Goal: Information Seeking & Learning: Learn about a topic

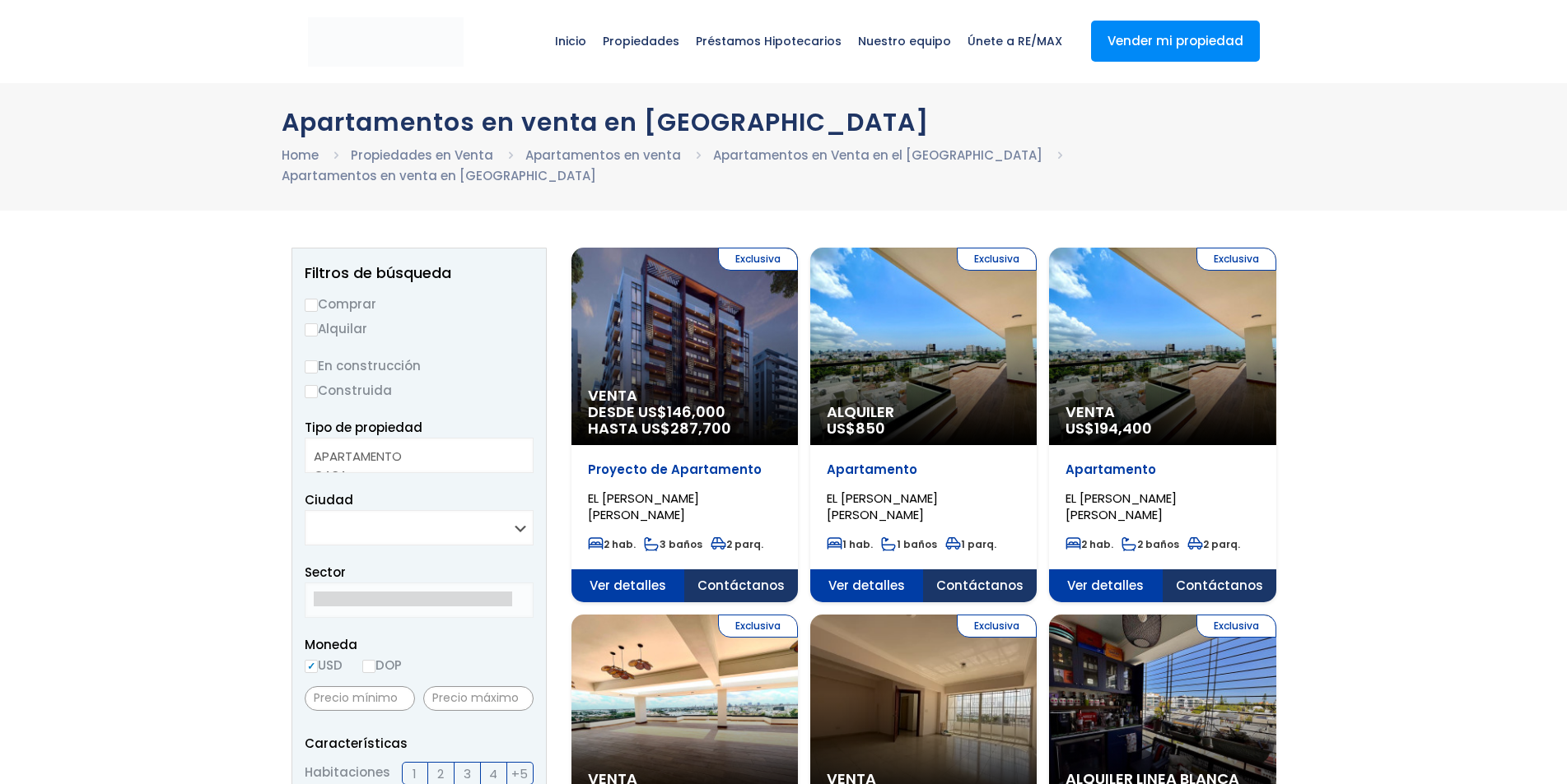
select select
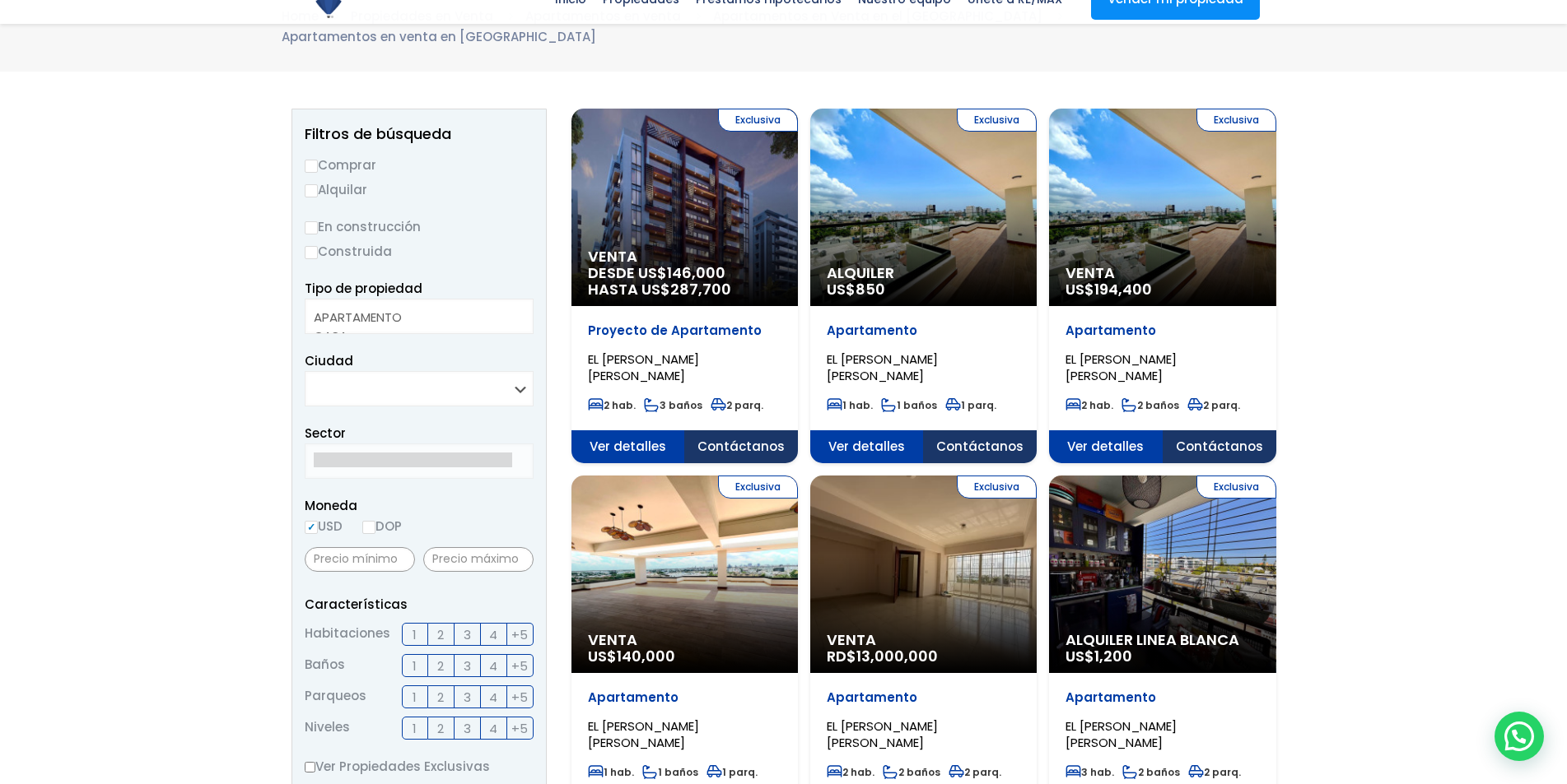
scroll to position [164, 0]
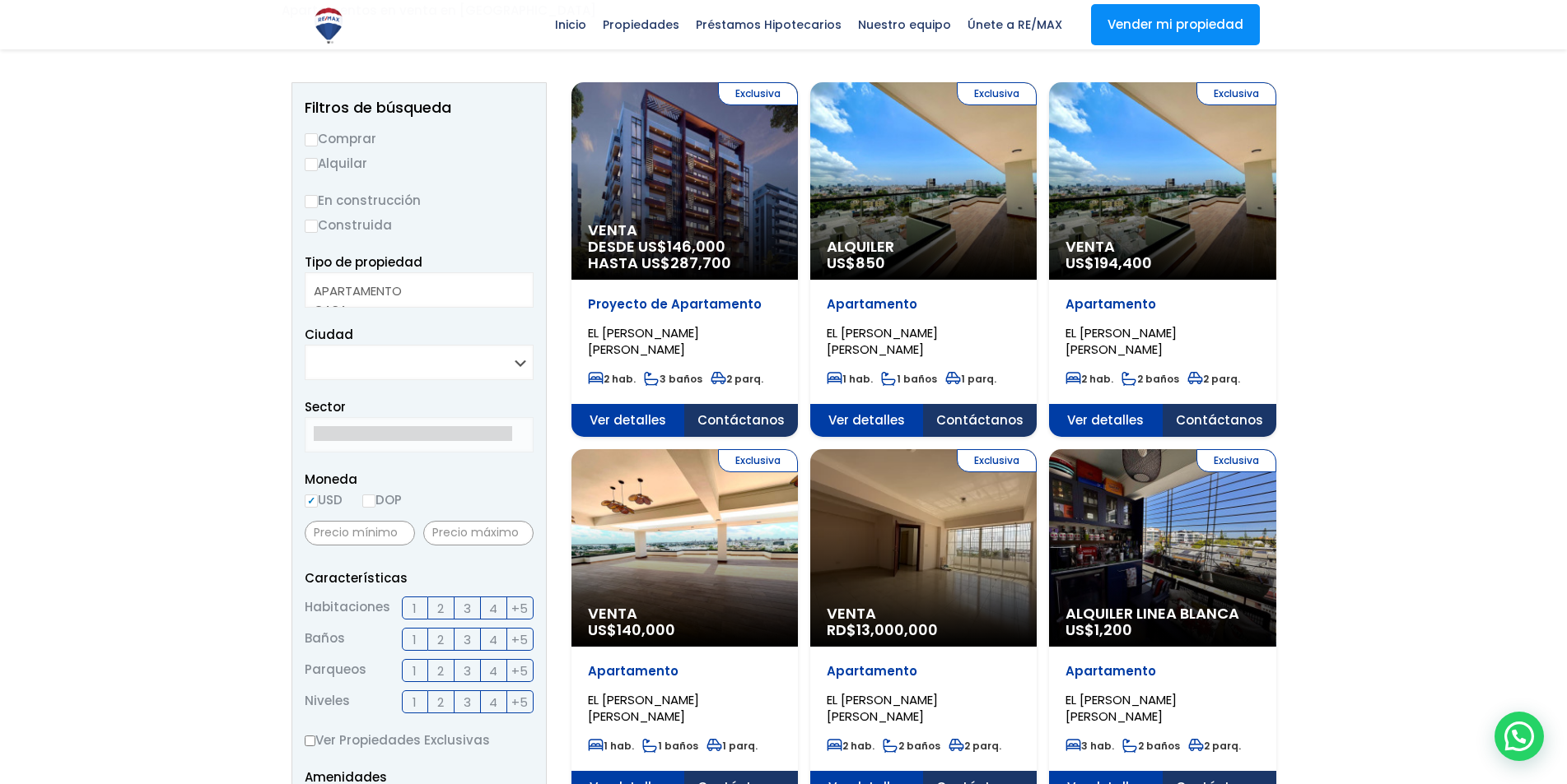
click at [725, 252] on span "194,400" at bounding box center [696, 246] width 58 height 21
click at [798, 211] on div "Exclusiva Venta US$ 194,400" at bounding box center [684, 180] width 226 height 197
click at [725, 237] on span "194,400" at bounding box center [696, 246] width 58 height 21
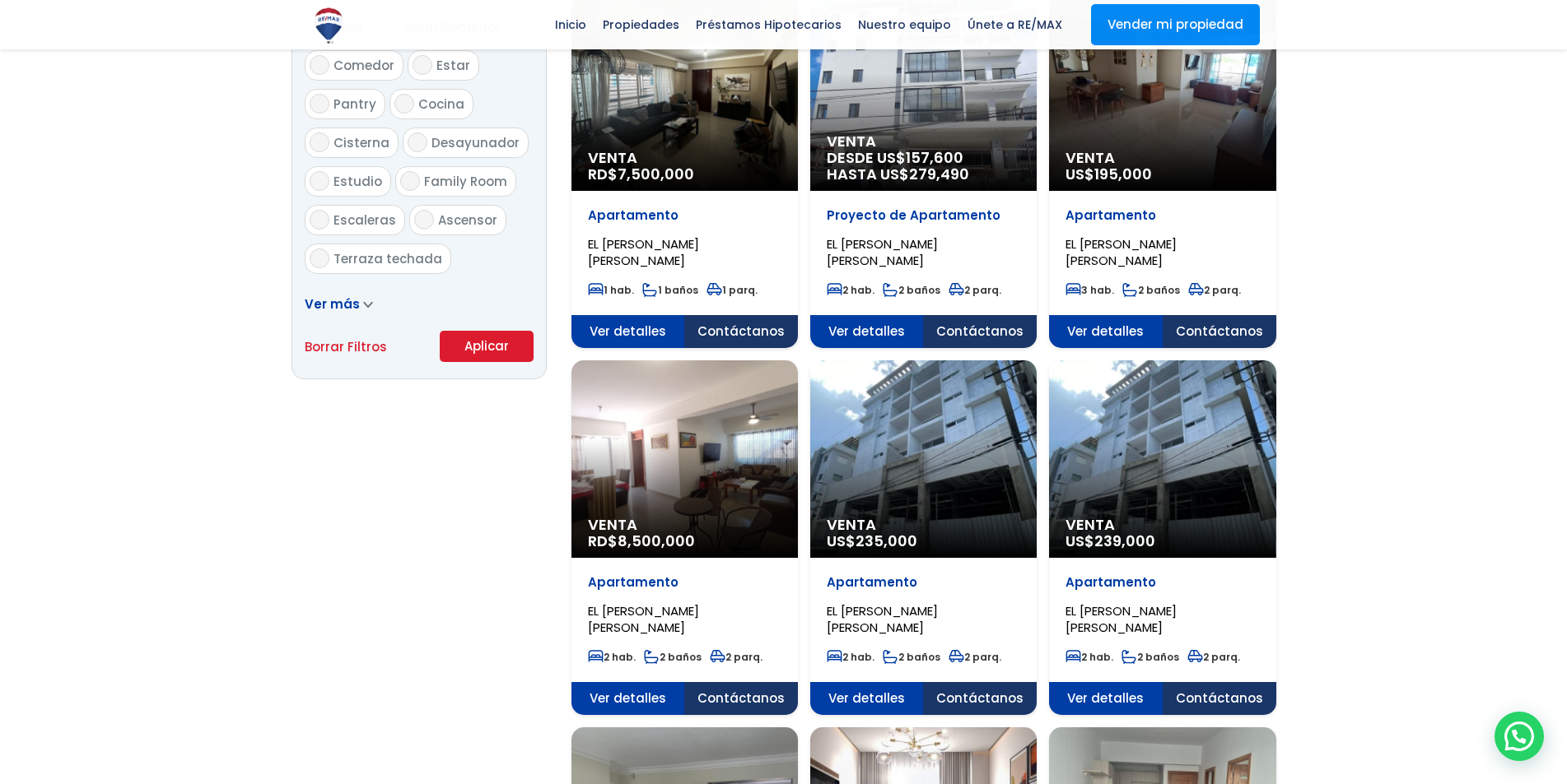
scroll to position [1152, 0]
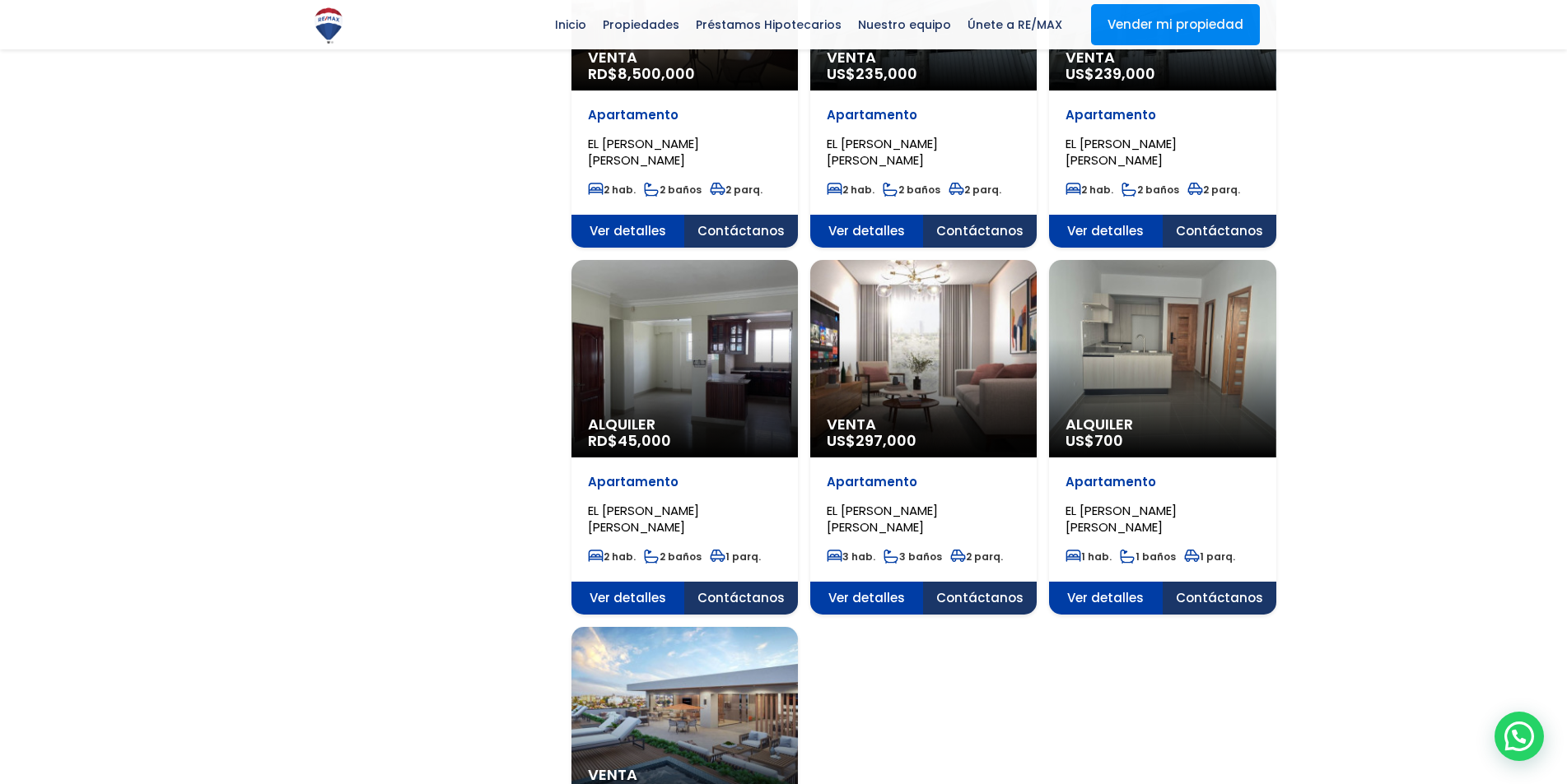
scroll to position [1481, 0]
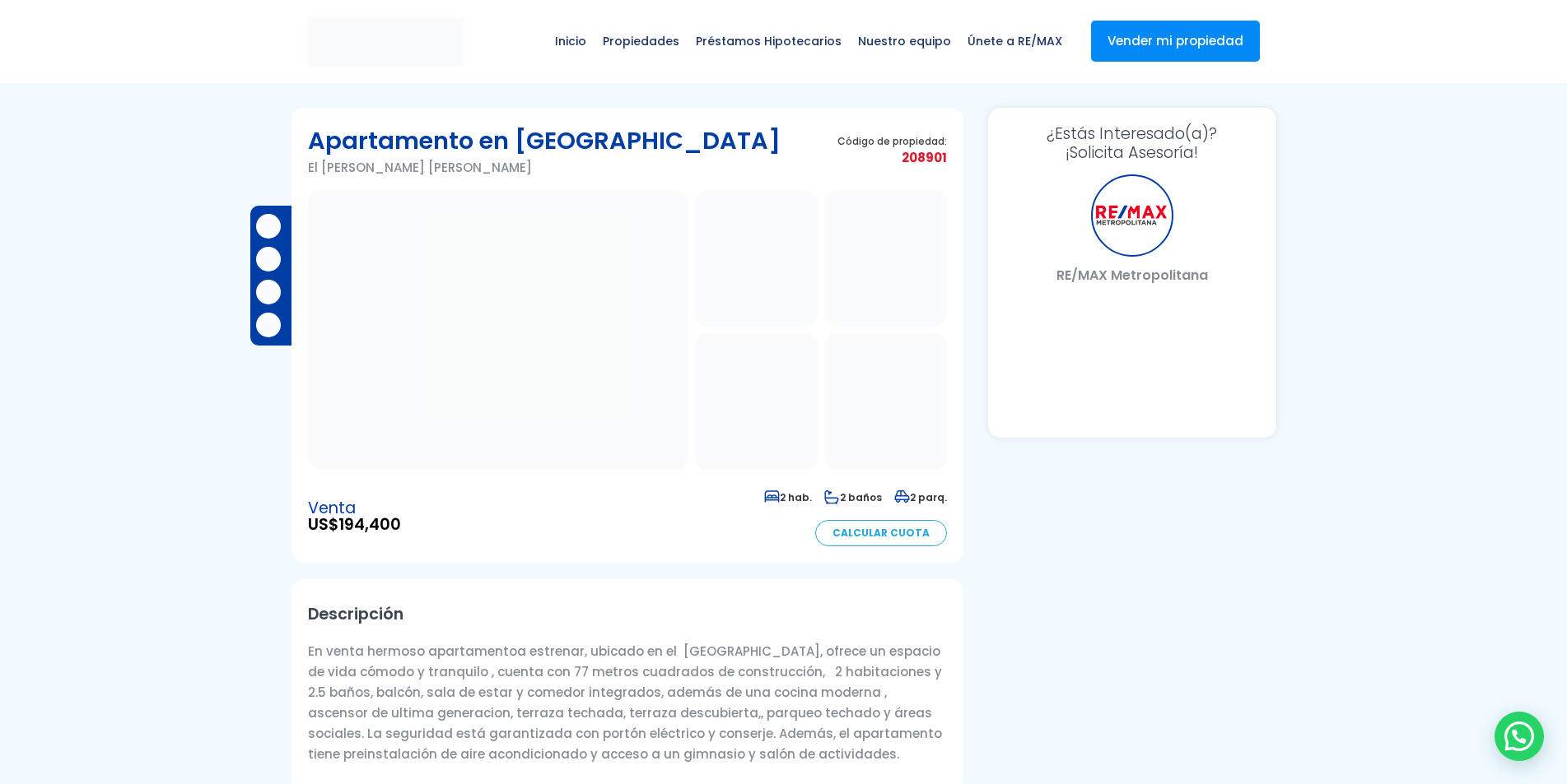
select select "DO"
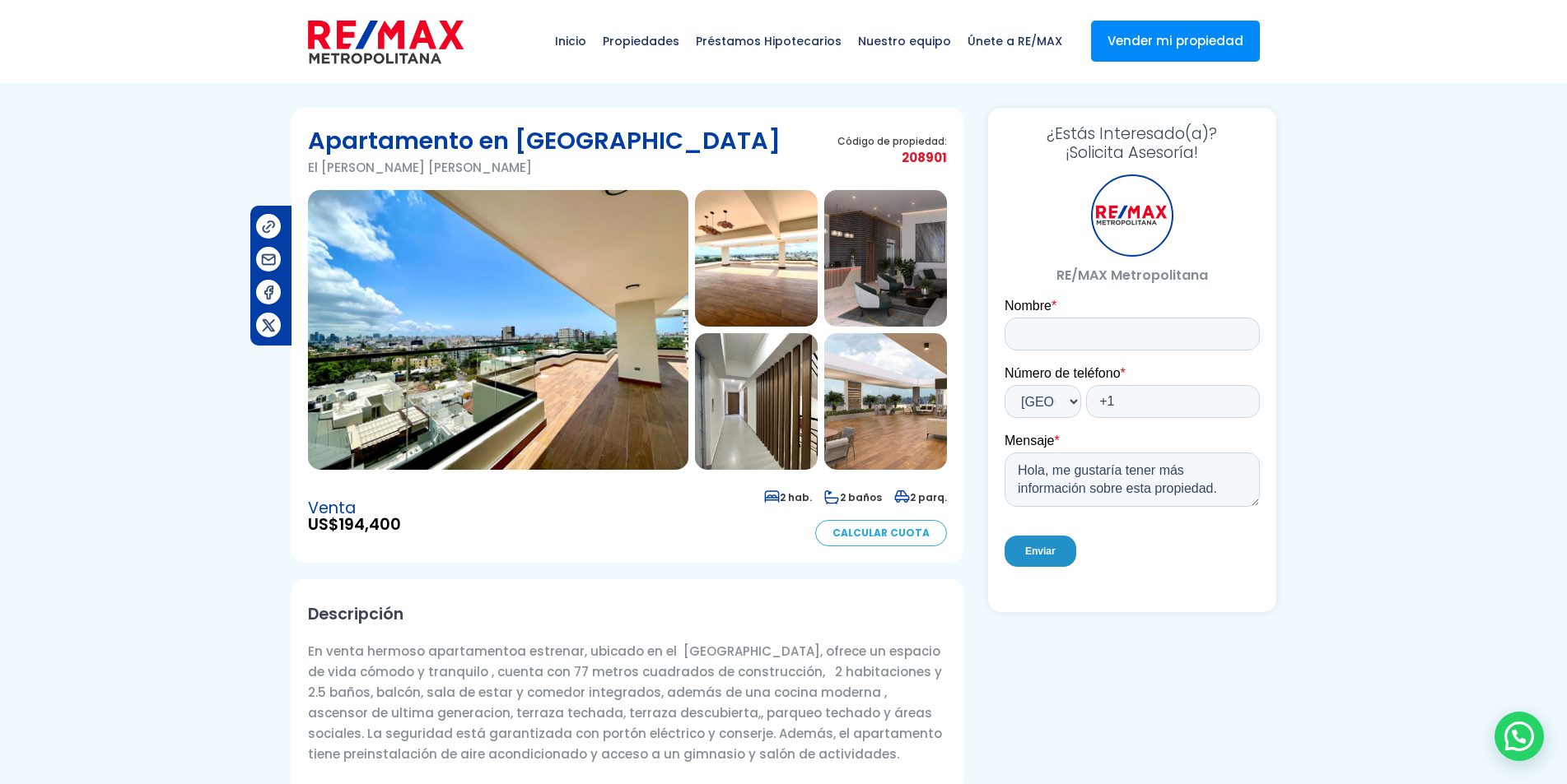
click at [579, 396] on img at bounding box center [499, 329] width 381 height 279
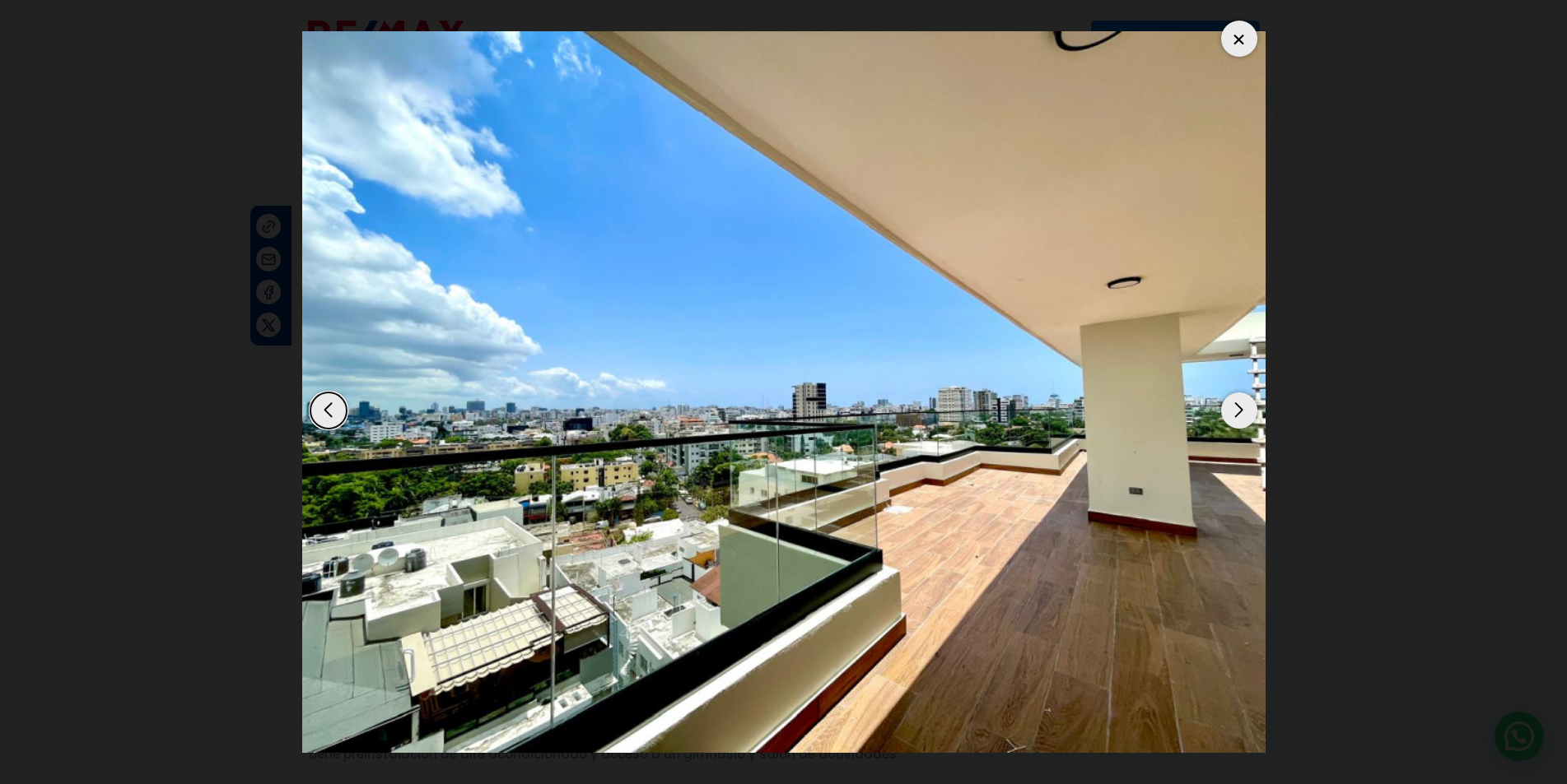
click at [1259, 411] on img "1 / 20" at bounding box center [784, 392] width 963 height 722
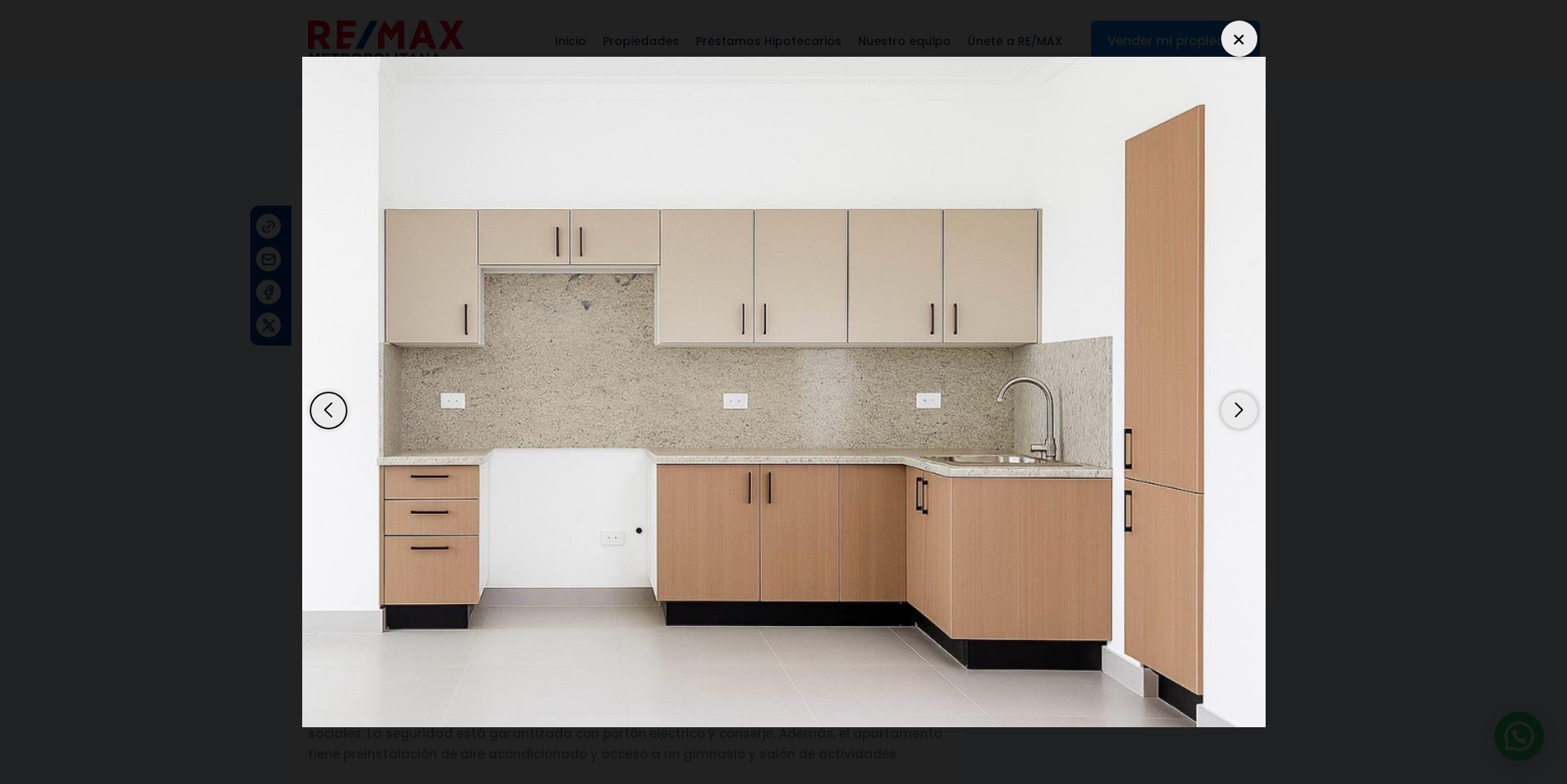
click at [1259, 411] on img "20 / 20" at bounding box center [784, 392] width 963 height 671
click at [1226, 409] on div "Next slide" at bounding box center [1239, 411] width 37 height 37
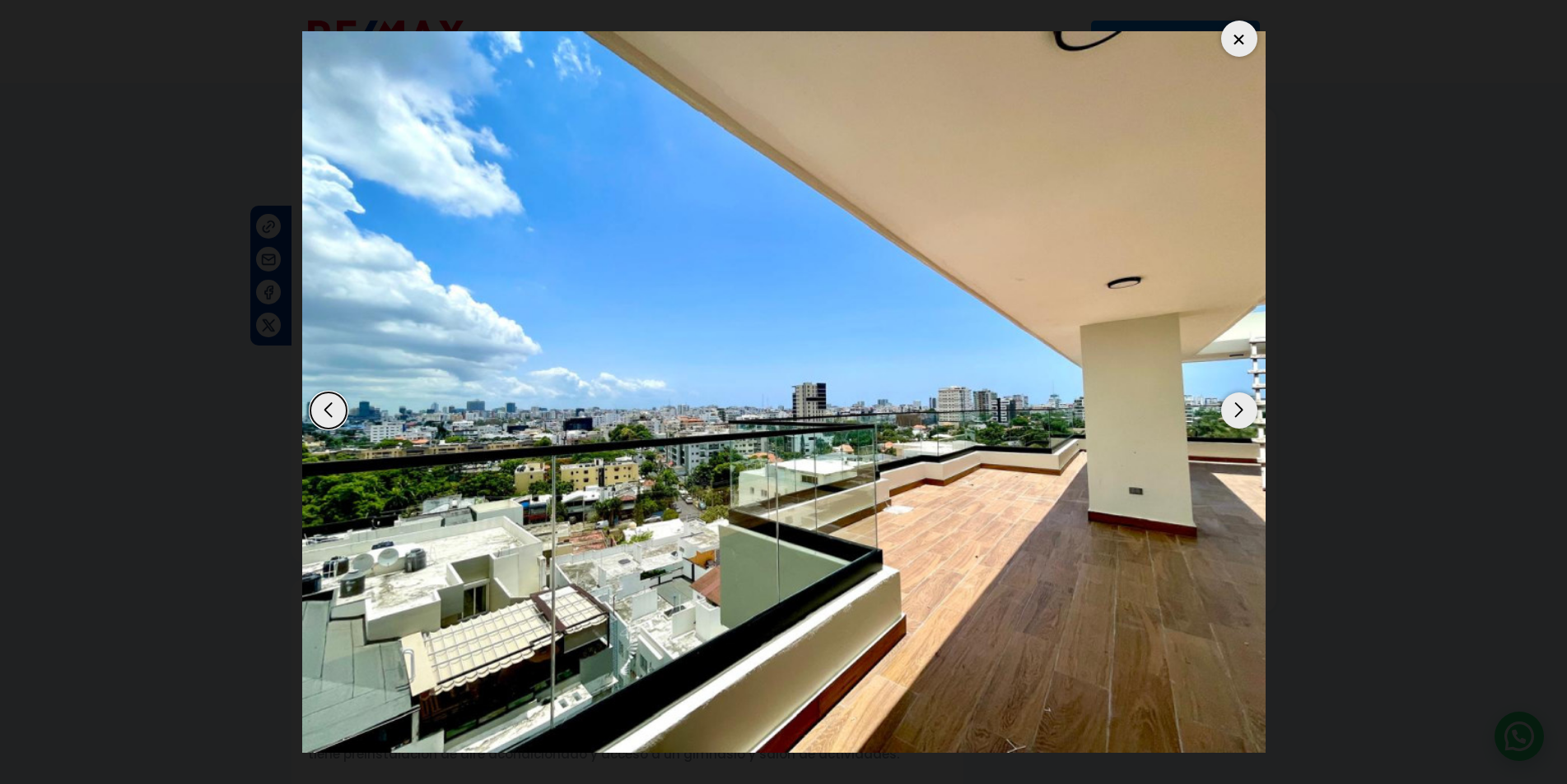
click at [1226, 409] on div "Next slide" at bounding box center [1239, 411] width 37 height 37
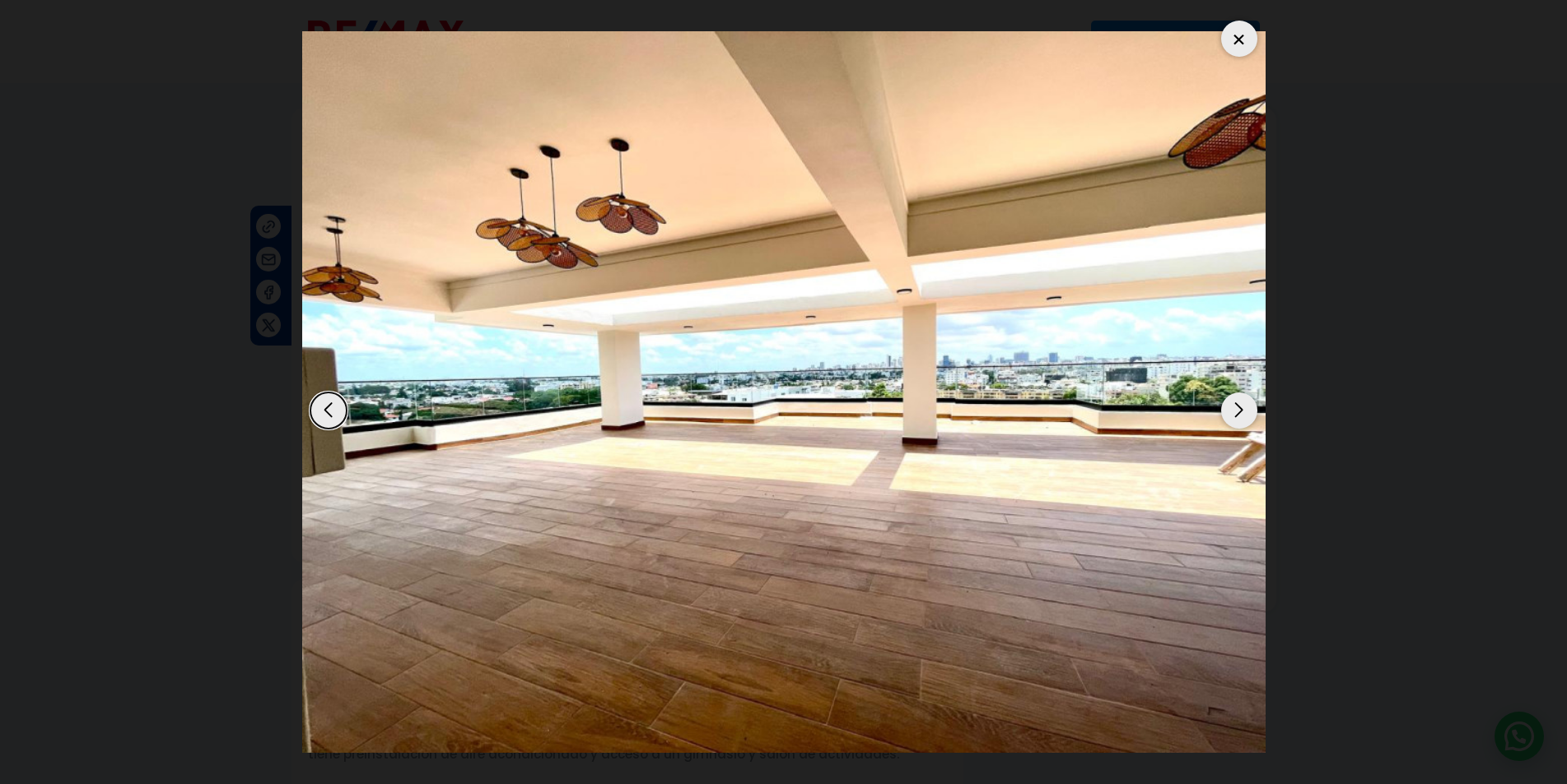
click at [1226, 409] on div "Next slide" at bounding box center [1239, 411] width 37 height 37
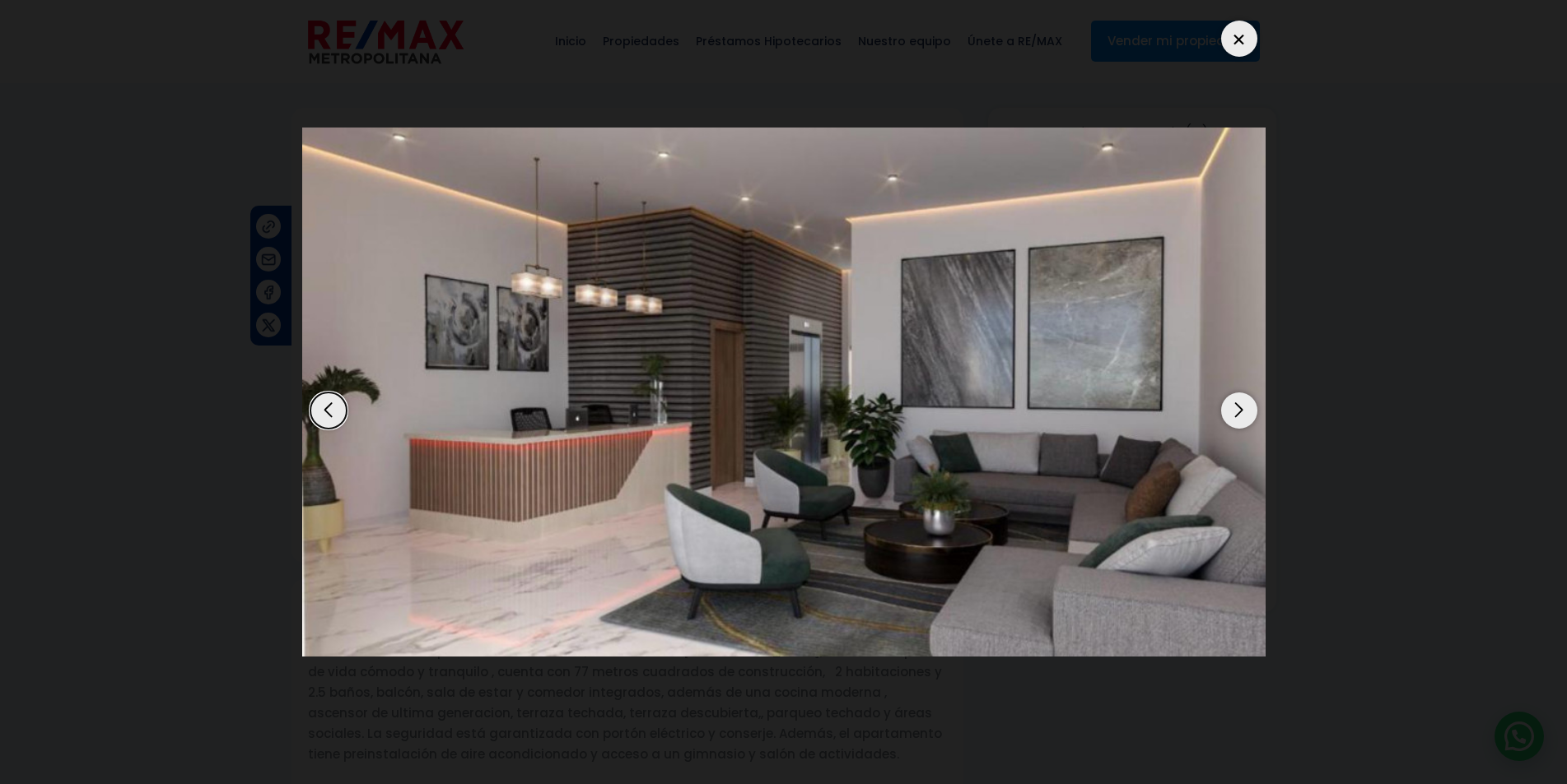
click at [1226, 409] on div "Next slide" at bounding box center [1239, 411] width 37 height 37
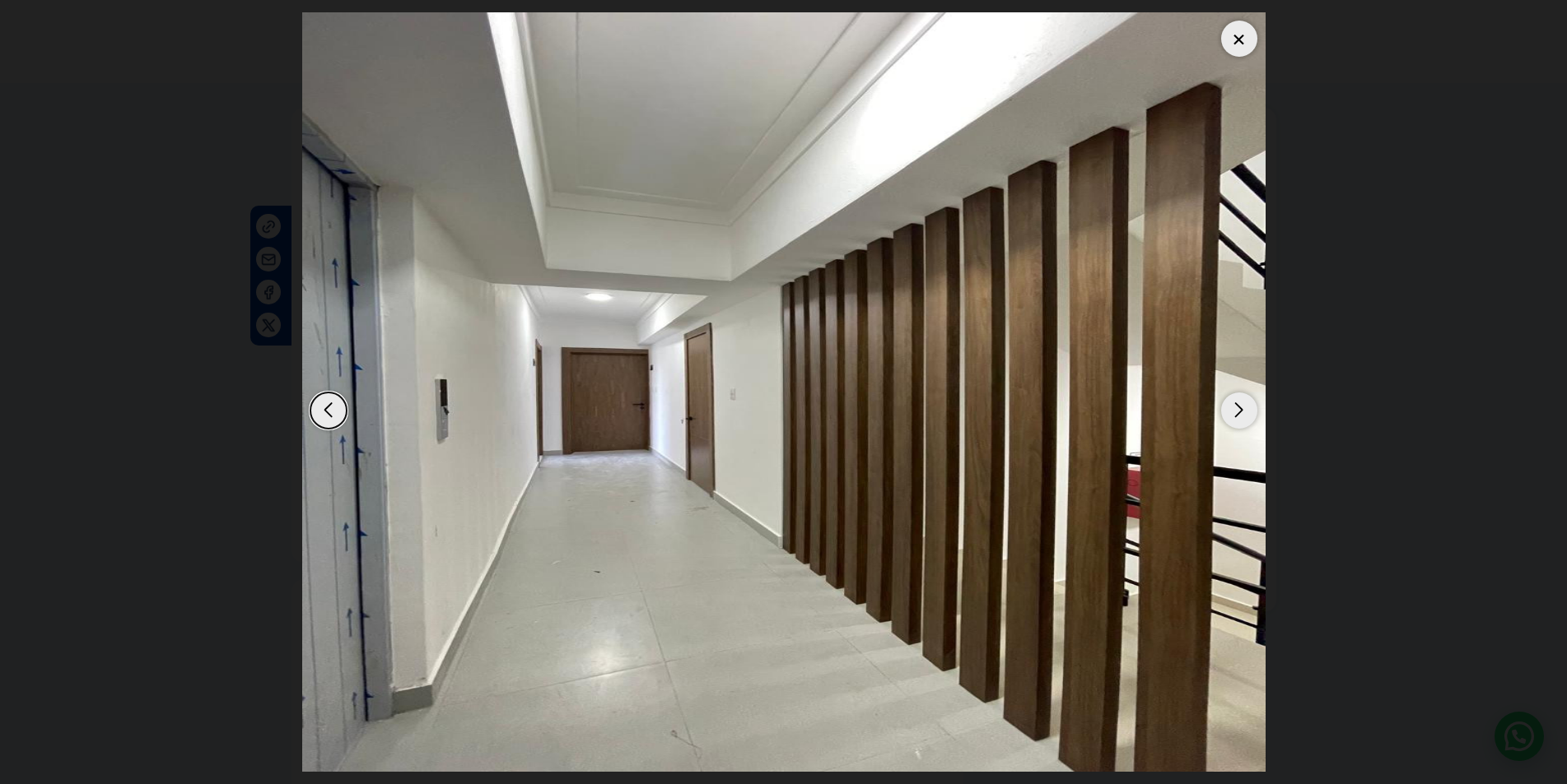
click at [1226, 409] on div "Next slide" at bounding box center [1239, 411] width 37 height 37
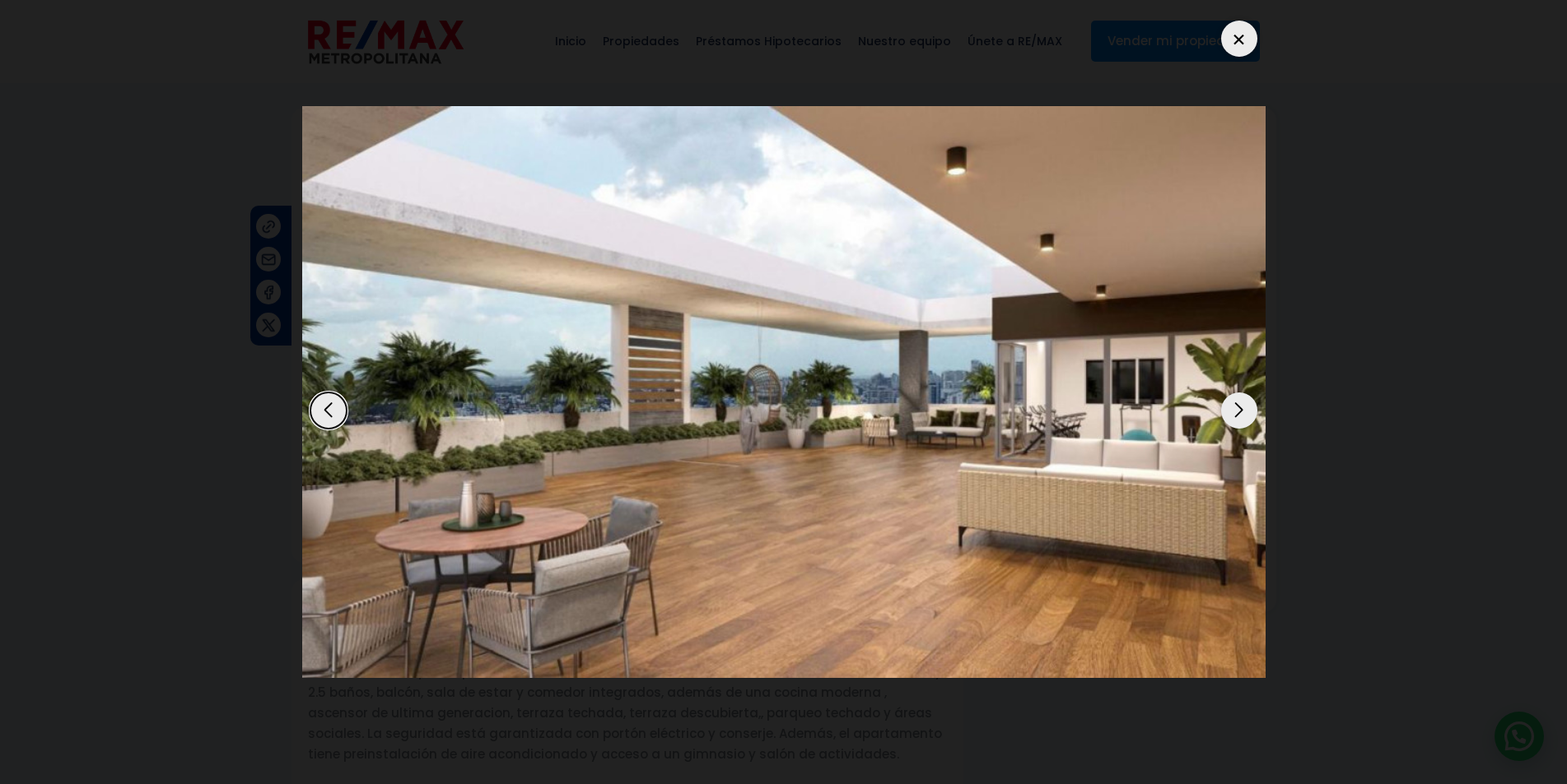
click at [1226, 409] on div "Next slide" at bounding box center [1239, 411] width 37 height 37
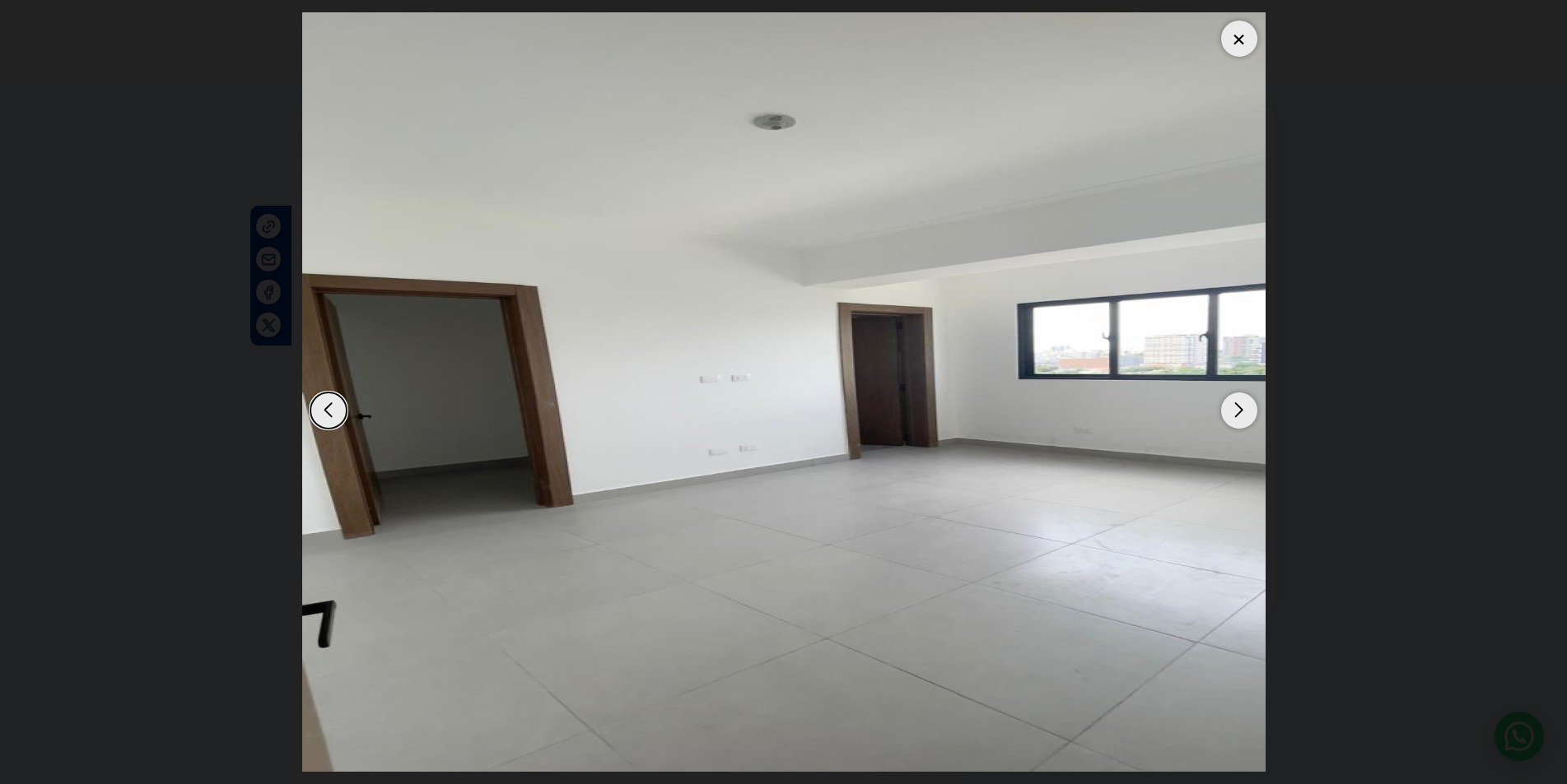
click at [1226, 409] on div "Next slide" at bounding box center [1239, 411] width 37 height 37
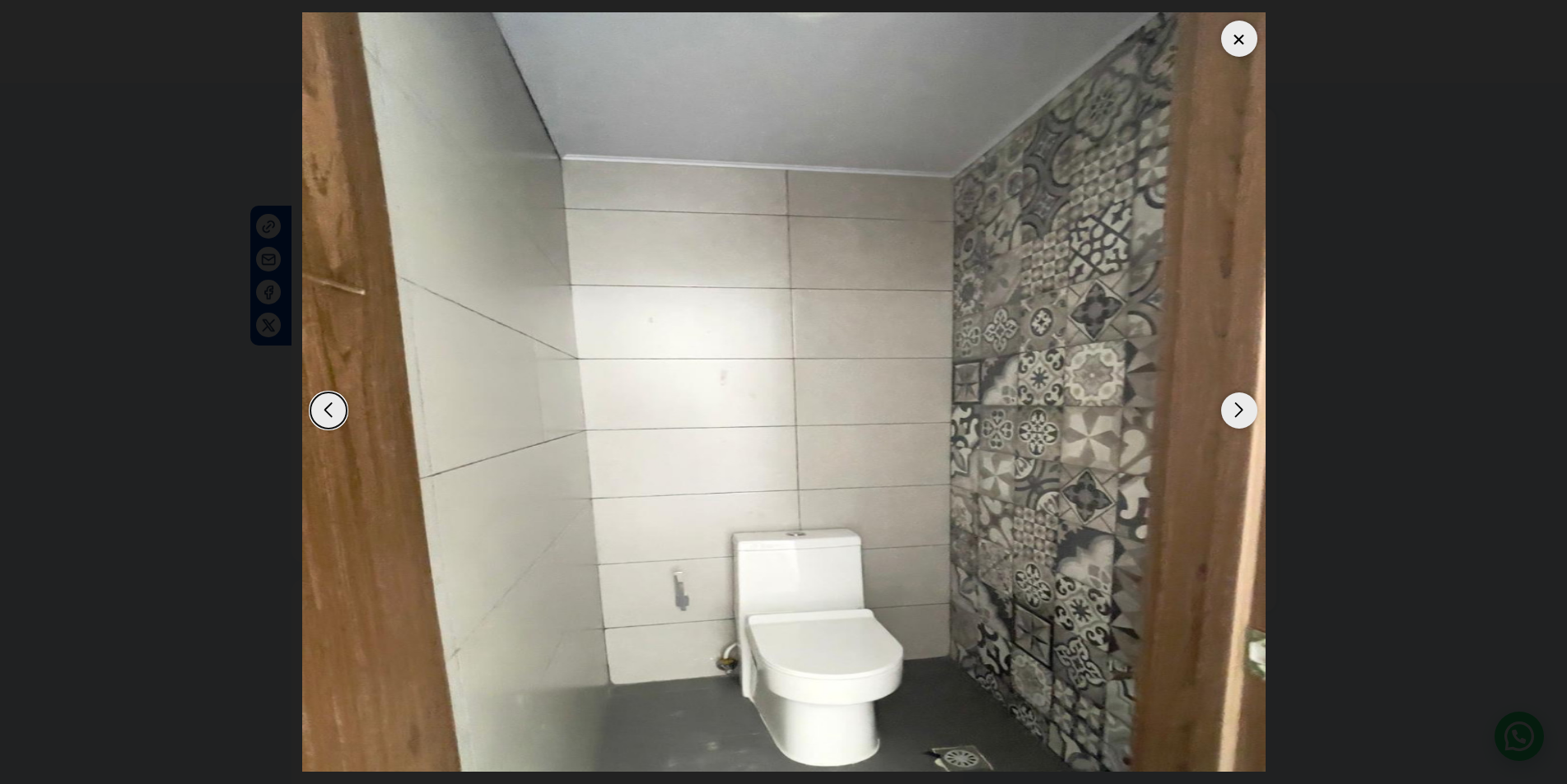
click at [1226, 409] on div "Next slide" at bounding box center [1239, 411] width 37 height 37
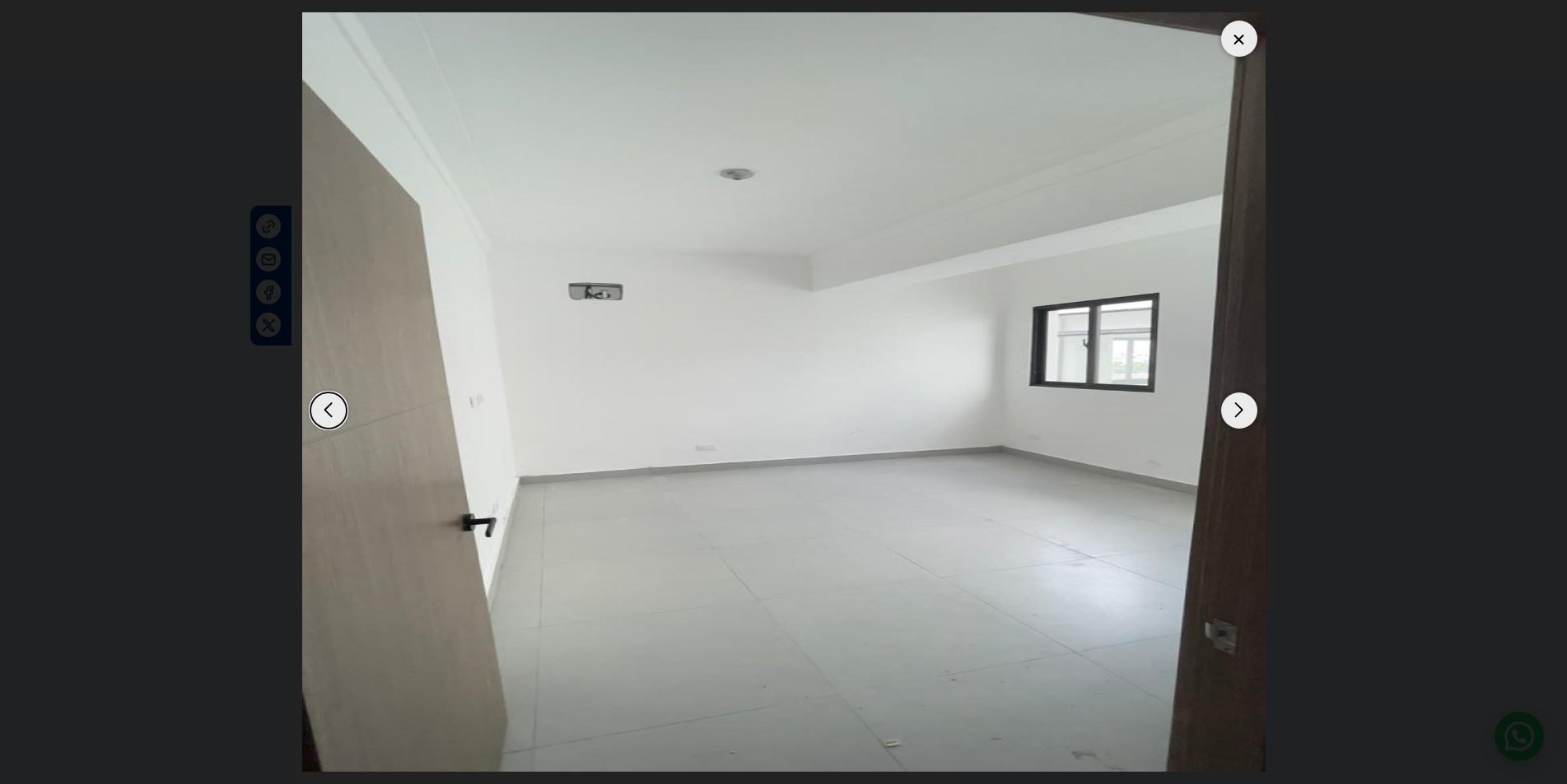
click at [1226, 409] on div "Next slide" at bounding box center [1239, 411] width 37 height 37
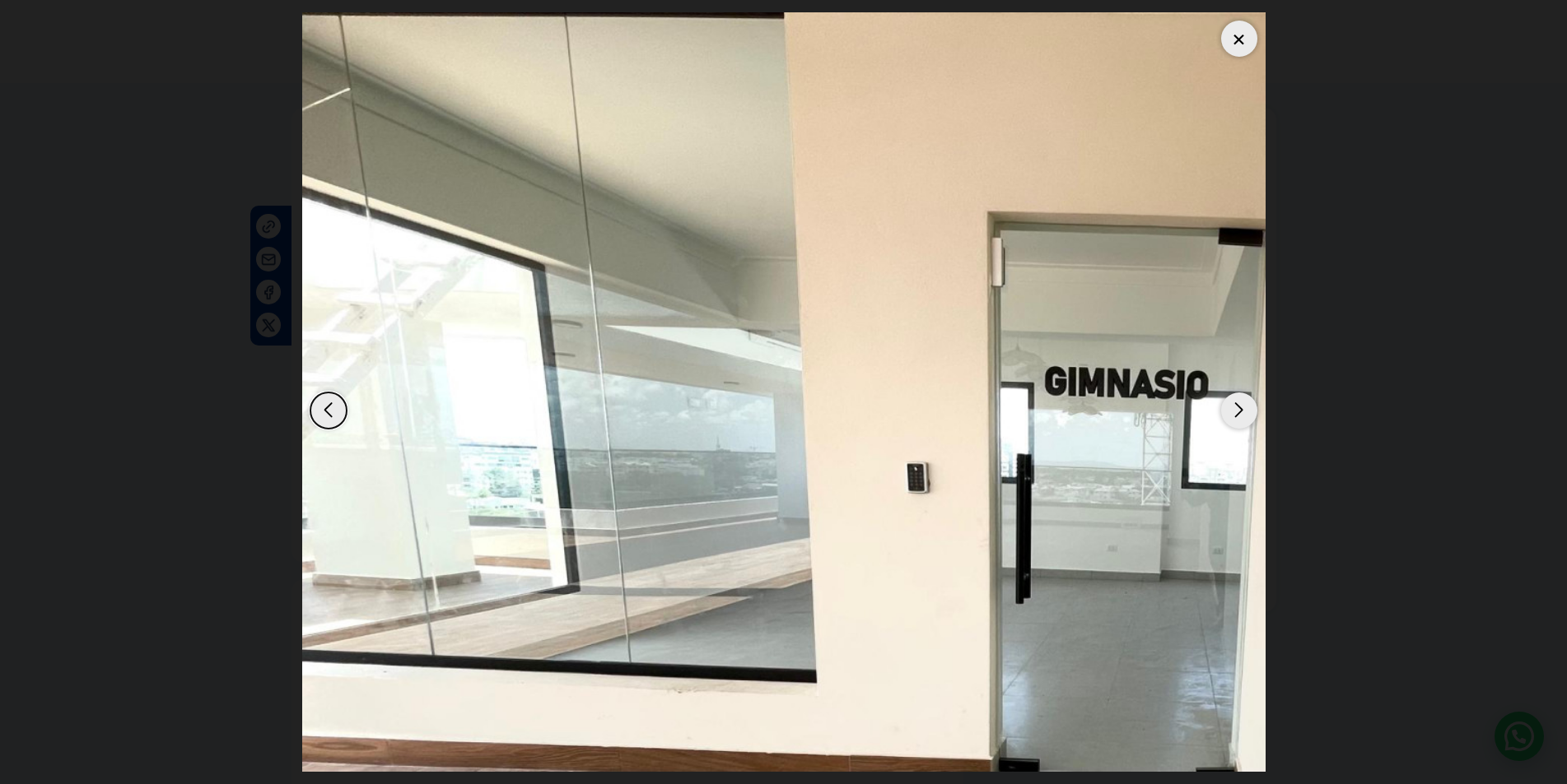
click at [1226, 409] on div "Next slide" at bounding box center [1239, 411] width 37 height 37
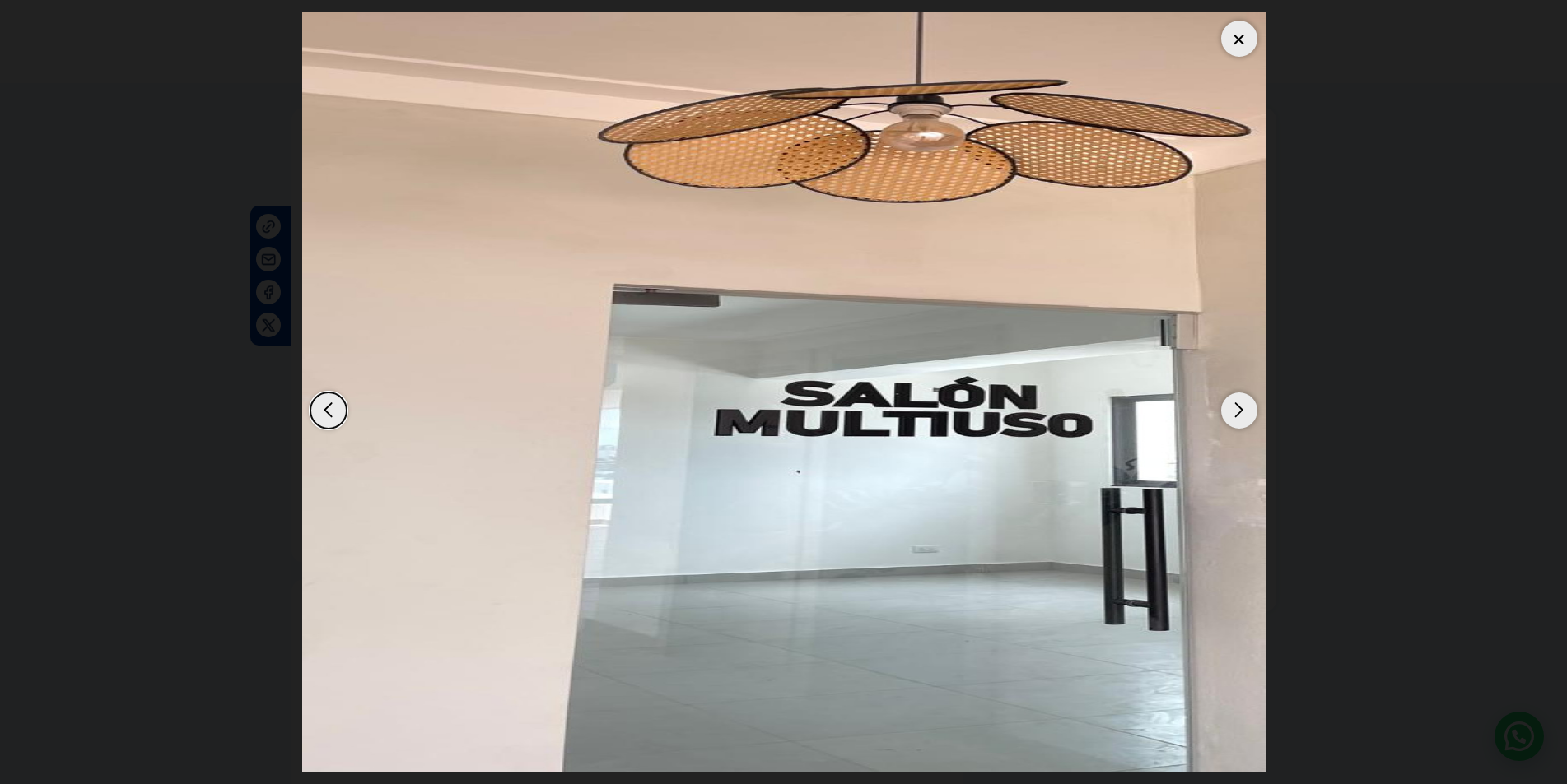
click at [1226, 409] on div "Next slide" at bounding box center [1239, 411] width 37 height 37
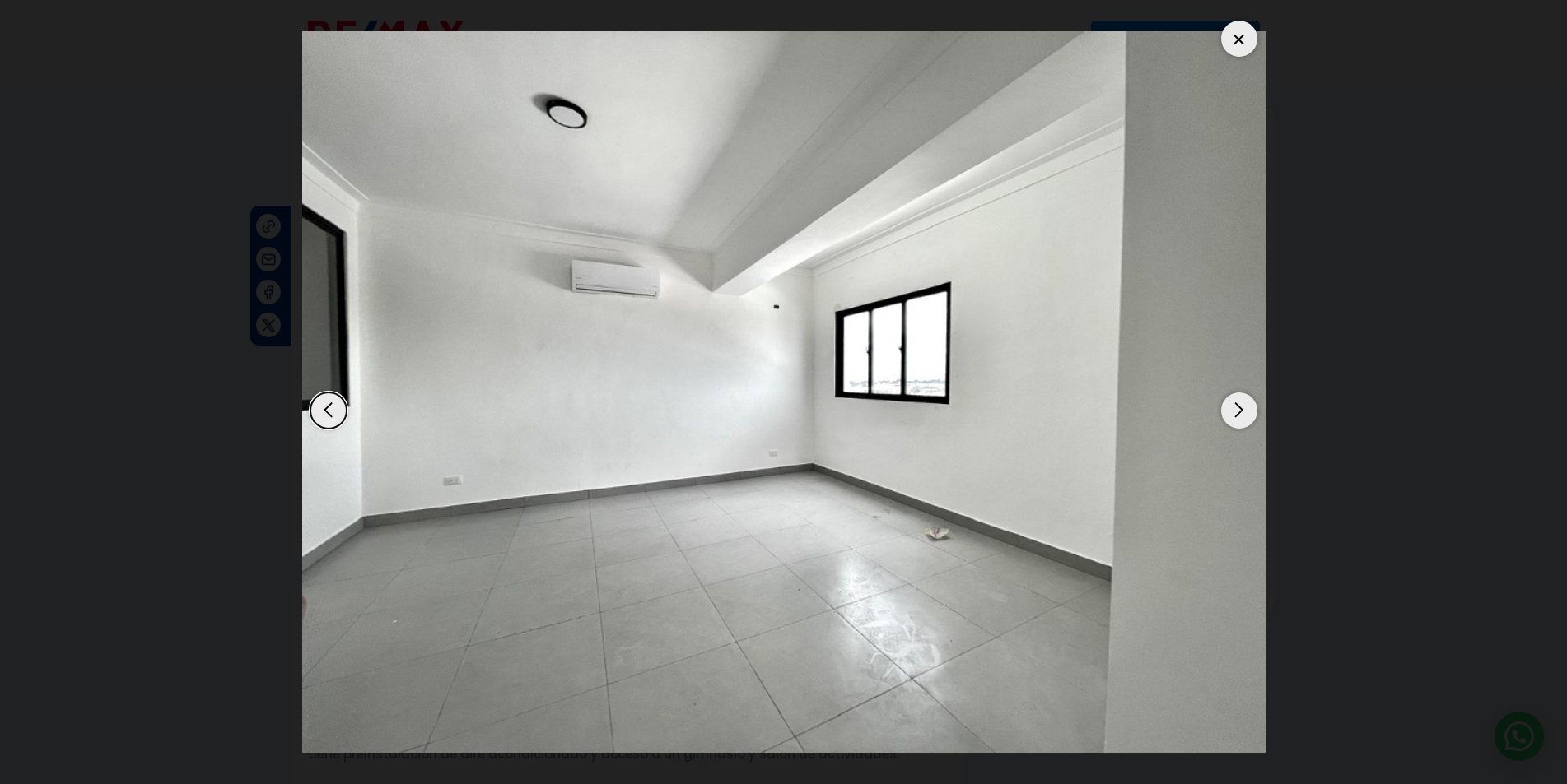
click at [1226, 409] on div "Next slide" at bounding box center [1239, 411] width 37 height 37
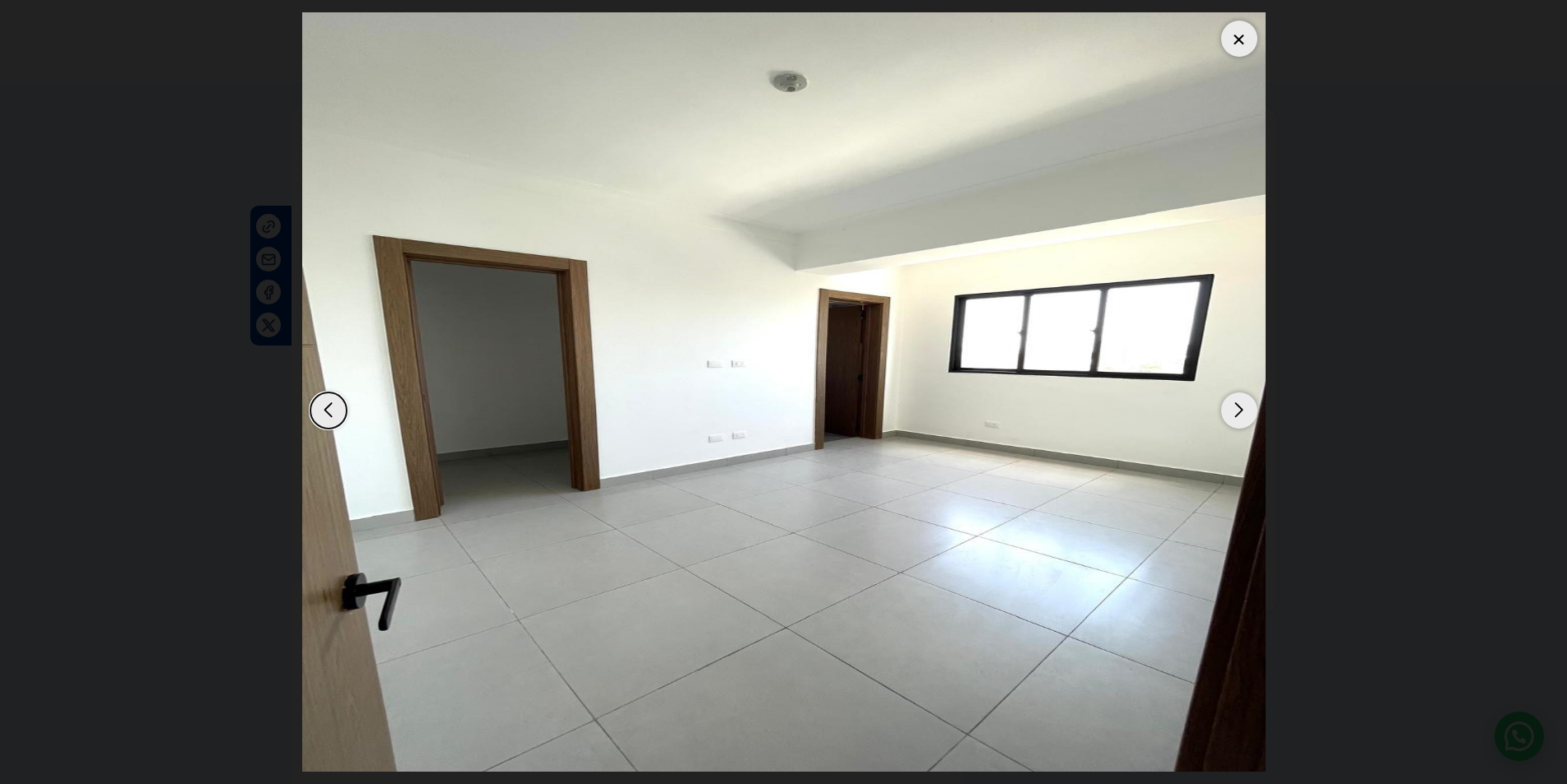
click at [1226, 409] on div "Next slide" at bounding box center [1239, 411] width 37 height 37
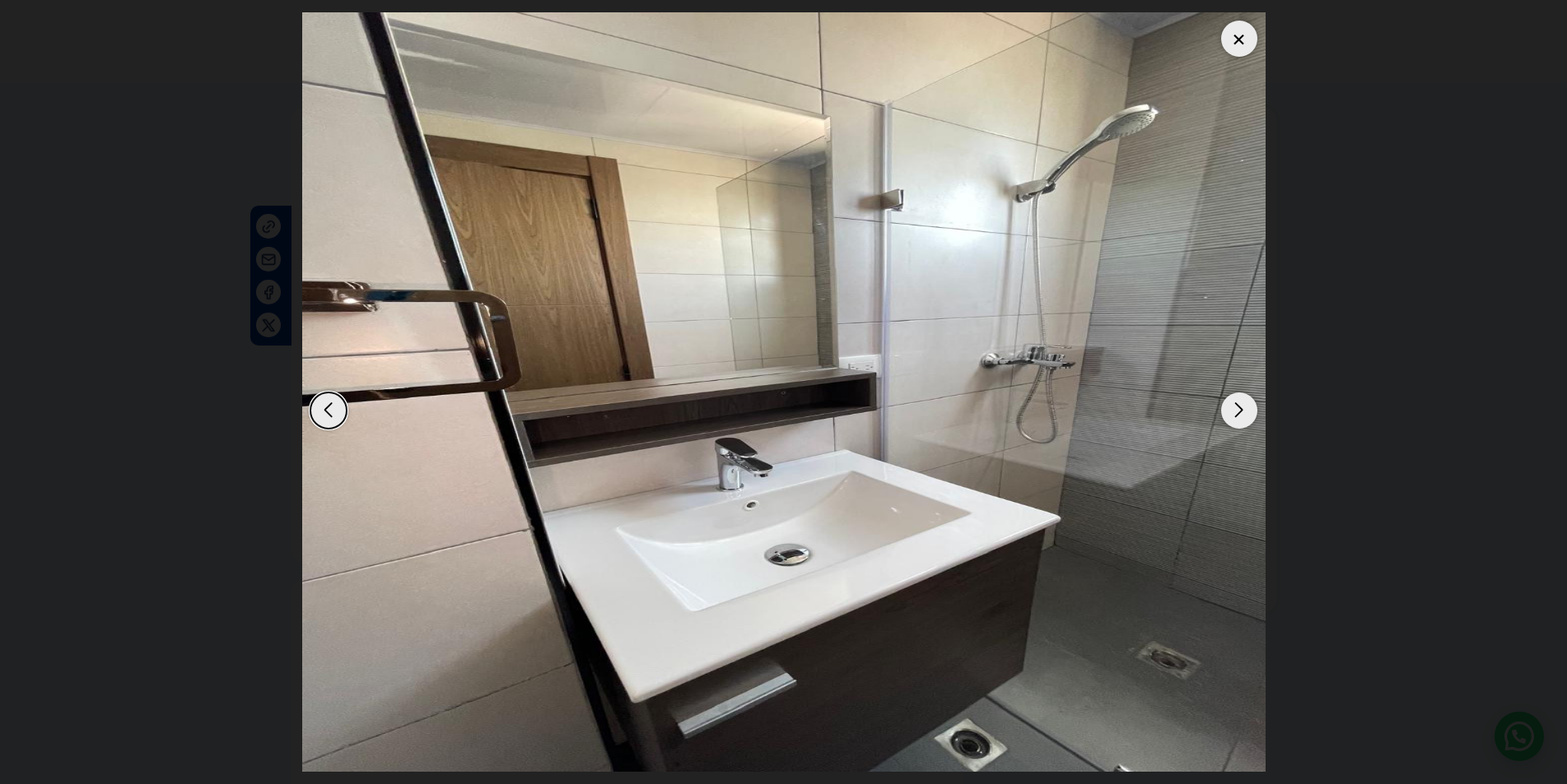
click at [1226, 409] on div "Next slide" at bounding box center [1239, 411] width 37 height 37
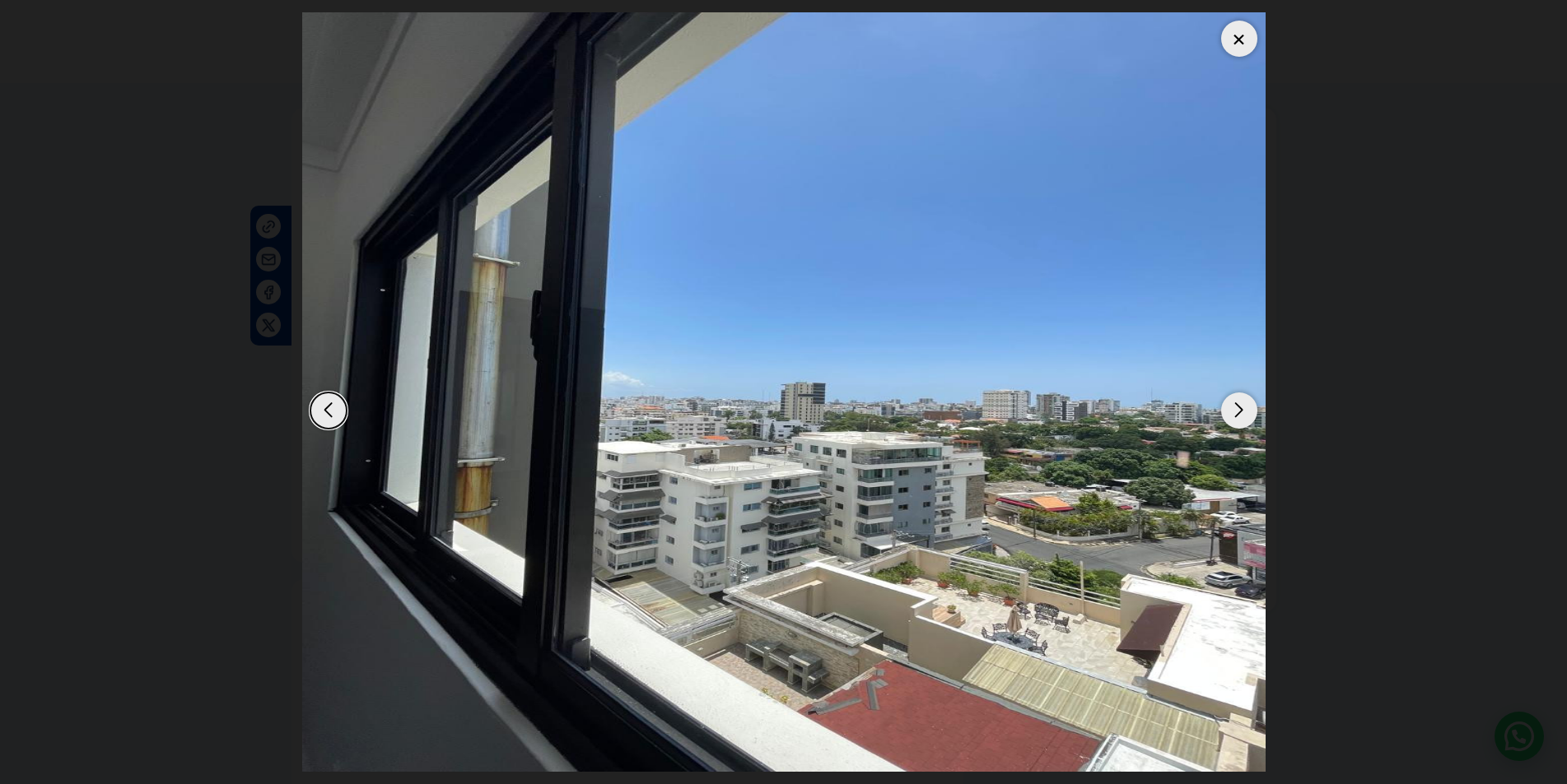
click at [1226, 409] on div "Next slide" at bounding box center [1239, 411] width 37 height 37
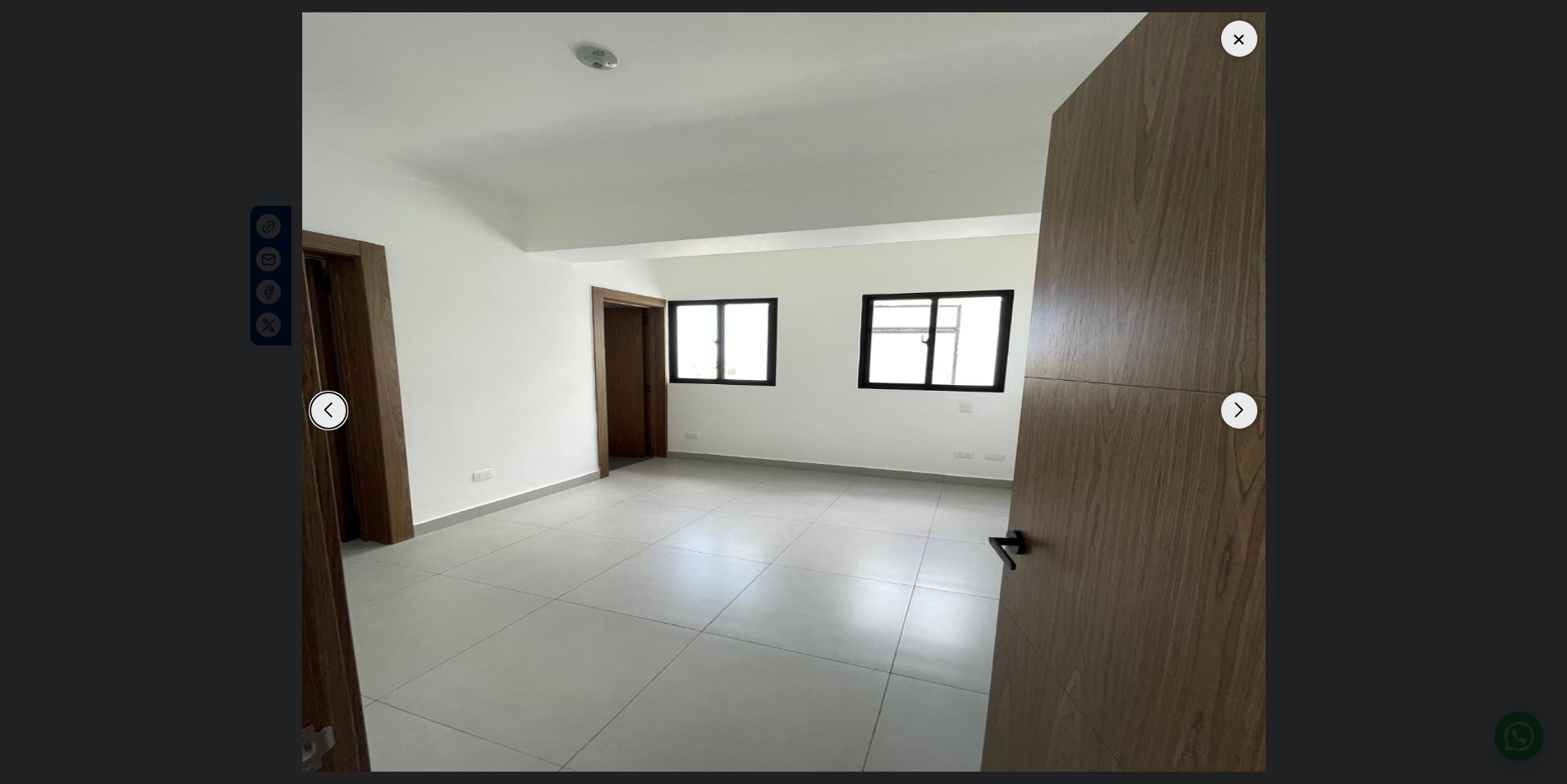
click at [1226, 409] on div "Next slide" at bounding box center [1239, 411] width 37 height 37
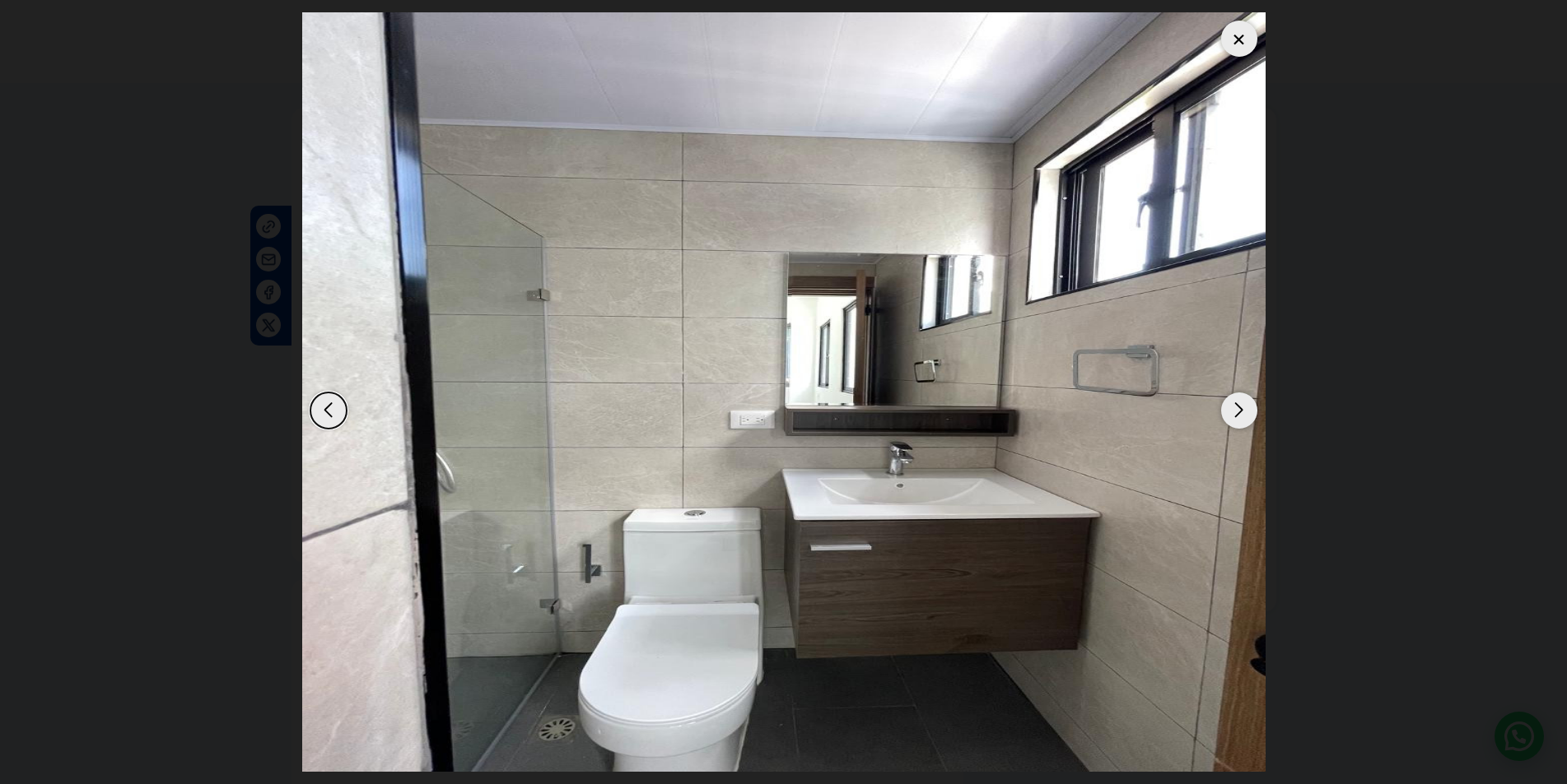
click at [1221, 411] on div "Next slide" at bounding box center [1239, 411] width 37 height 37
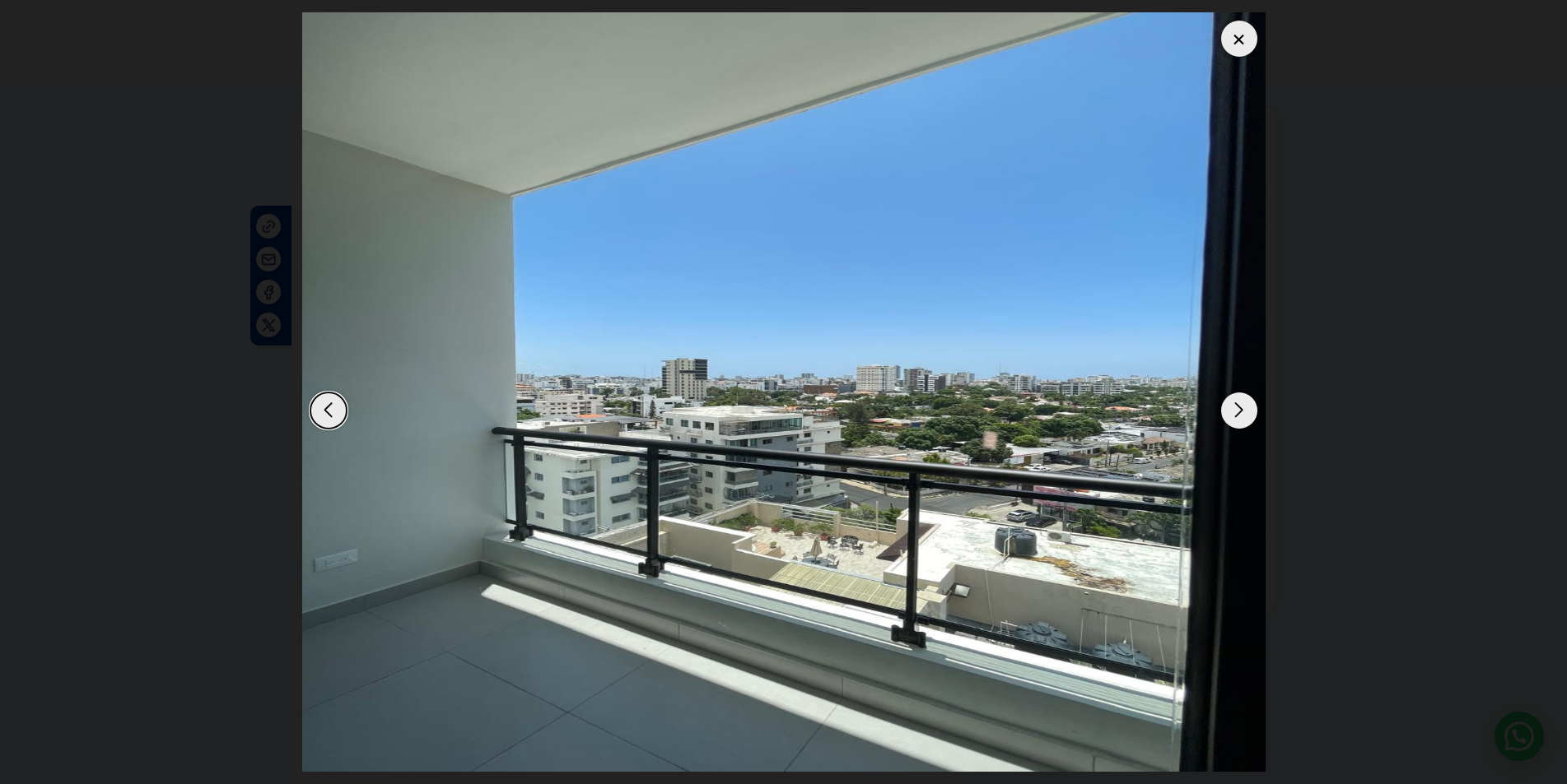
click at [1221, 411] on div "Next slide" at bounding box center [1239, 411] width 37 height 37
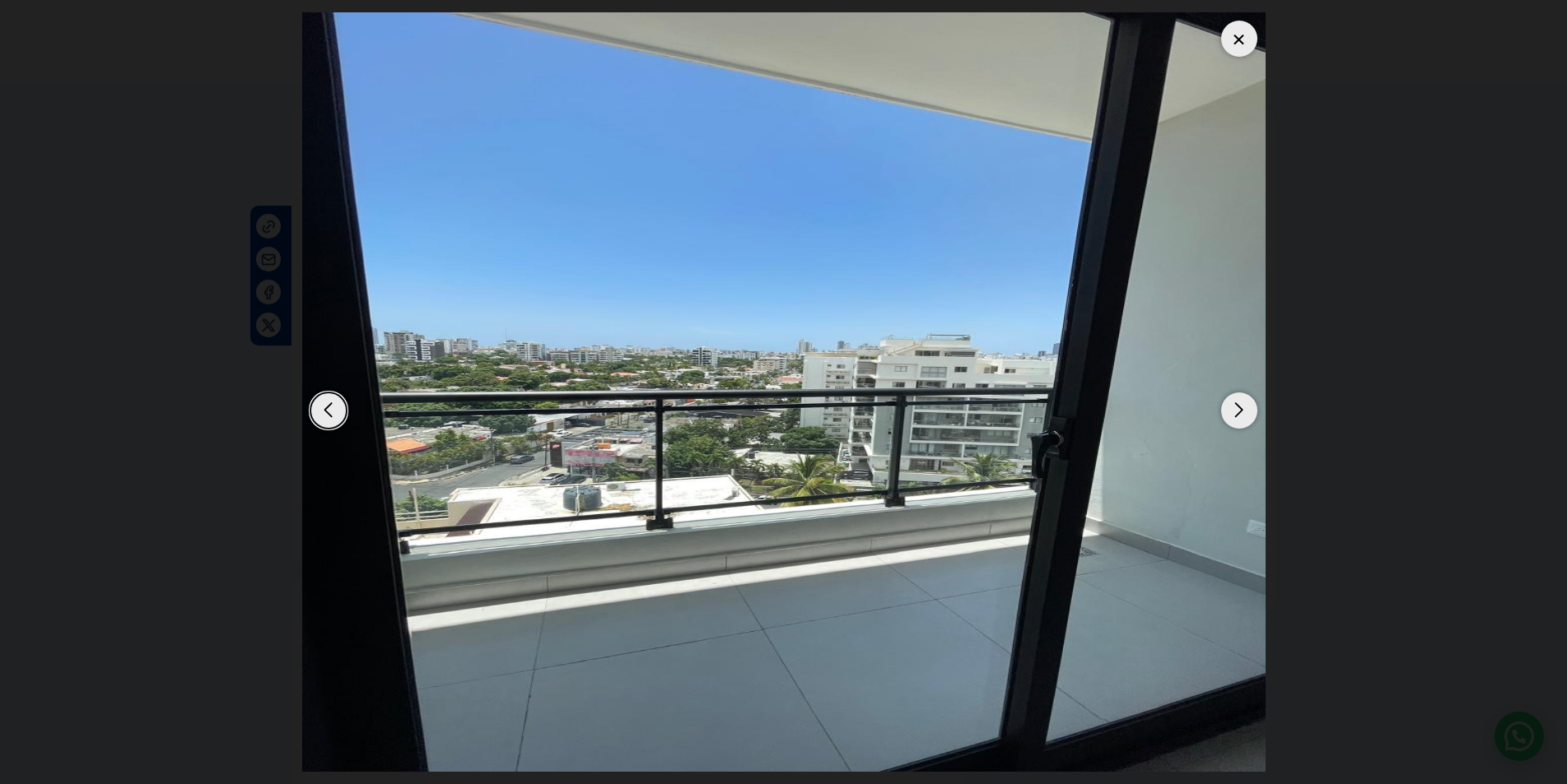
click at [1221, 411] on div "Next slide" at bounding box center [1239, 411] width 37 height 37
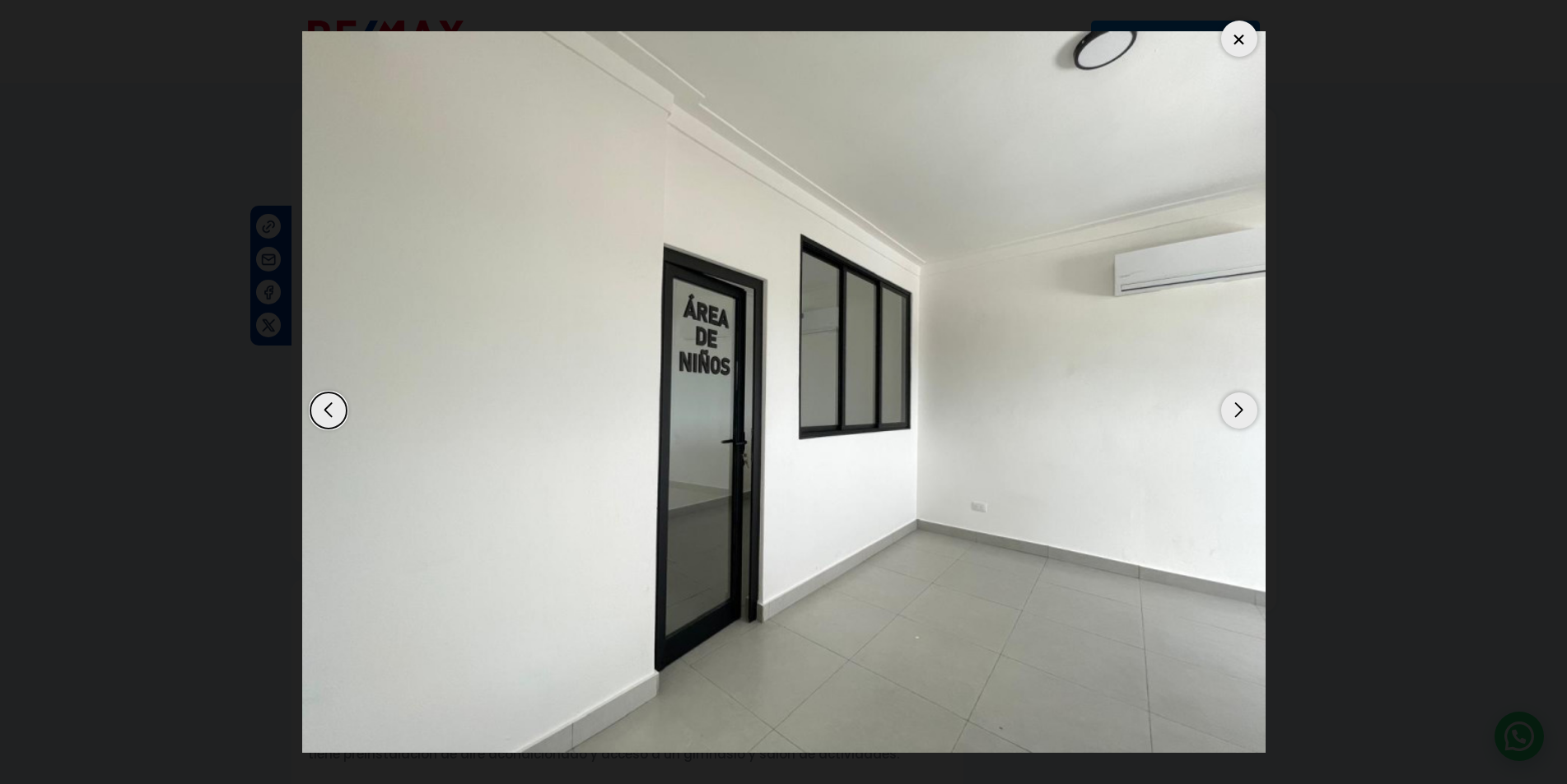
click at [1221, 411] on div "Next slide" at bounding box center [1239, 411] width 37 height 37
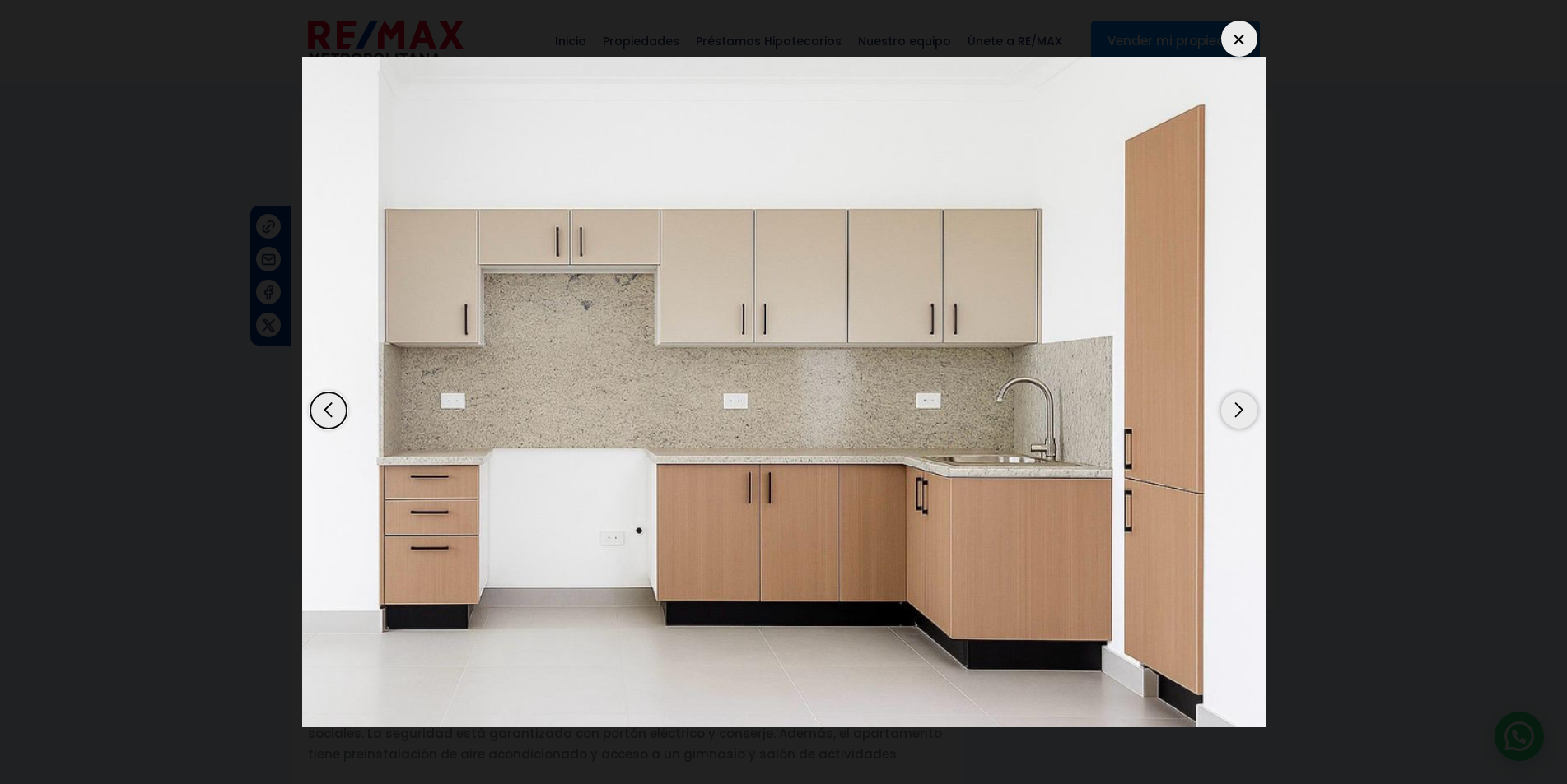
click at [1221, 411] on div "Next slide" at bounding box center [1239, 411] width 37 height 37
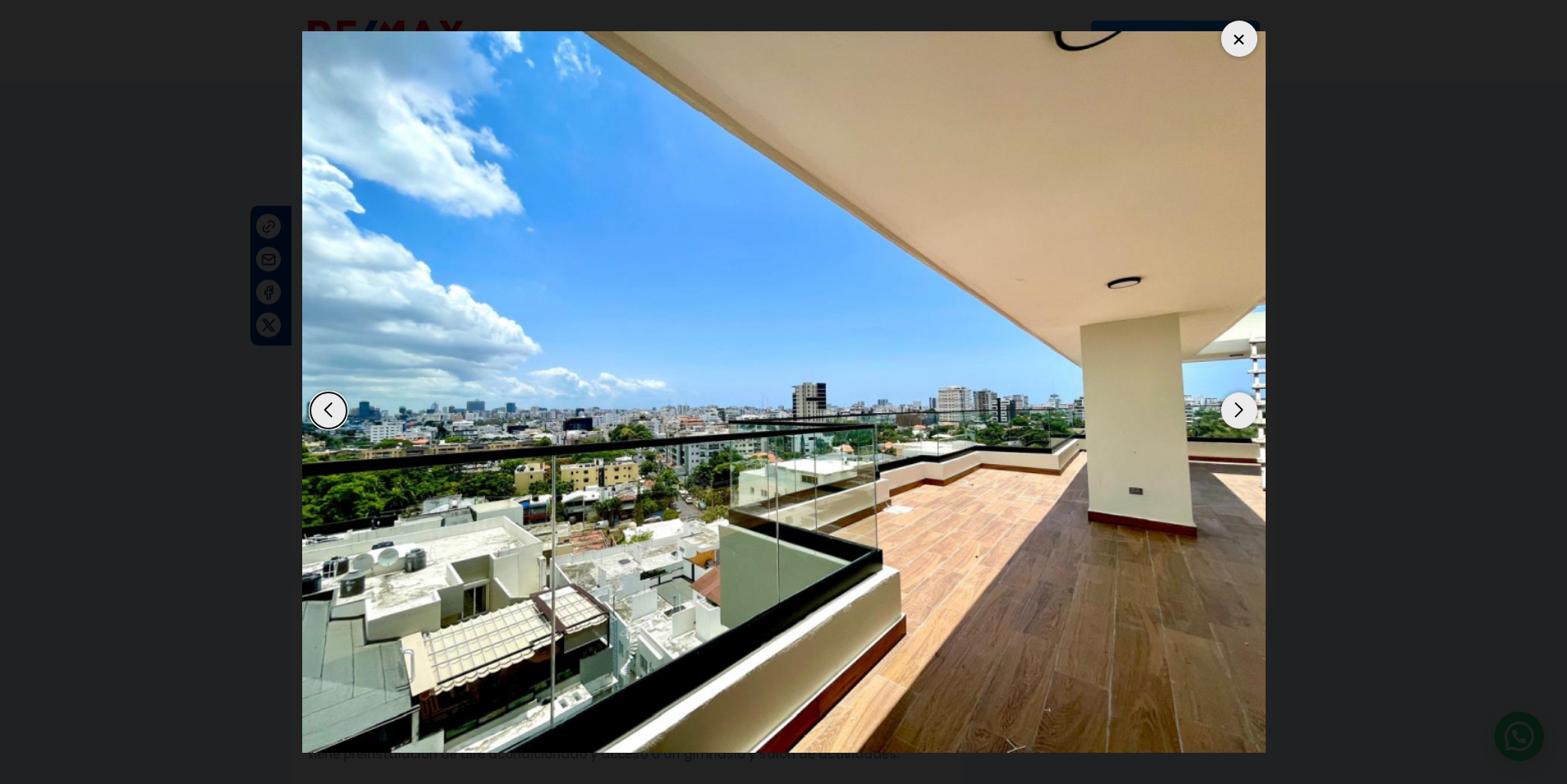
click at [1221, 411] on div "Next slide" at bounding box center [1239, 411] width 37 height 37
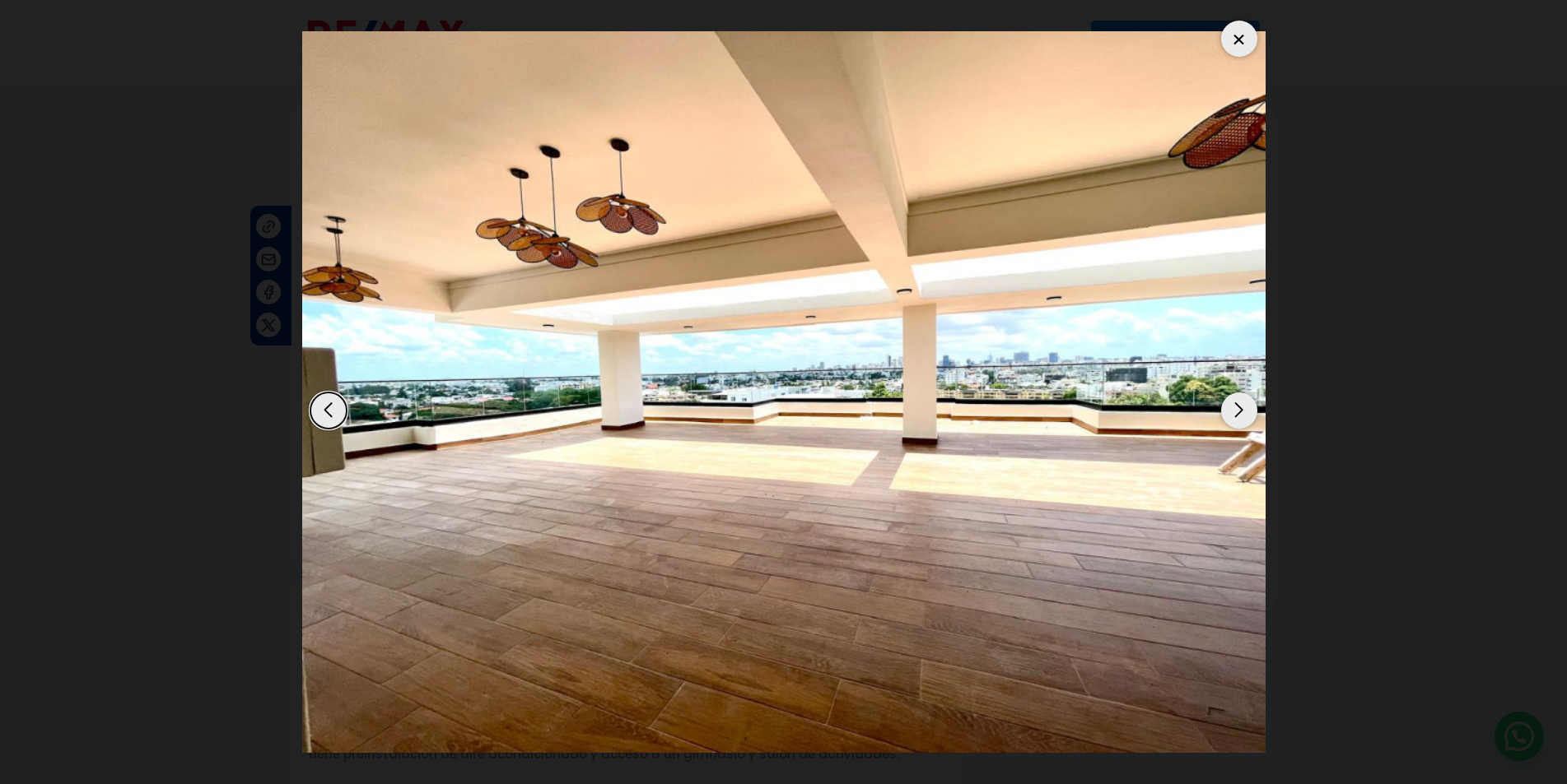
click at [1221, 411] on div "Next slide" at bounding box center [1239, 411] width 37 height 37
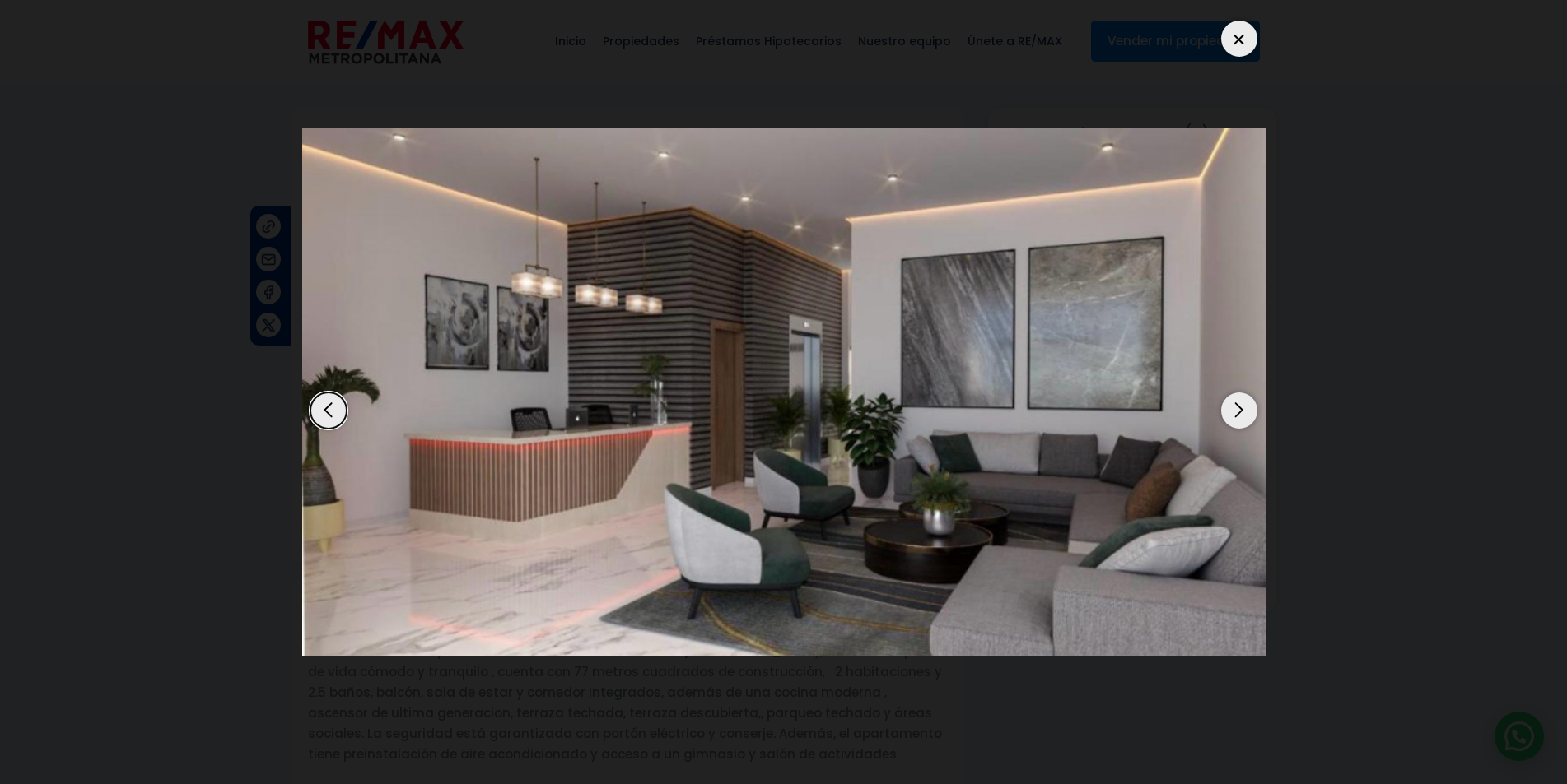
click at [1230, 33] on div at bounding box center [1239, 38] width 37 height 37
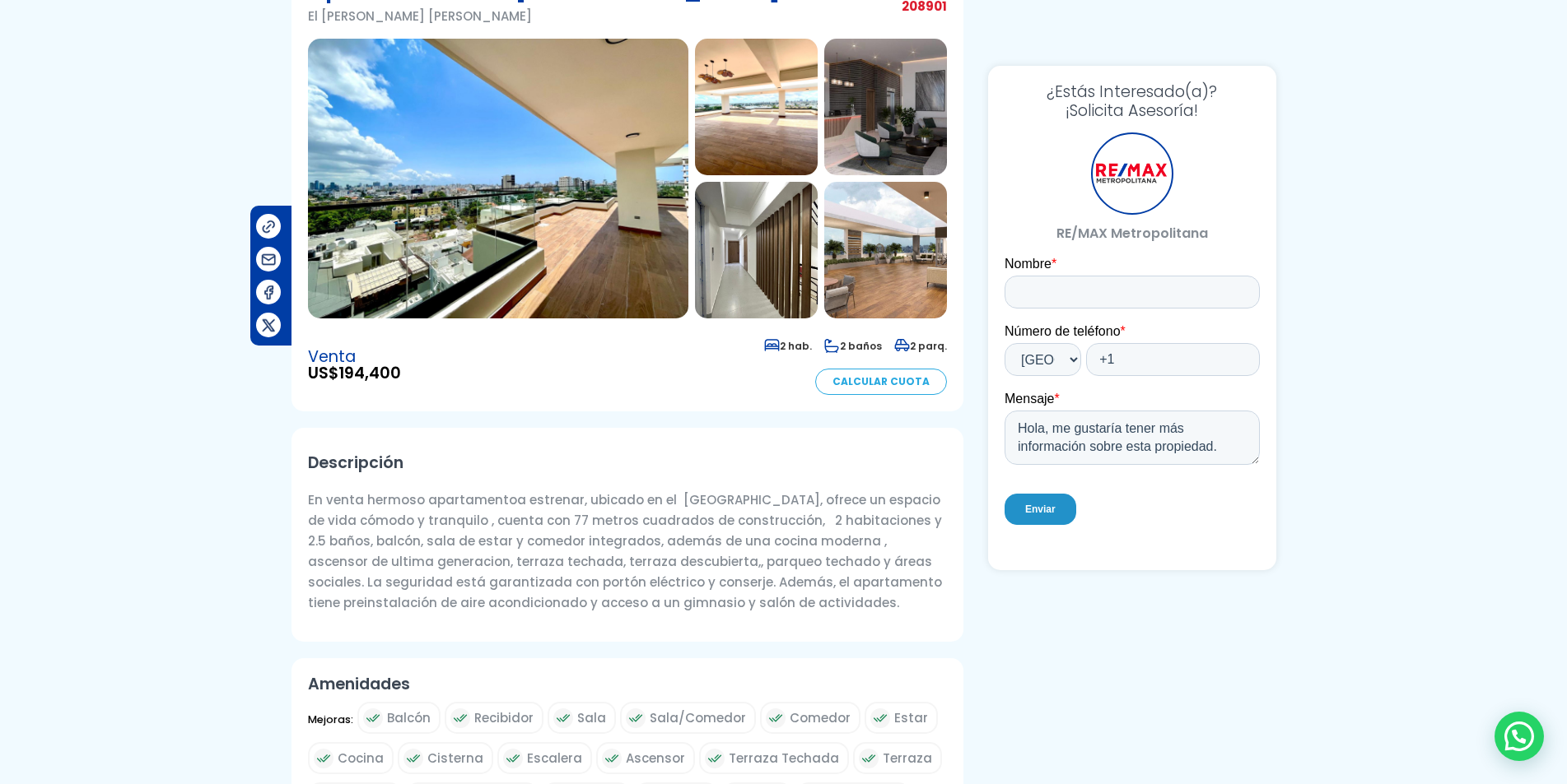
scroll to position [164, 0]
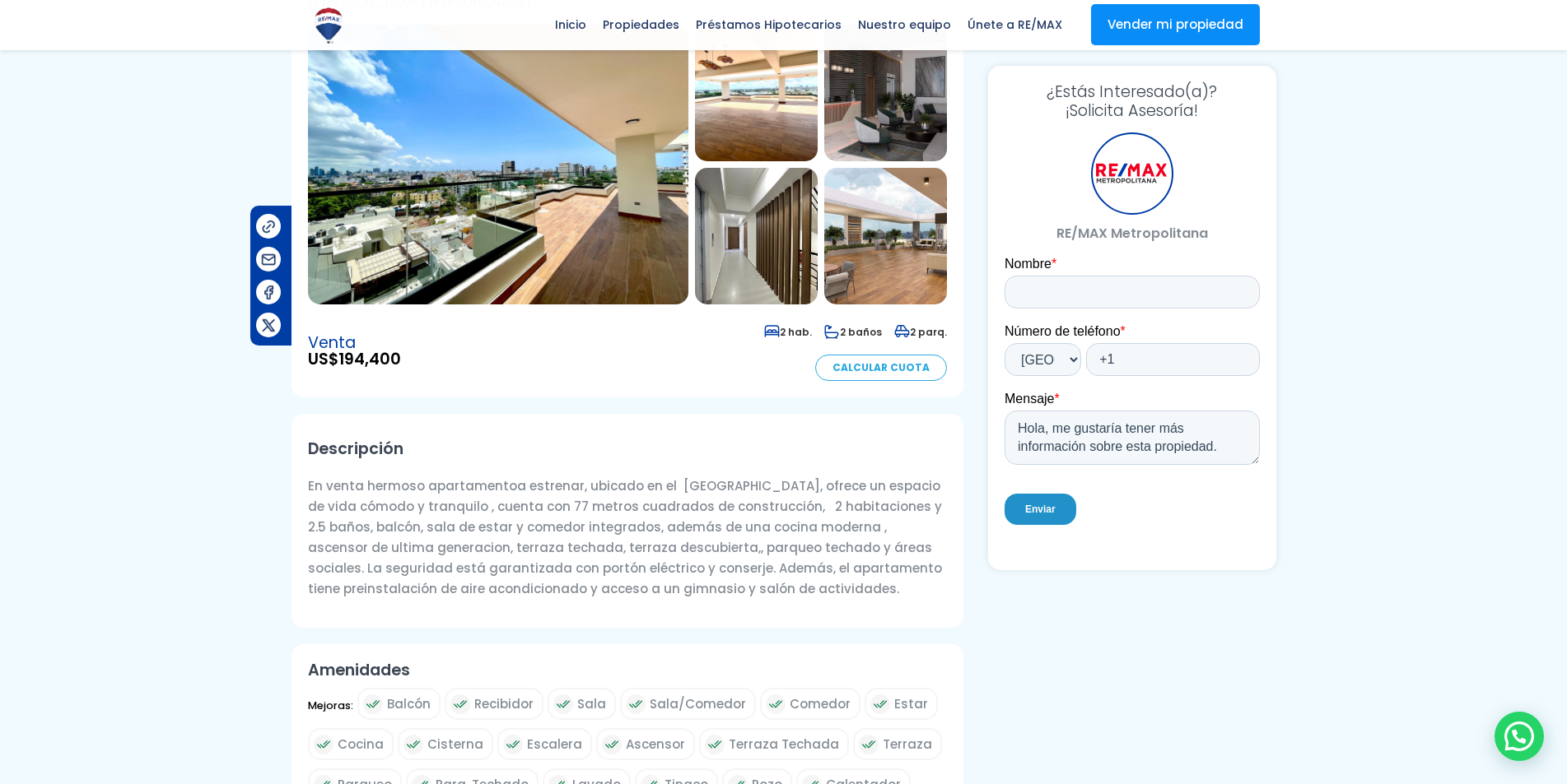
click at [738, 278] on img at bounding box center [756, 236] width 122 height 137
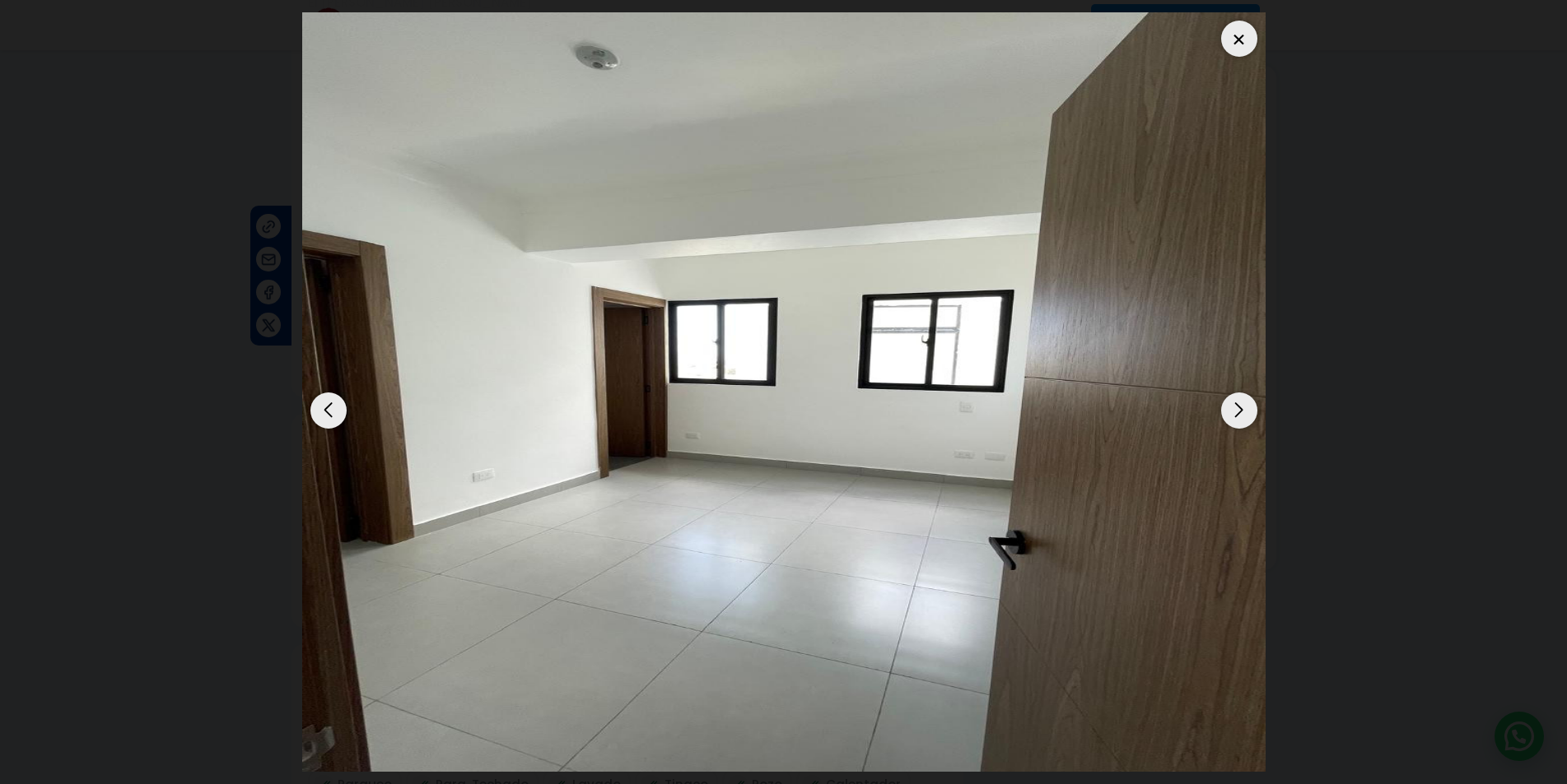
click at [1249, 415] on div "Next slide" at bounding box center [1239, 411] width 37 height 37
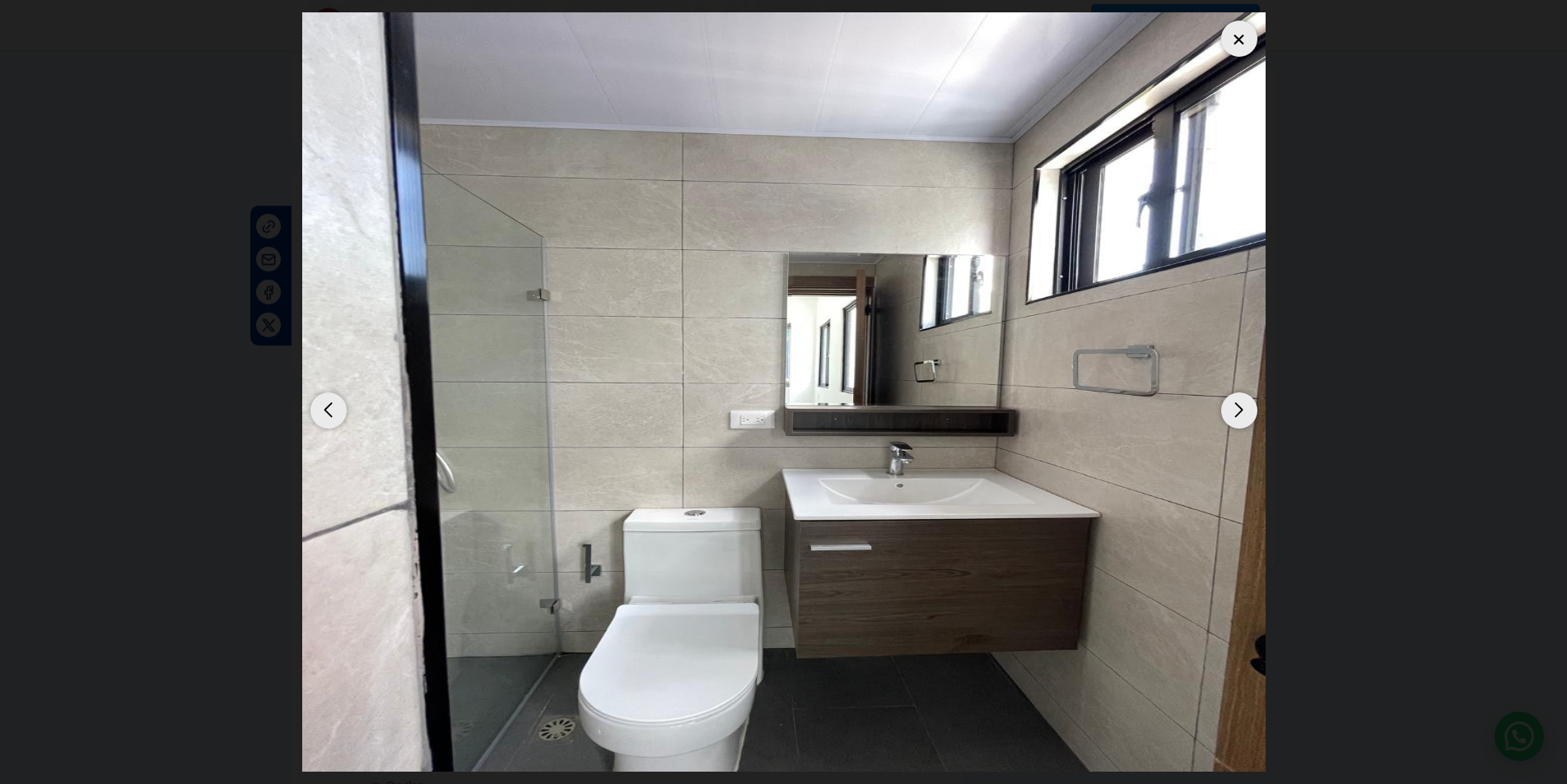
scroll to position [494, 0]
click at [1248, 39] on div at bounding box center [1239, 38] width 37 height 37
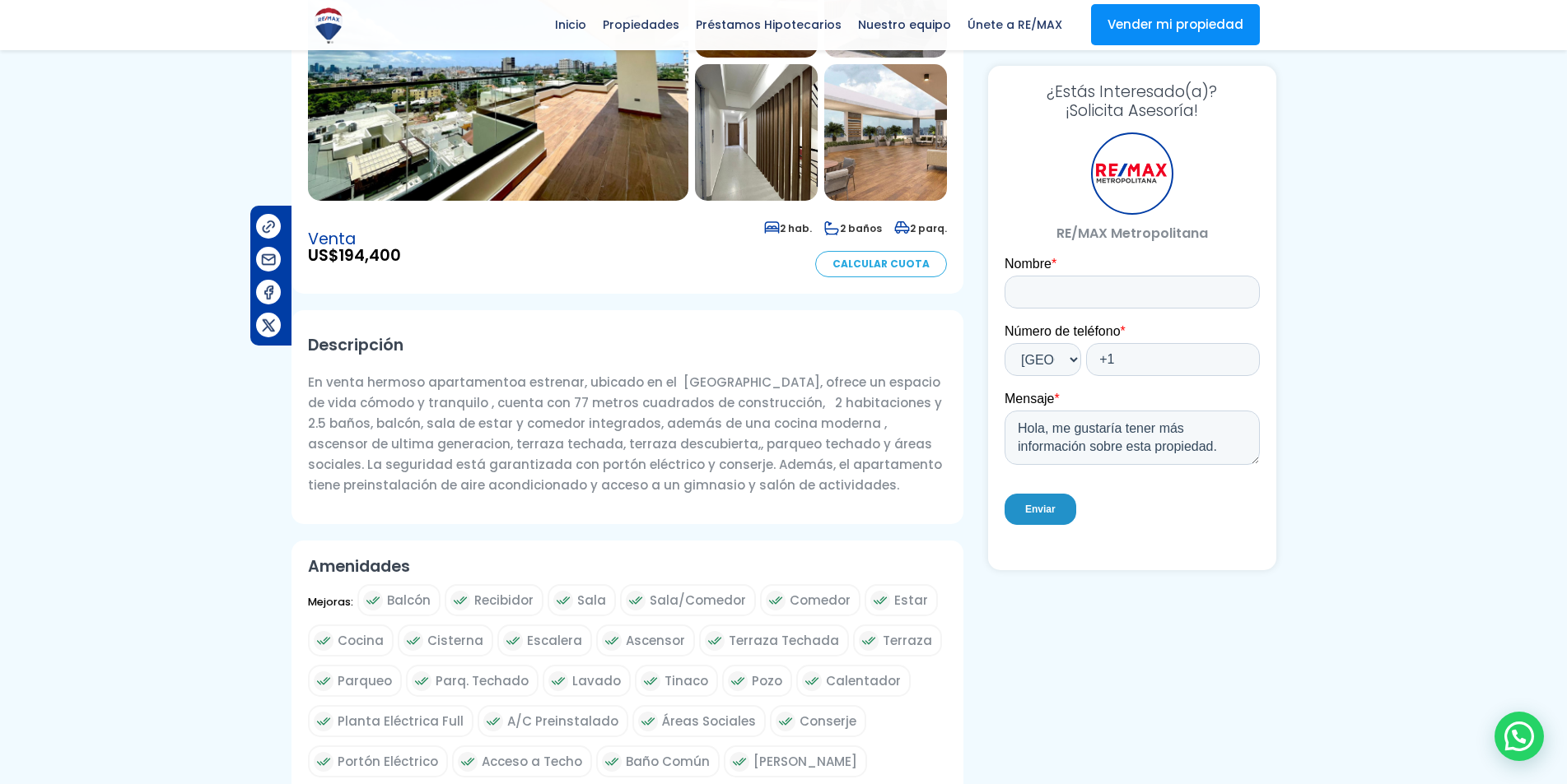
scroll to position [0, 0]
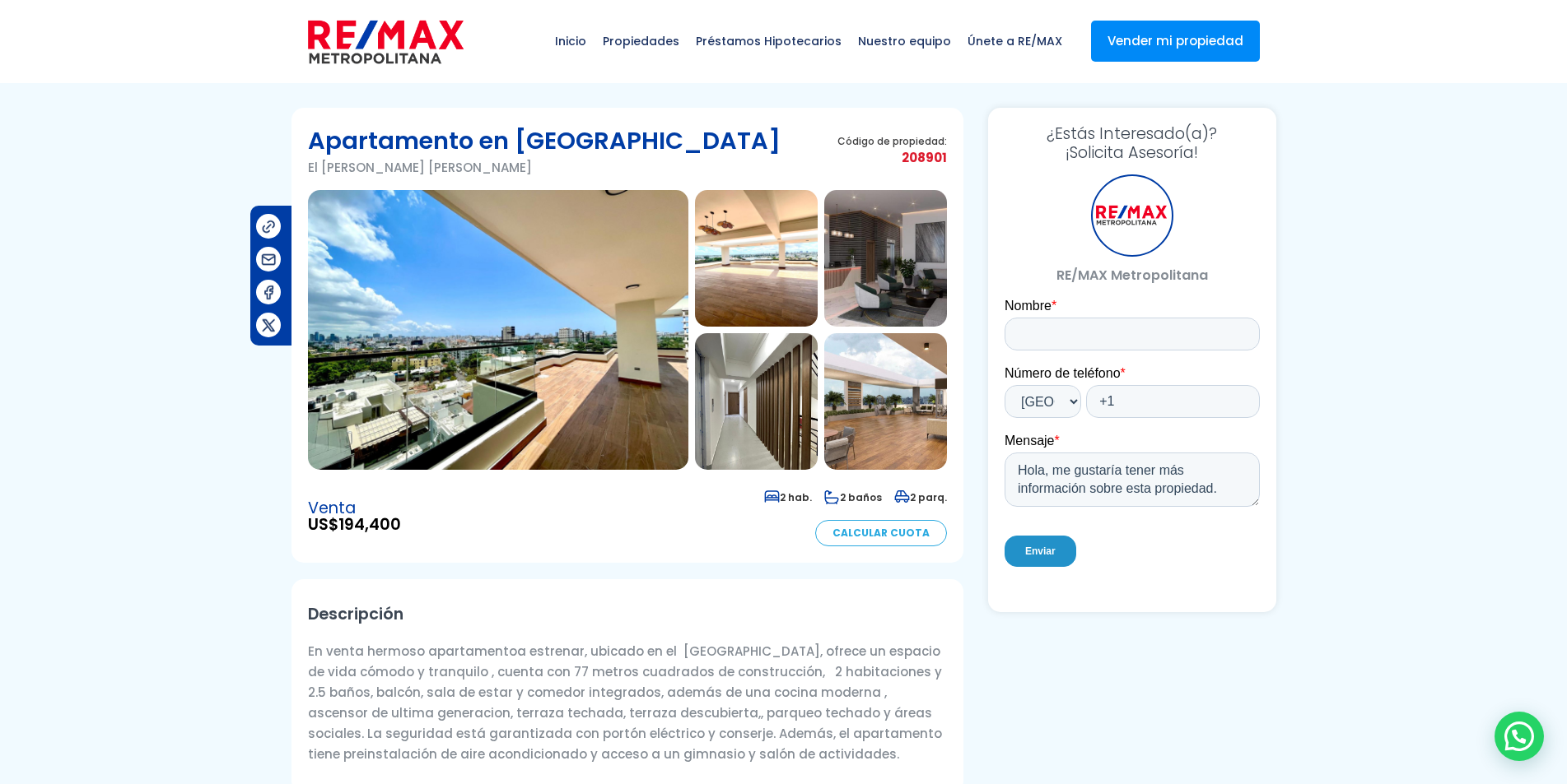
click at [666, 171] on div "Apartamento en El Millón El Millón, Santo Domingo De Guzmán Código de propiedad…" at bounding box center [627, 157] width 639 height 66
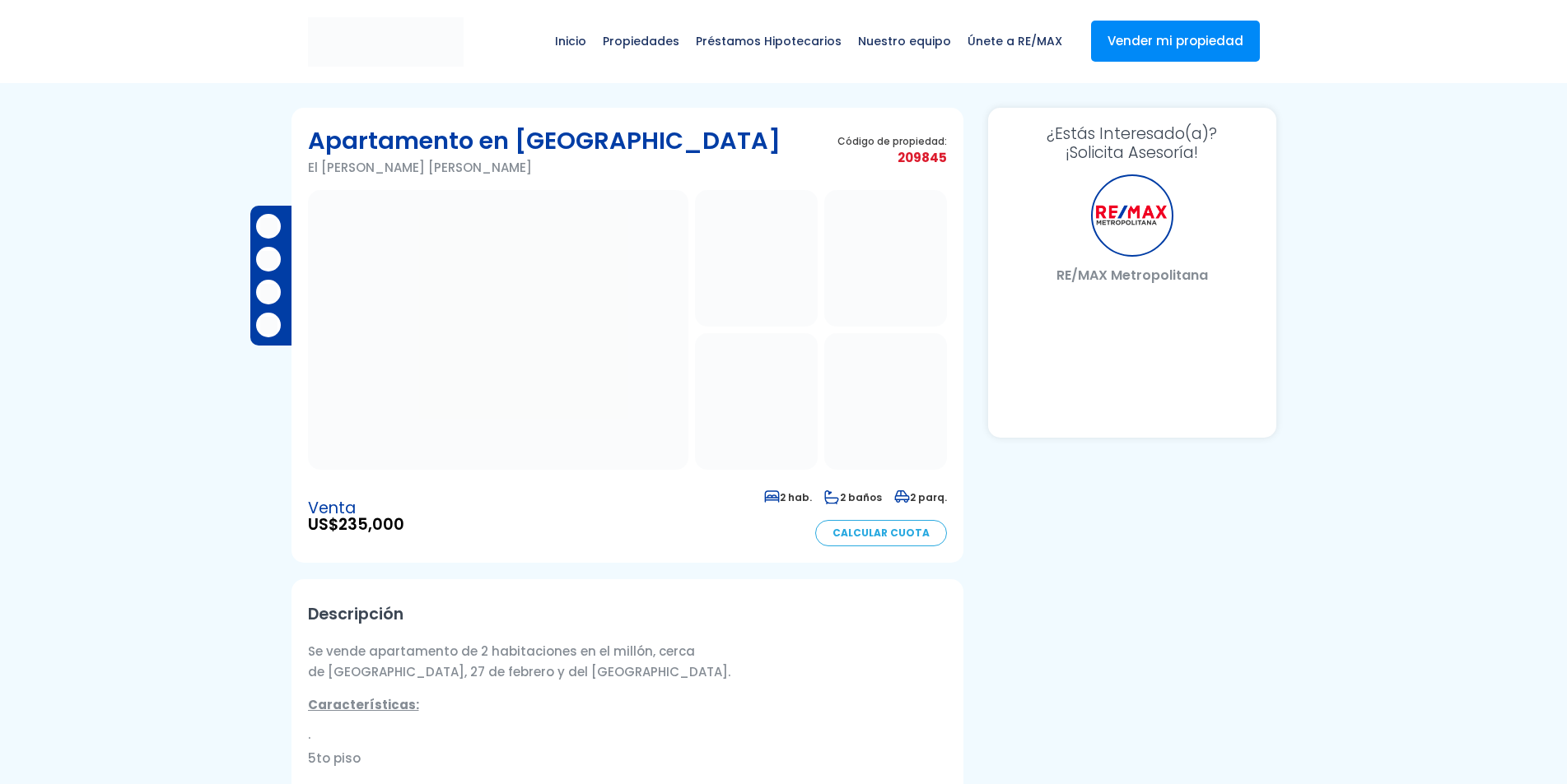
select select "DO"
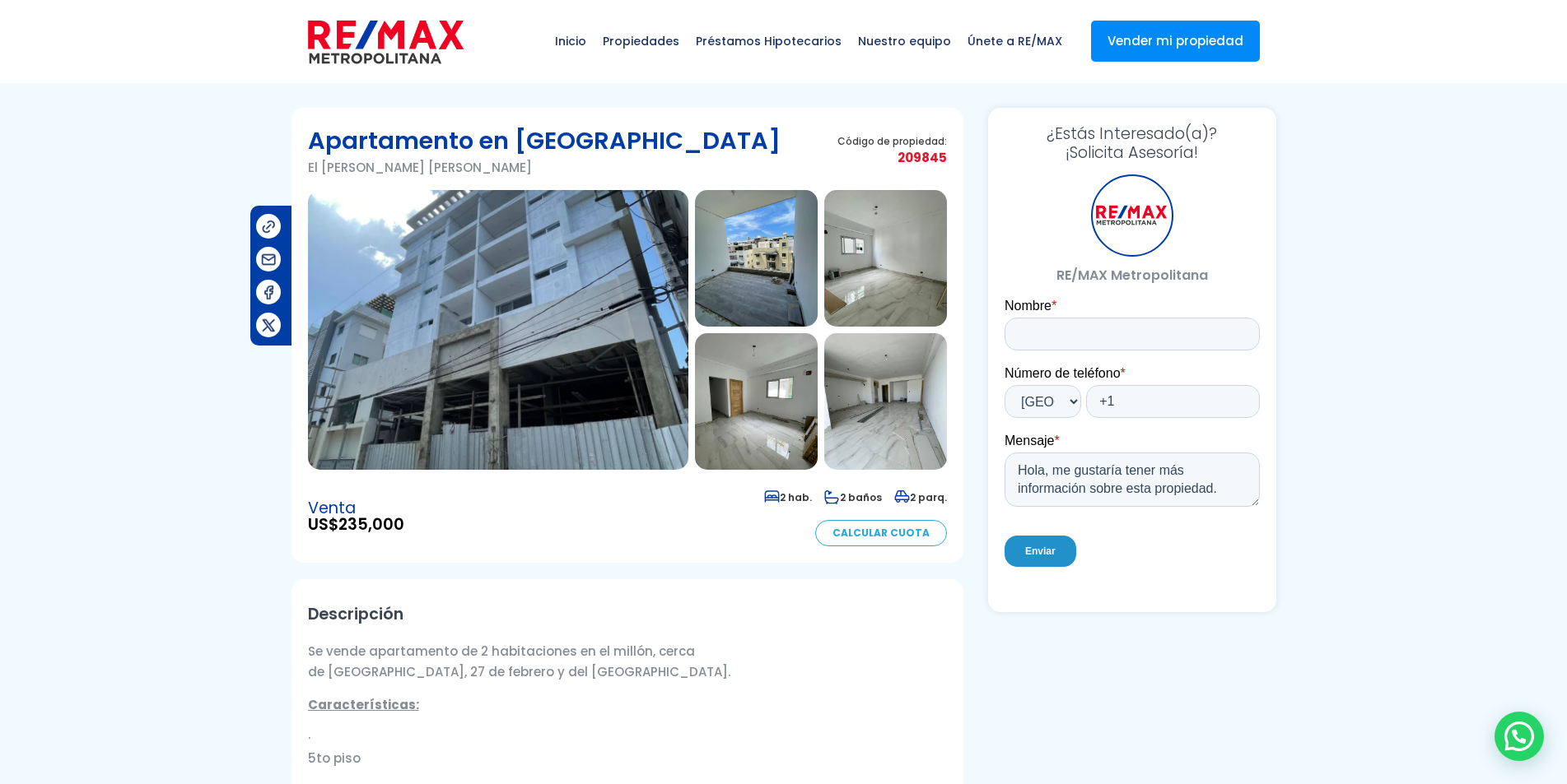
click at [532, 398] on img at bounding box center [499, 329] width 381 height 279
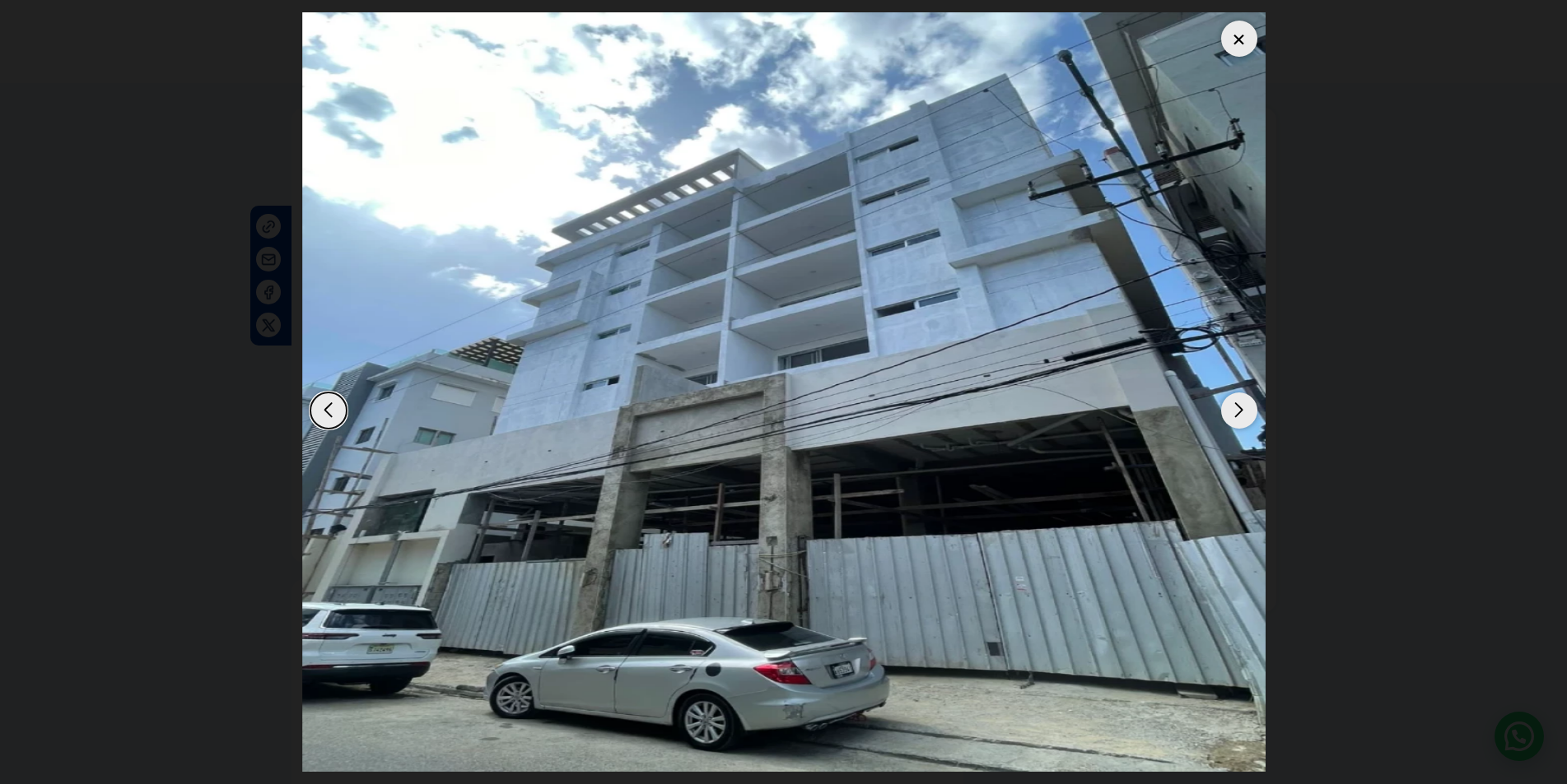
click at [1244, 406] on div "Next slide" at bounding box center [1239, 411] width 37 height 37
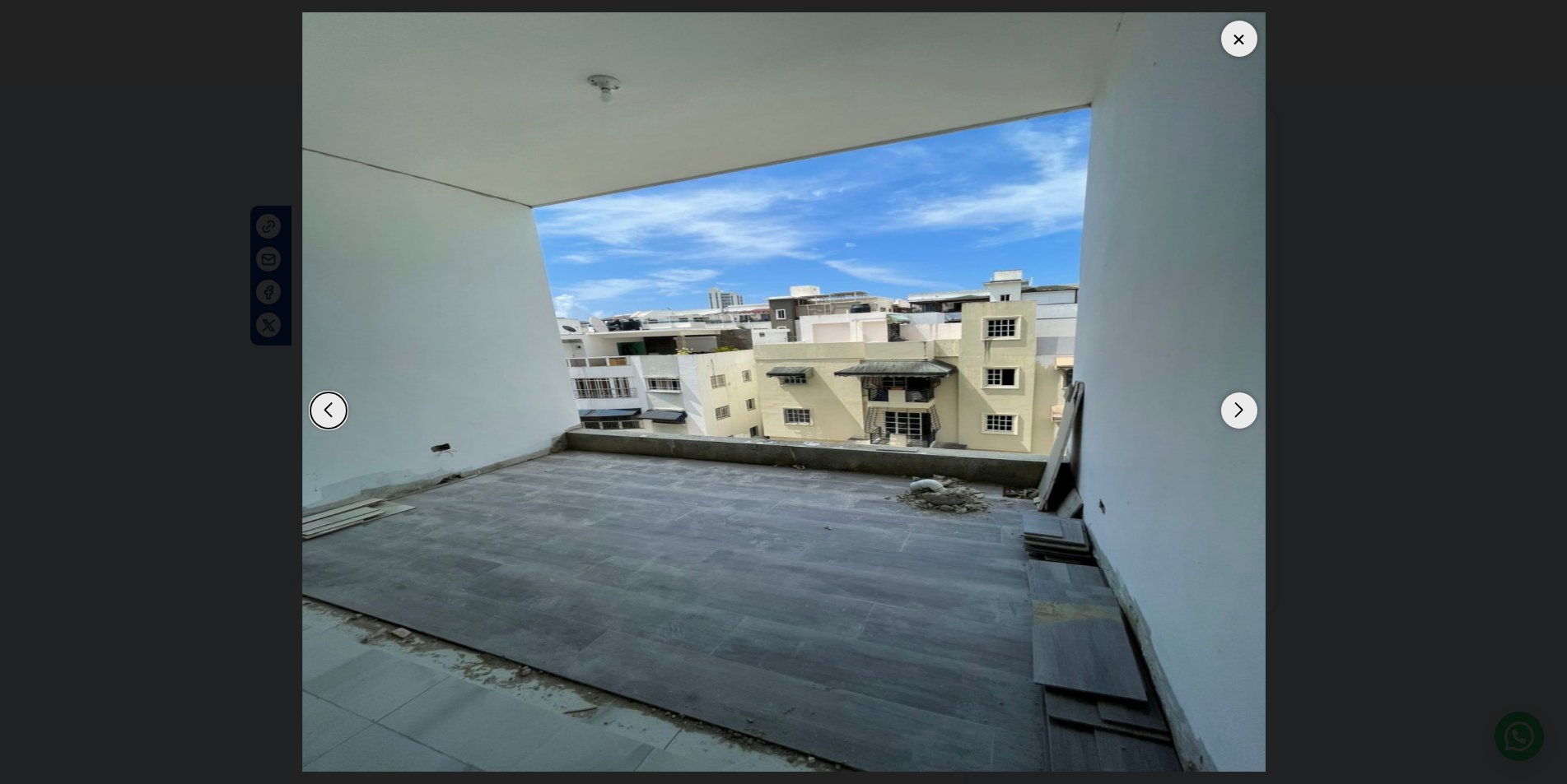
click at [1244, 406] on div "Next slide" at bounding box center [1239, 411] width 37 height 37
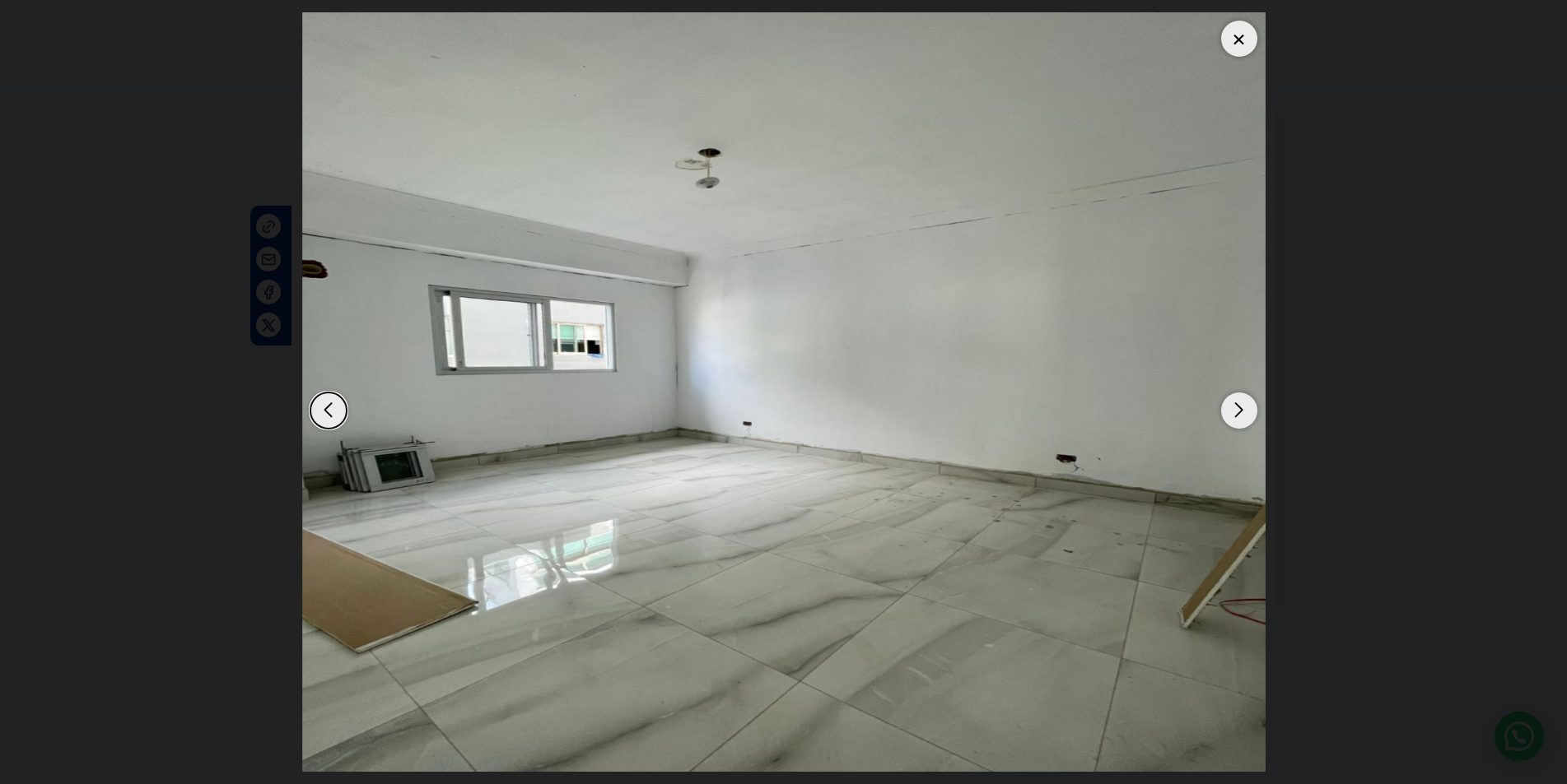
click at [1244, 406] on div "Next slide" at bounding box center [1239, 411] width 37 height 37
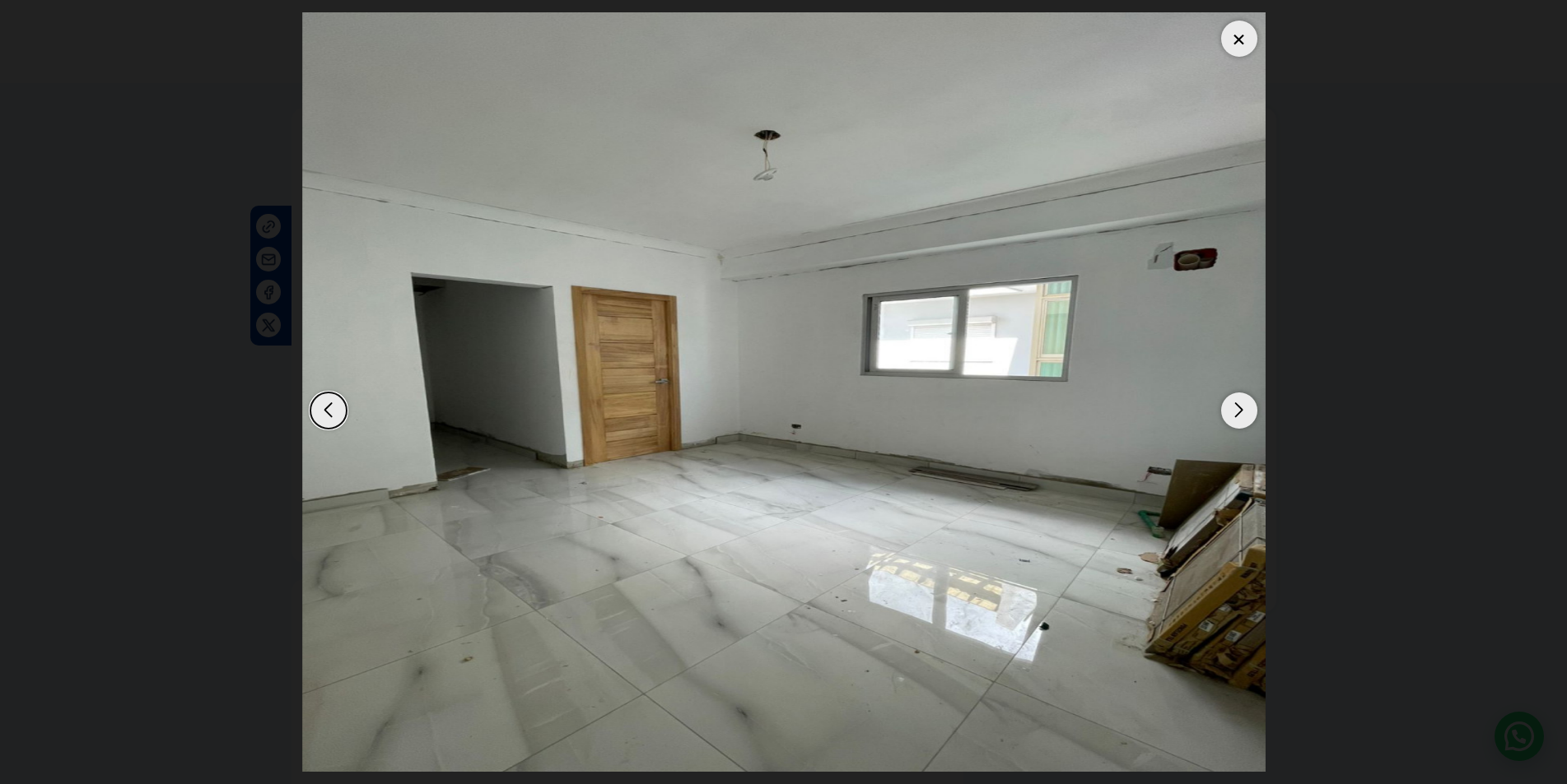
click at [1244, 406] on div "Next slide" at bounding box center [1239, 411] width 37 height 37
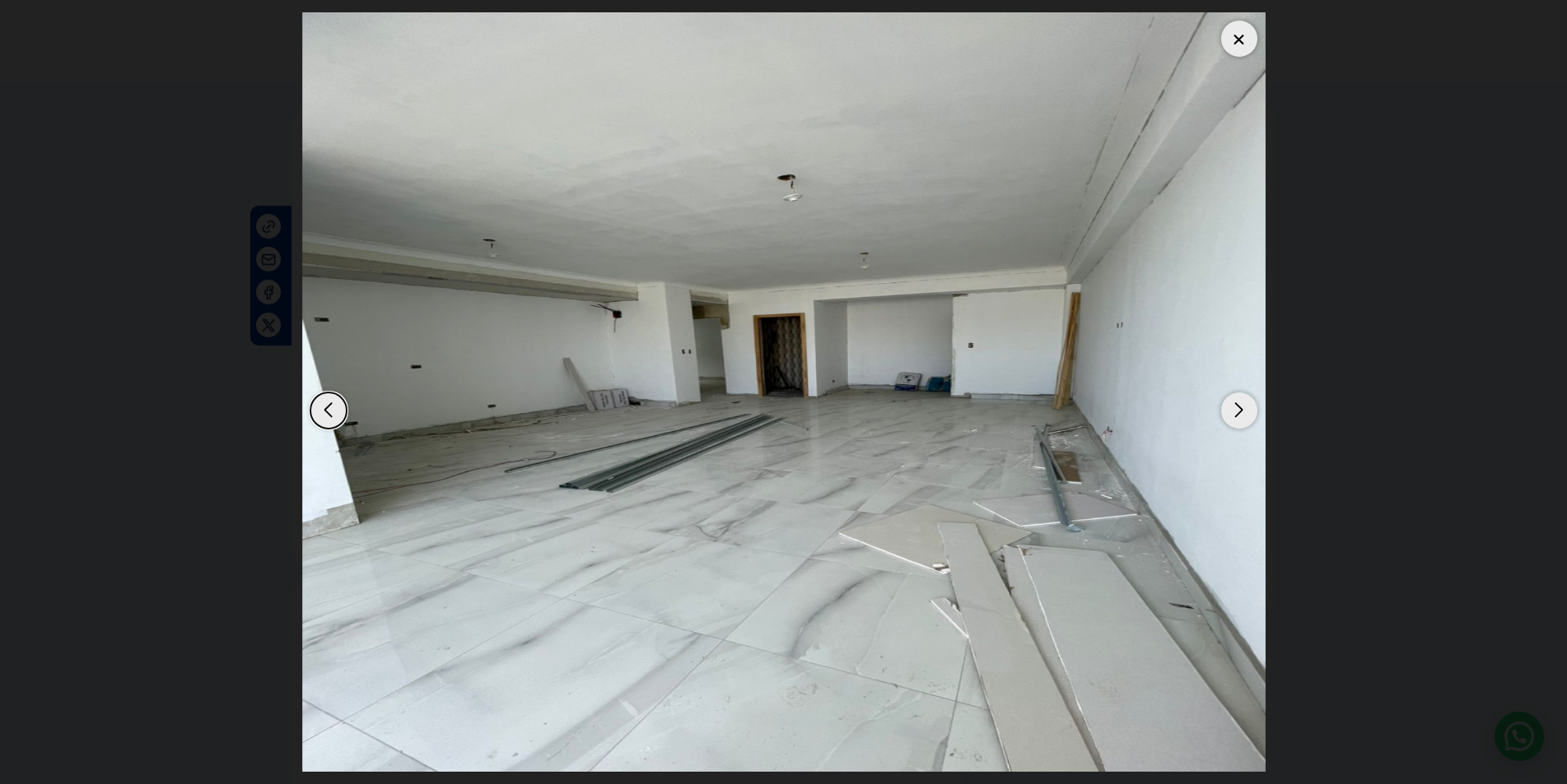
click at [1244, 406] on div "Next slide" at bounding box center [1239, 411] width 37 height 37
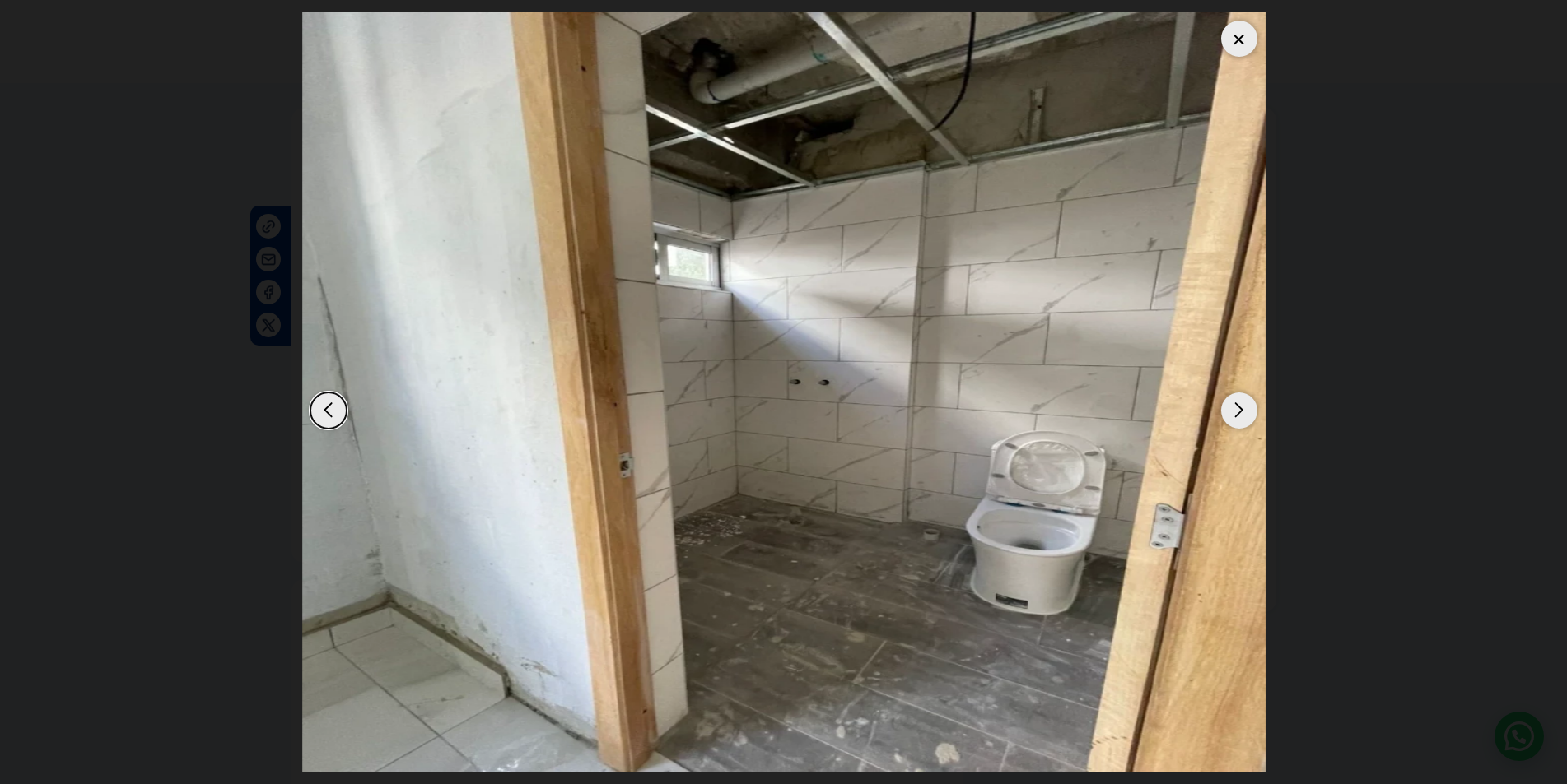
click at [1244, 406] on div "Next slide" at bounding box center [1239, 411] width 37 height 37
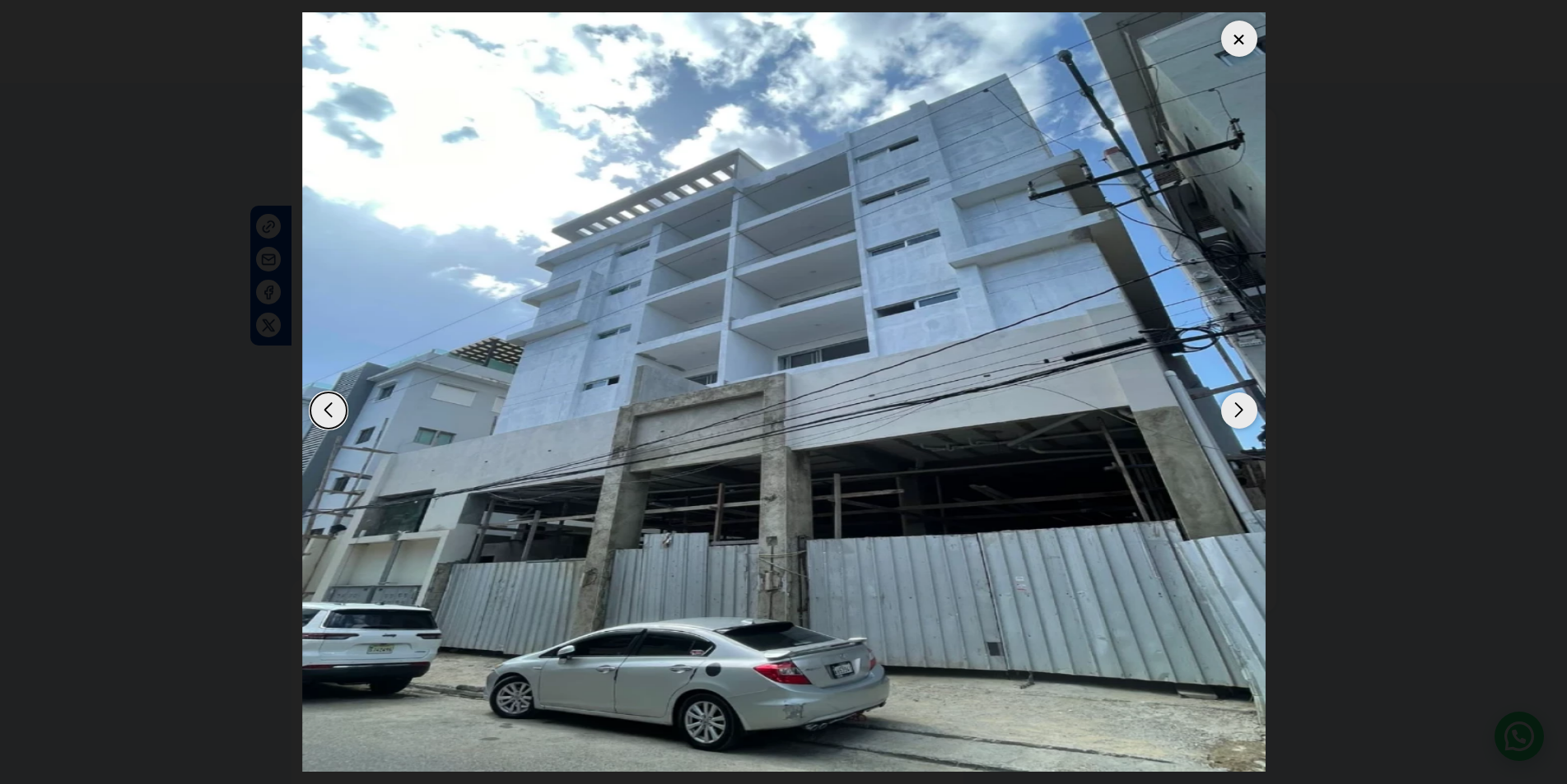
click at [1244, 406] on div "Next slide" at bounding box center [1239, 411] width 37 height 37
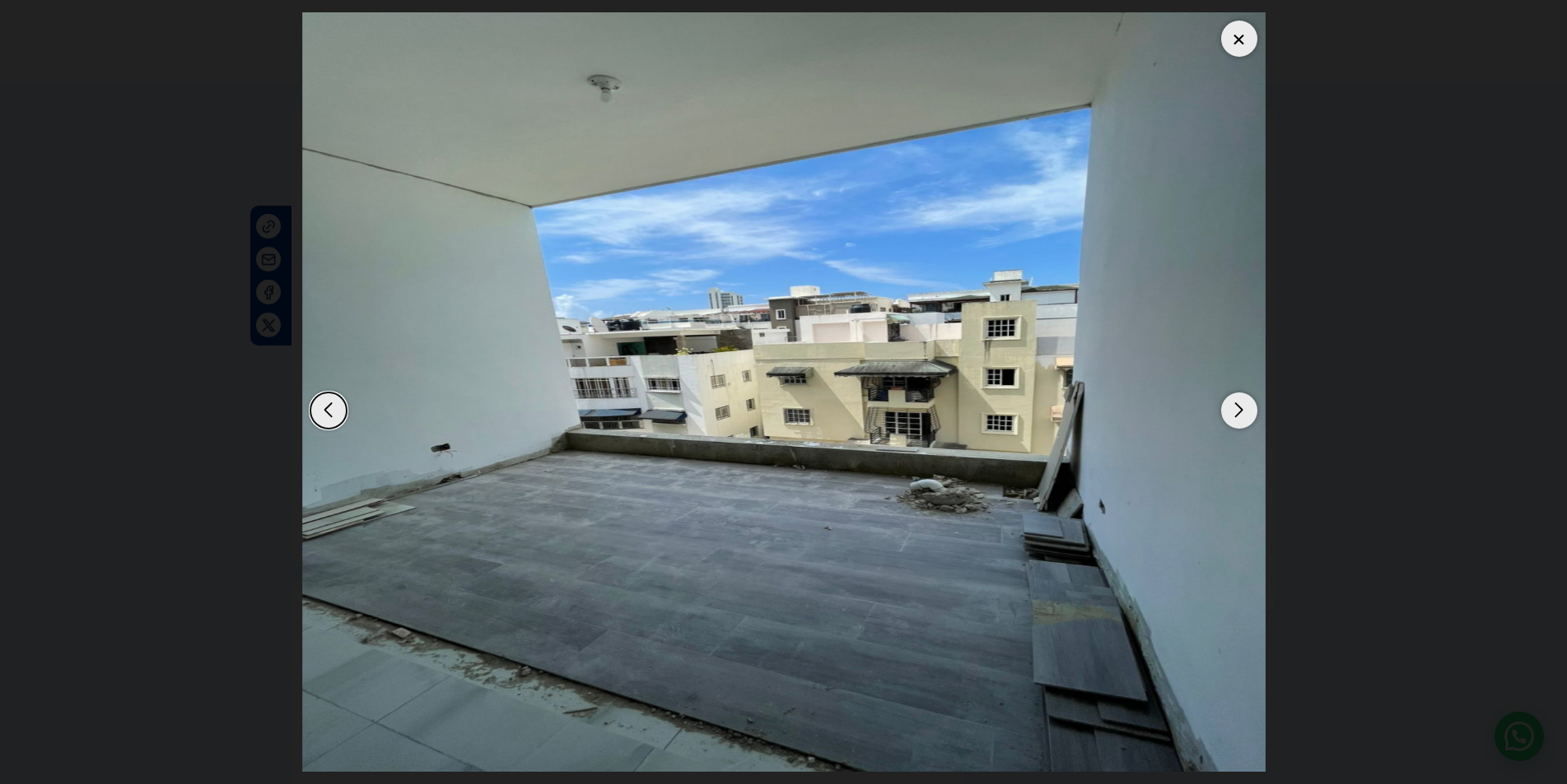
click at [1244, 406] on div "Next slide" at bounding box center [1239, 411] width 37 height 37
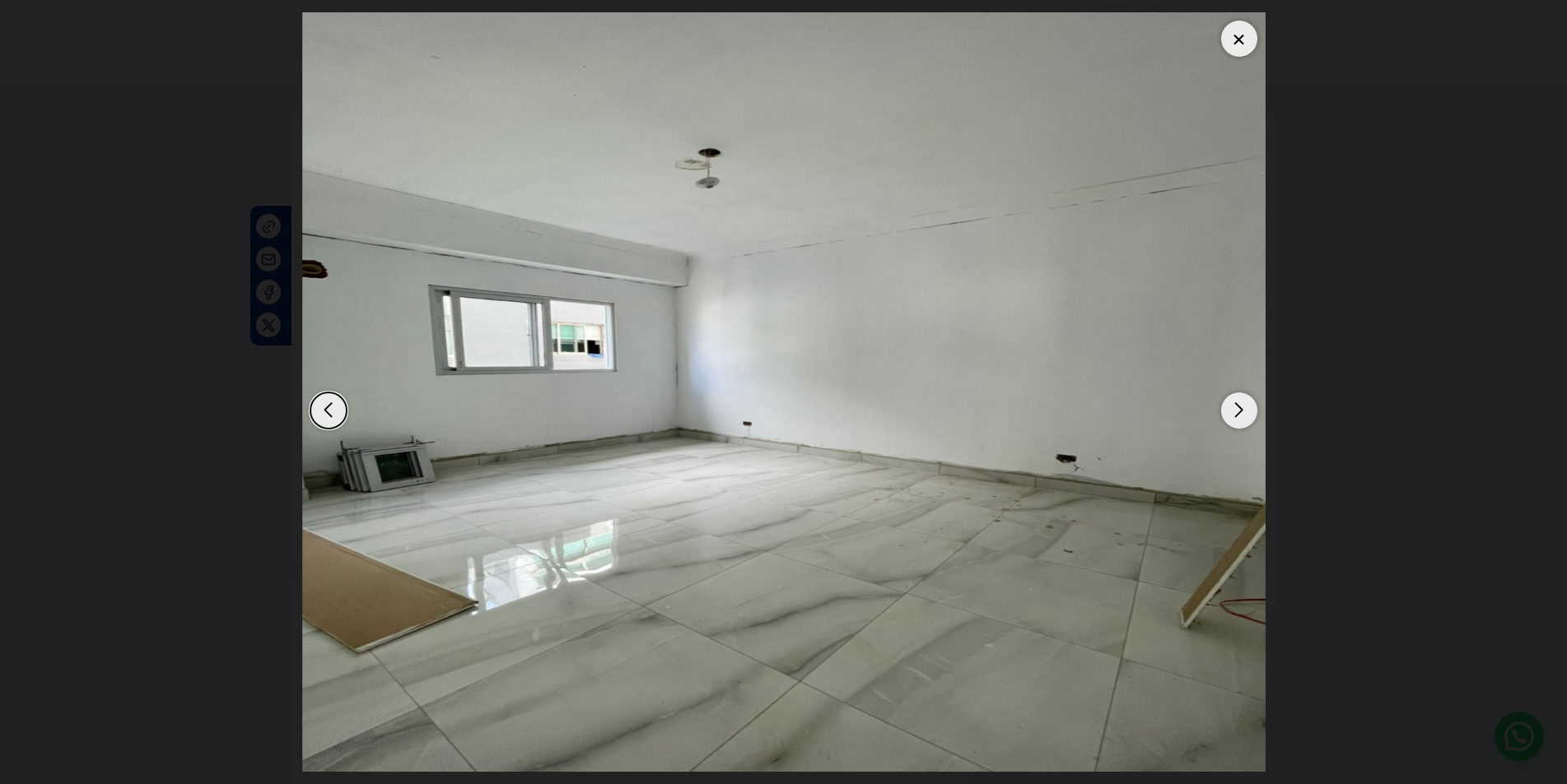
click at [1235, 40] on div at bounding box center [1239, 38] width 37 height 37
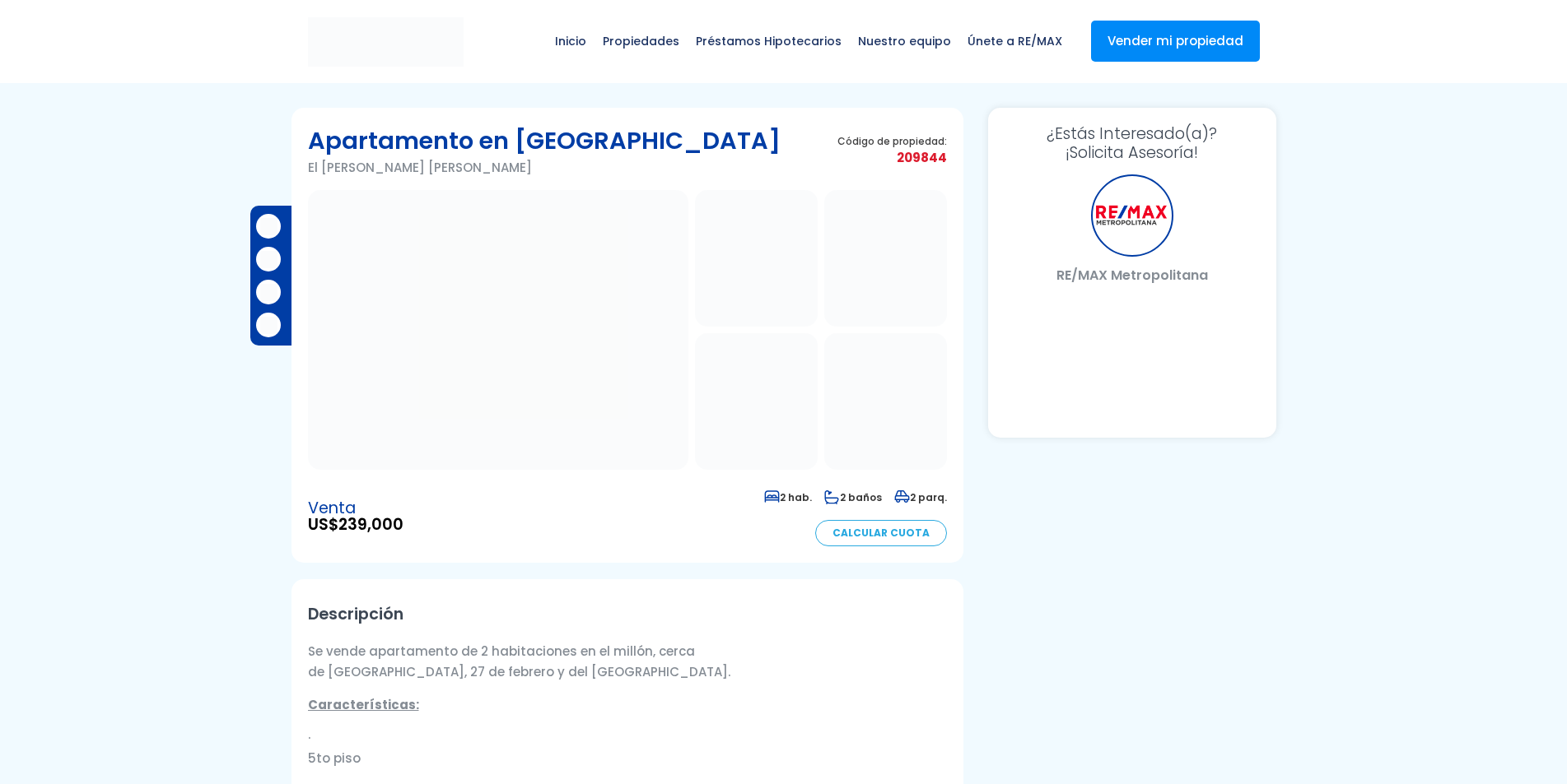
select select "DO"
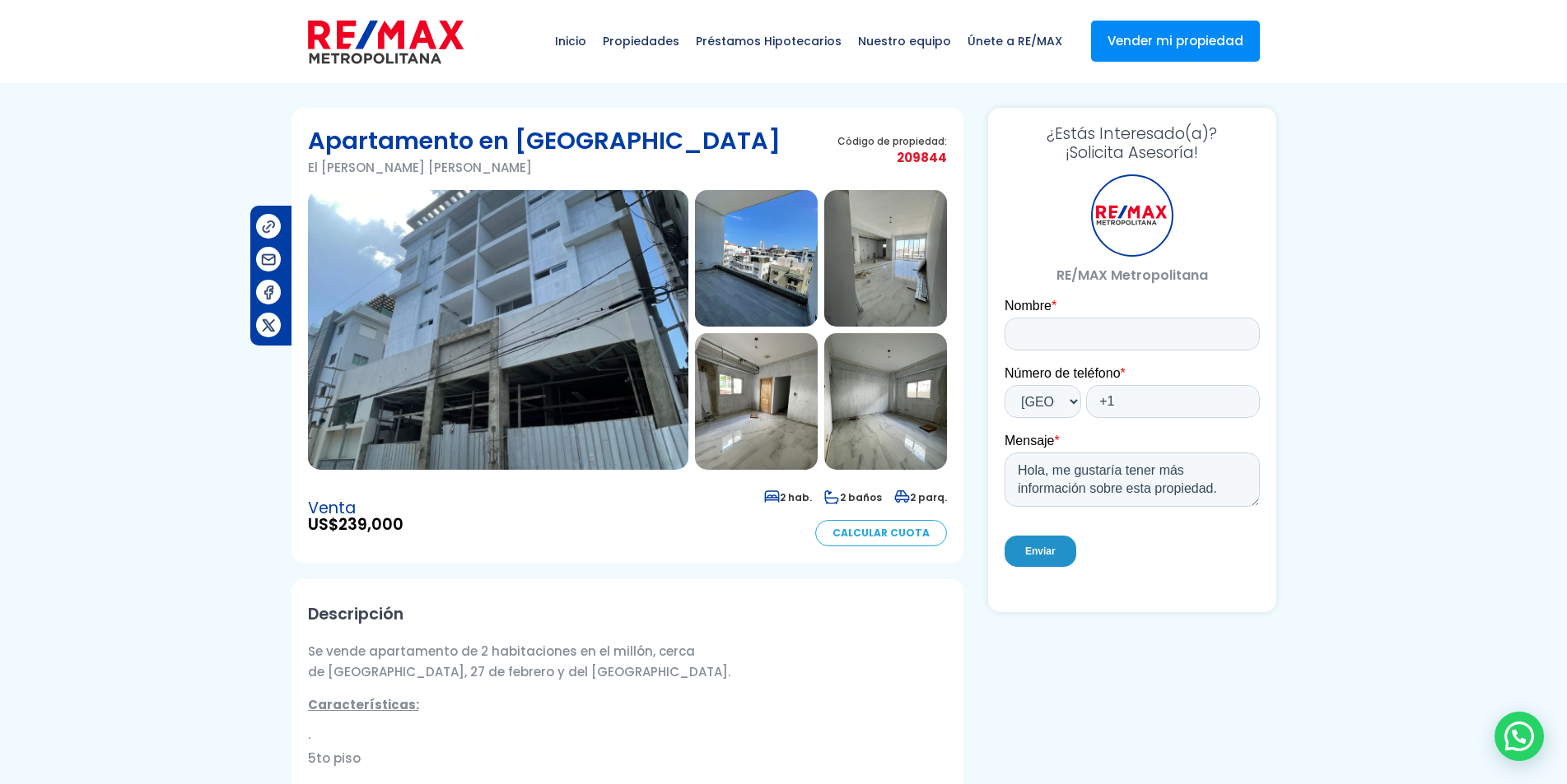
click at [888, 301] on img at bounding box center [885, 258] width 122 height 137
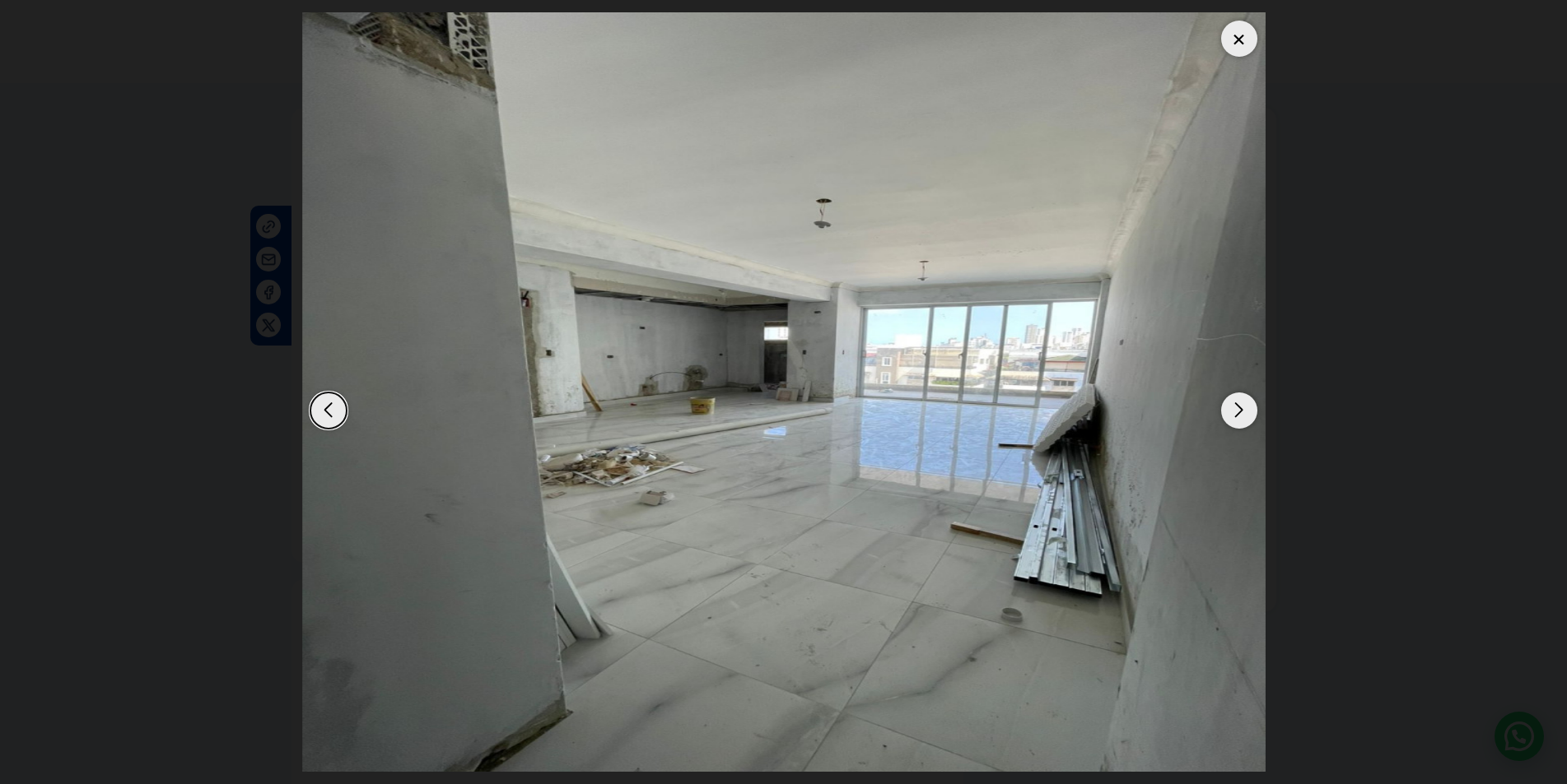
click at [1252, 420] on div "Next slide" at bounding box center [1239, 411] width 37 height 37
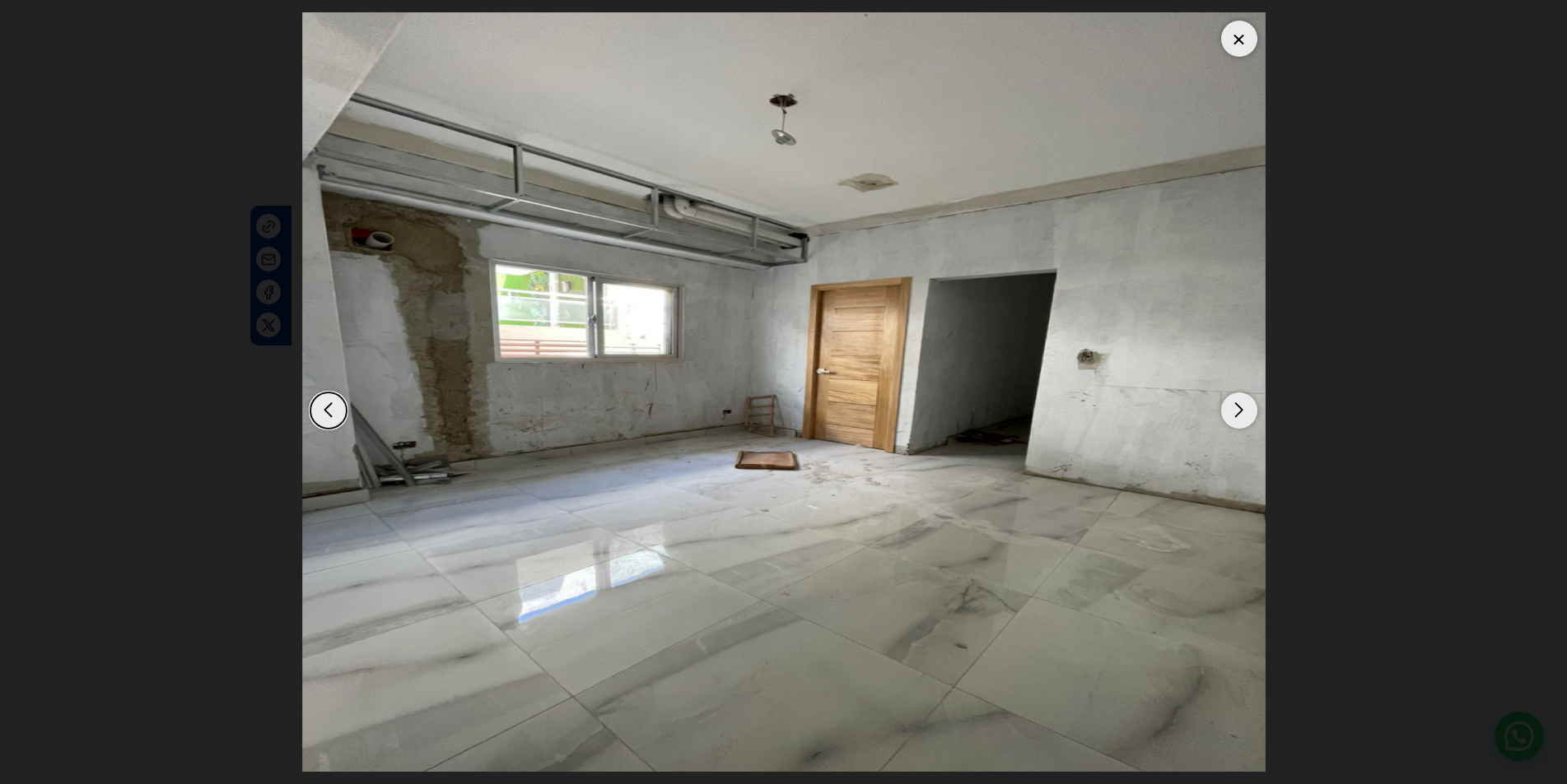
click at [1252, 420] on div "Next slide" at bounding box center [1239, 411] width 37 height 37
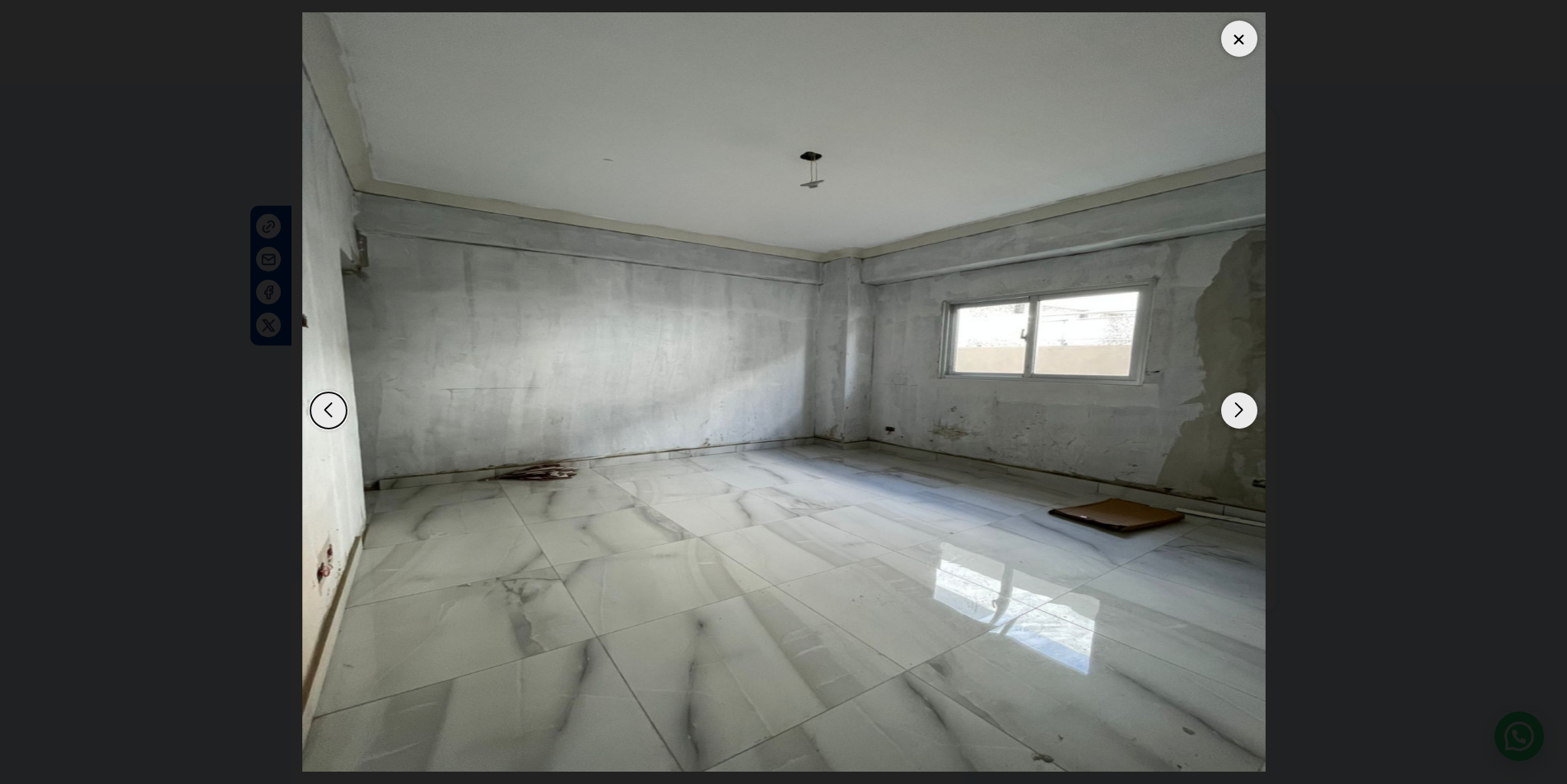
click at [1252, 420] on div "Next slide" at bounding box center [1239, 411] width 37 height 37
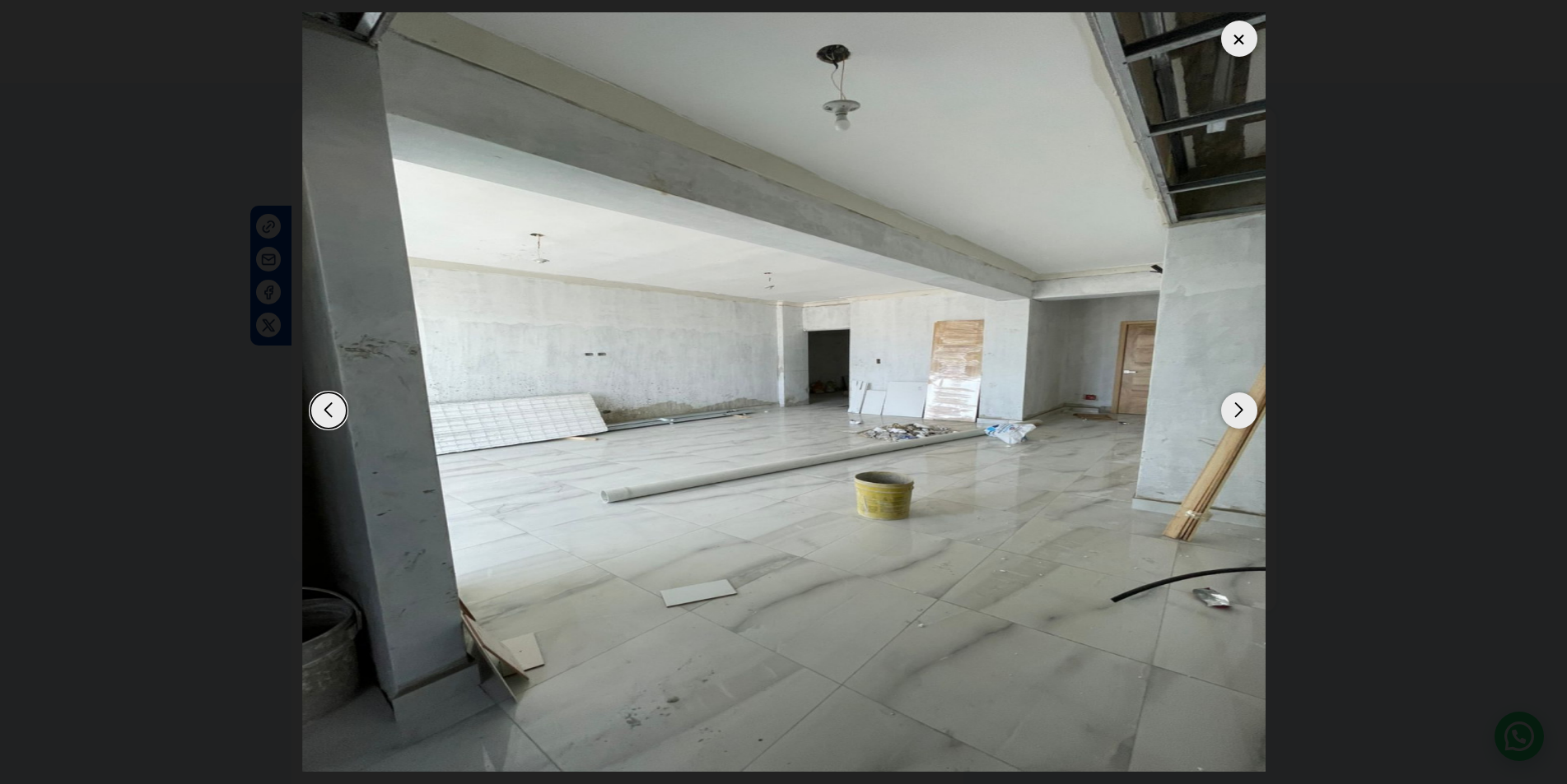
click at [1252, 420] on div "Next slide" at bounding box center [1239, 411] width 37 height 37
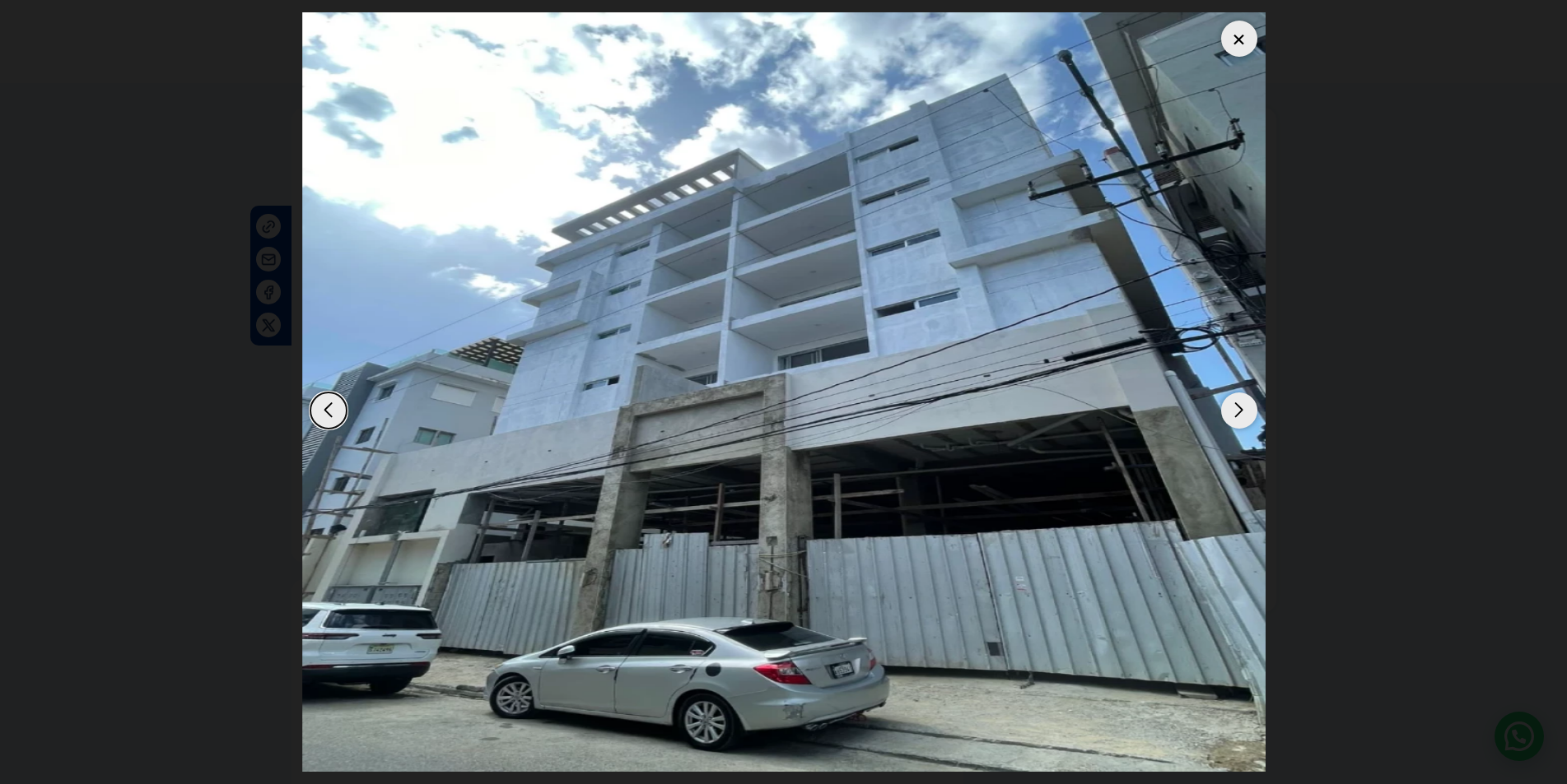
click at [1235, 405] on div "Next slide" at bounding box center [1239, 411] width 37 height 37
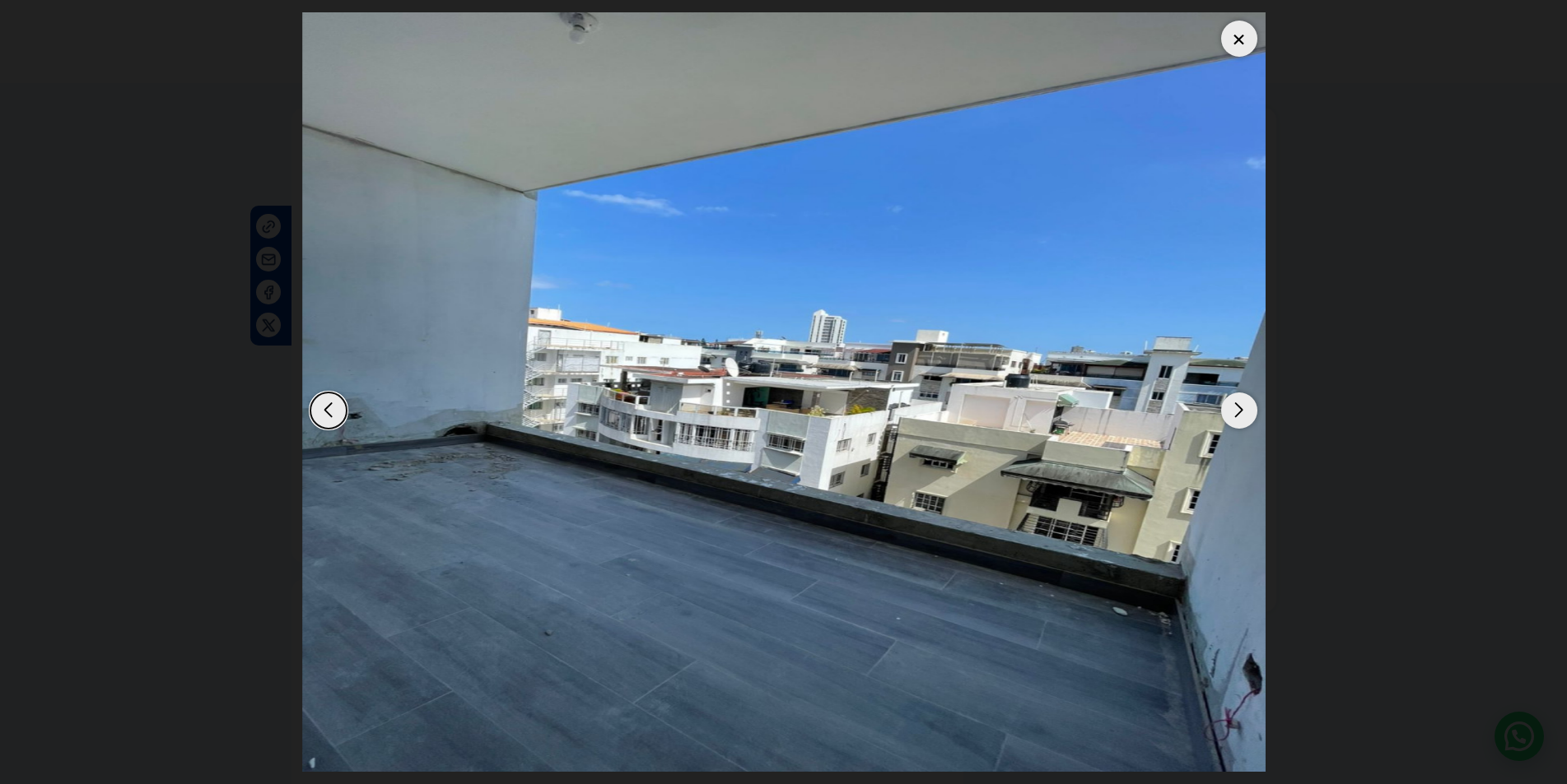
click at [1235, 401] on div "Next slide" at bounding box center [1239, 411] width 37 height 37
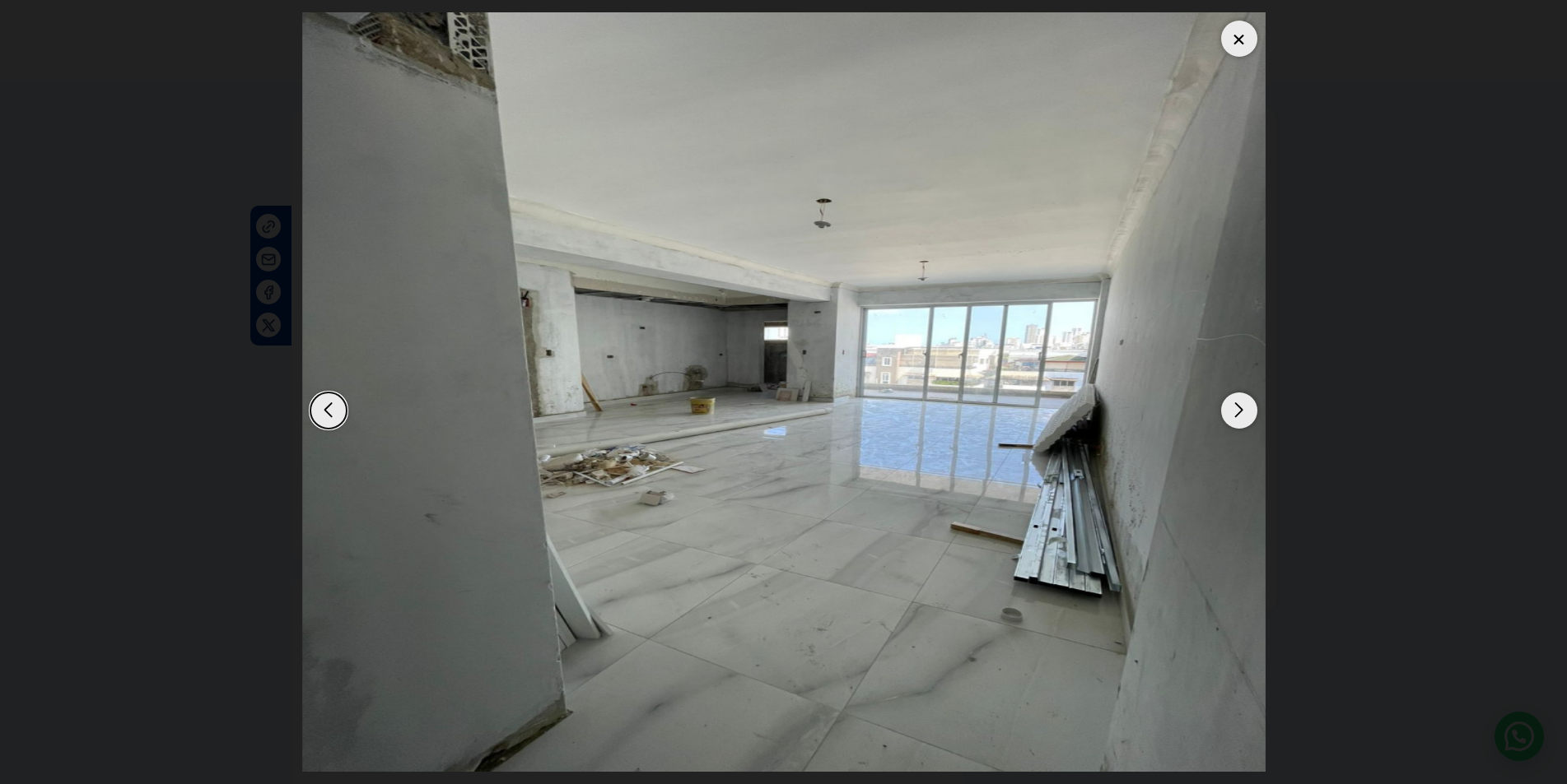
click at [1234, 47] on div at bounding box center [1239, 38] width 37 height 37
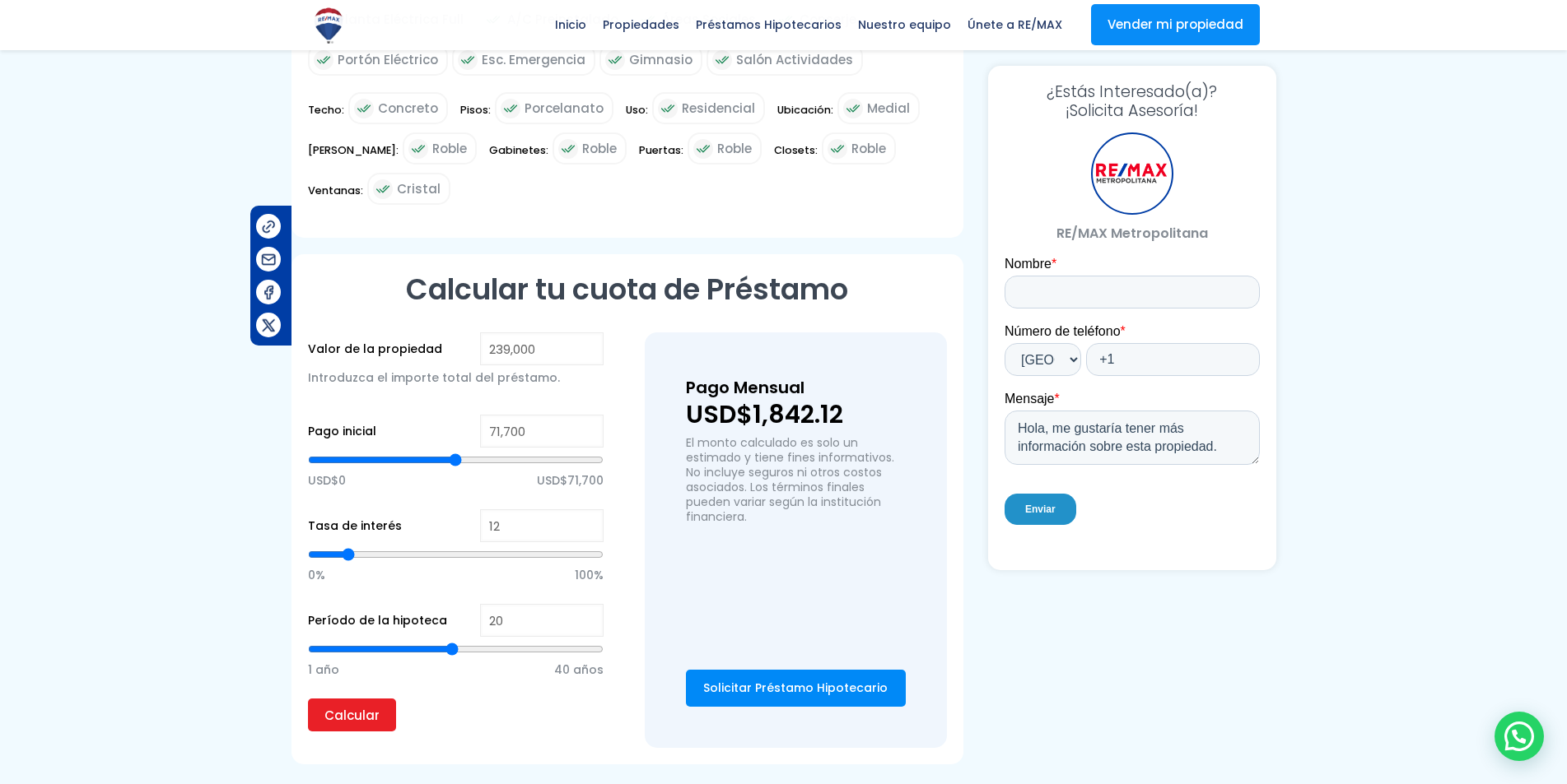
scroll to position [1317, 0]
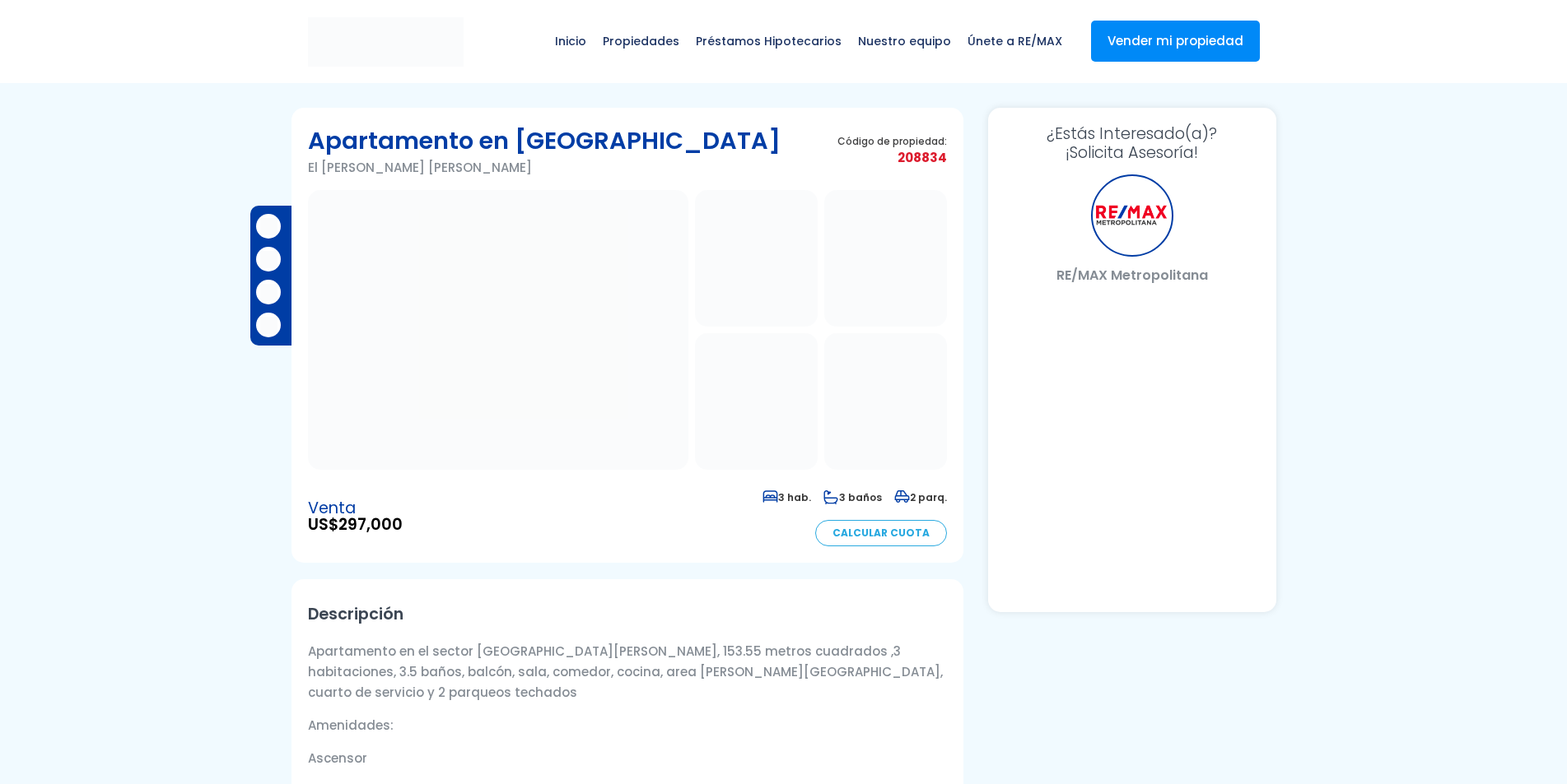
select select "DO"
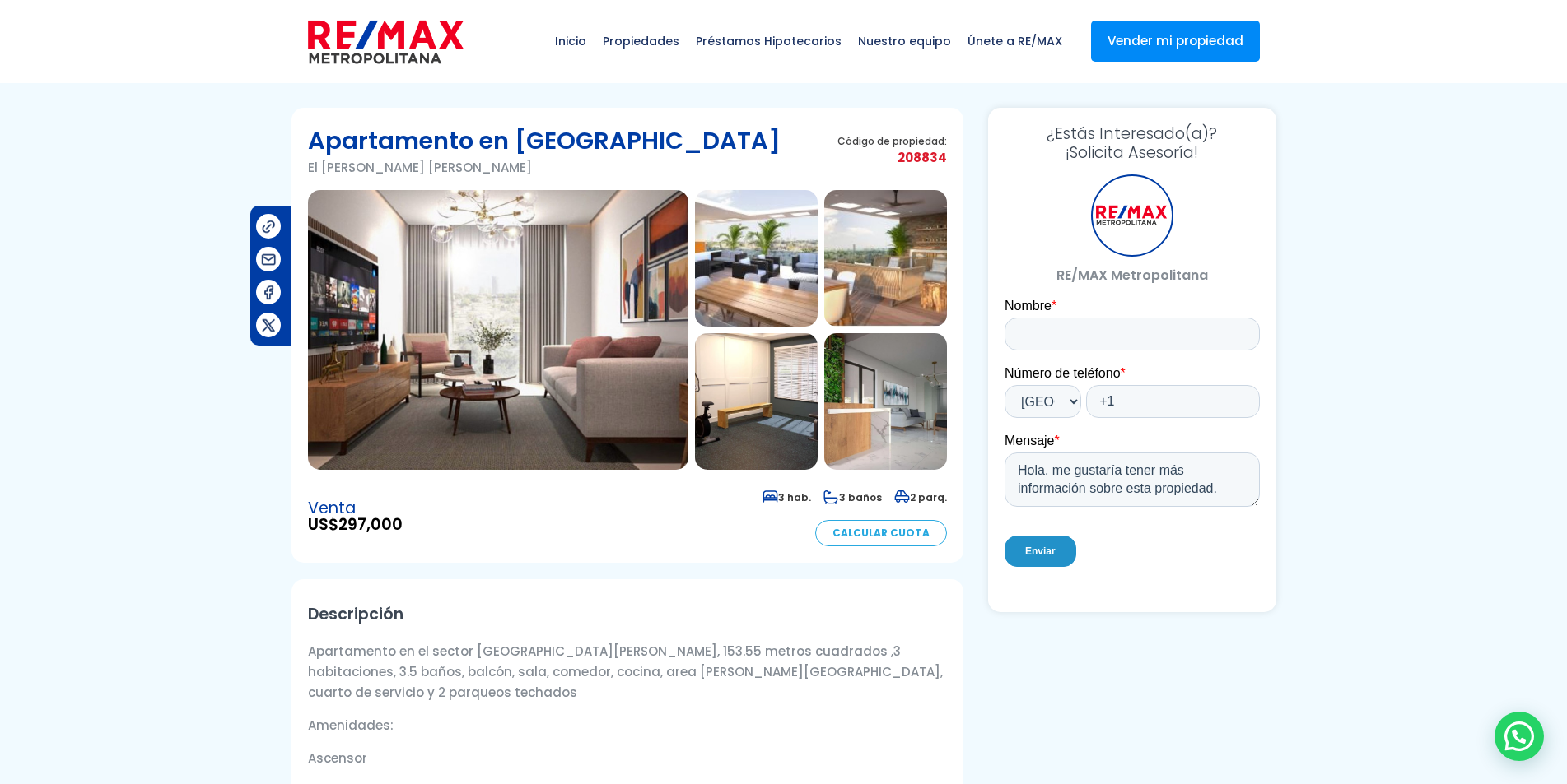
click at [595, 373] on img at bounding box center [499, 329] width 381 height 279
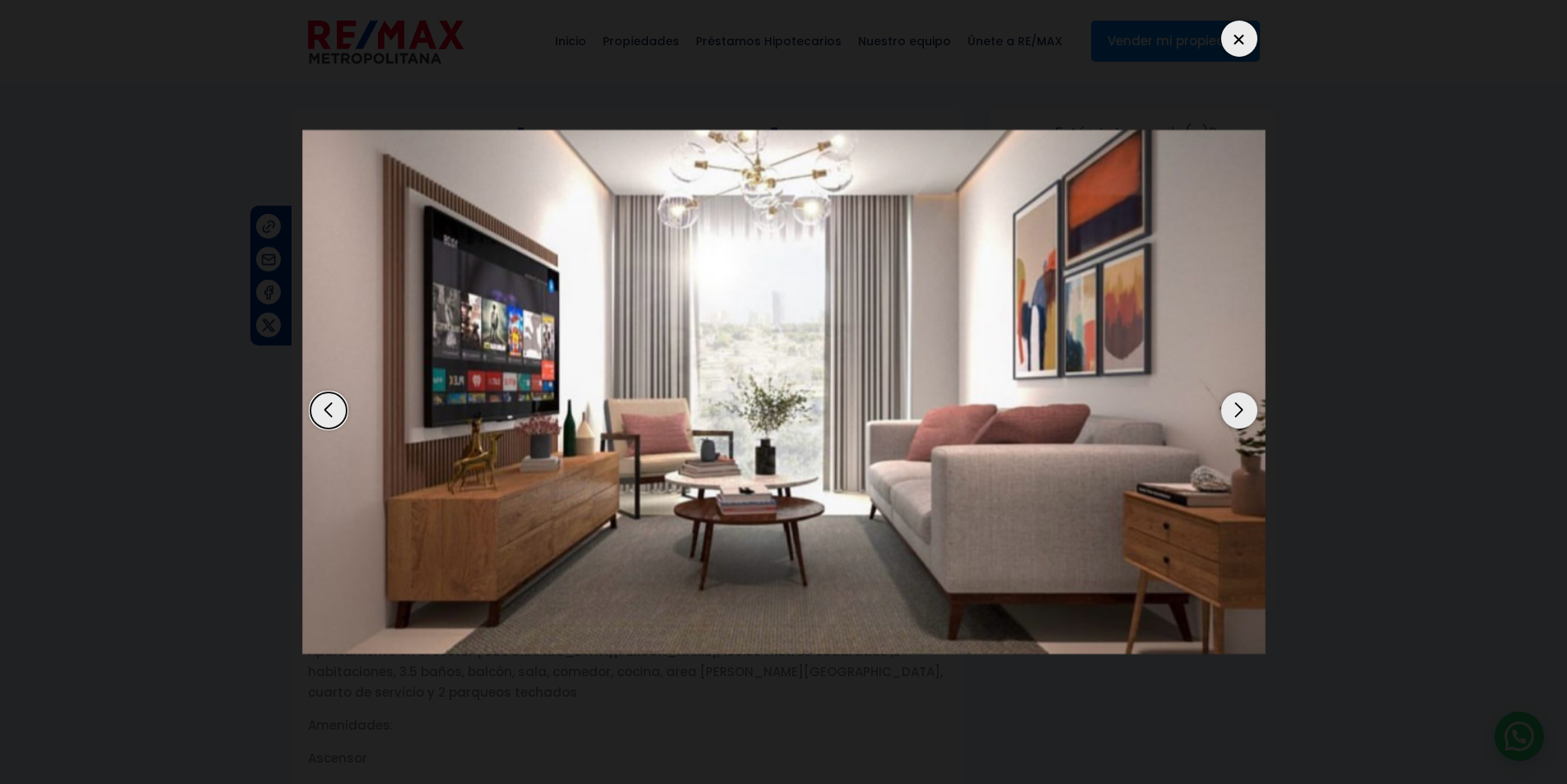
click at [1240, 407] on div "Next slide" at bounding box center [1239, 411] width 37 height 37
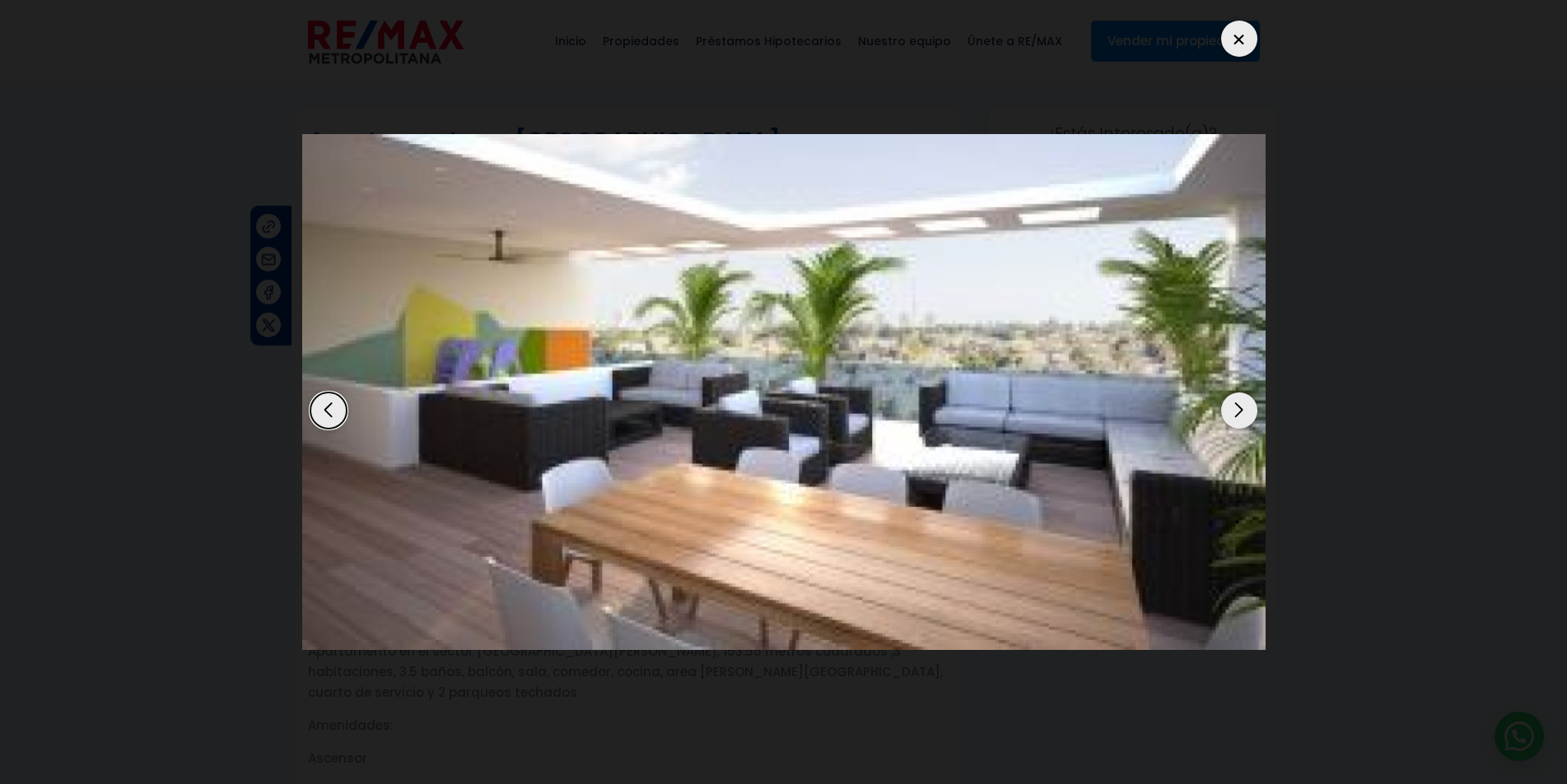
click at [1240, 407] on div "Next slide" at bounding box center [1239, 411] width 37 height 37
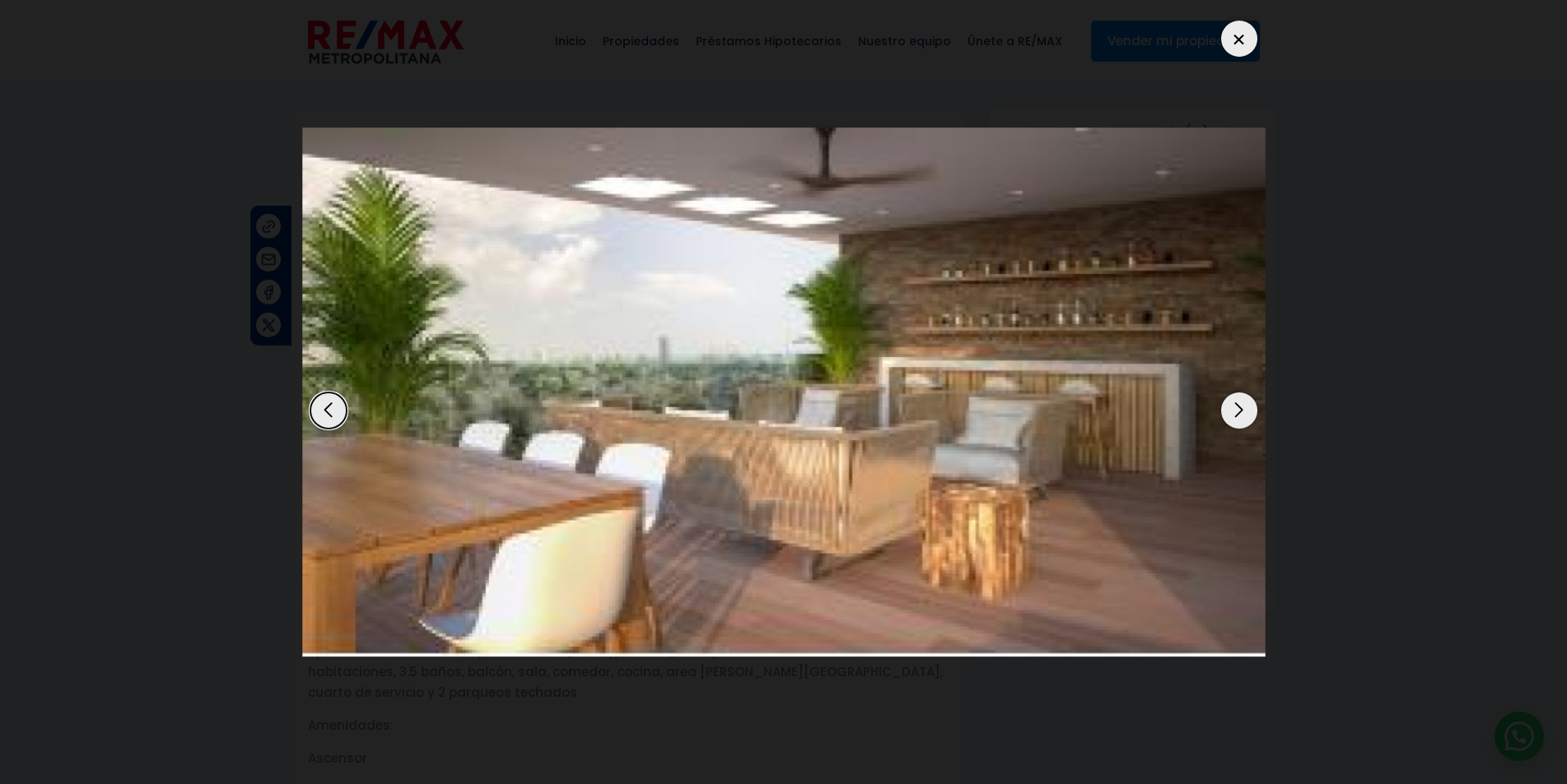
click at [1236, 418] on div "Next slide" at bounding box center [1239, 411] width 37 height 37
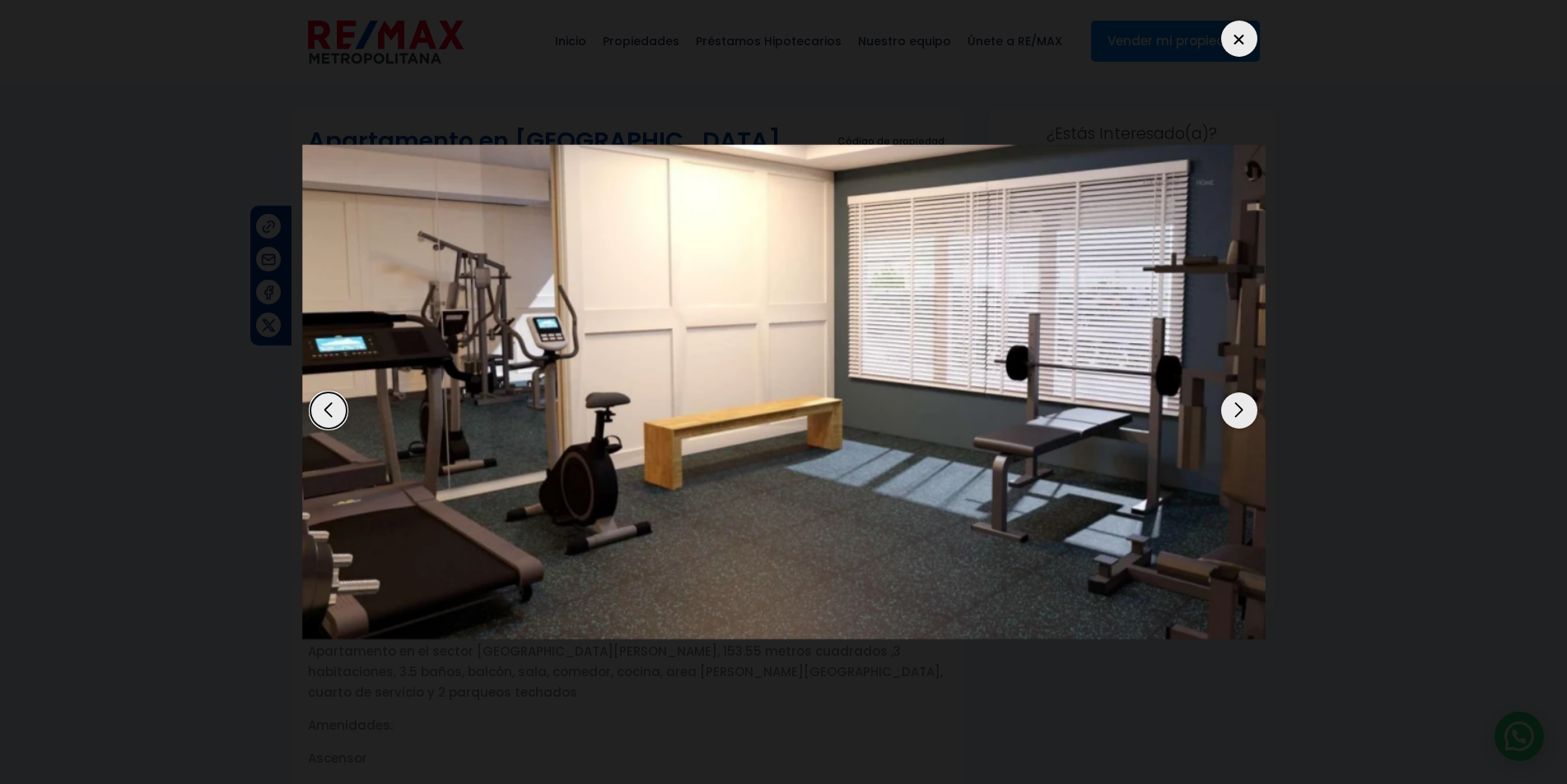
click at [1236, 418] on div "Next slide" at bounding box center [1239, 411] width 37 height 37
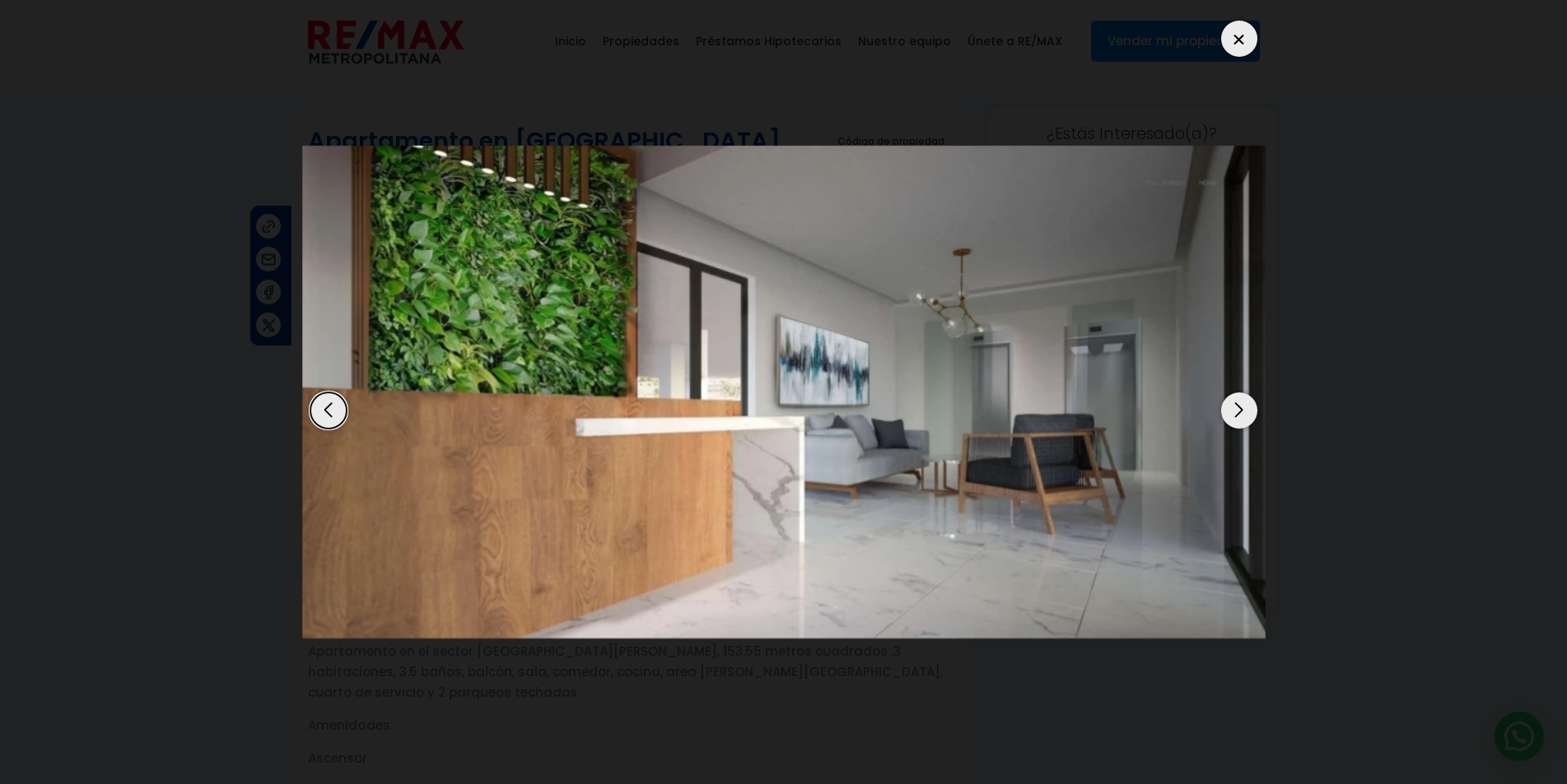
click at [1243, 413] on div "Next slide" at bounding box center [1239, 411] width 37 height 37
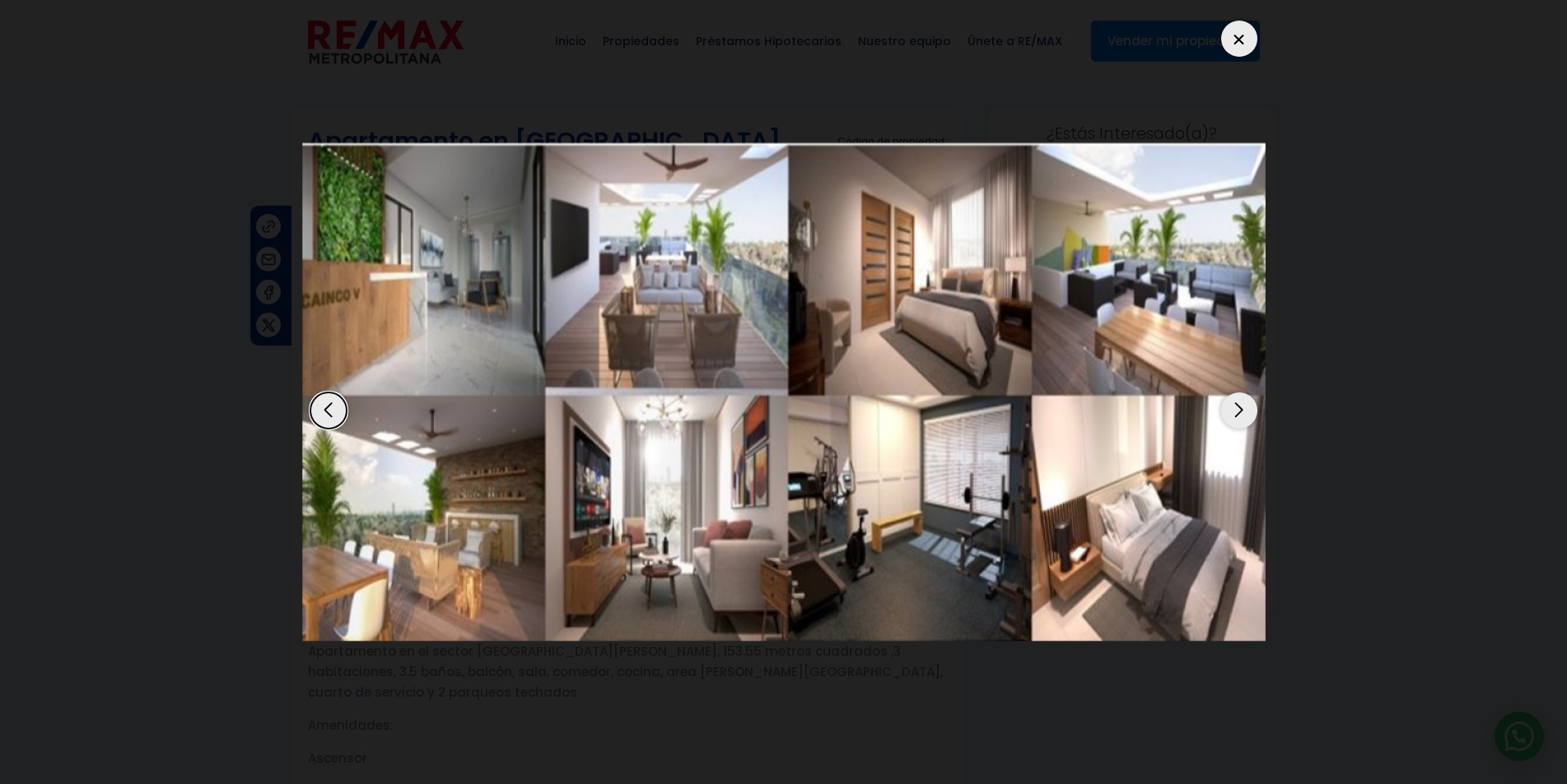
click at [1243, 413] on div "Next slide" at bounding box center [1239, 411] width 37 height 37
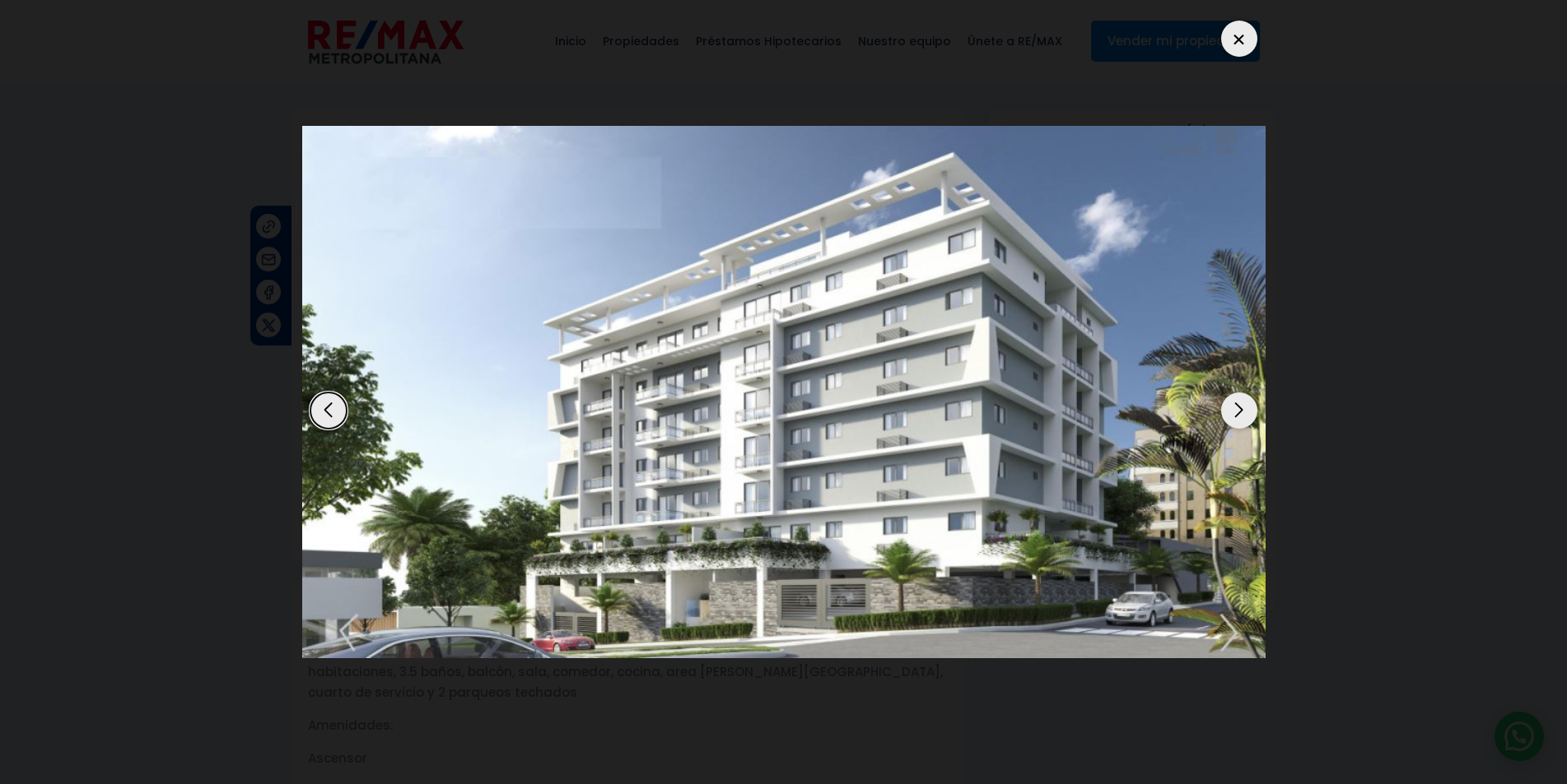
click at [1244, 44] on div at bounding box center [1239, 38] width 37 height 37
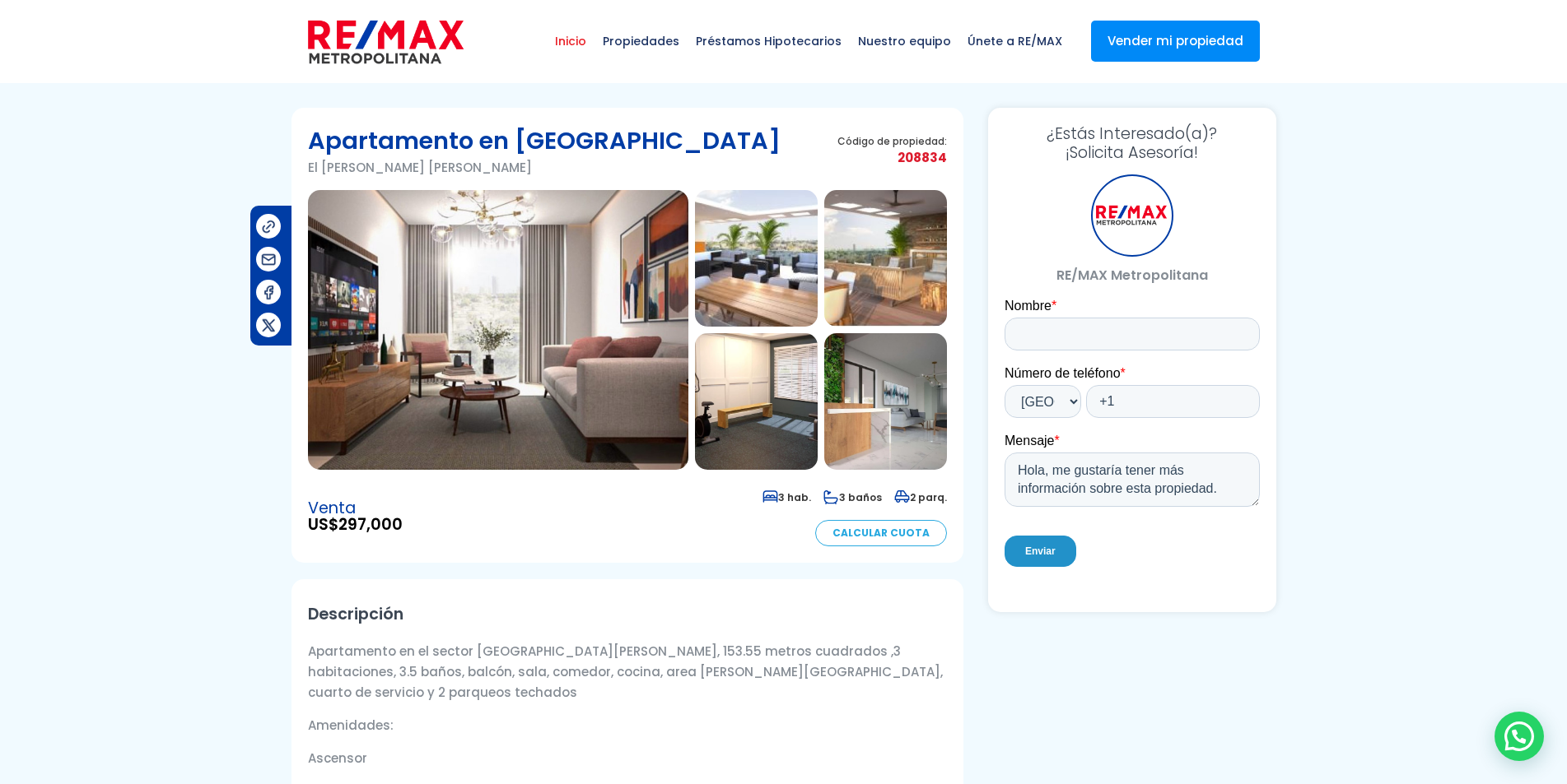
click at [582, 44] on span "Inicio" at bounding box center [570, 40] width 47 height 49
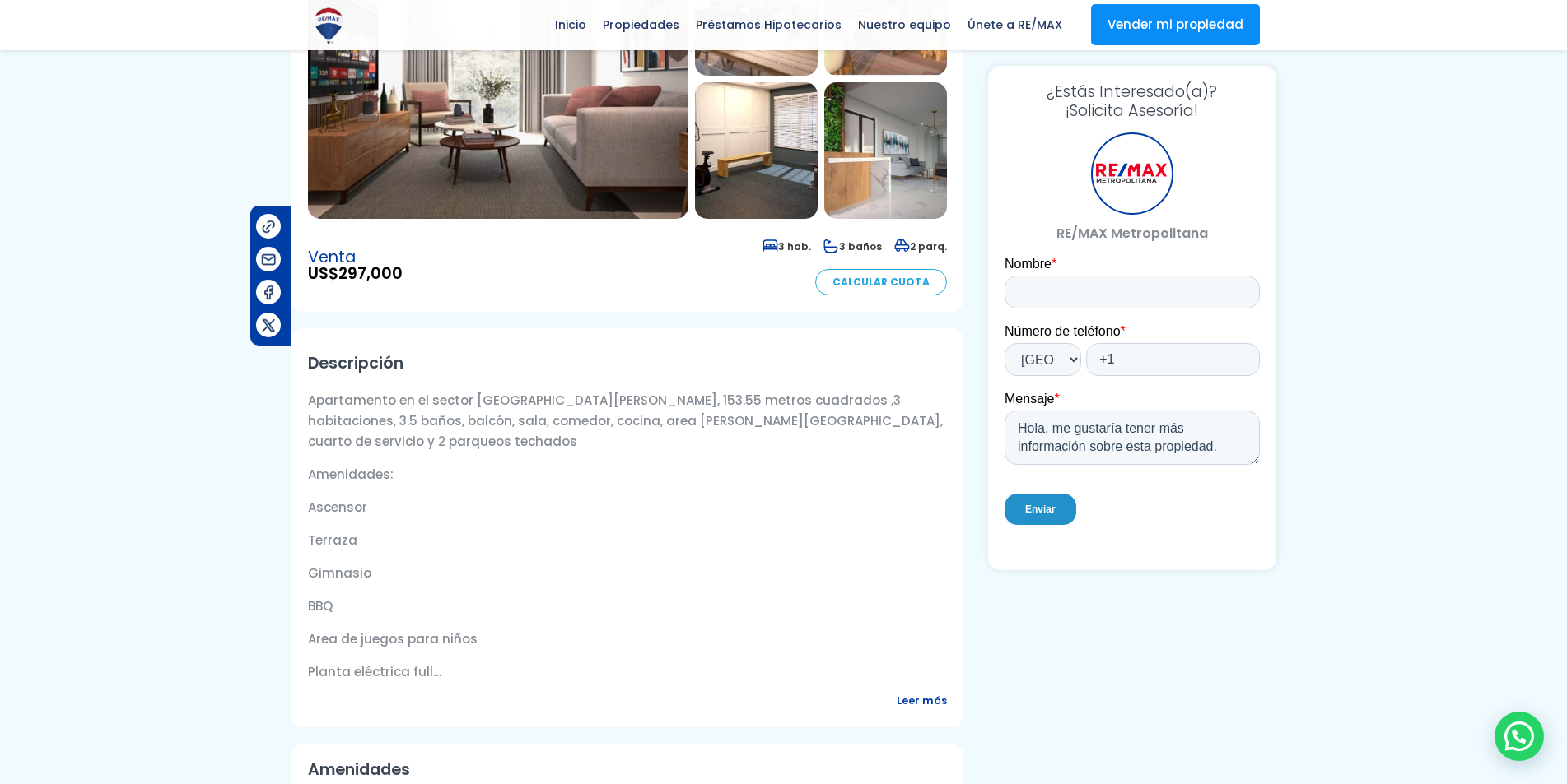
scroll to position [329, 0]
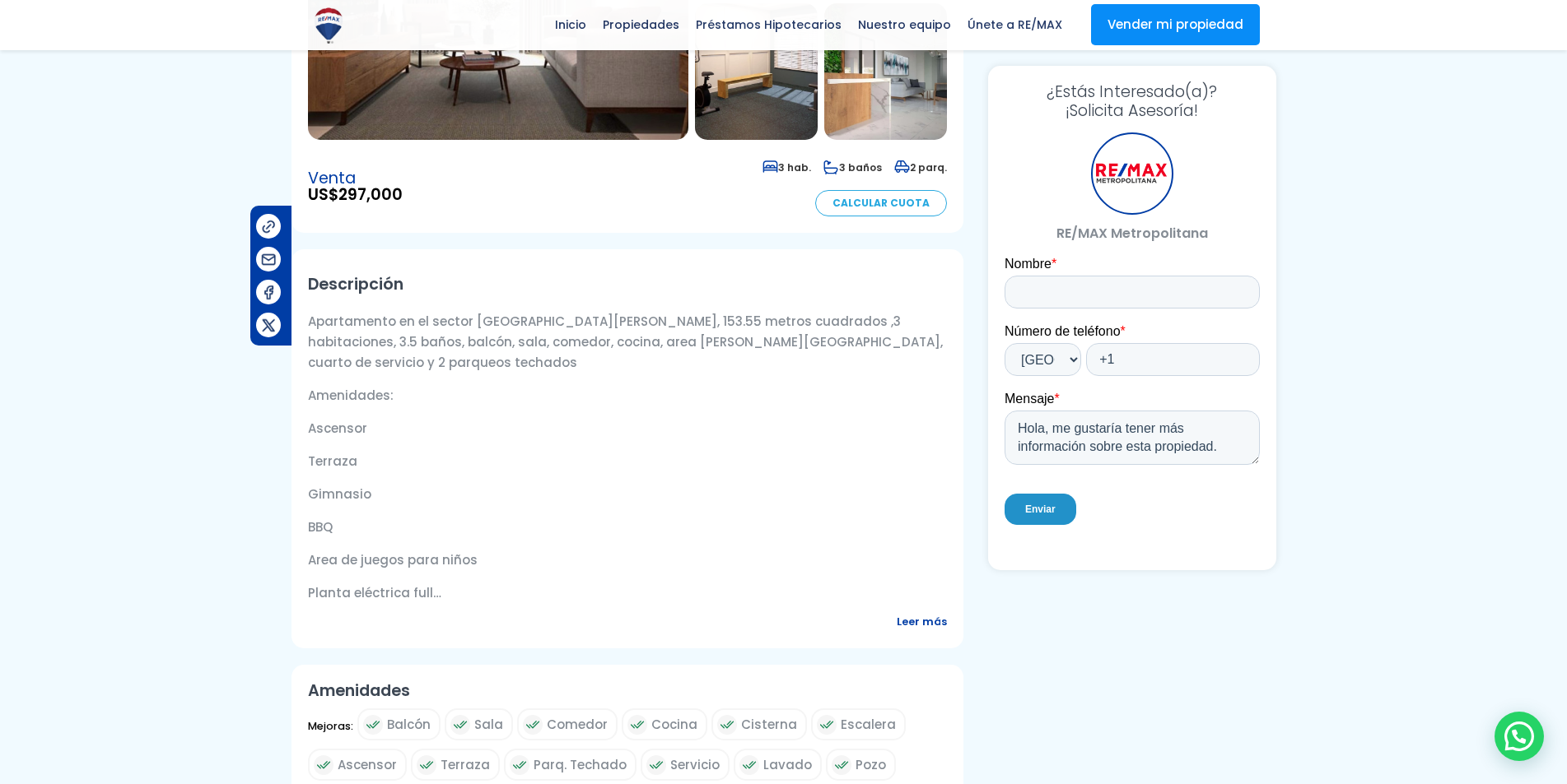
click at [925, 622] on span "Leer más" at bounding box center [922, 621] width 50 height 21
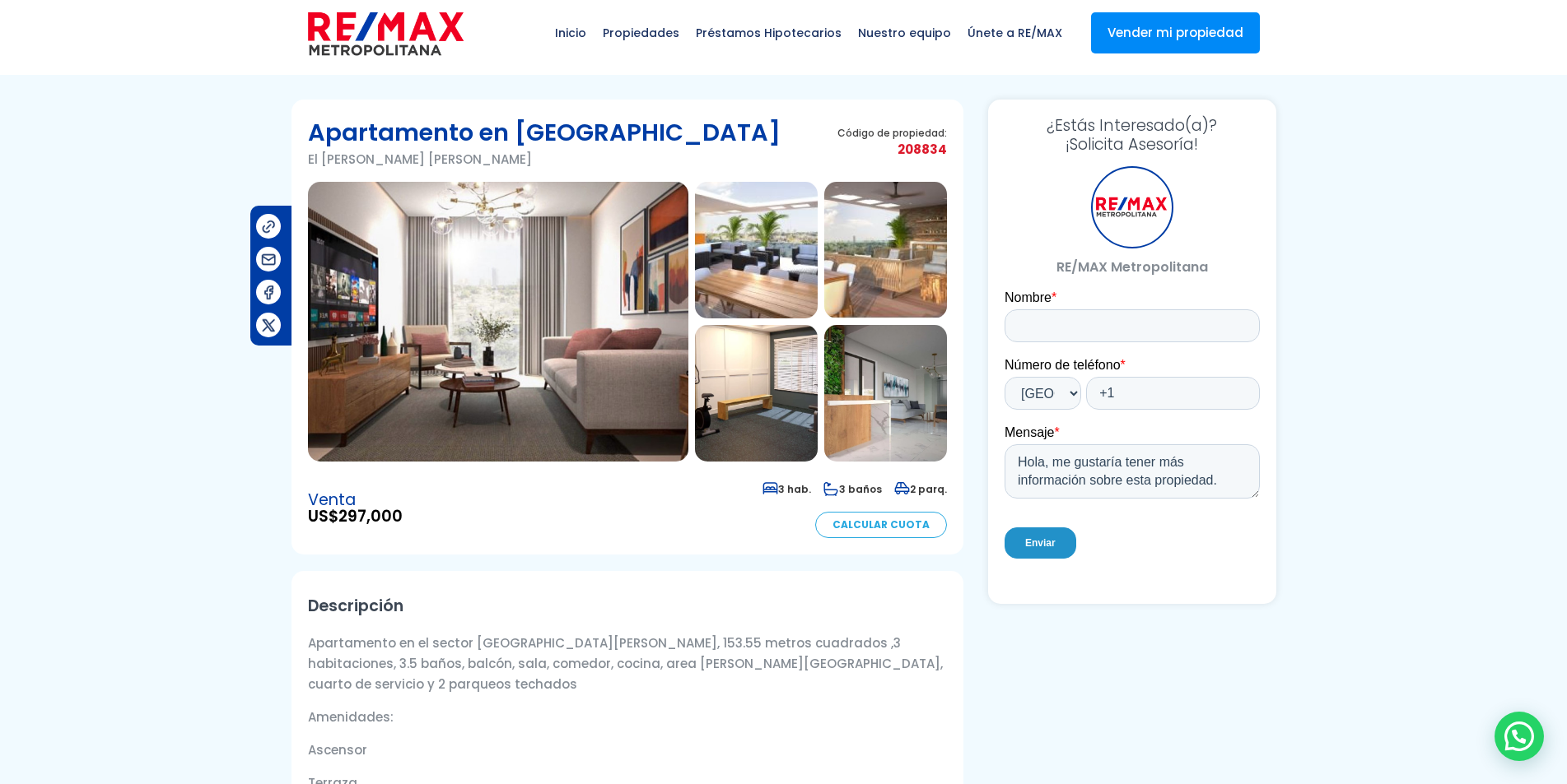
scroll to position [0, 0]
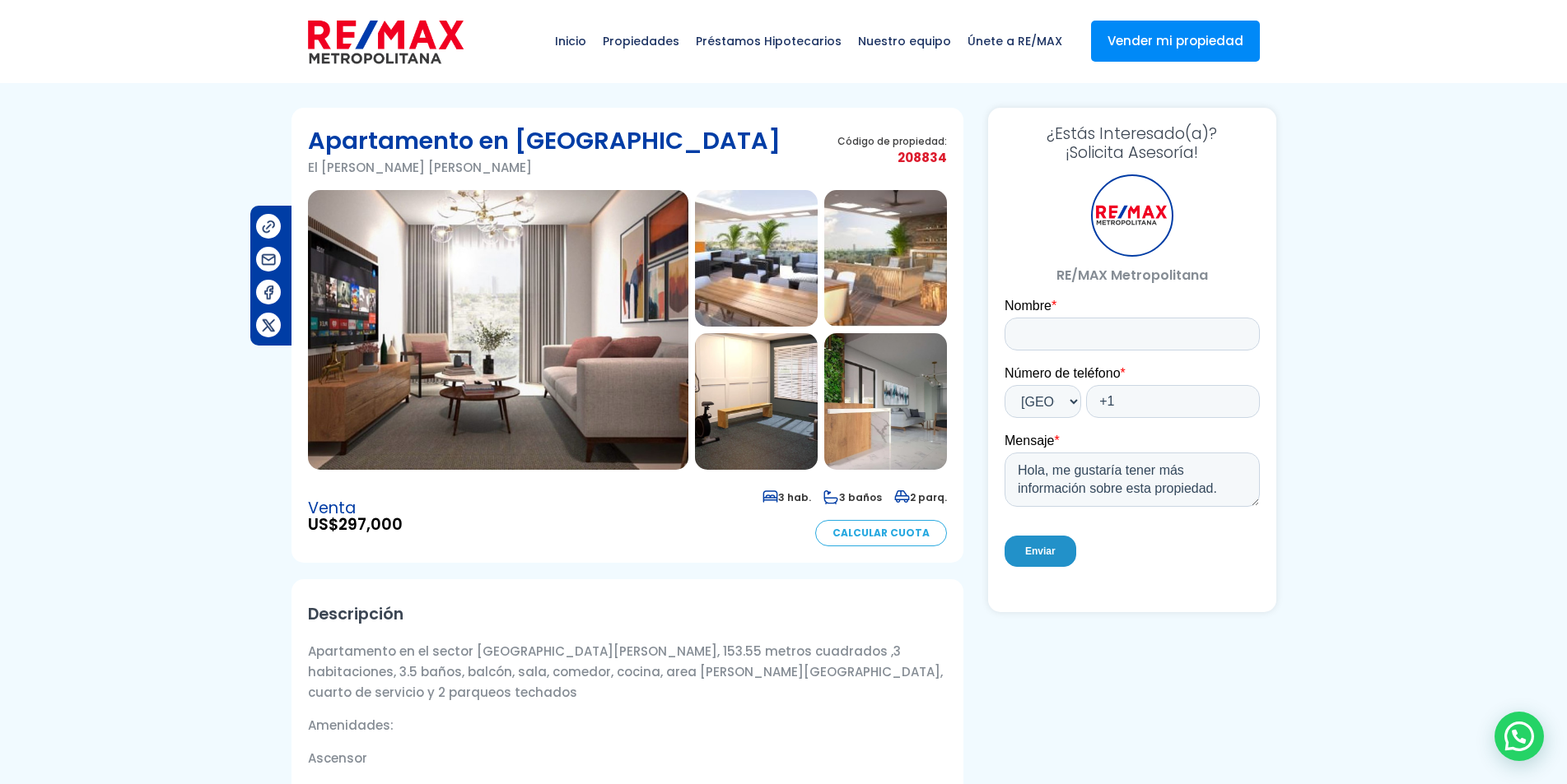
click at [897, 254] on img at bounding box center [885, 258] width 122 height 137
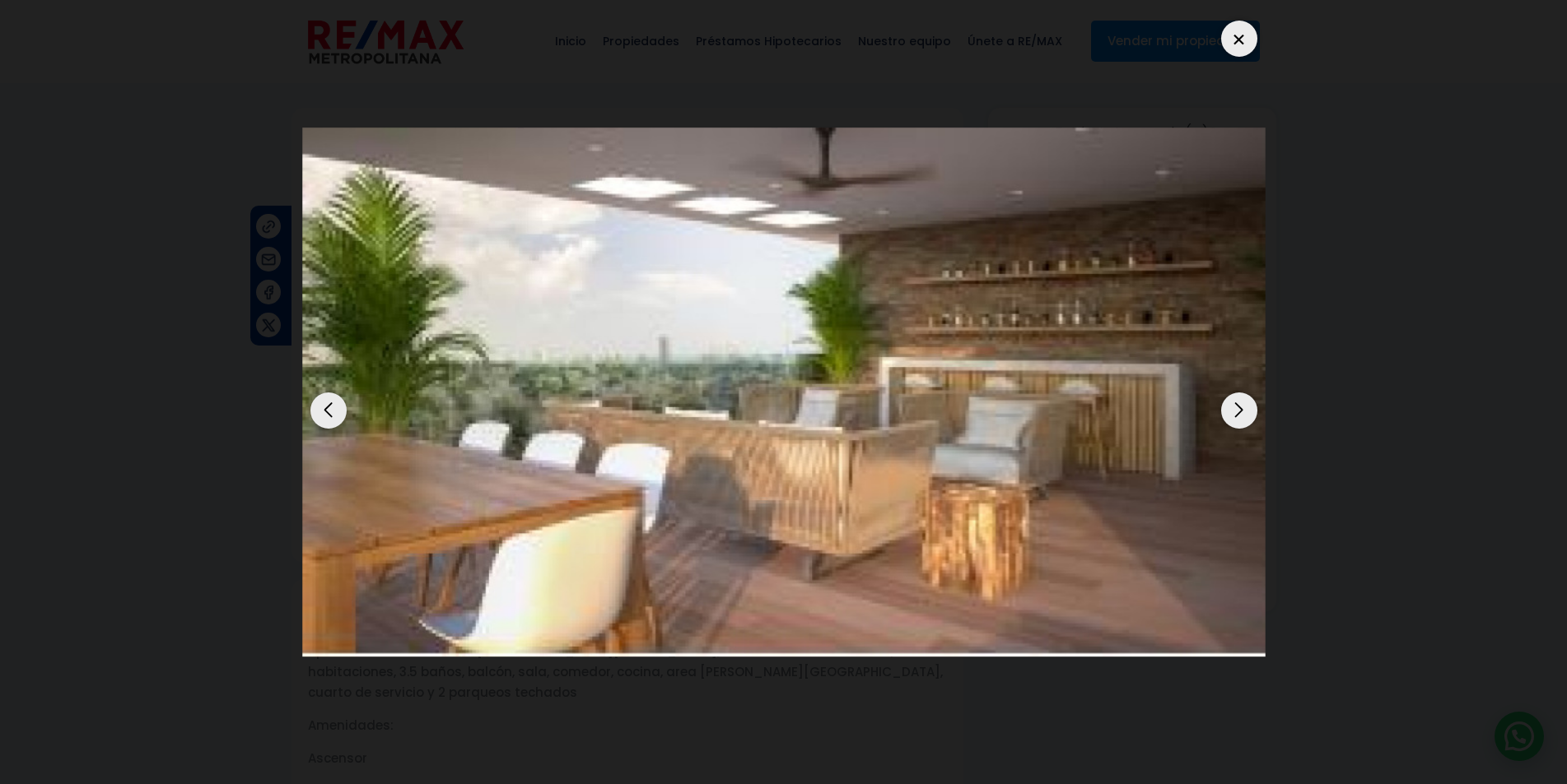
click at [1253, 414] on div "Next slide" at bounding box center [1239, 411] width 37 height 37
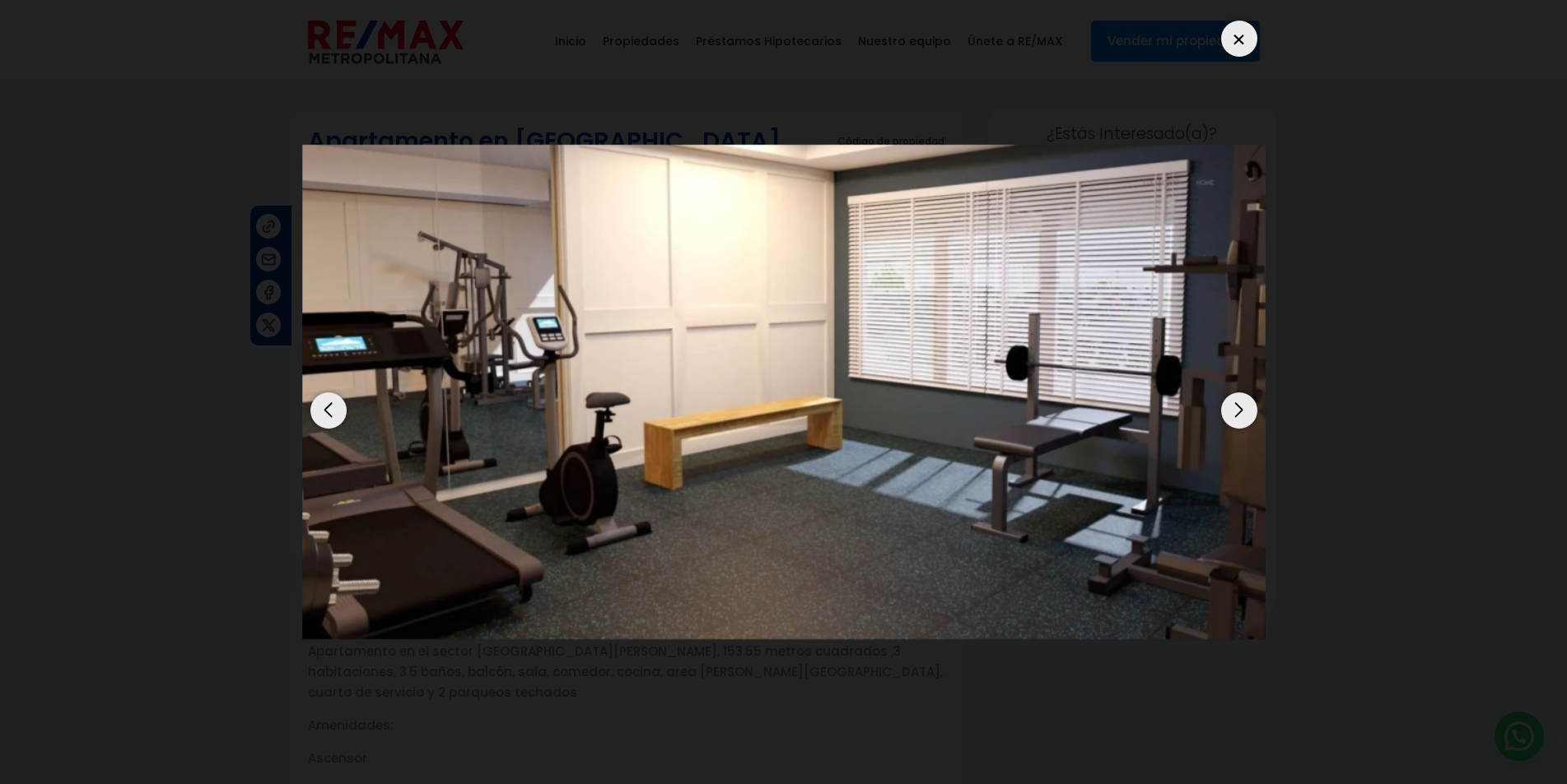
click at [1253, 414] on div "Next slide" at bounding box center [1239, 411] width 37 height 37
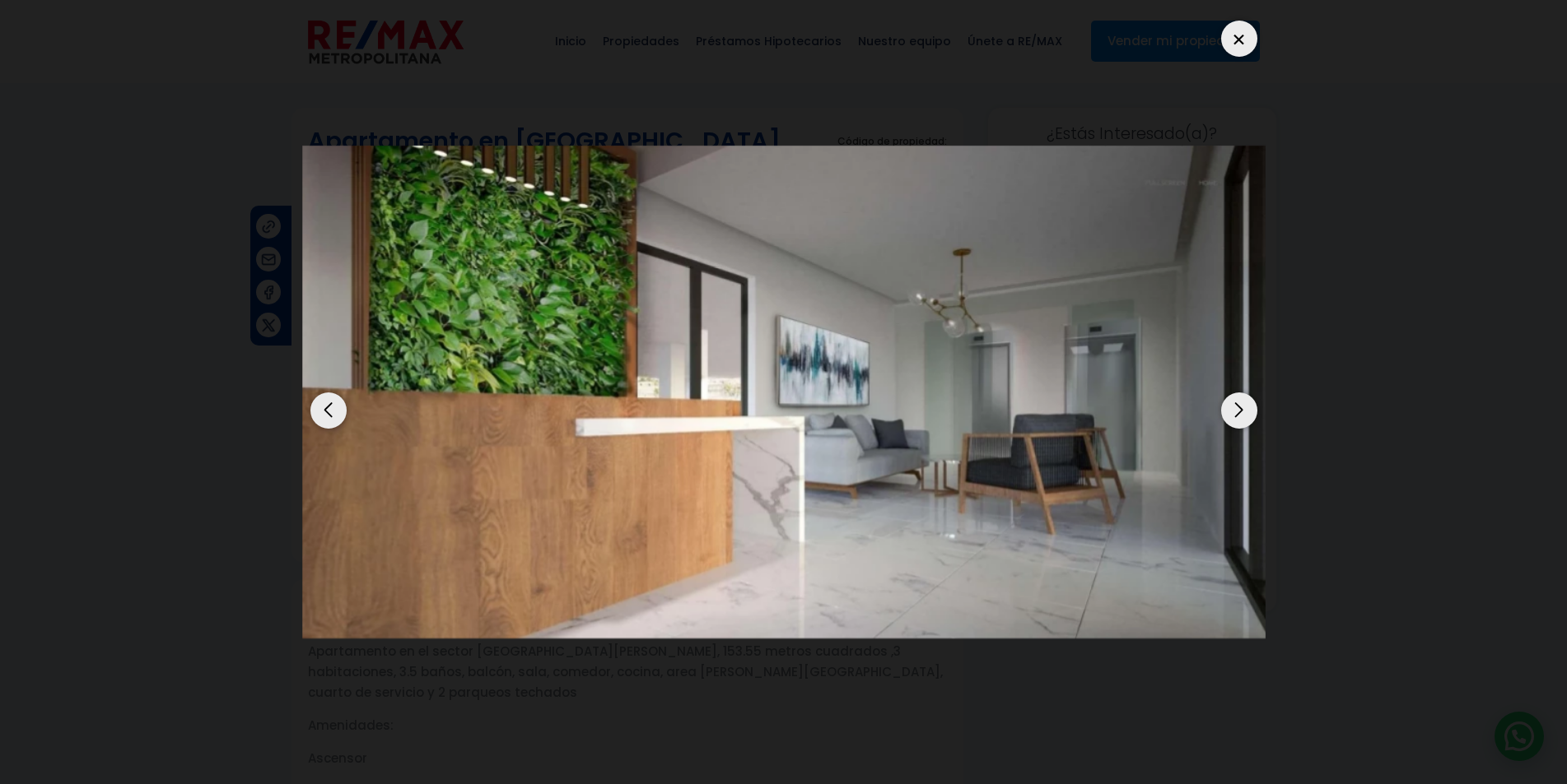
click at [1253, 414] on div "Next slide" at bounding box center [1239, 411] width 37 height 37
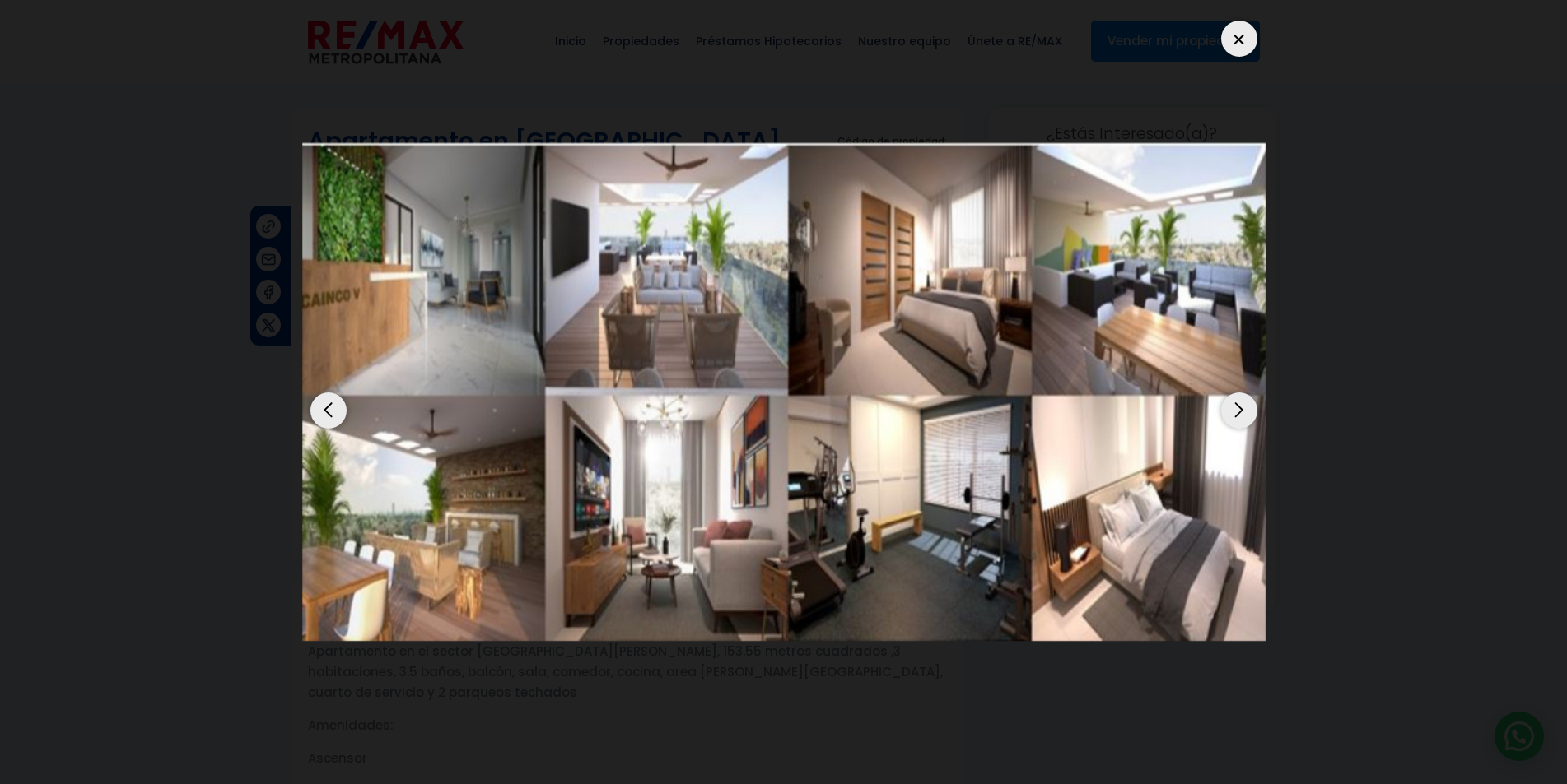
click at [705, 567] on img "6 / 7" at bounding box center [784, 392] width 963 height 498
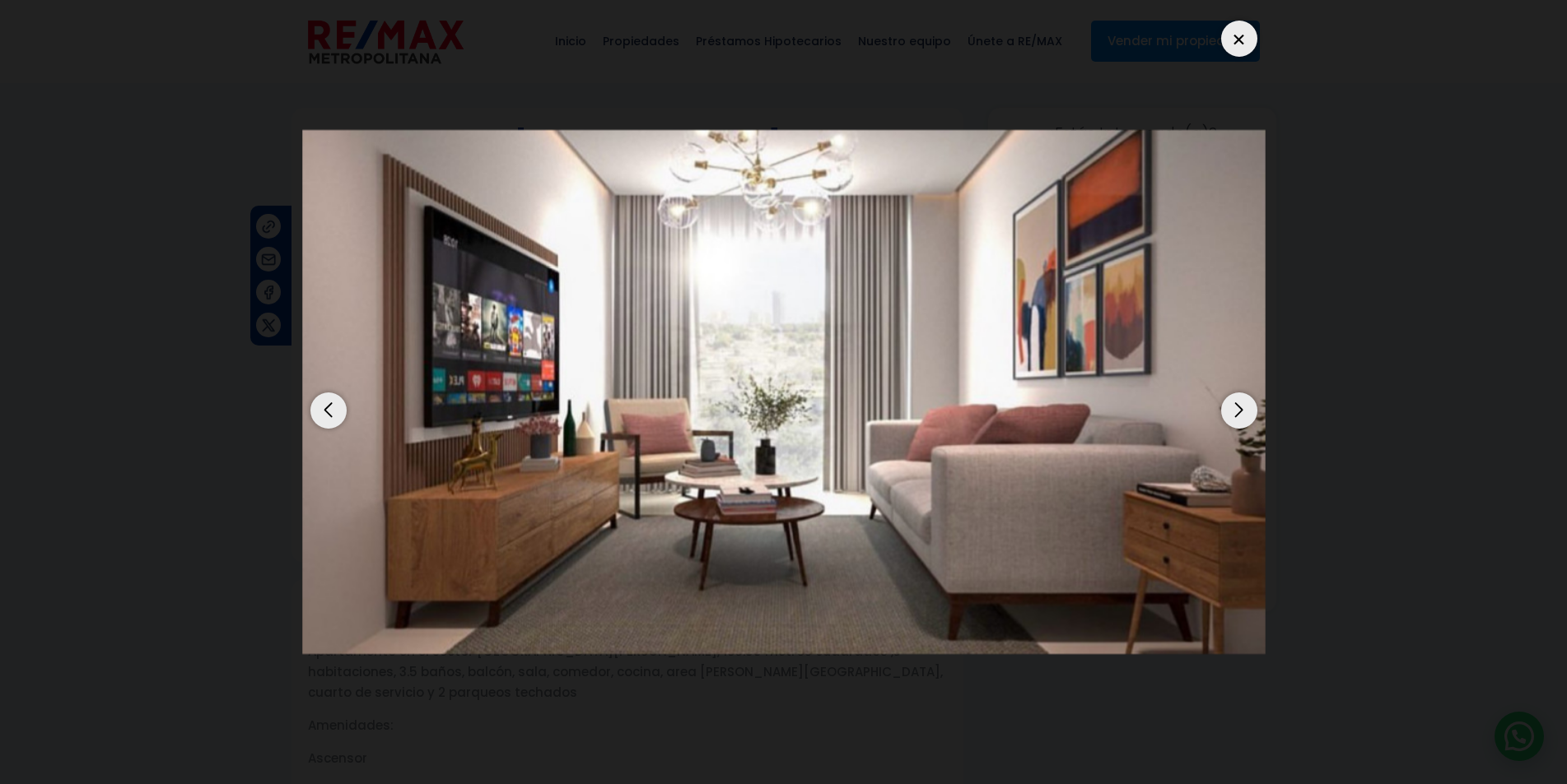
click at [316, 405] on div "Previous slide" at bounding box center [328, 411] width 37 height 37
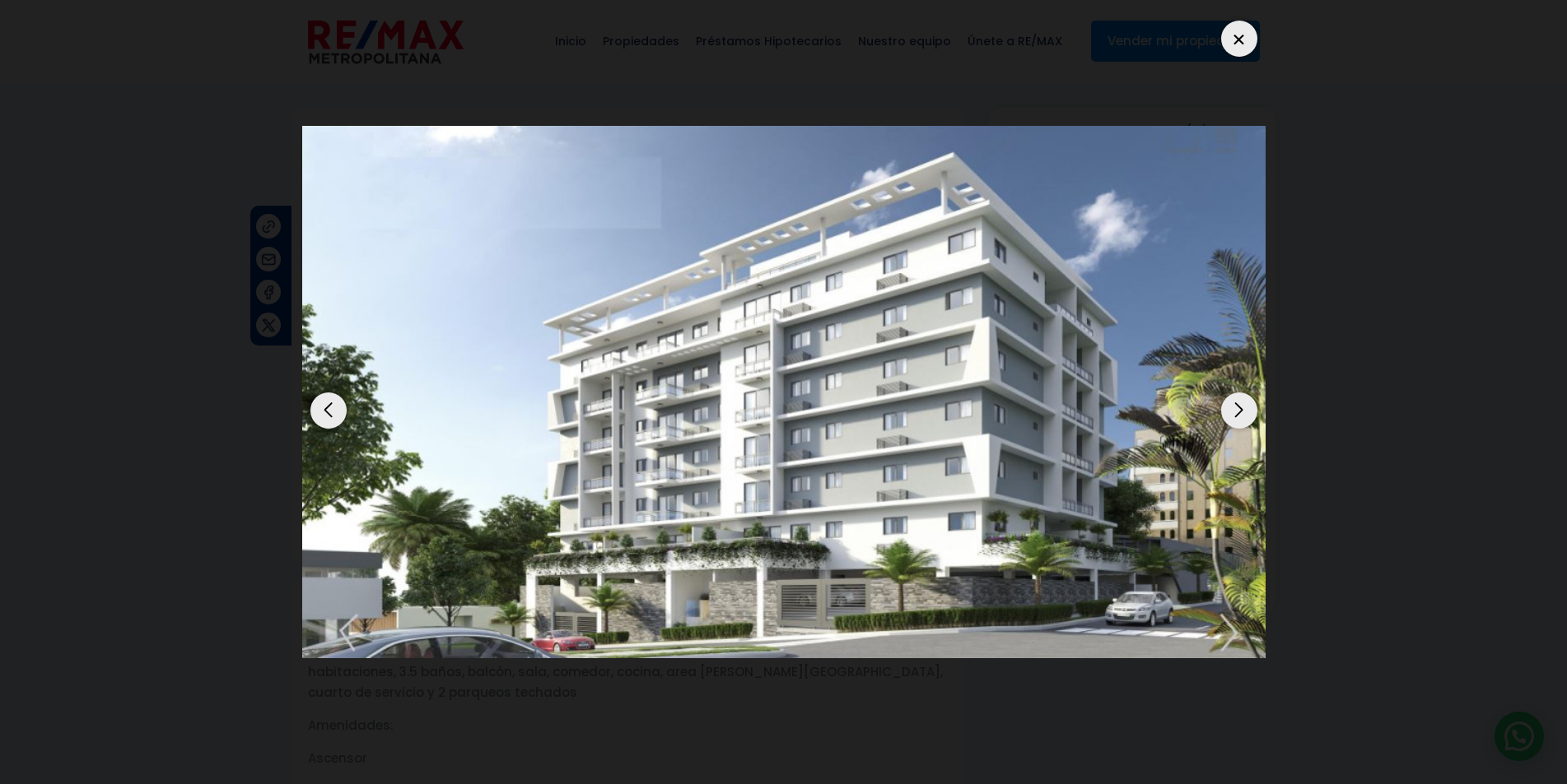
click at [1240, 32] on div at bounding box center [1239, 38] width 37 height 37
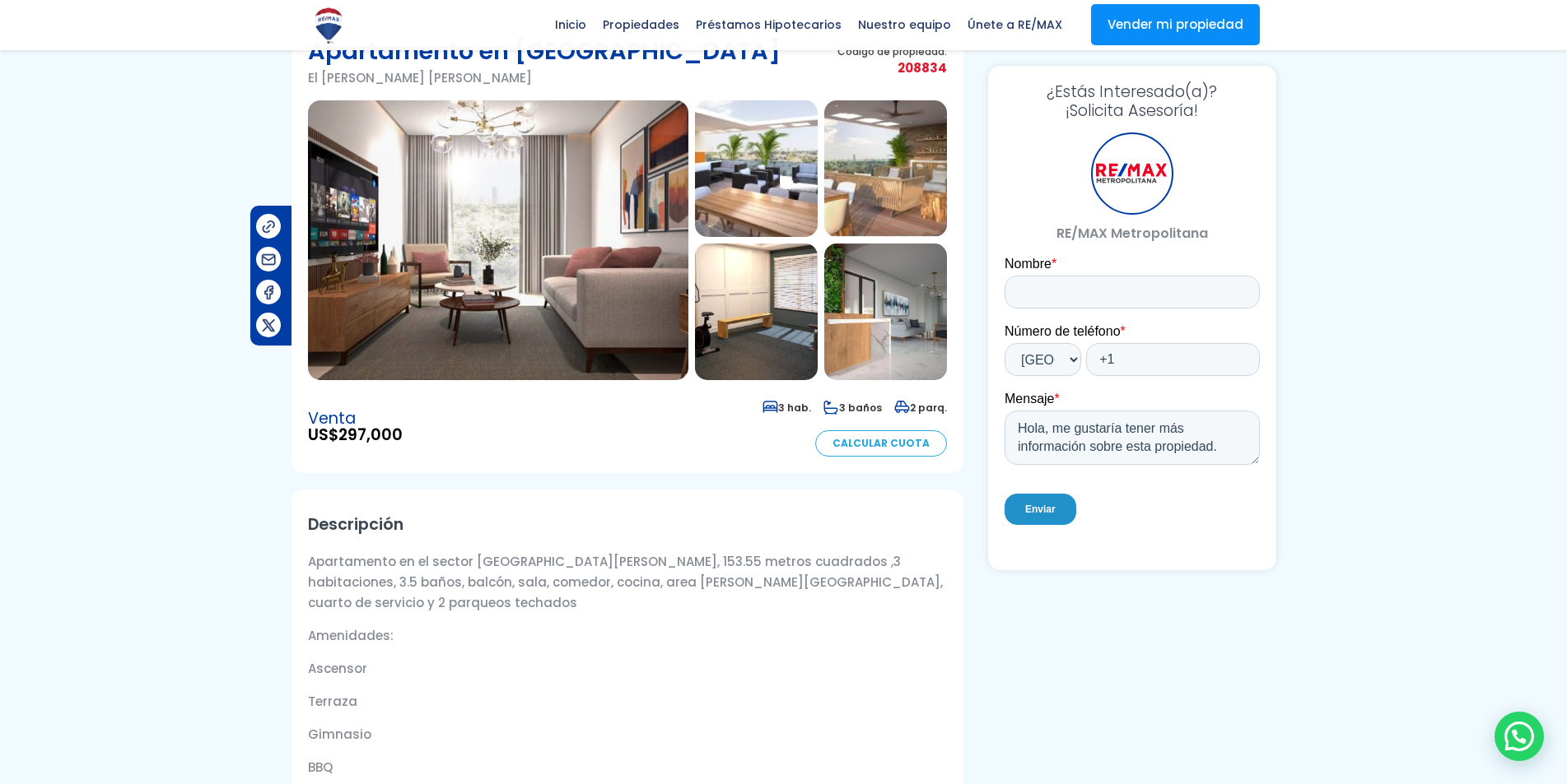
scroll to position [82, 0]
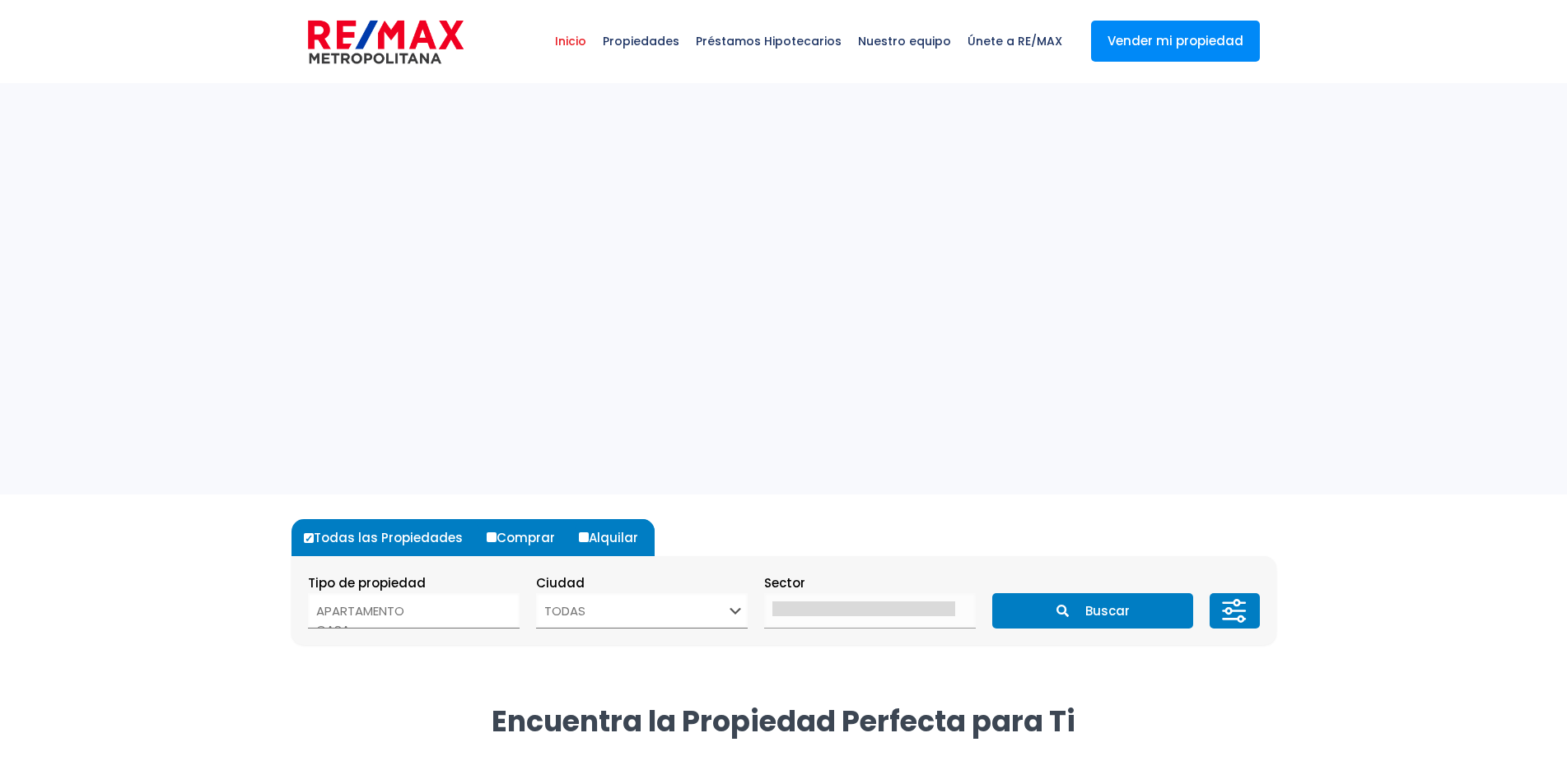
select select
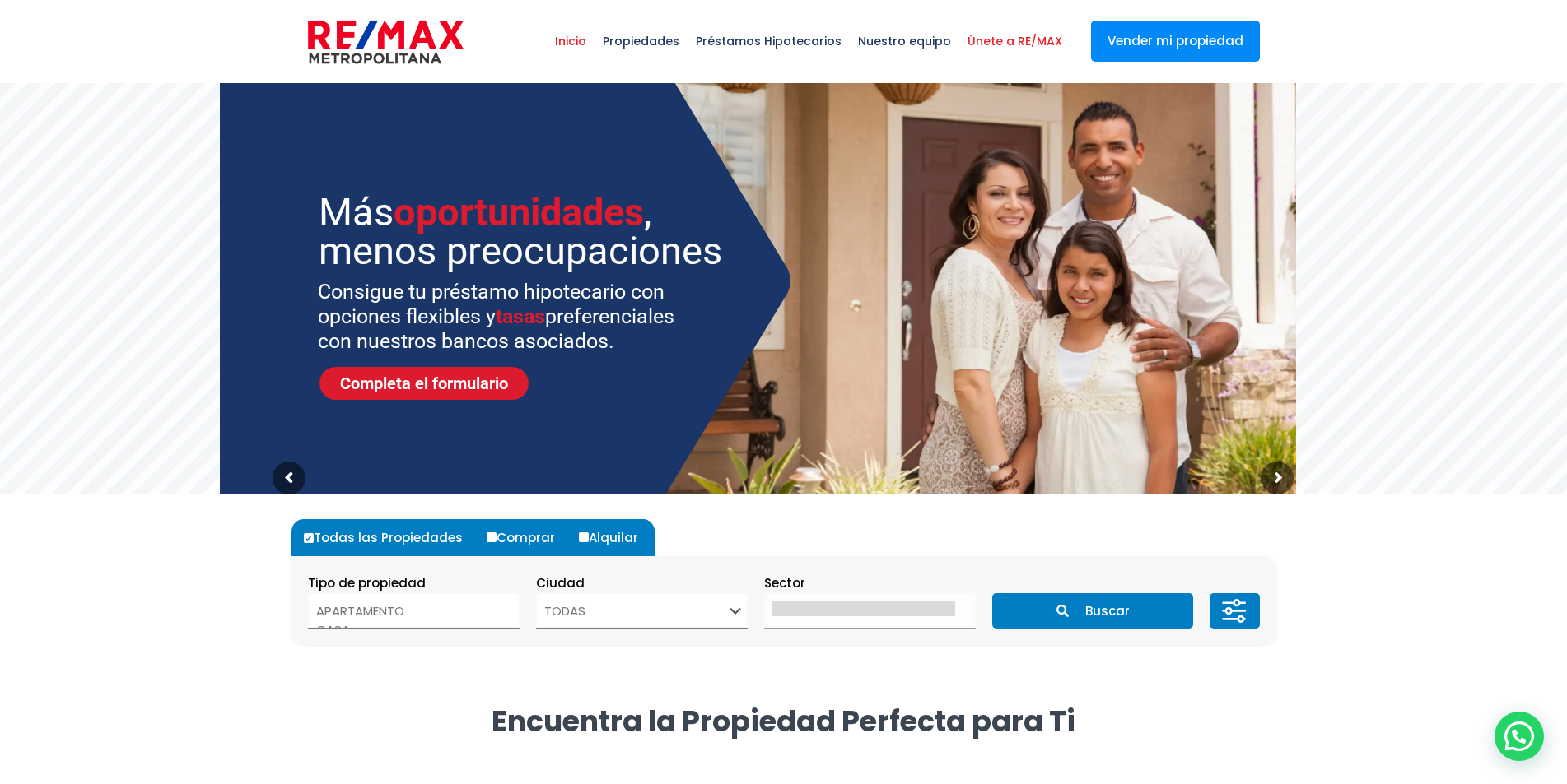
click at [1019, 44] on span "Únete a RE/MAX" at bounding box center [1015, 40] width 111 height 49
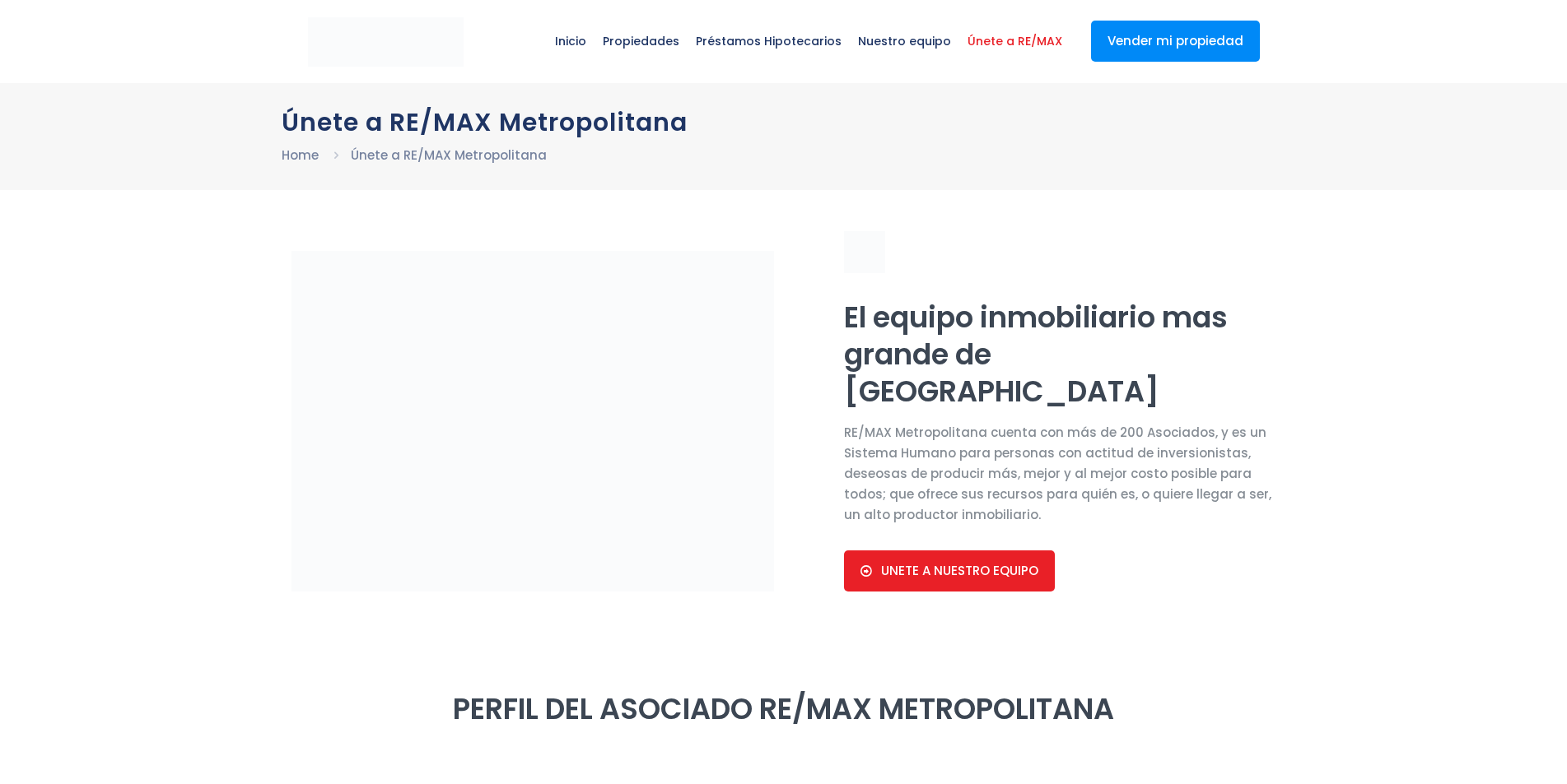
select select "DO"
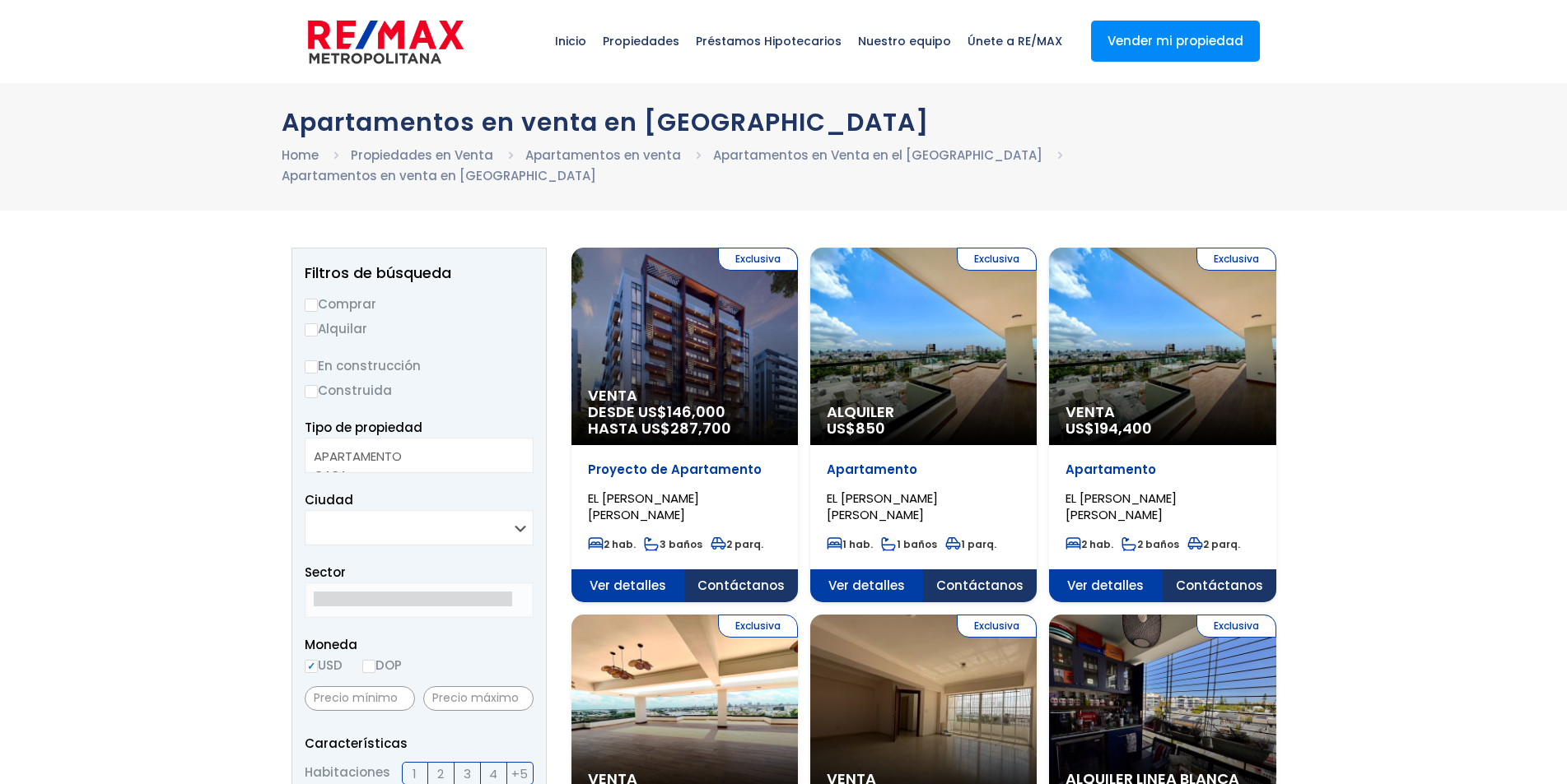
select select
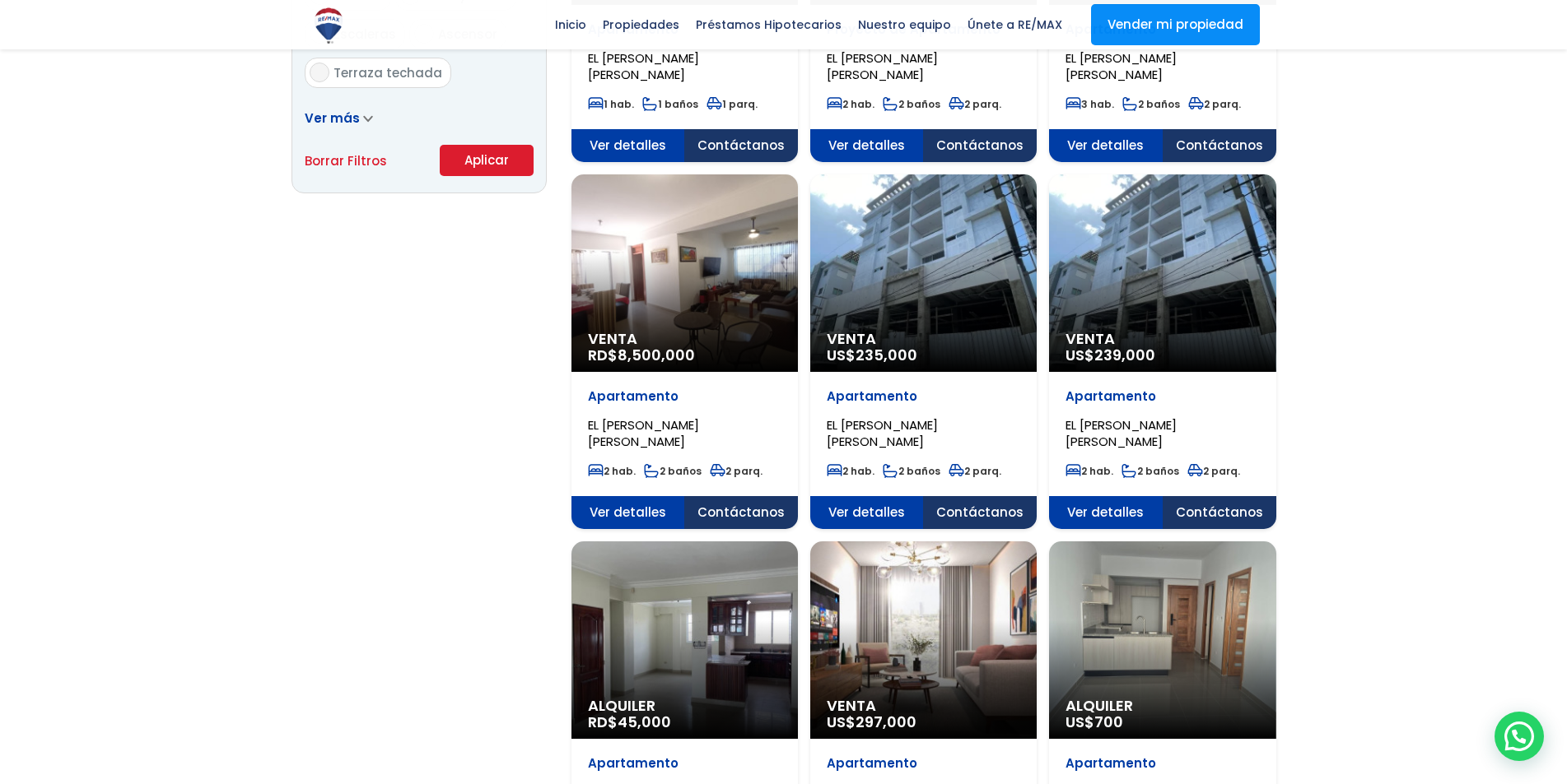
scroll to position [1339, 0]
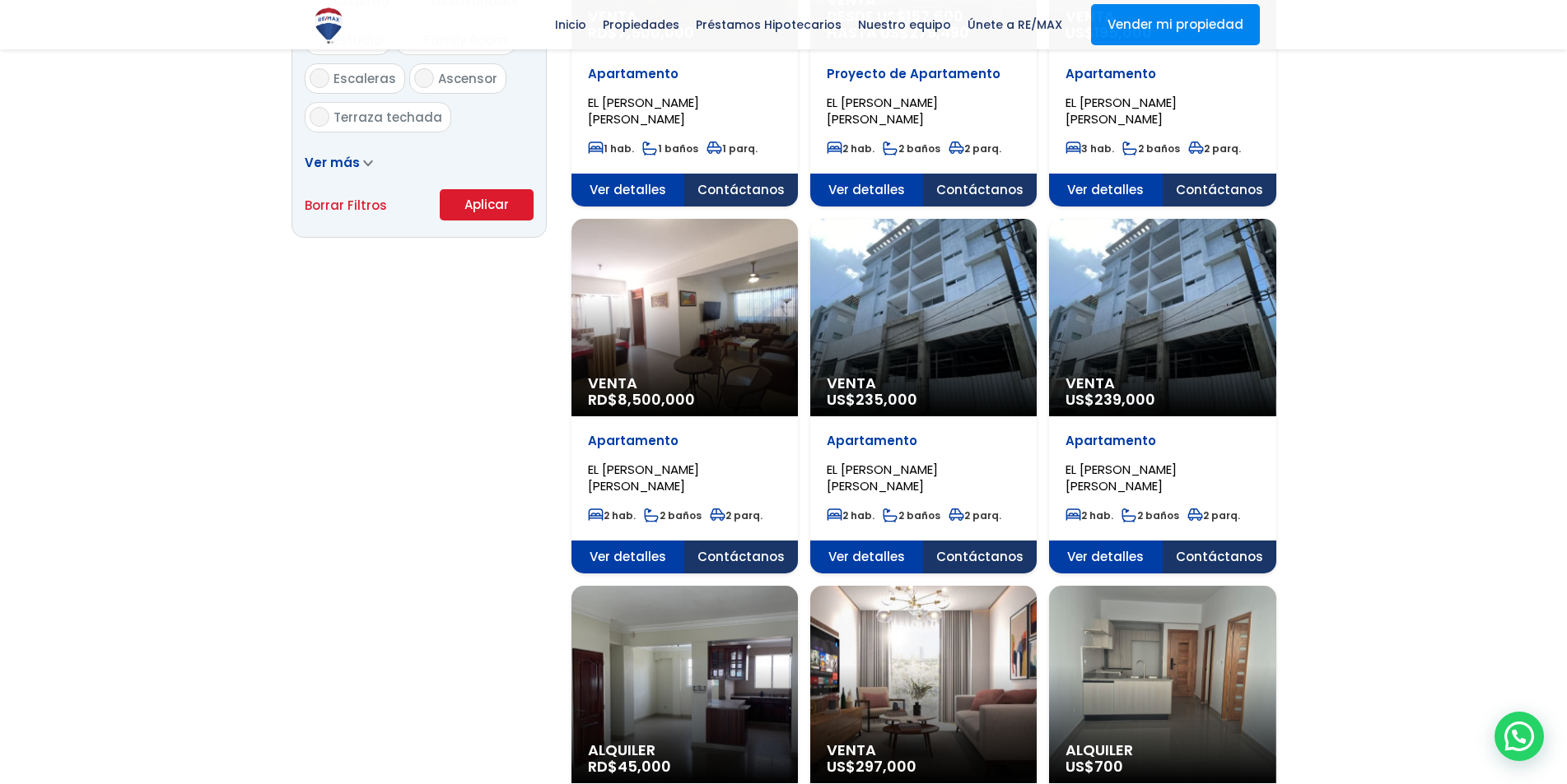
scroll to position [1152, 0]
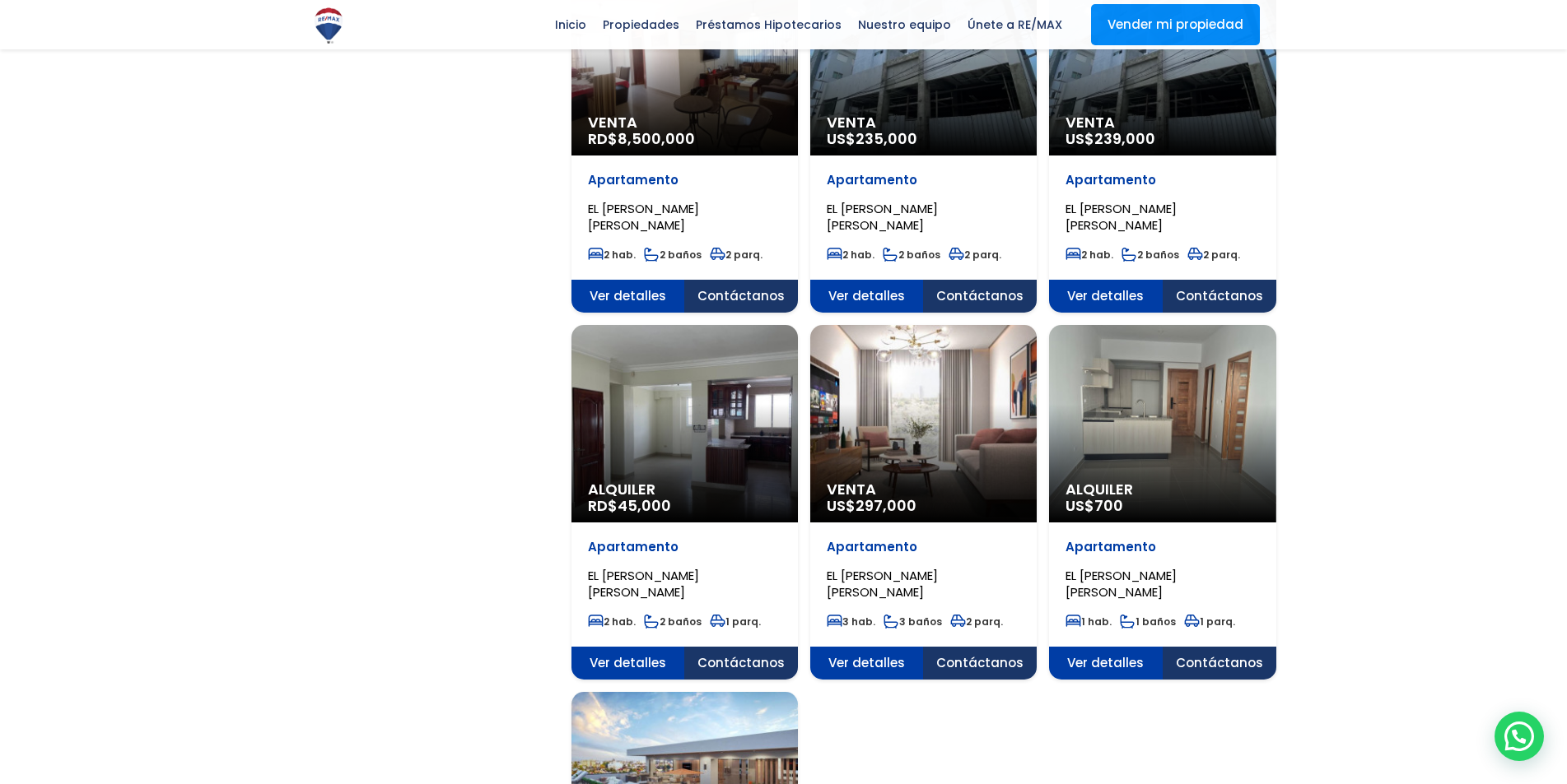
scroll to position [1399, 0]
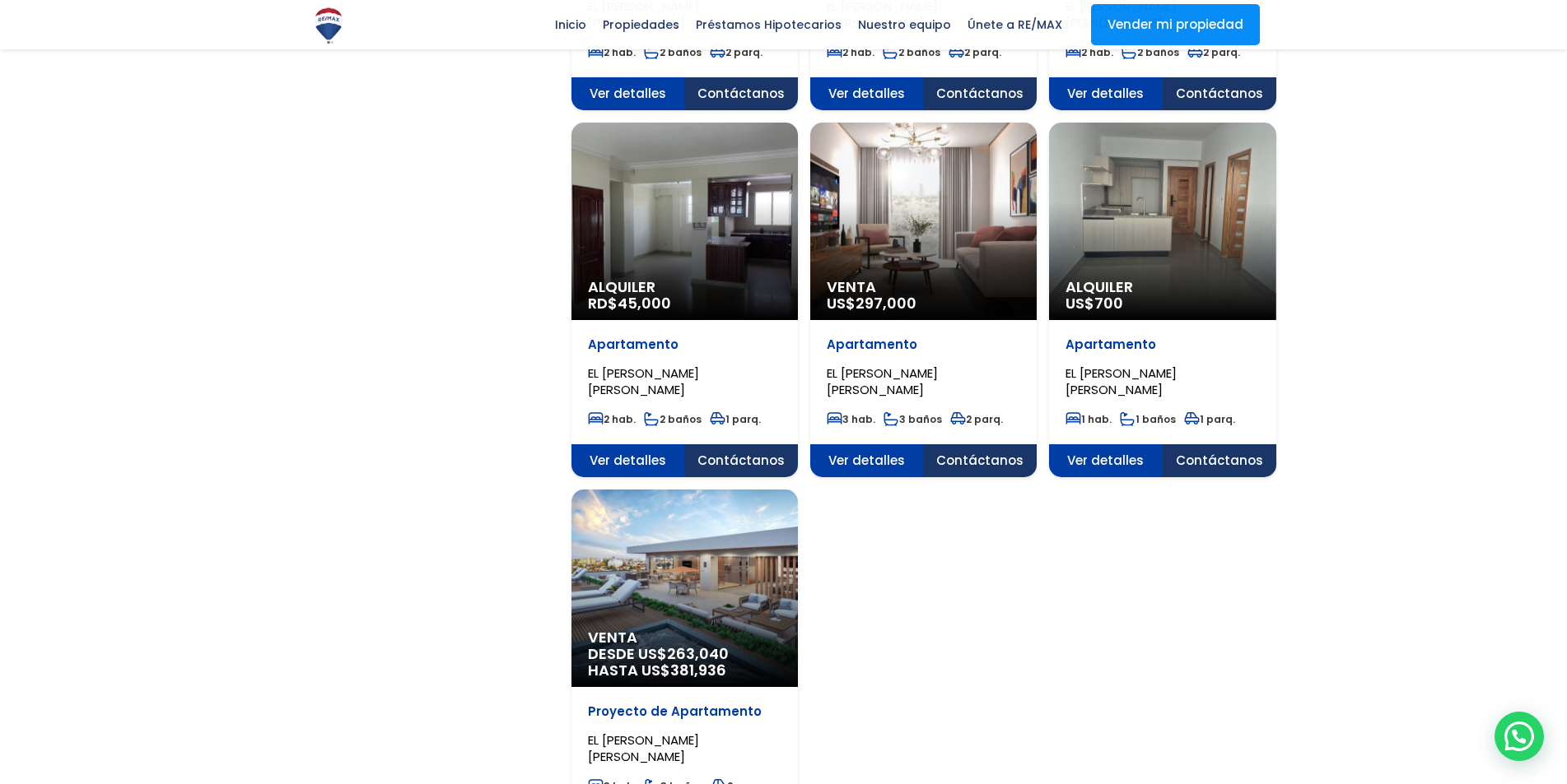
scroll to position [1564, 0]
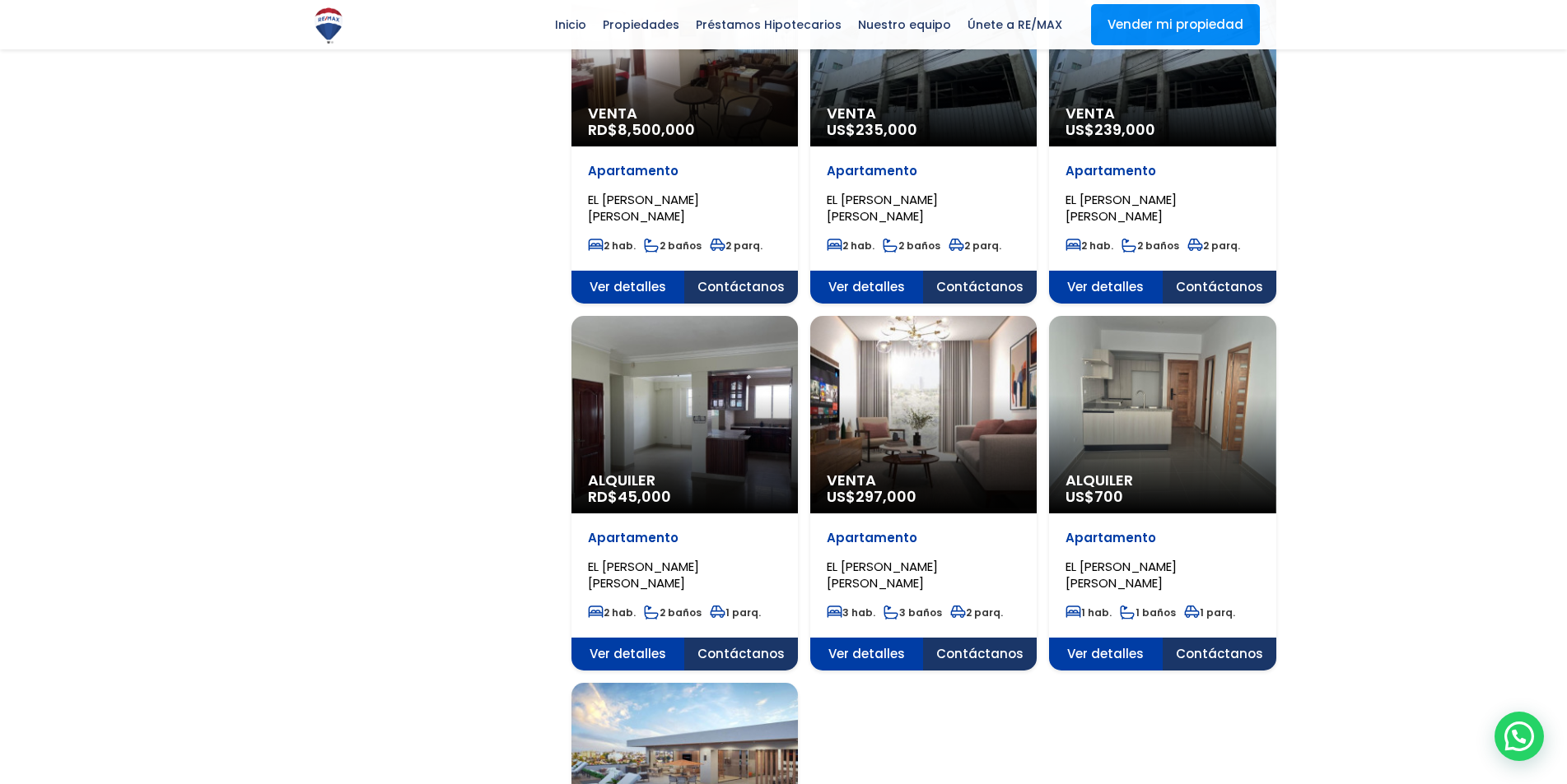
scroll to position [1729, 0]
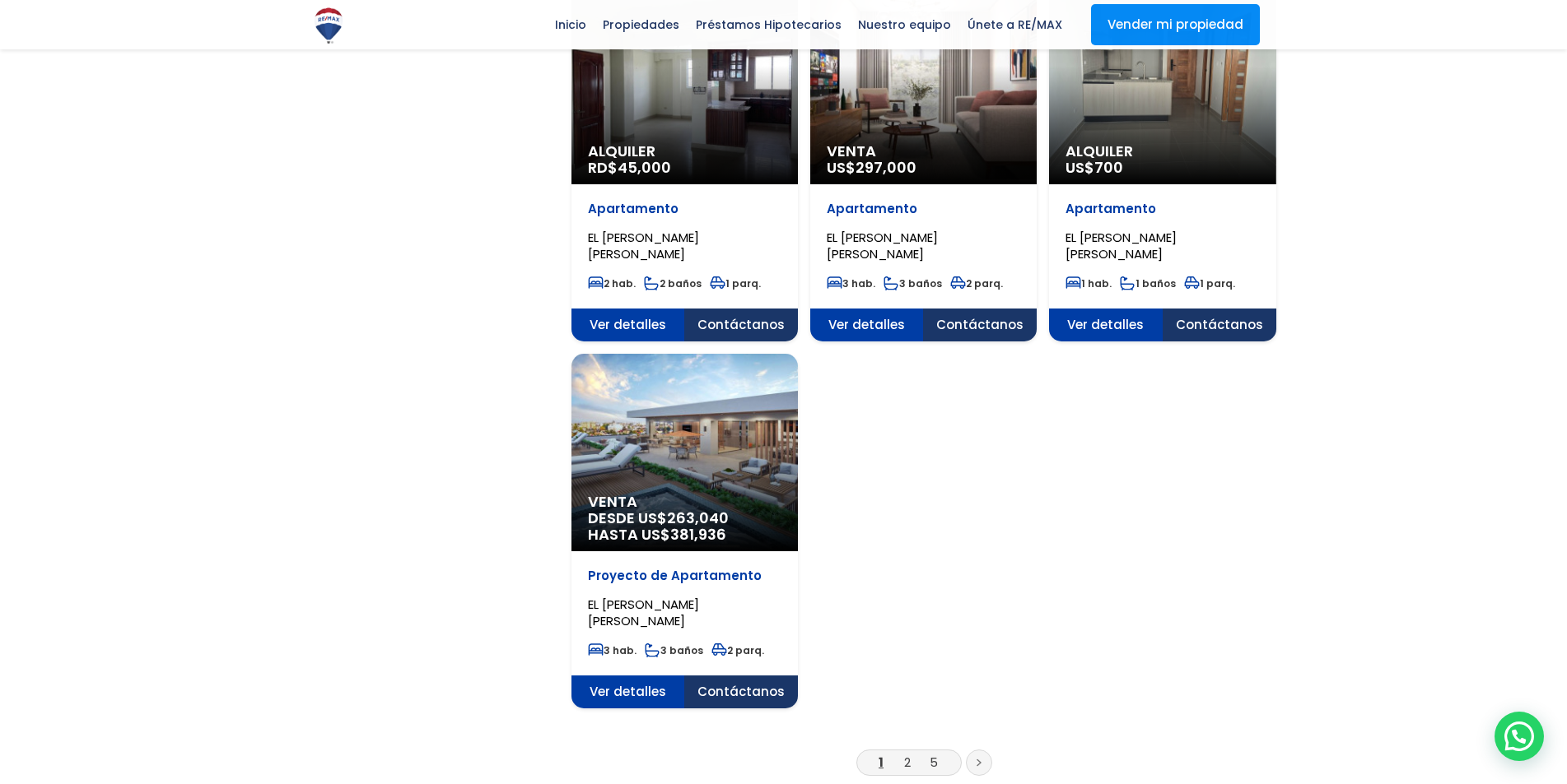
click at [905, 754] on link "2" at bounding box center [907, 762] width 6 height 17
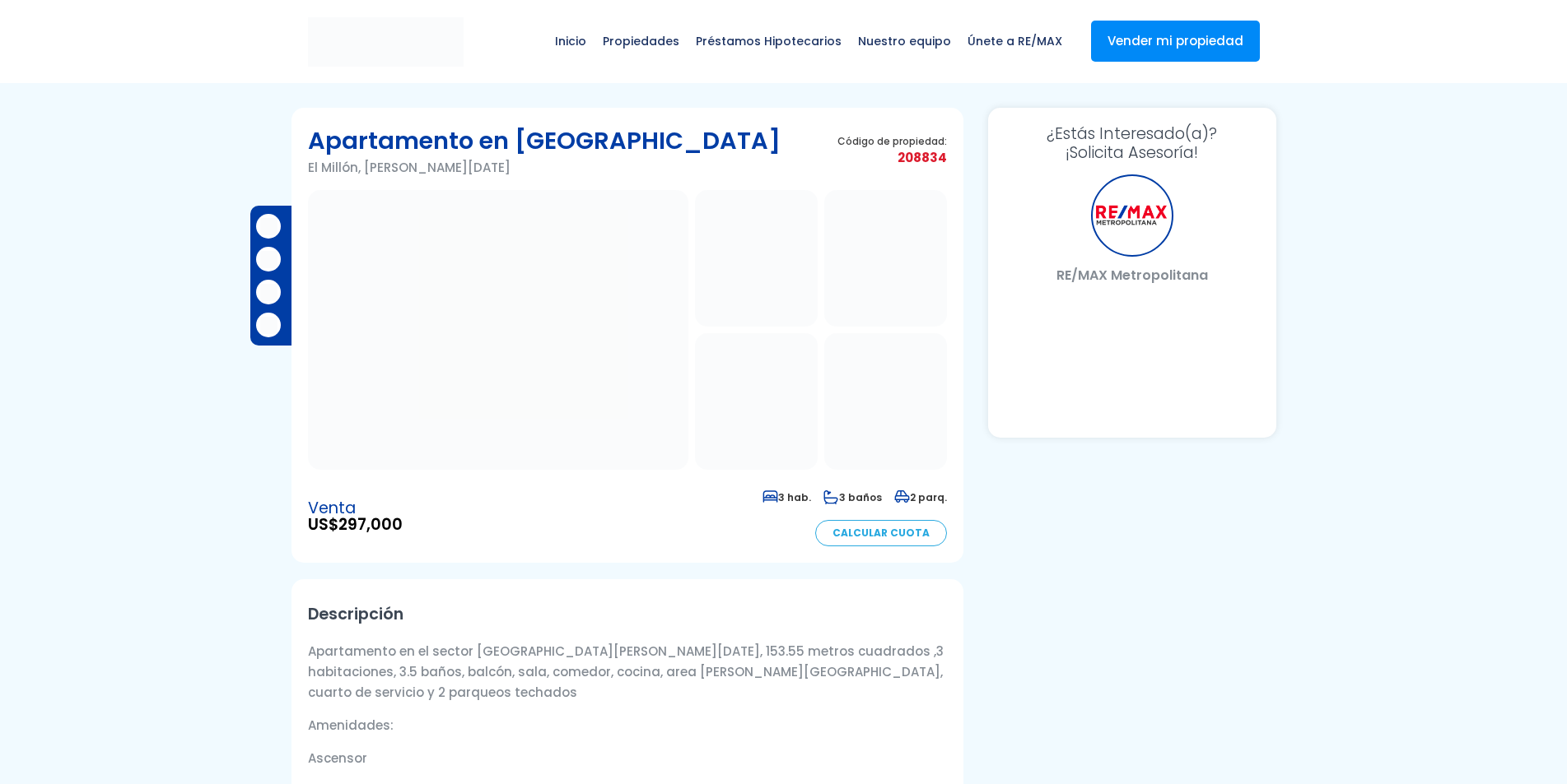
select select "DO"
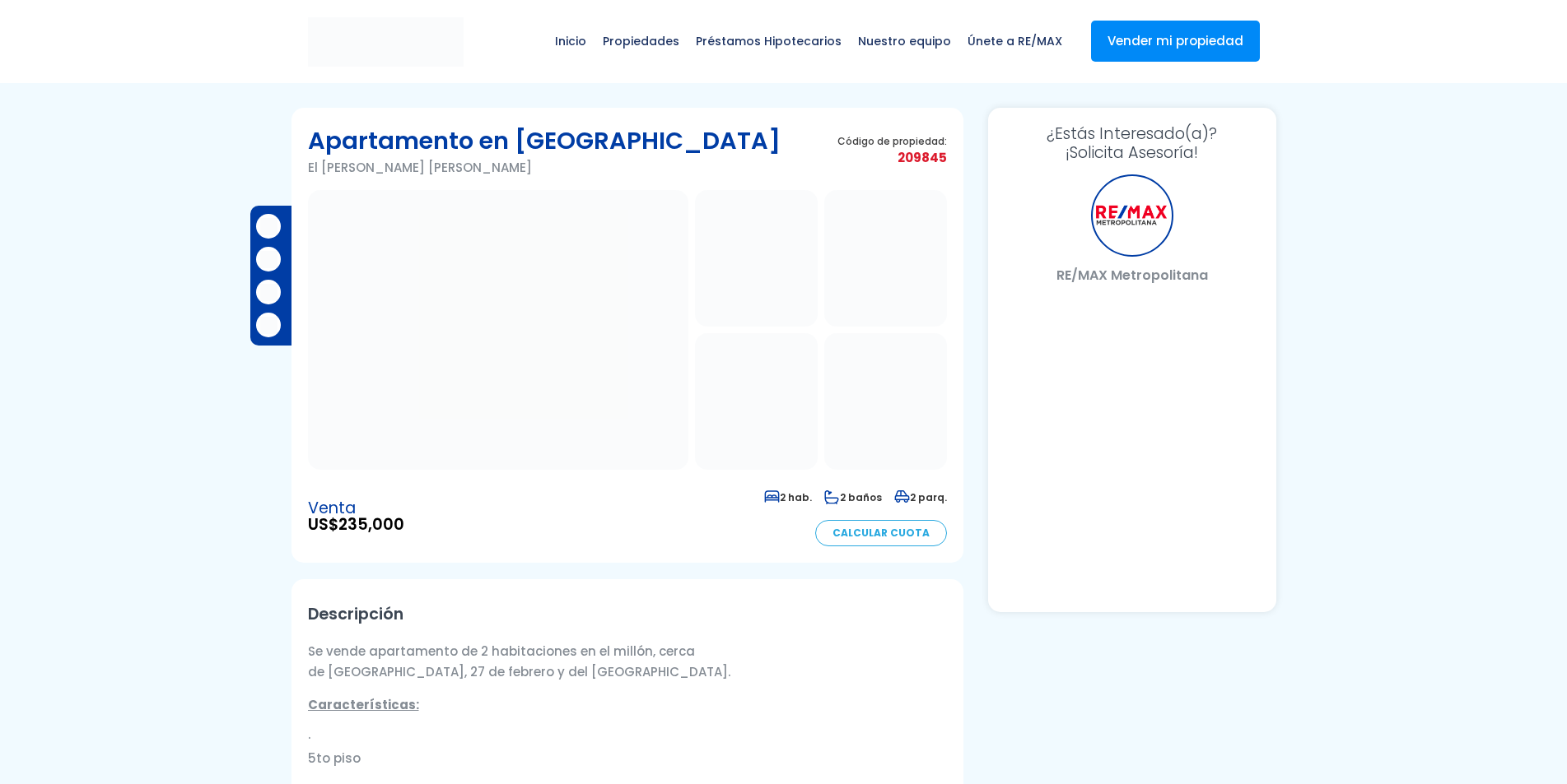
select select "DO"
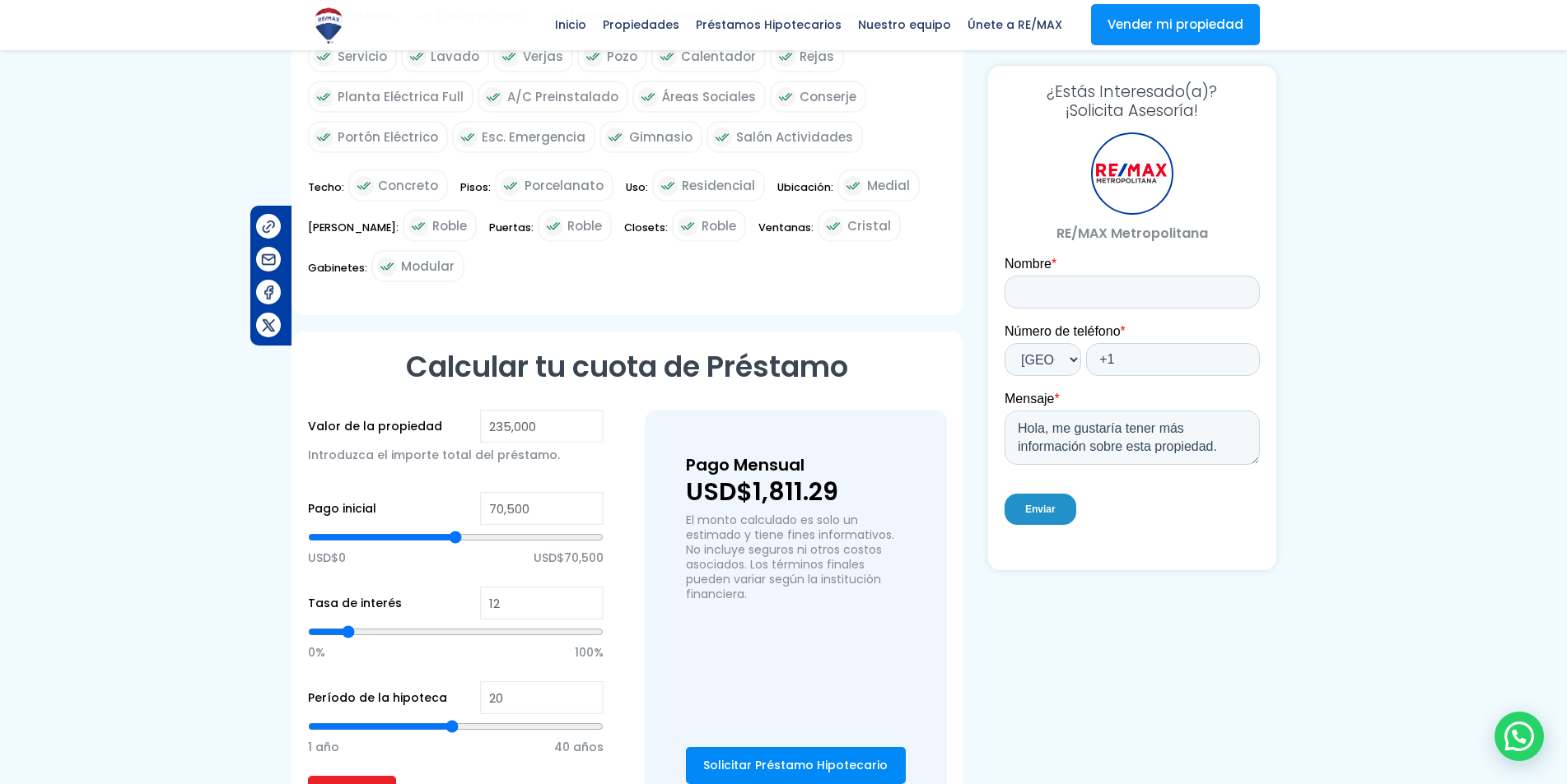
scroll to position [1070, 0]
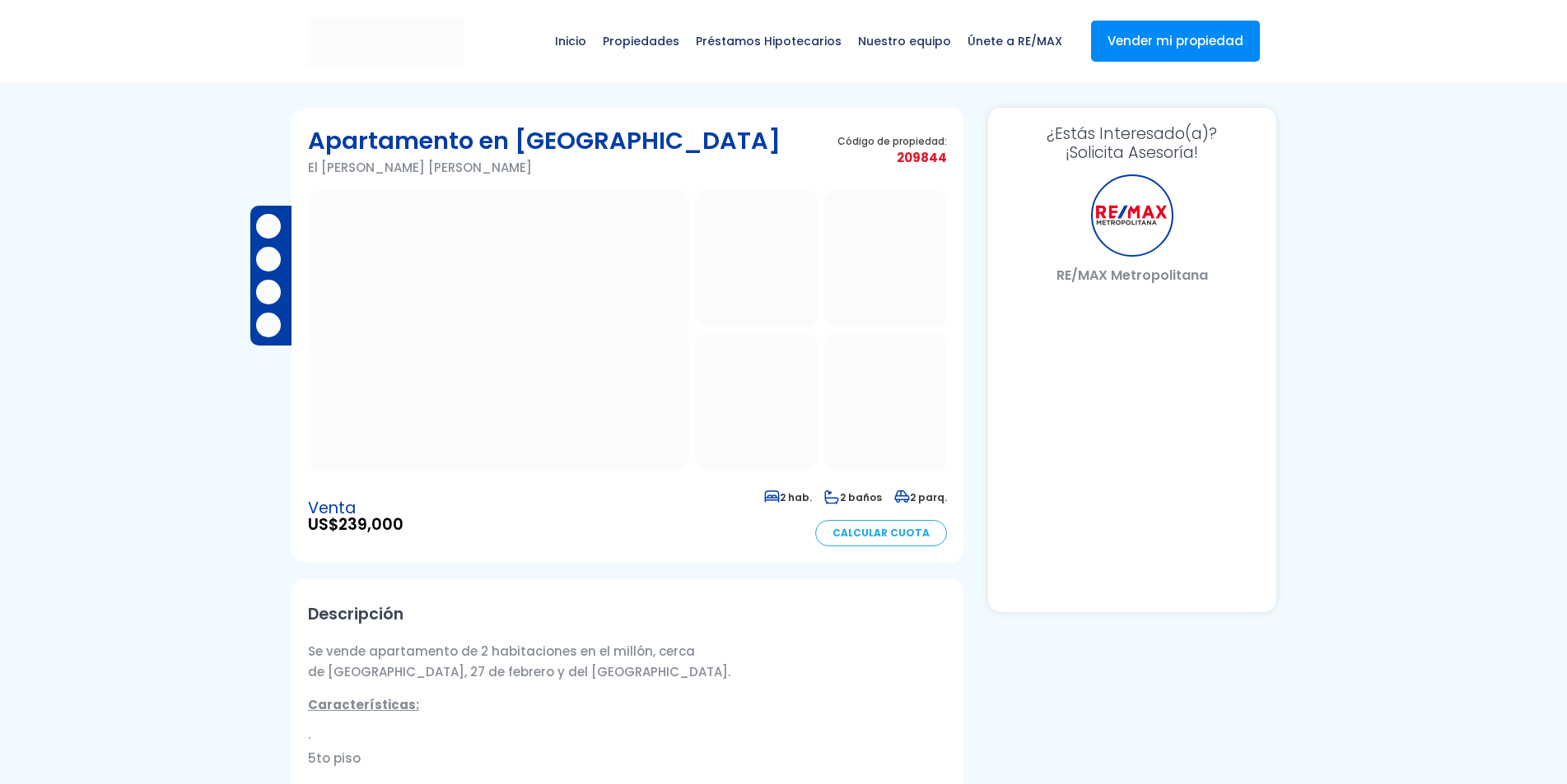
select select "DO"
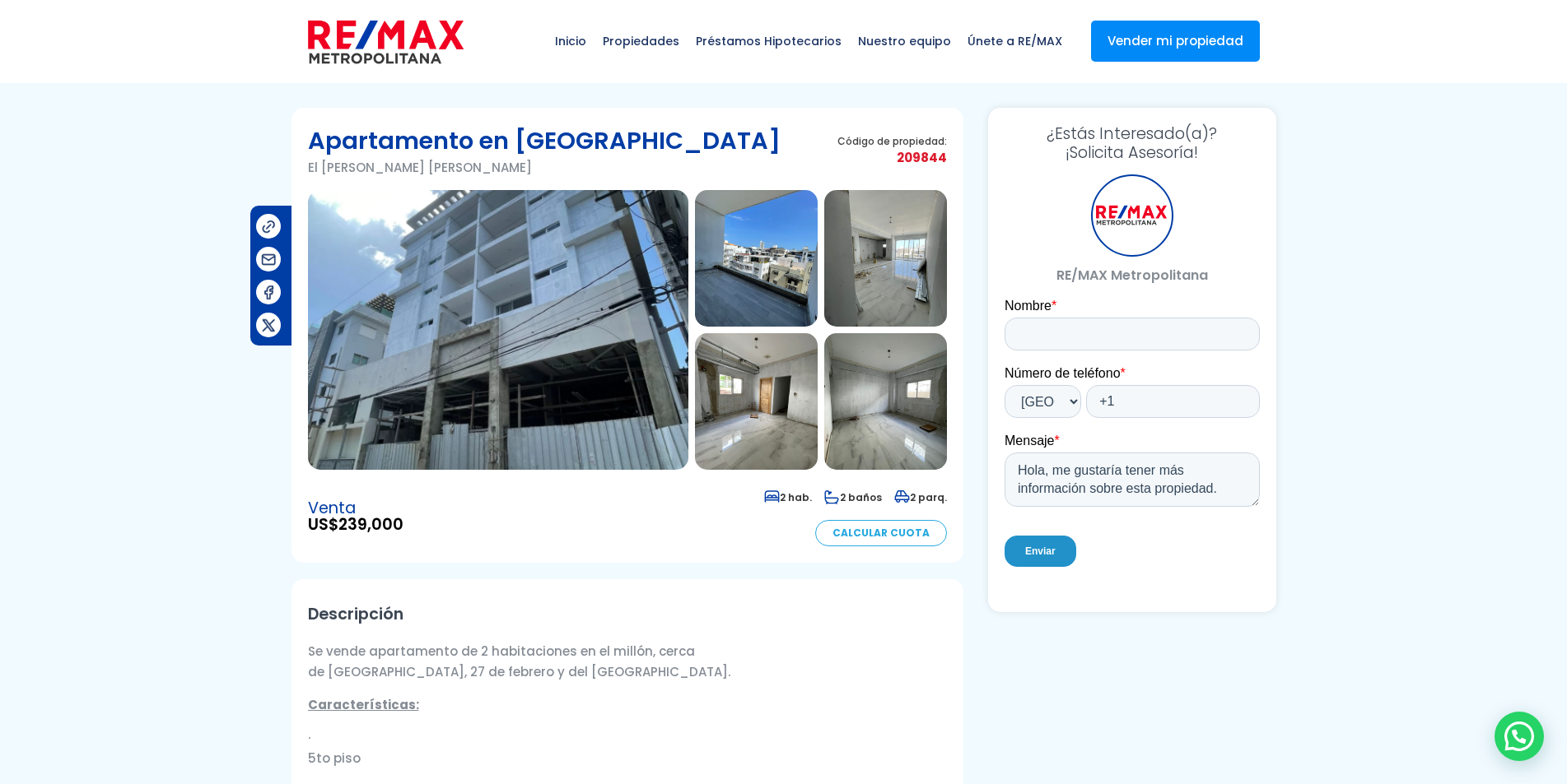
click at [742, 269] on img at bounding box center [756, 258] width 122 height 137
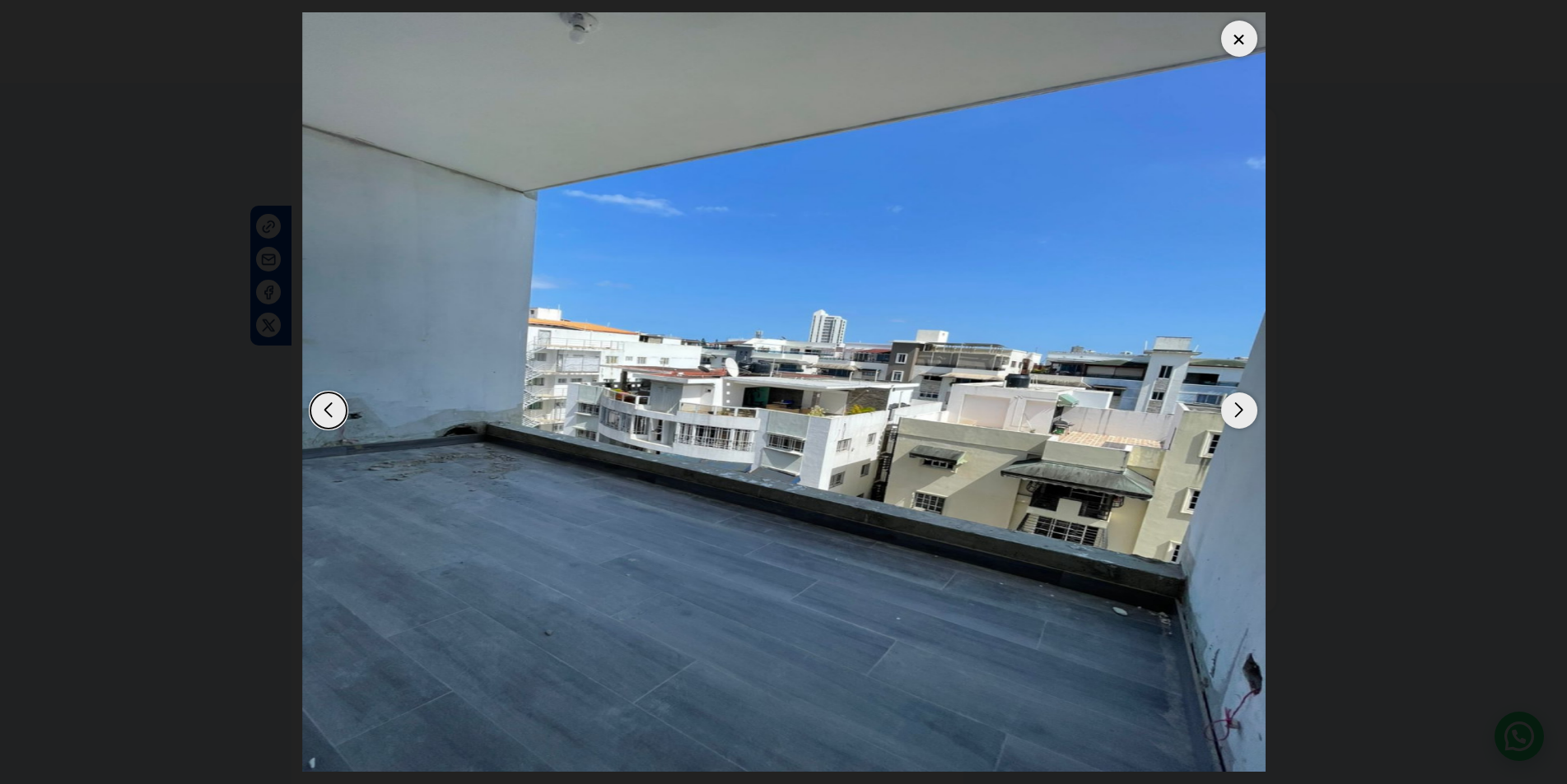
click at [1227, 402] on div "Next slide" at bounding box center [1239, 411] width 37 height 37
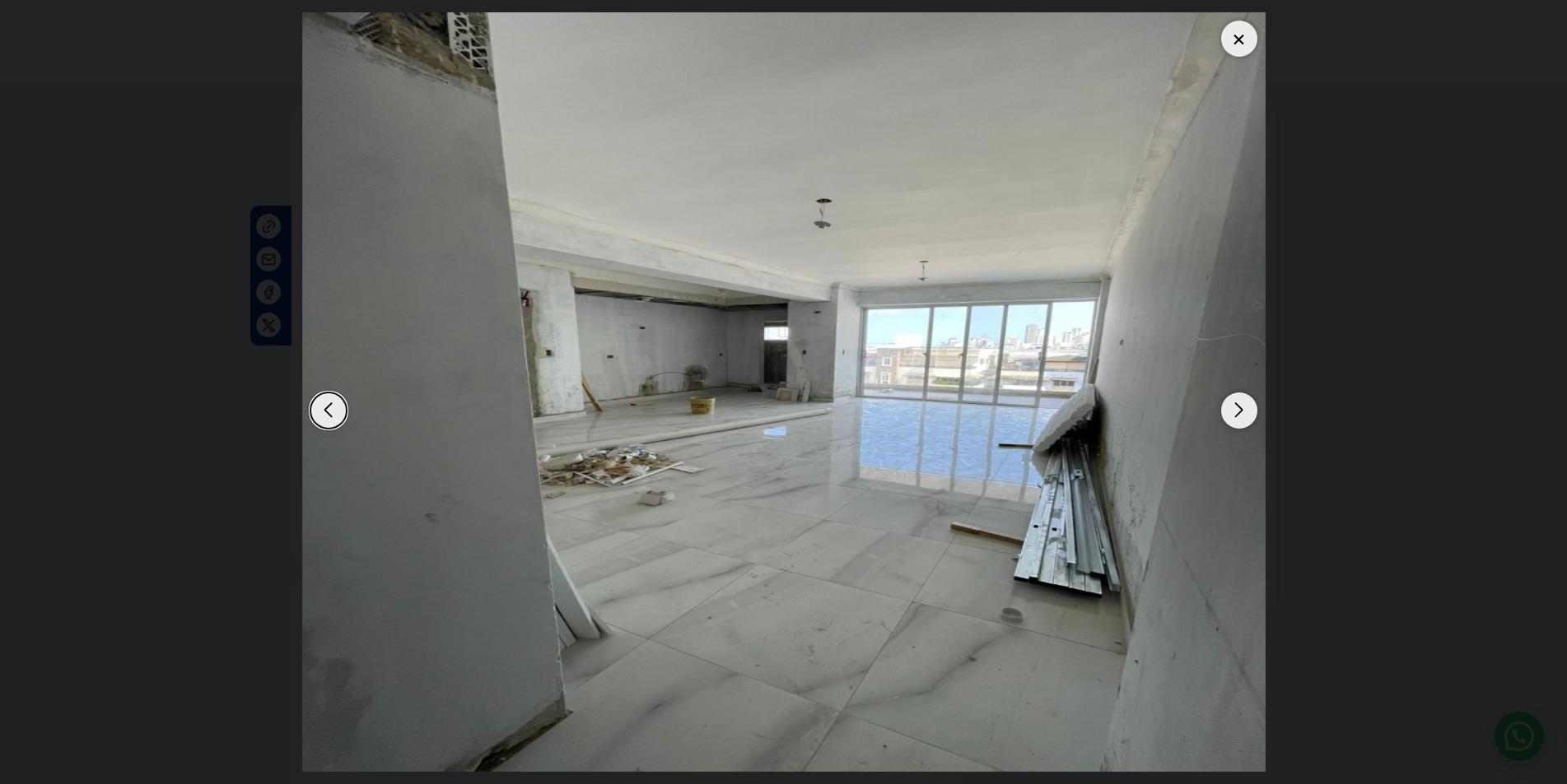
click at [1250, 442] on img "3 / 6" at bounding box center [784, 392] width 963 height 760
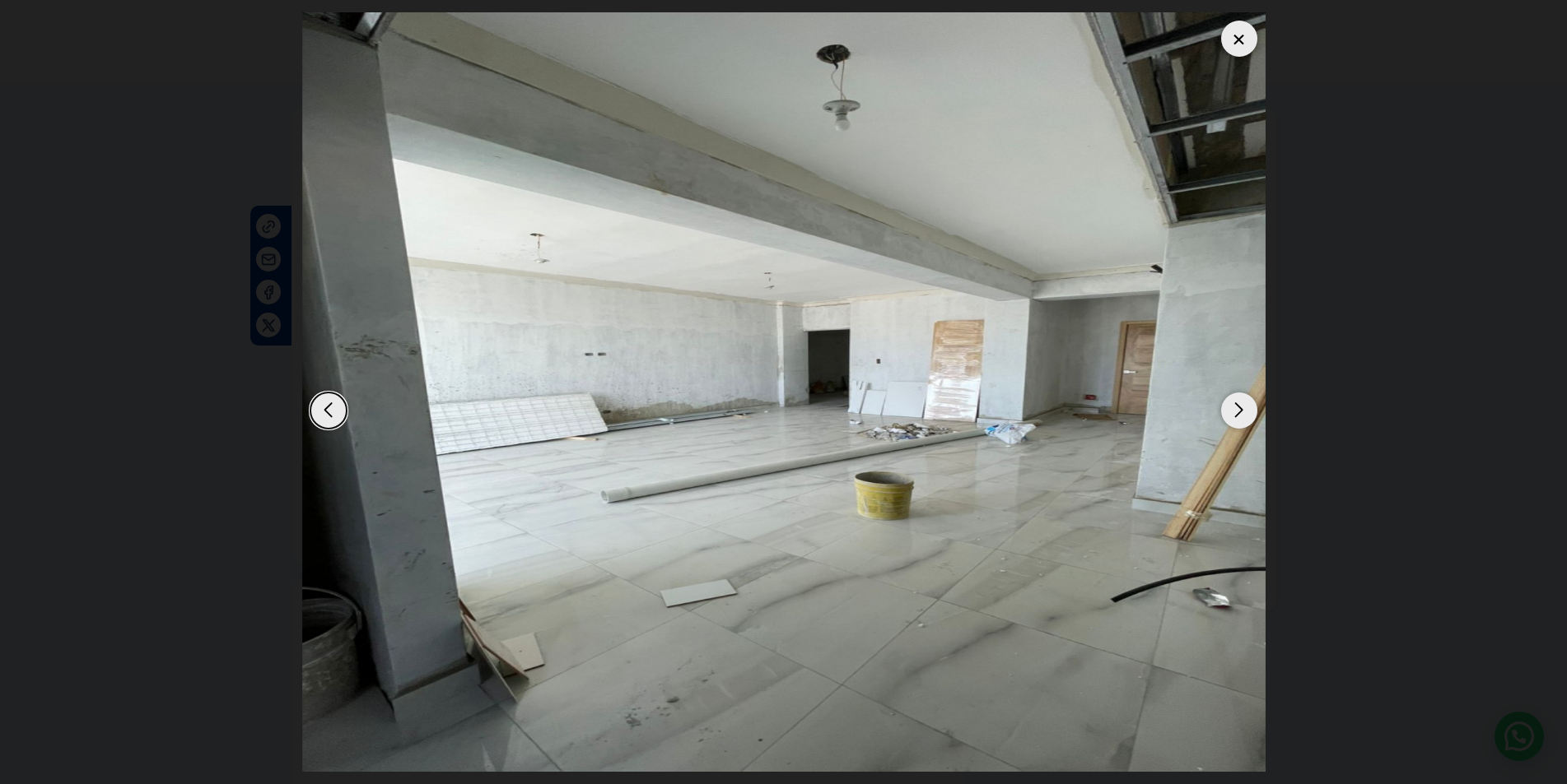
click at [1250, 442] on img "6 / 6" at bounding box center [784, 392] width 963 height 760
click at [1246, 43] on div at bounding box center [1239, 38] width 37 height 37
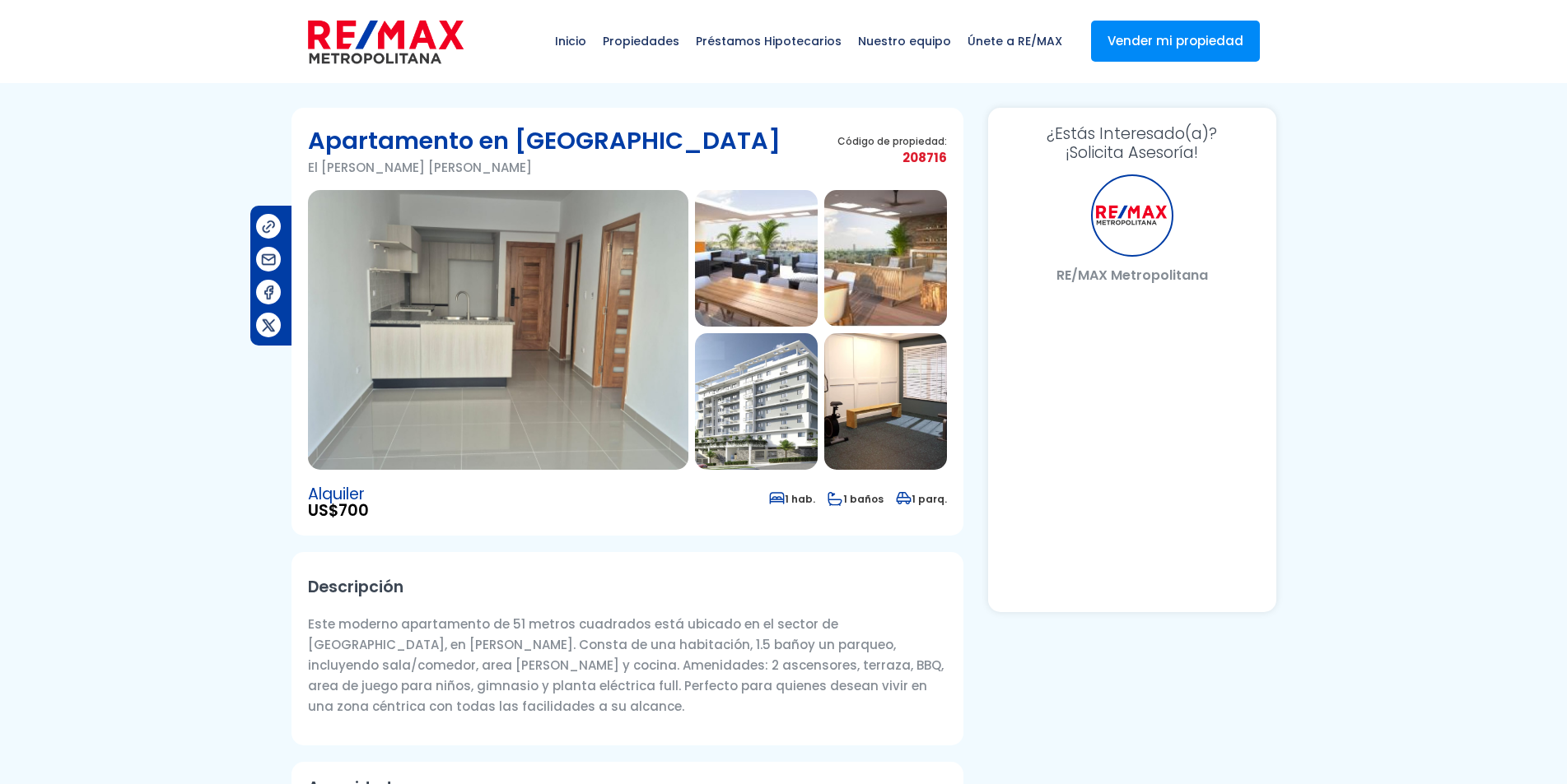
select select "DO"
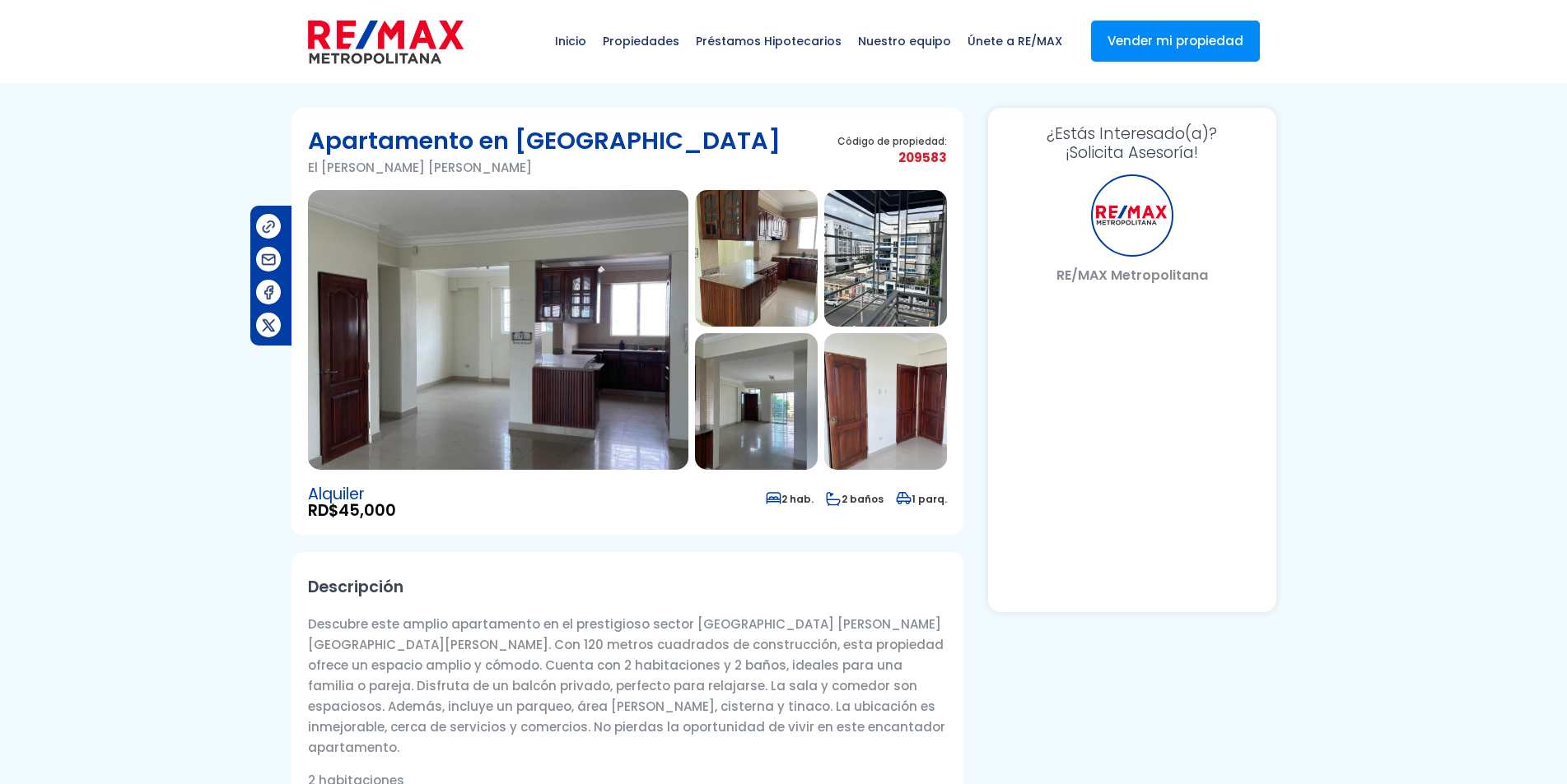
select select "DO"
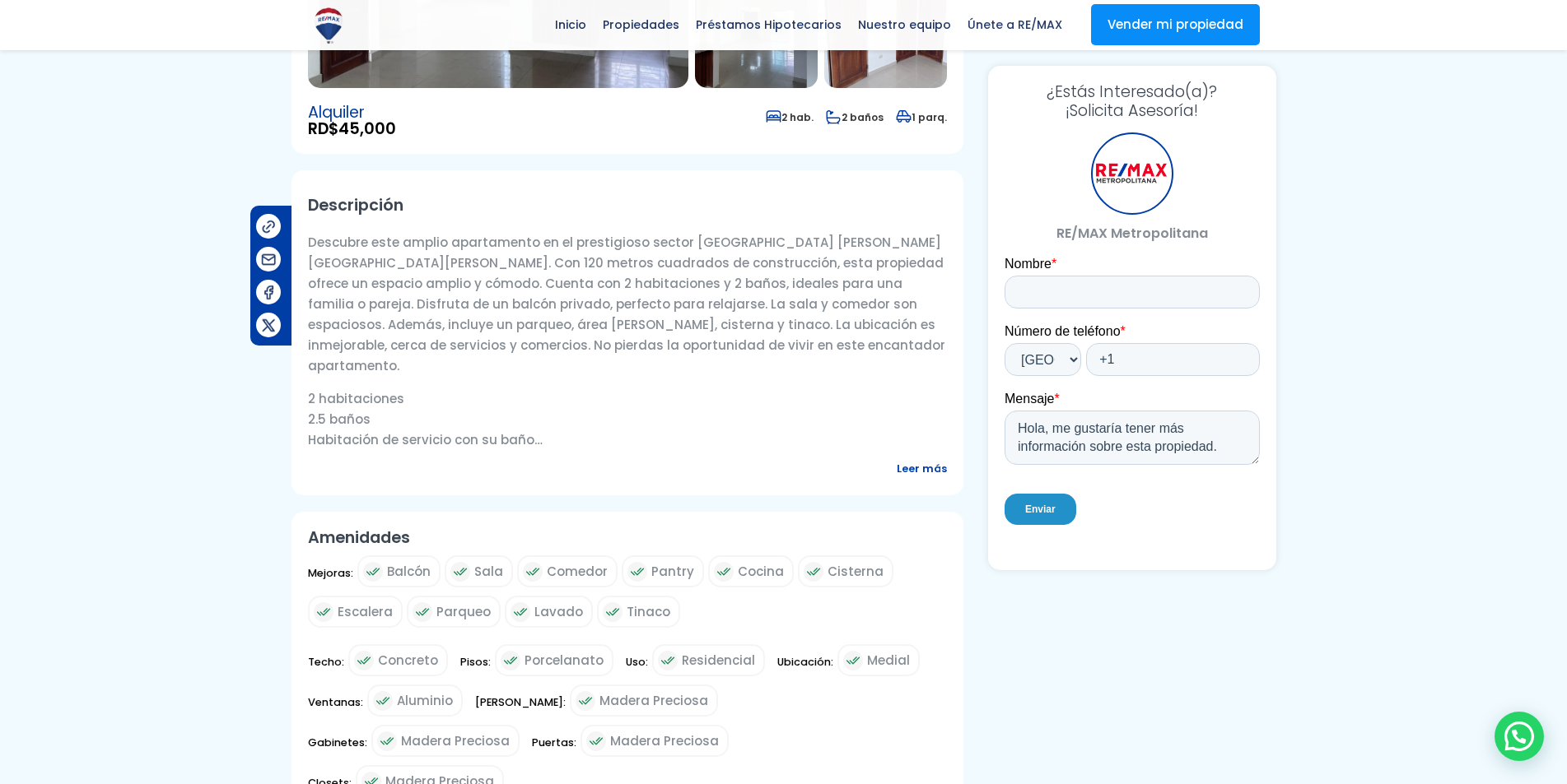
scroll to position [164, 0]
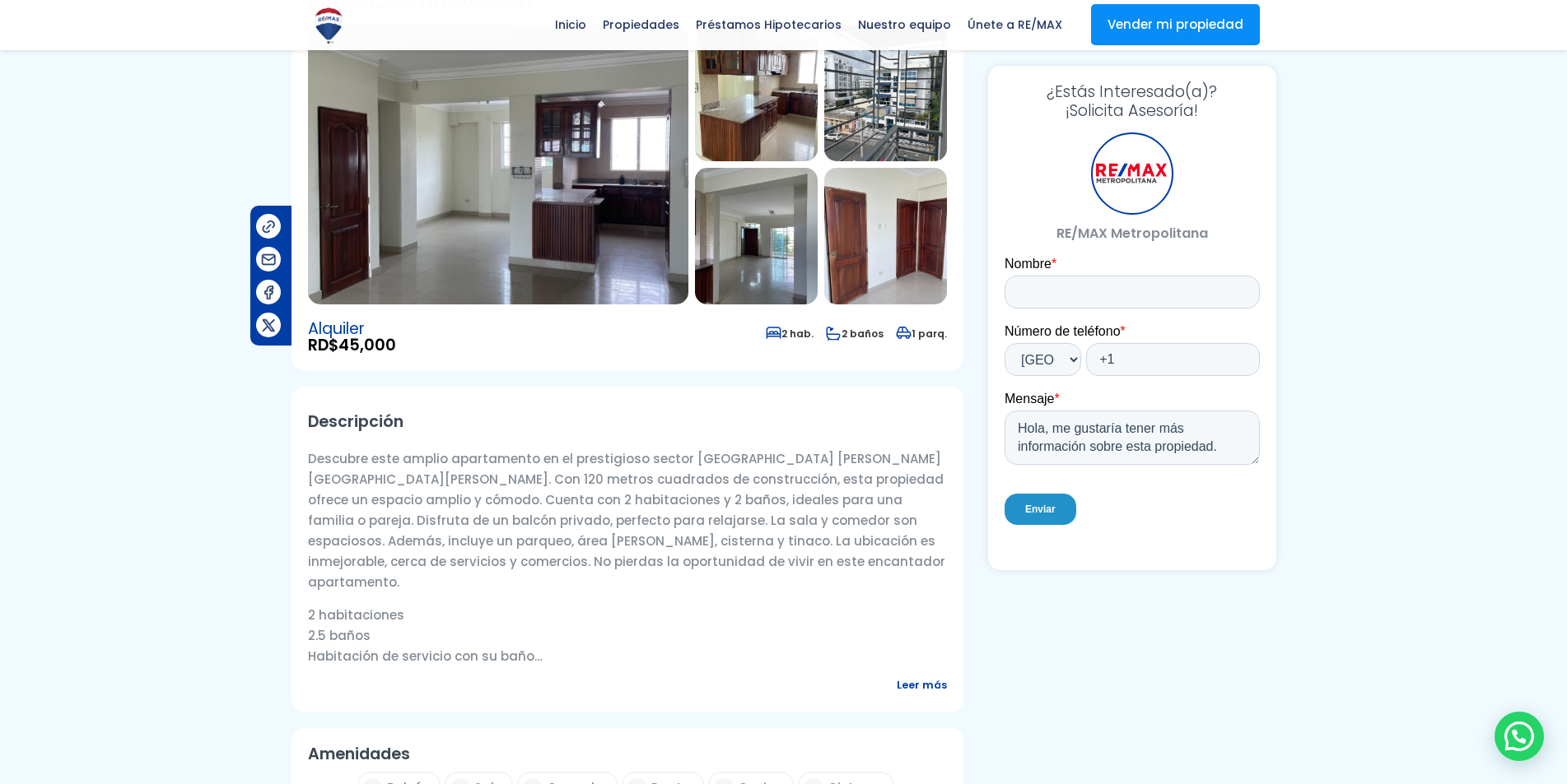
click at [599, 238] on img at bounding box center [499, 164] width 381 height 279
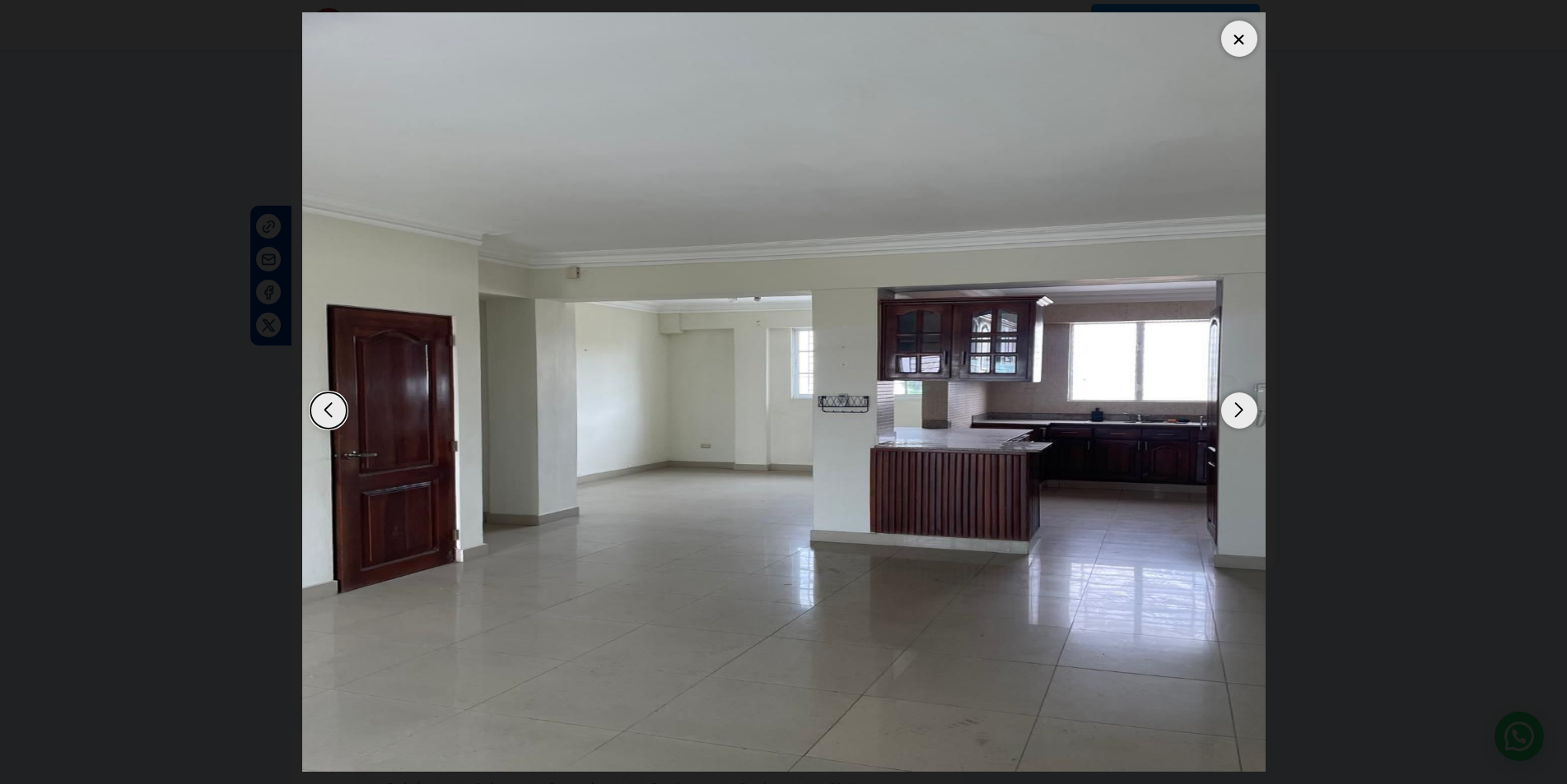
click at [1245, 409] on div "Next slide" at bounding box center [1239, 411] width 37 height 37
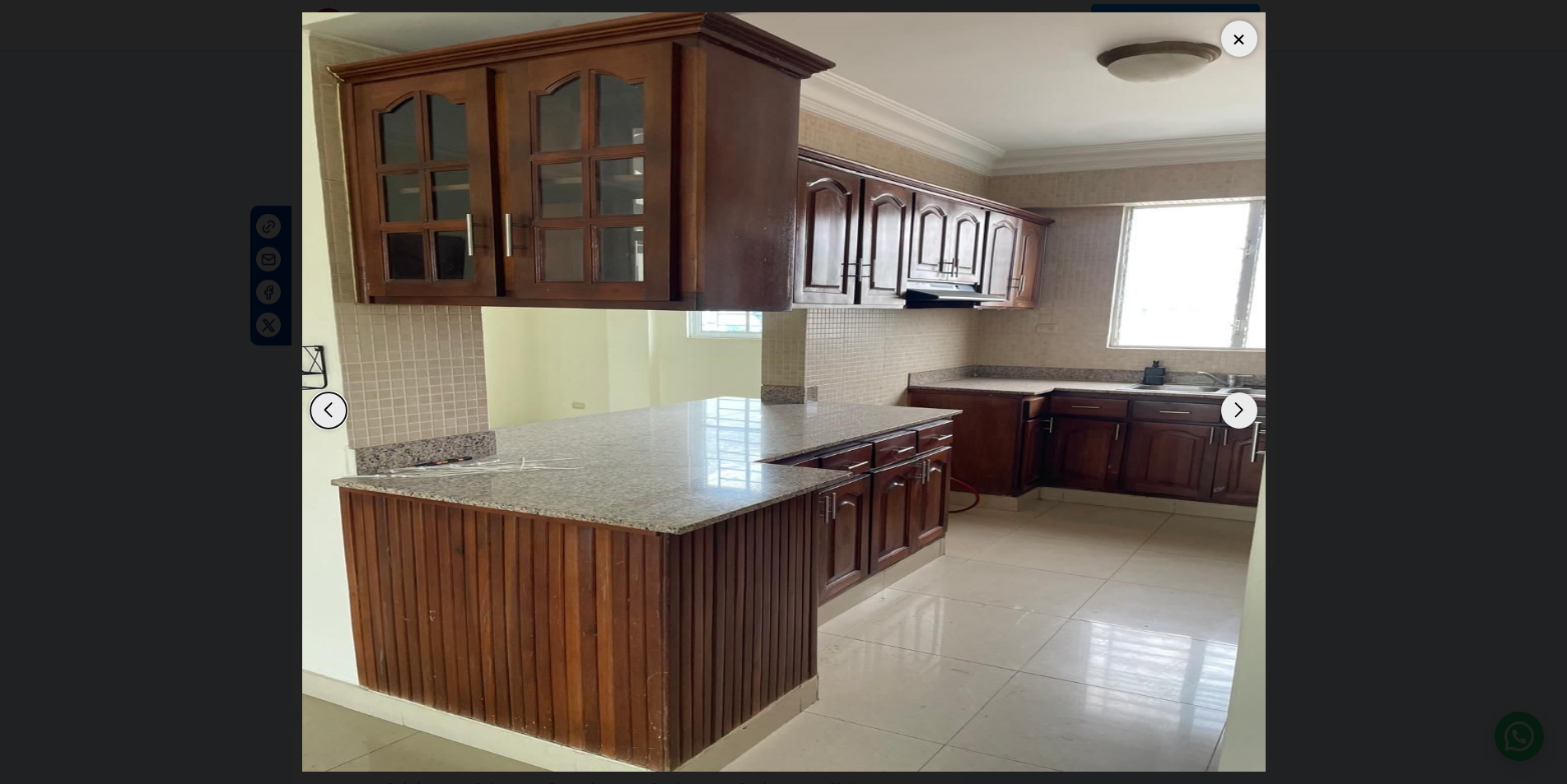
click at [1245, 409] on div "Next slide" at bounding box center [1239, 411] width 37 height 37
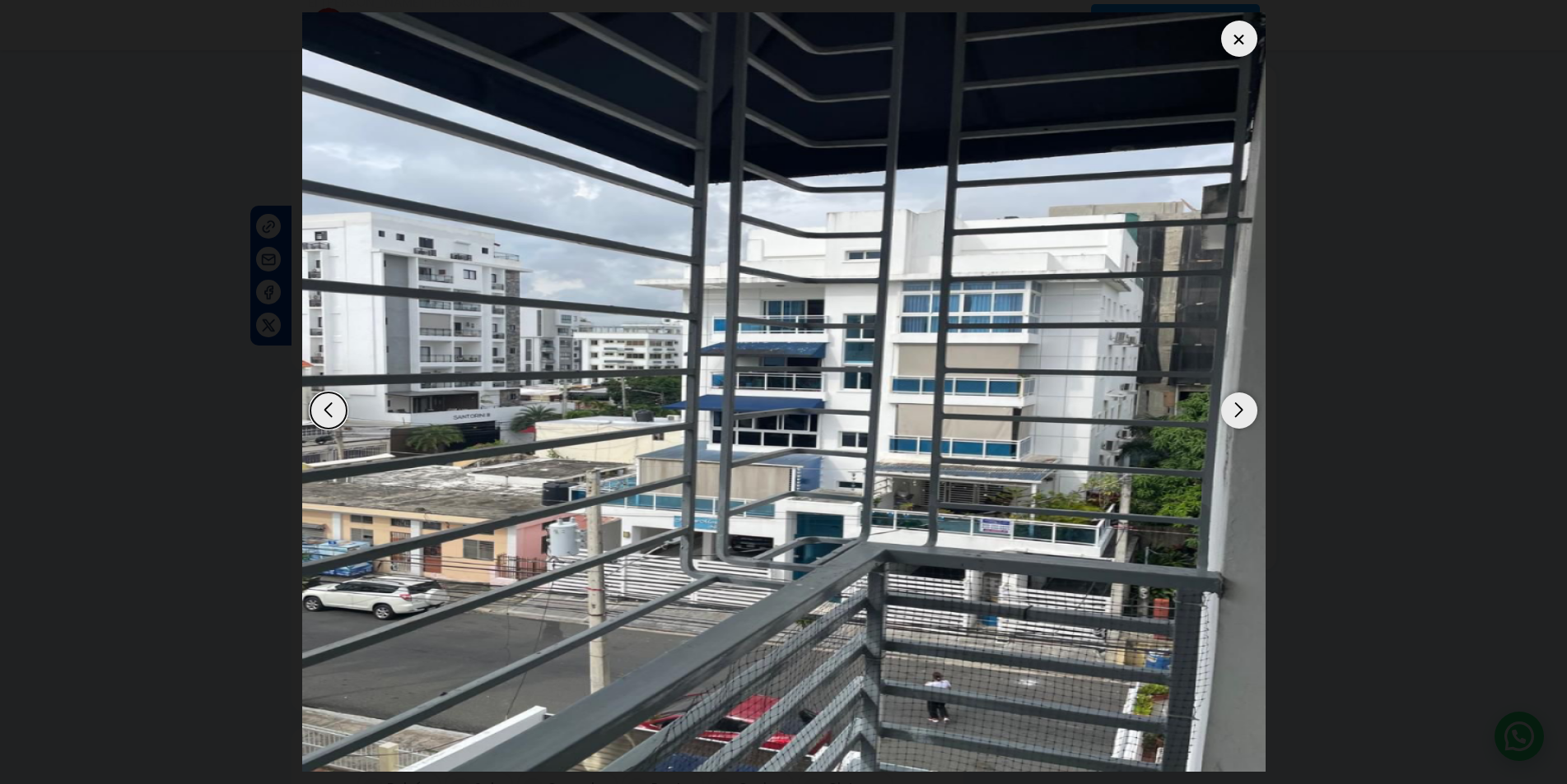
click at [1245, 409] on div "Next slide" at bounding box center [1239, 411] width 37 height 37
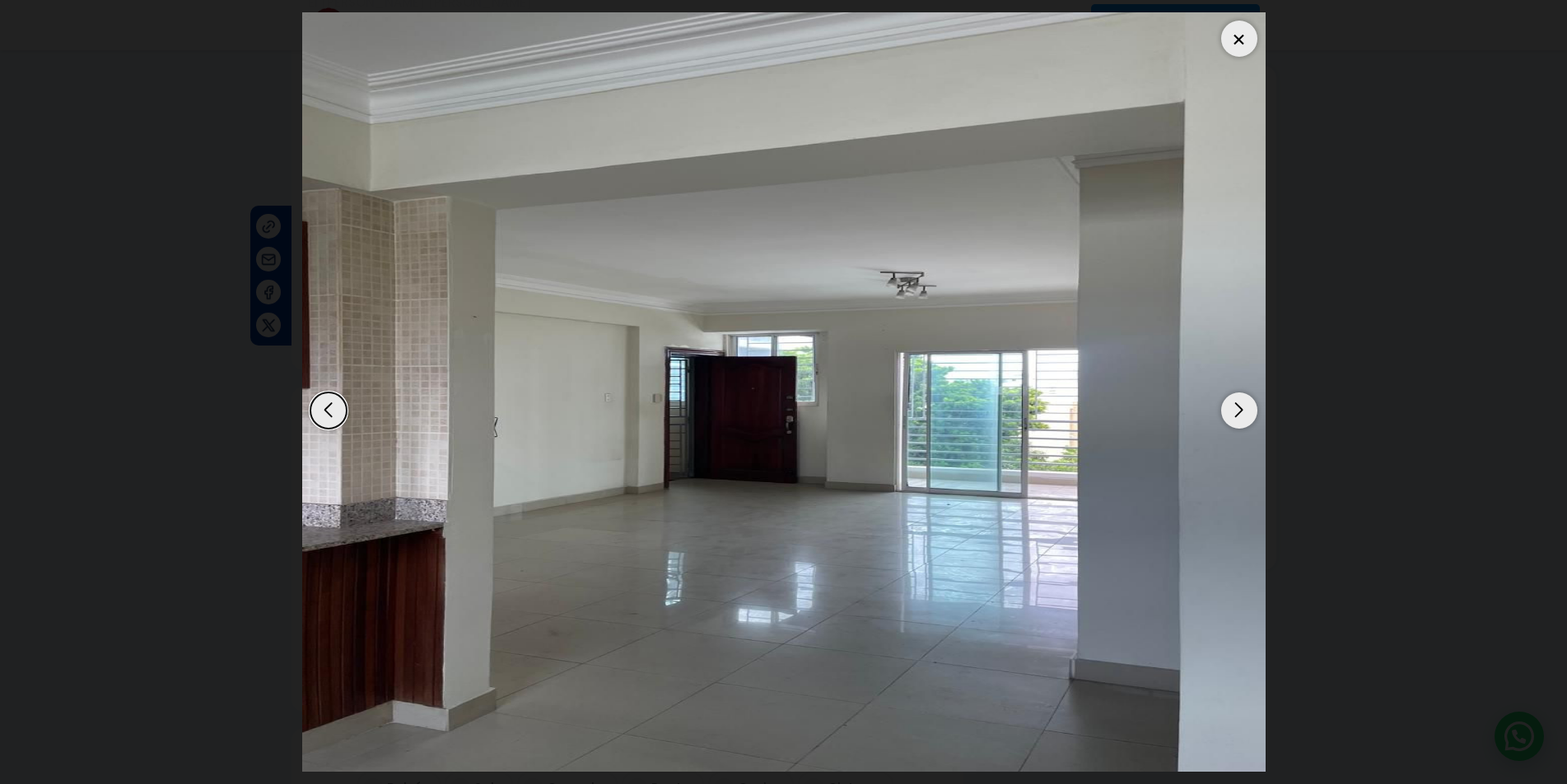
click at [1245, 409] on div "Next slide" at bounding box center [1239, 411] width 37 height 37
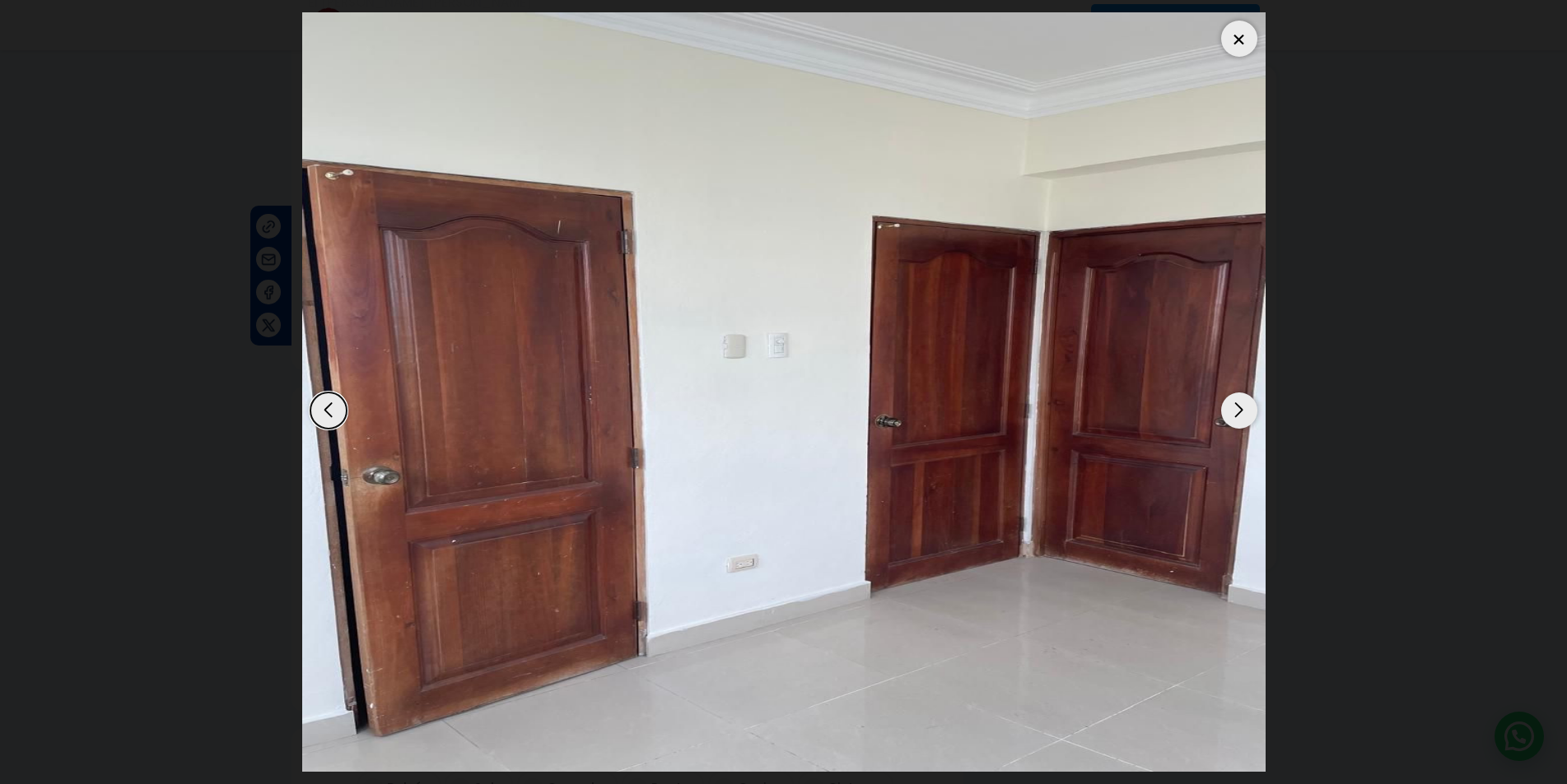
click at [1245, 409] on div "Next slide" at bounding box center [1239, 411] width 37 height 37
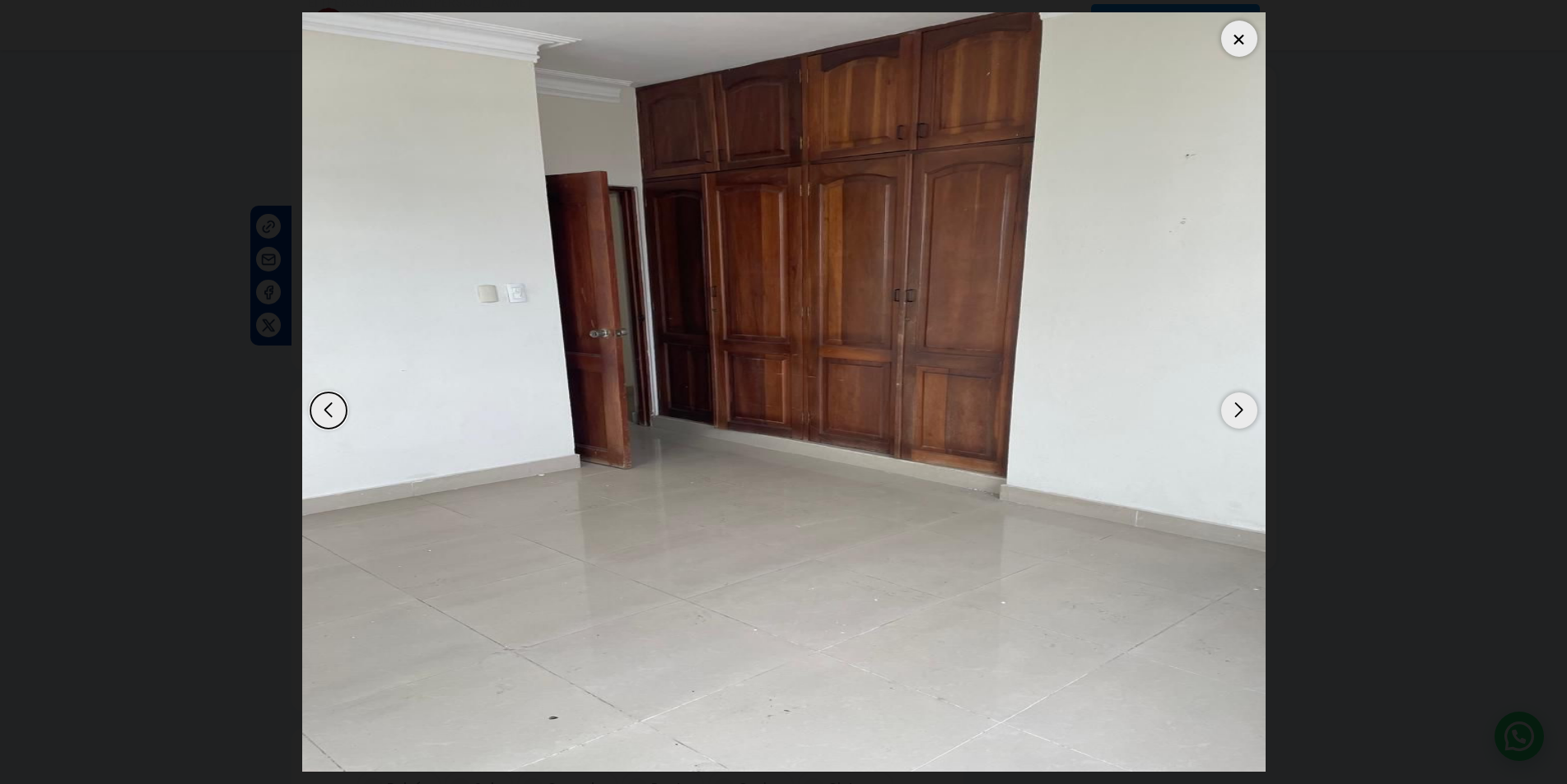
click at [1245, 409] on div "Next slide" at bounding box center [1239, 411] width 37 height 37
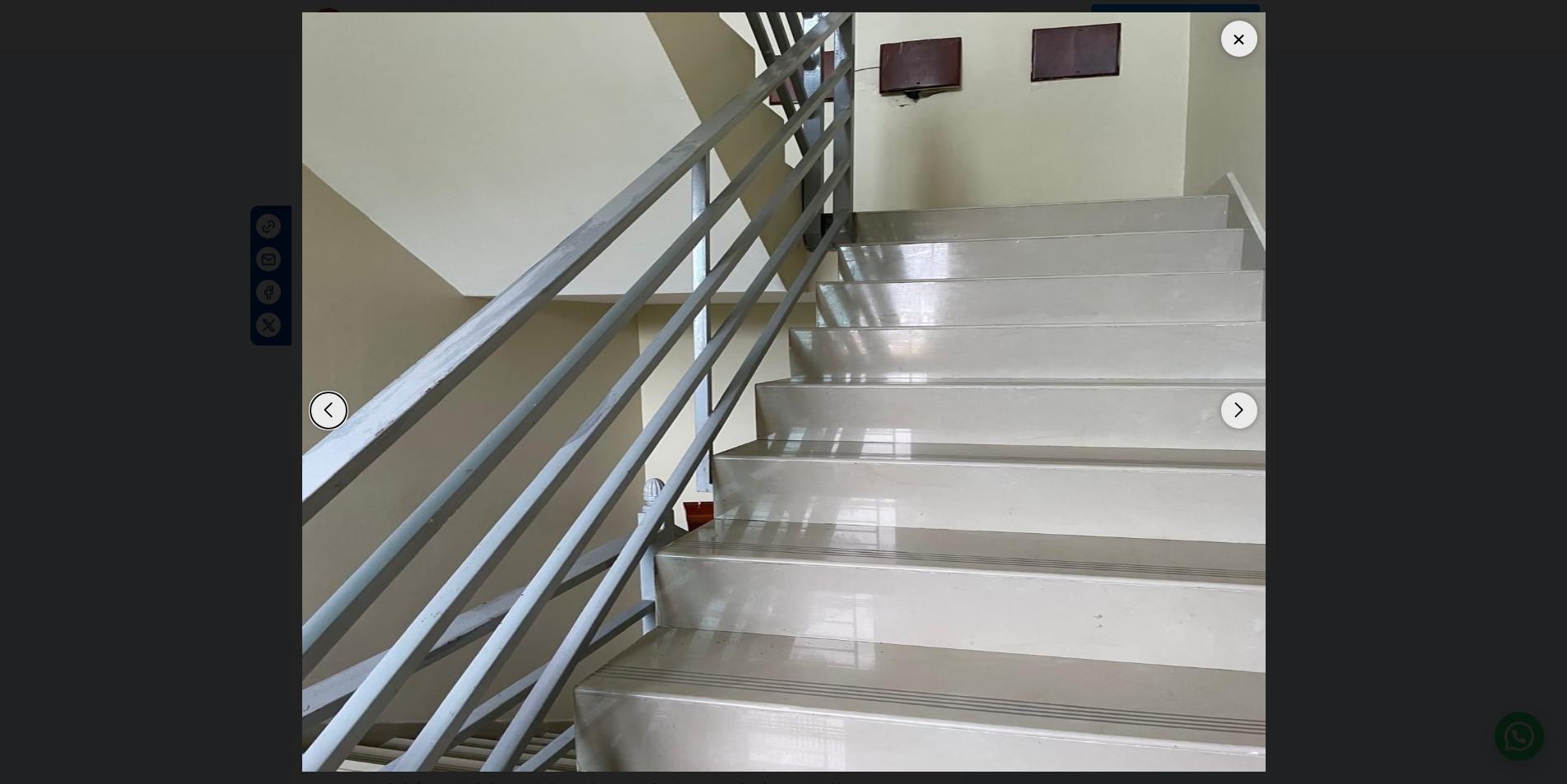
click at [1245, 409] on div "Next slide" at bounding box center [1239, 411] width 37 height 37
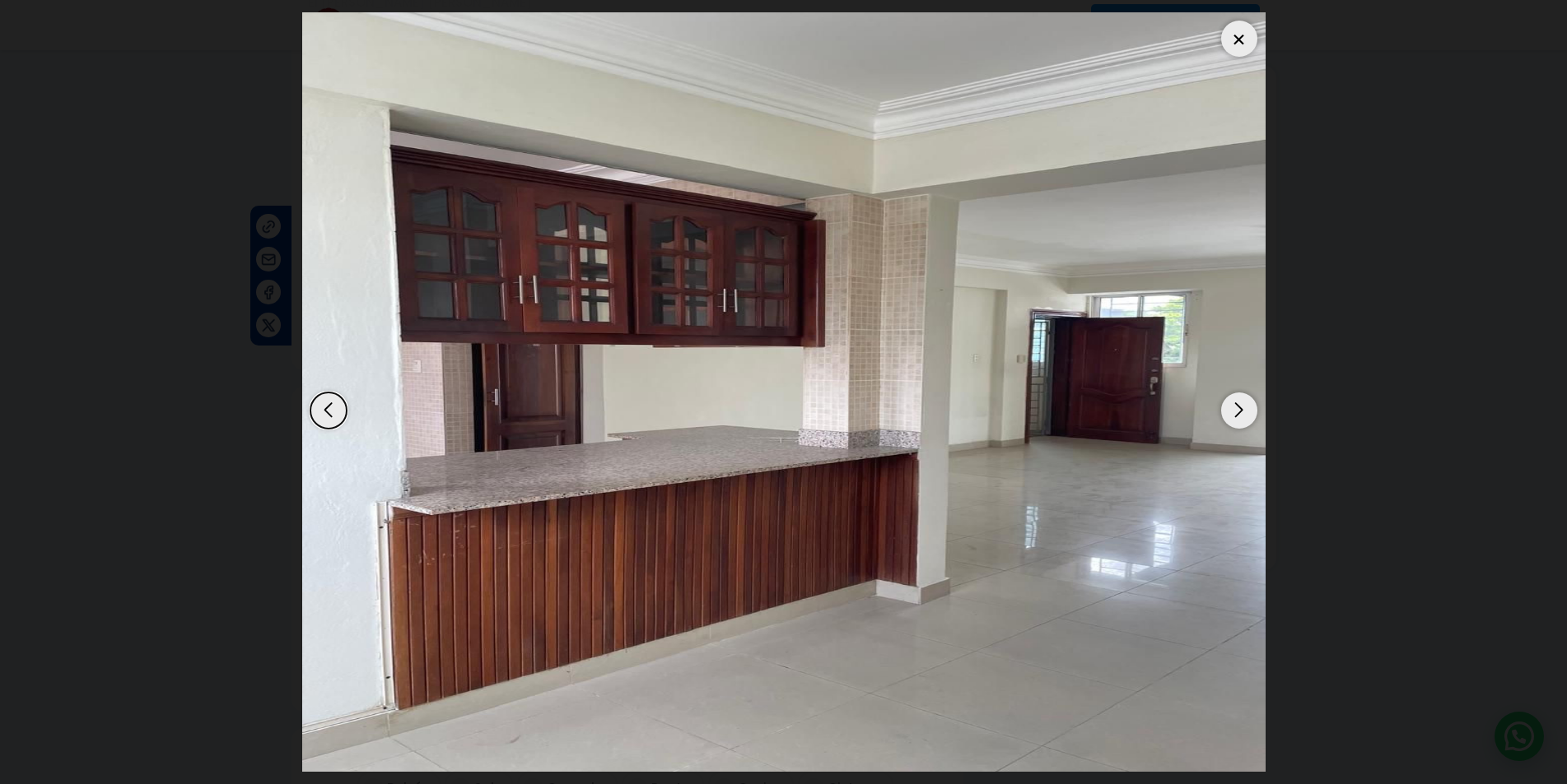
click at [1245, 409] on div "Next slide" at bounding box center [1239, 411] width 37 height 37
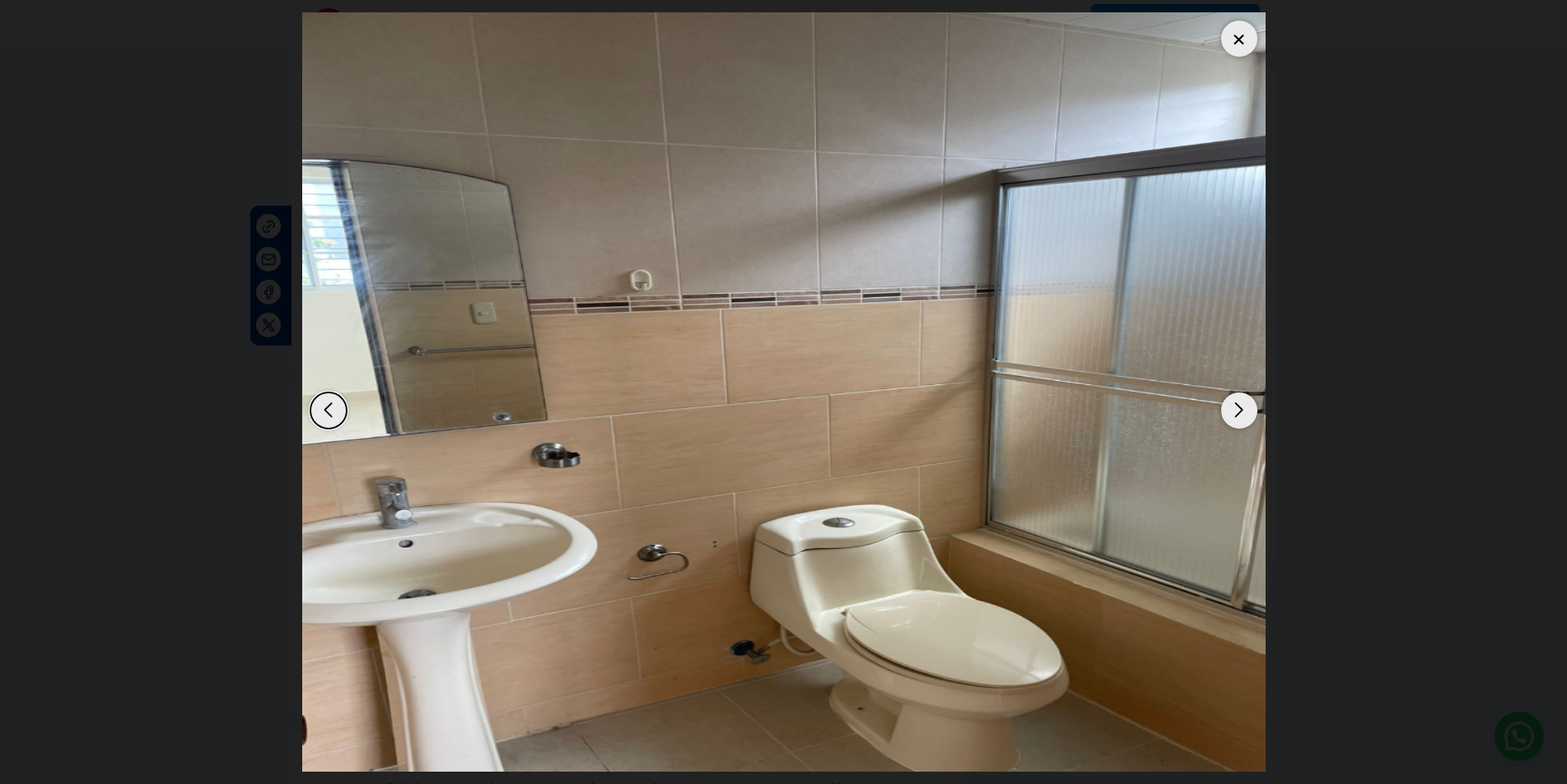
click at [1245, 409] on div "Next slide" at bounding box center [1239, 411] width 37 height 37
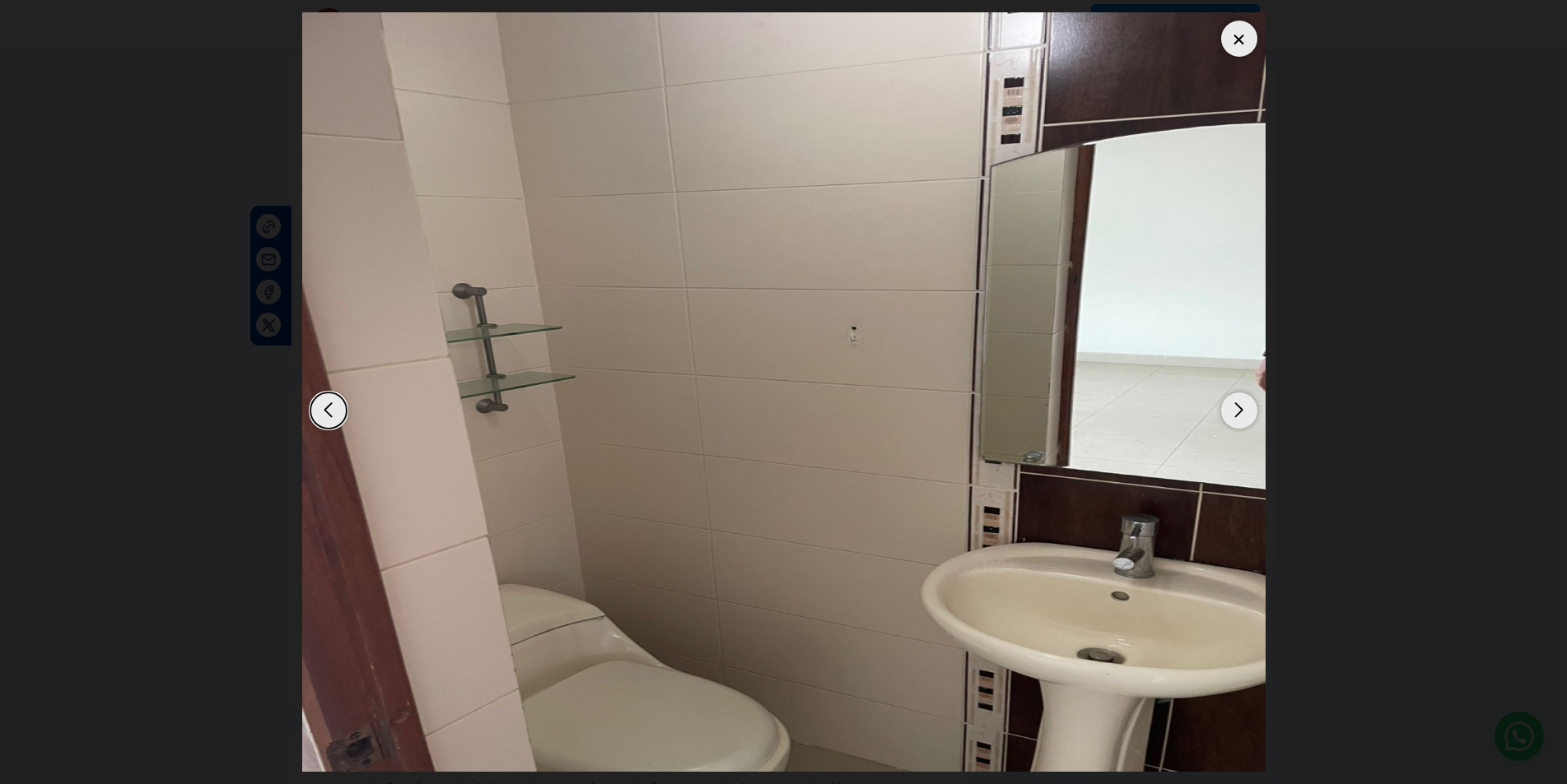
click at [1245, 409] on div "Next slide" at bounding box center [1239, 411] width 37 height 37
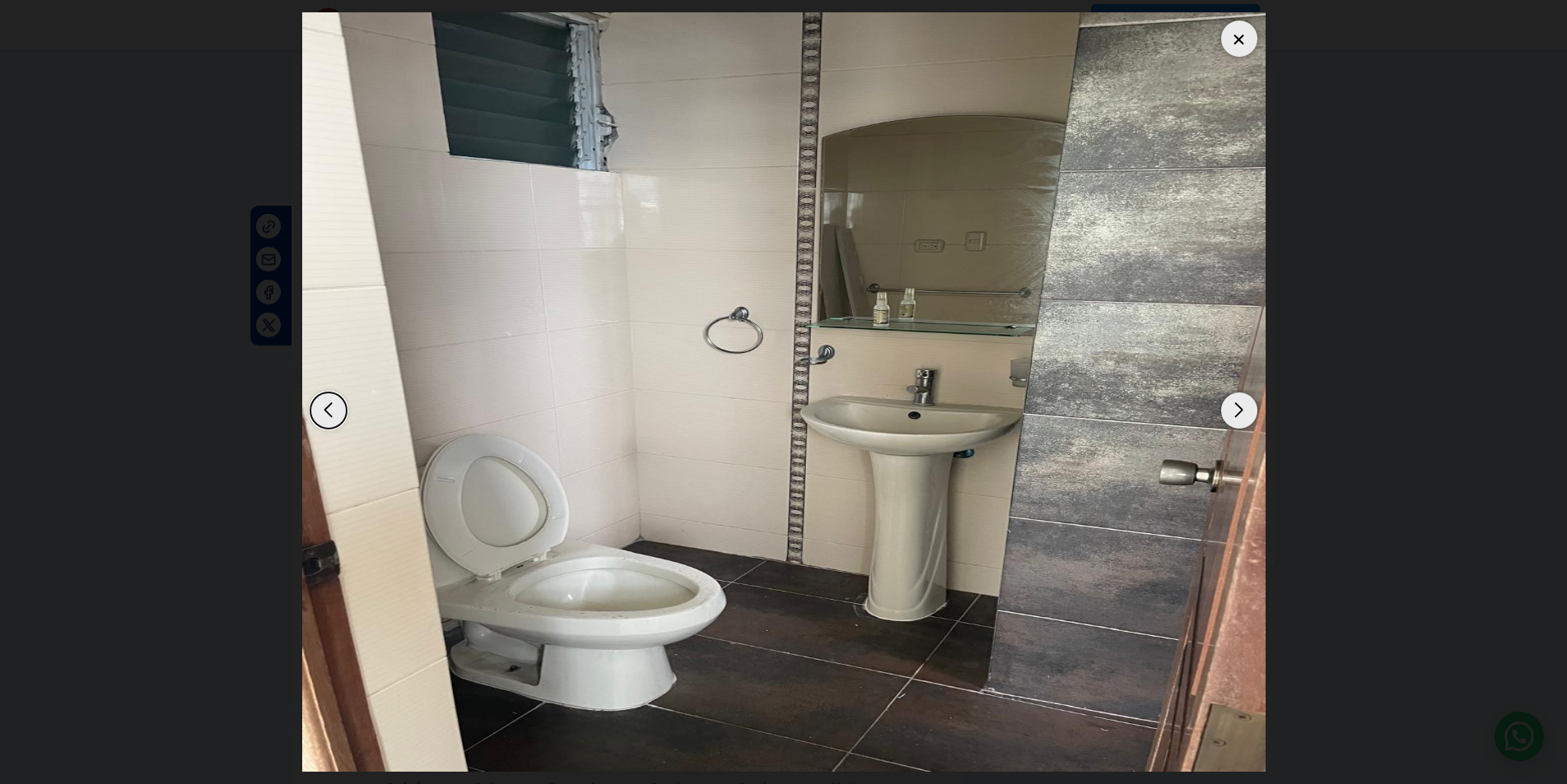
click at [1245, 409] on div "Next slide" at bounding box center [1239, 411] width 37 height 37
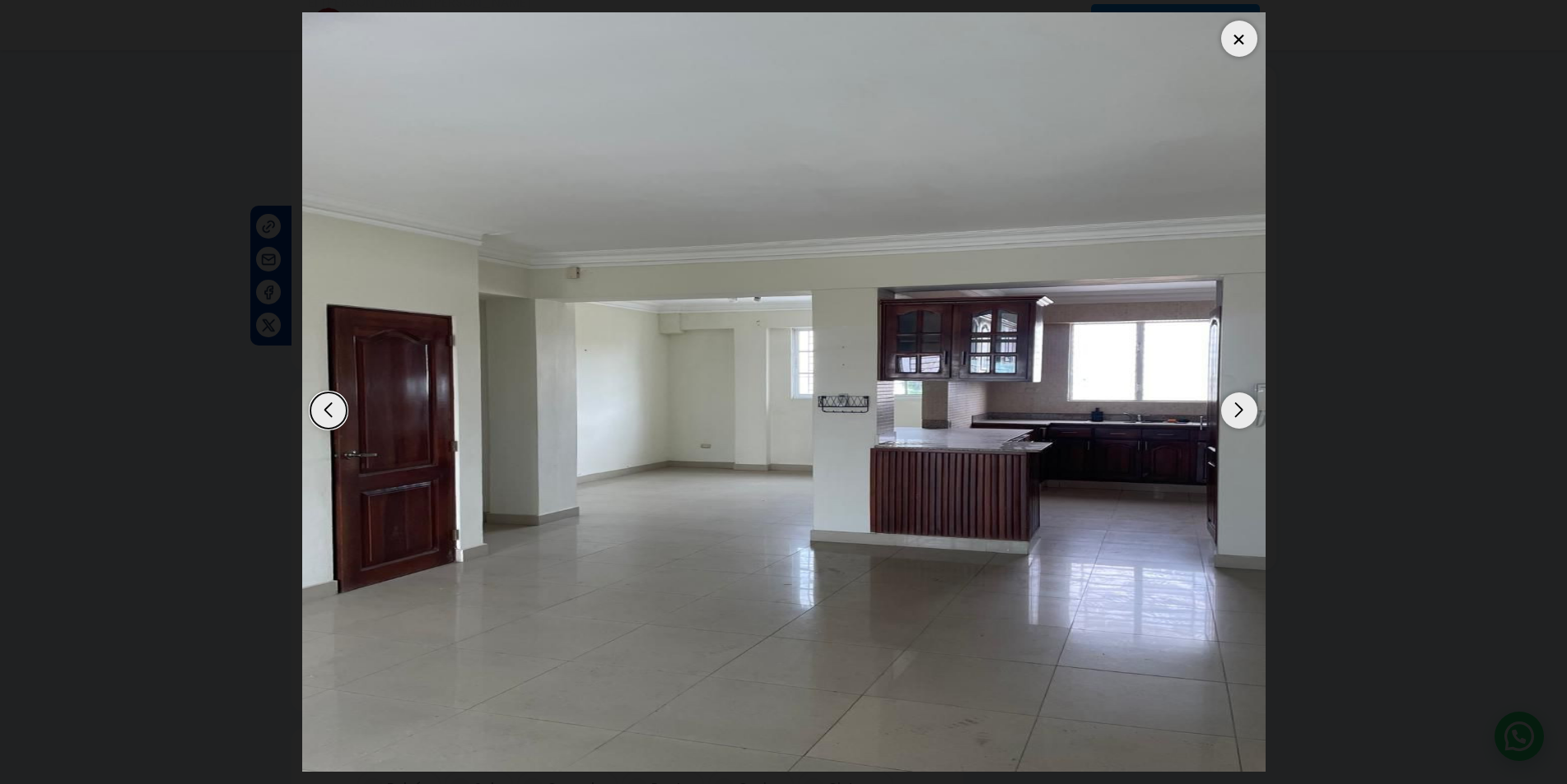
click at [1245, 409] on div "Next slide" at bounding box center [1239, 411] width 37 height 37
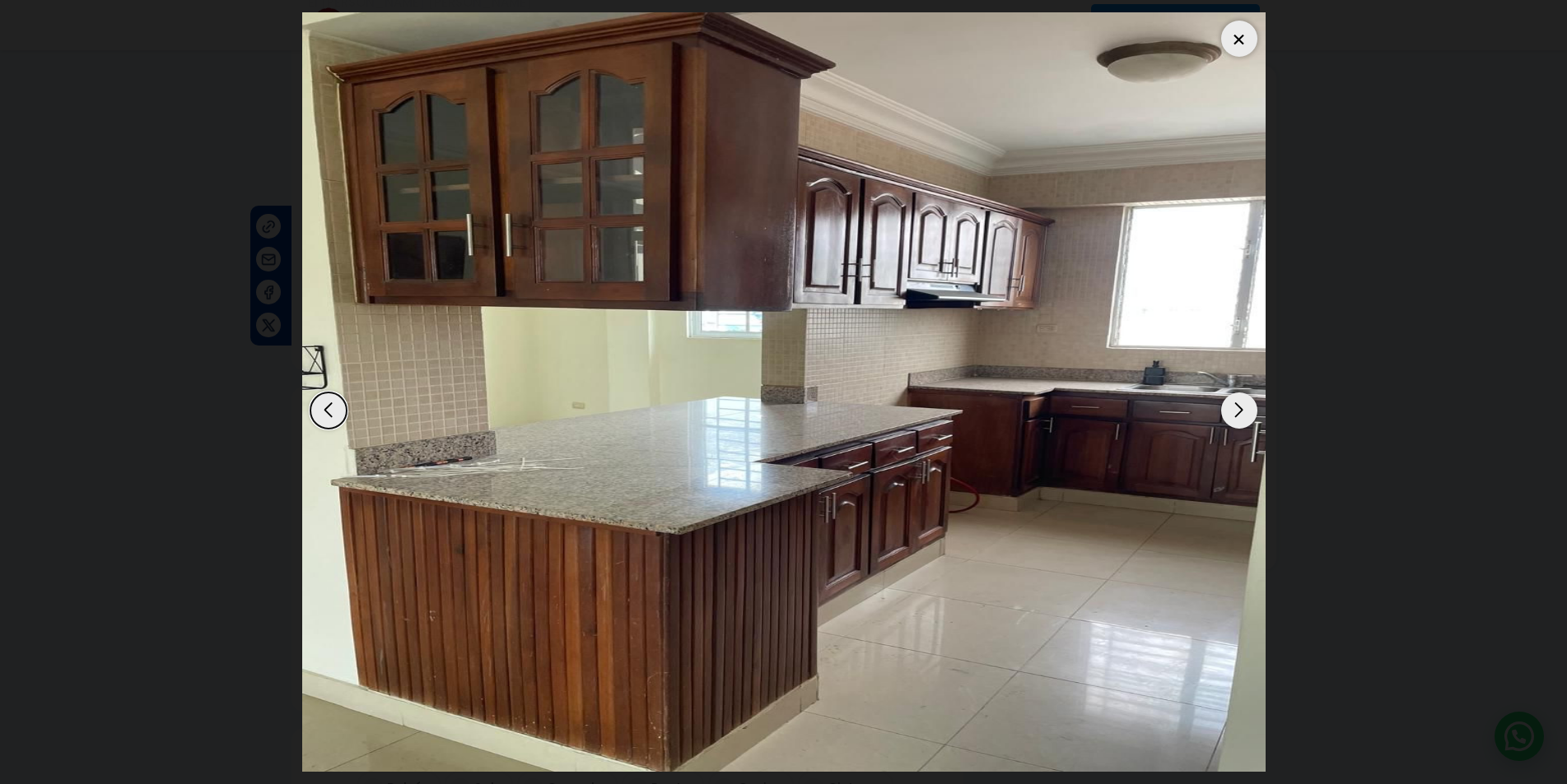
click at [1245, 409] on div "Next slide" at bounding box center [1239, 411] width 37 height 37
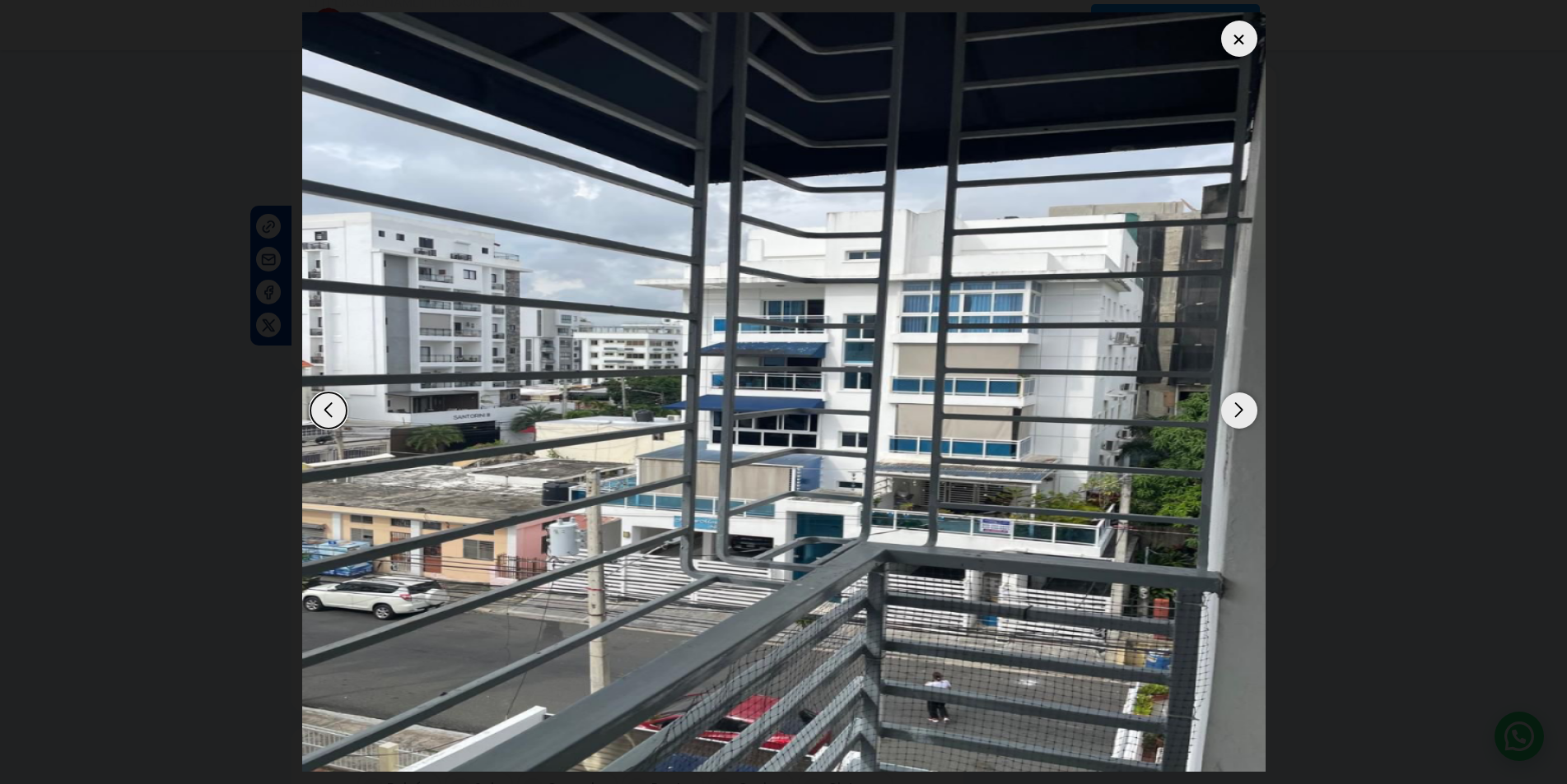
click at [1245, 409] on div "Next slide" at bounding box center [1239, 411] width 37 height 37
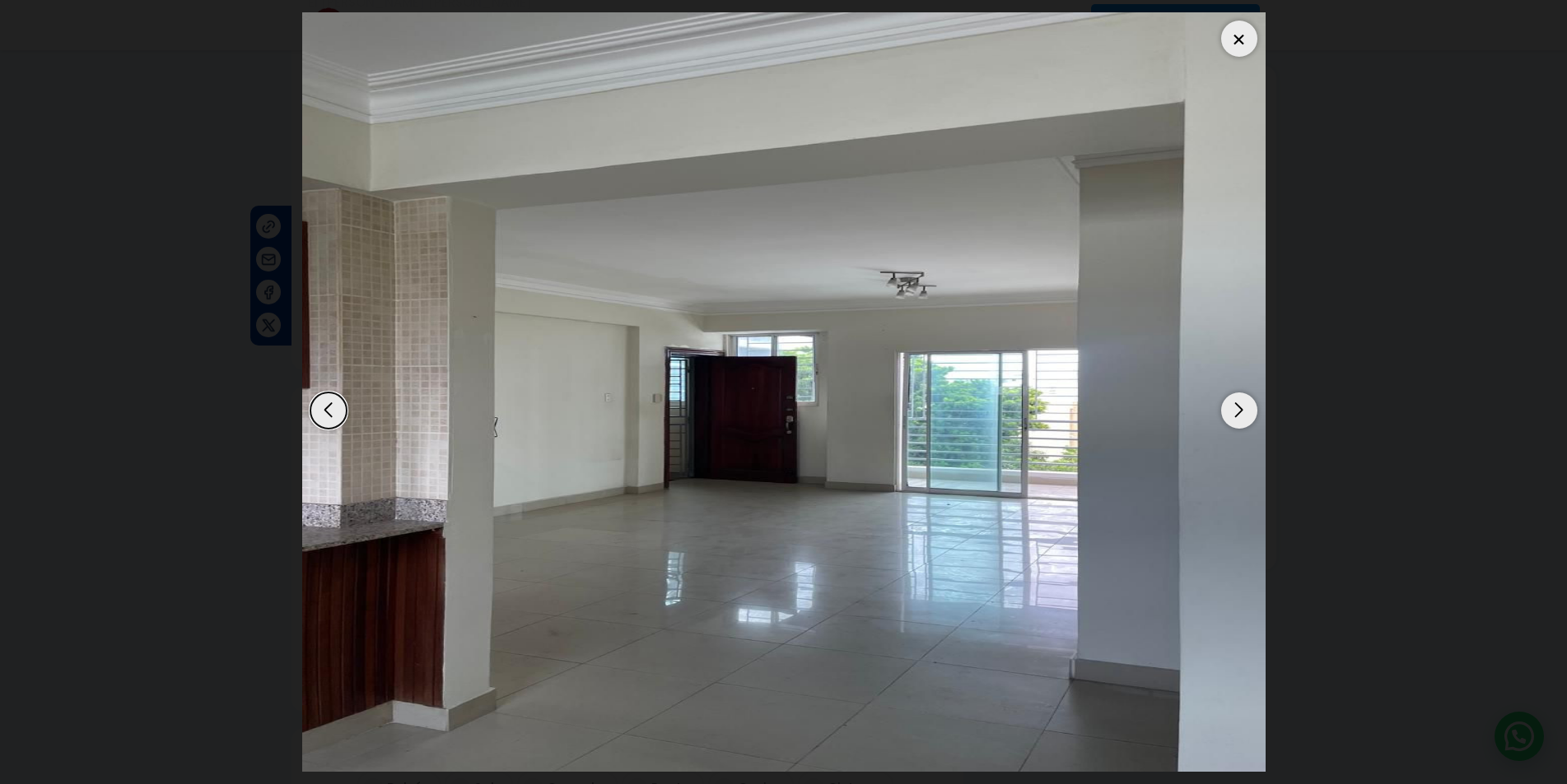
click at [1245, 409] on div "Next slide" at bounding box center [1239, 411] width 37 height 37
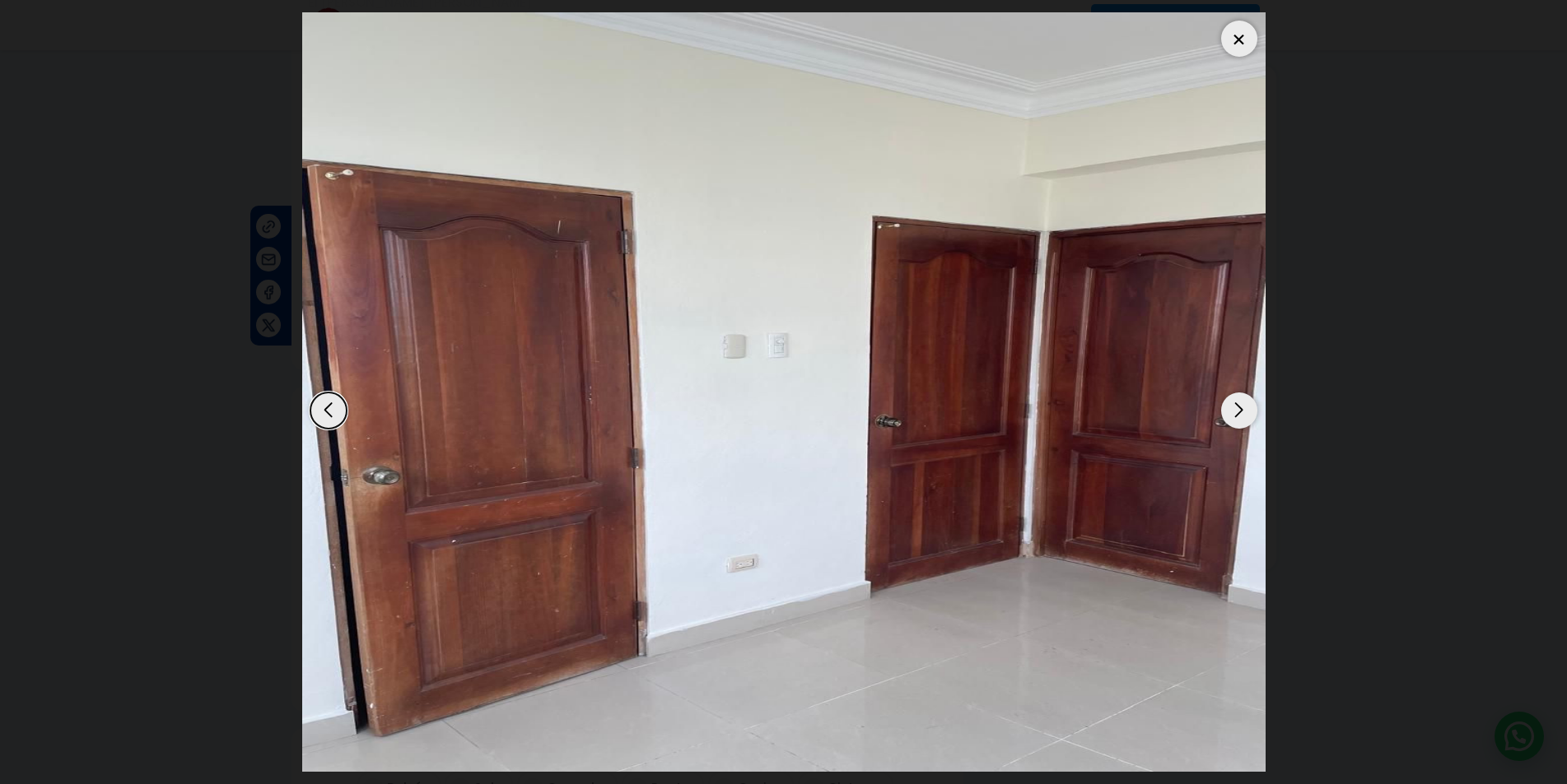
click at [1245, 409] on div "Next slide" at bounding box center [1239, 411] width 37 height 37
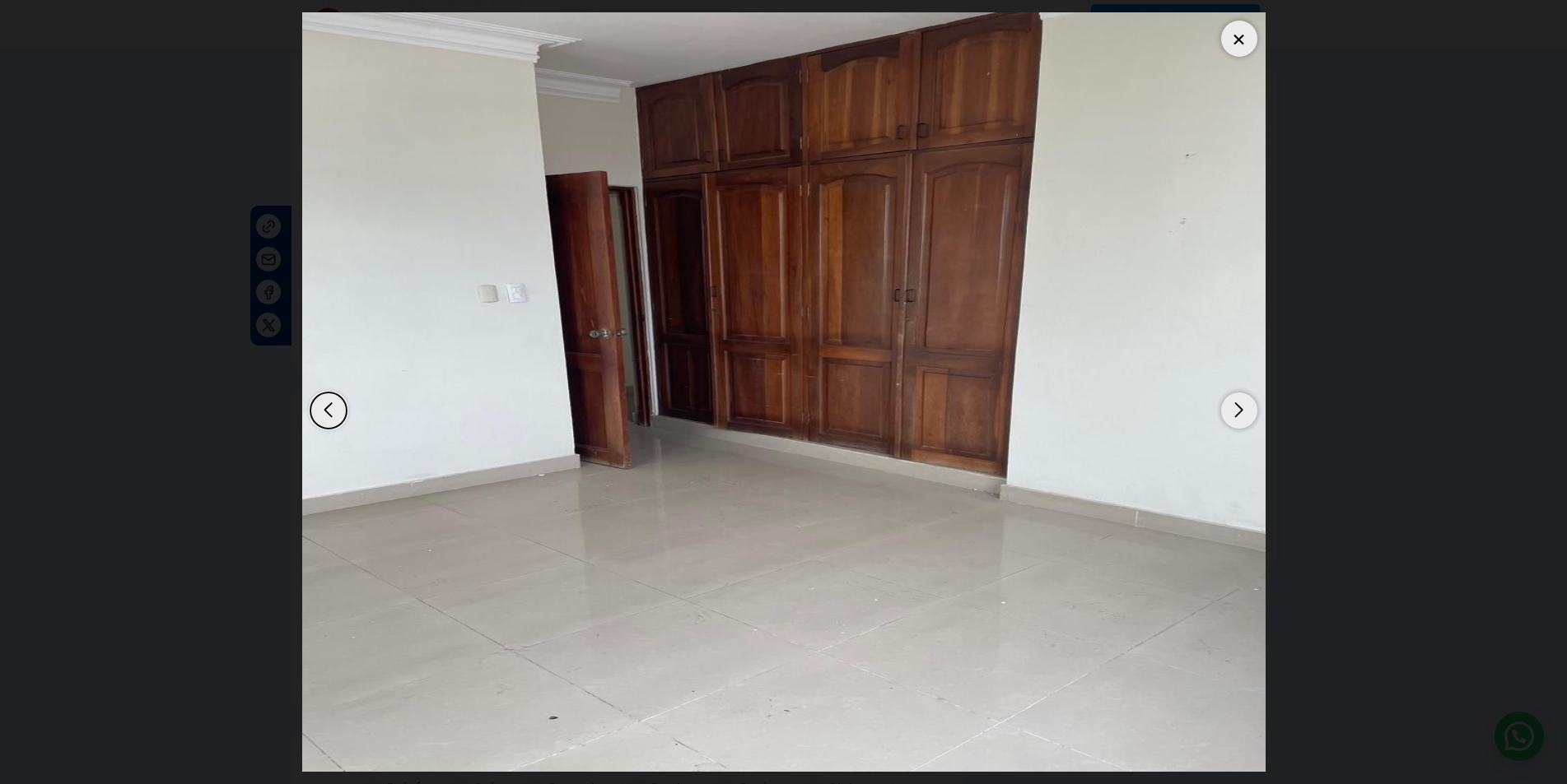
click at [1245, 409] on div "Next slide" at bounding box center [1239, 411] width 37 height 37
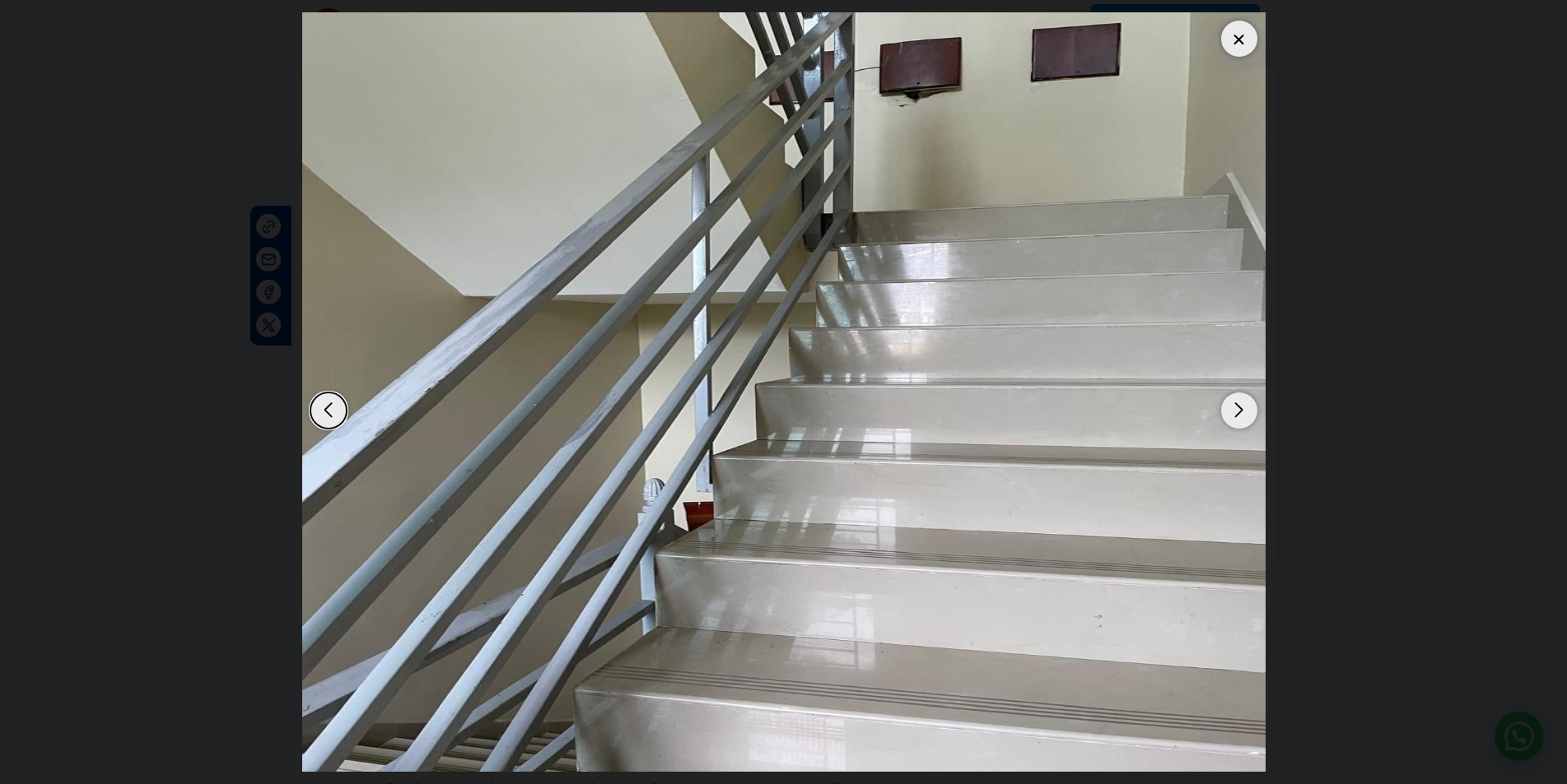
click at [1245, 409] on div "Next slide" at bounding box center [1239, 411] width 37 height 37
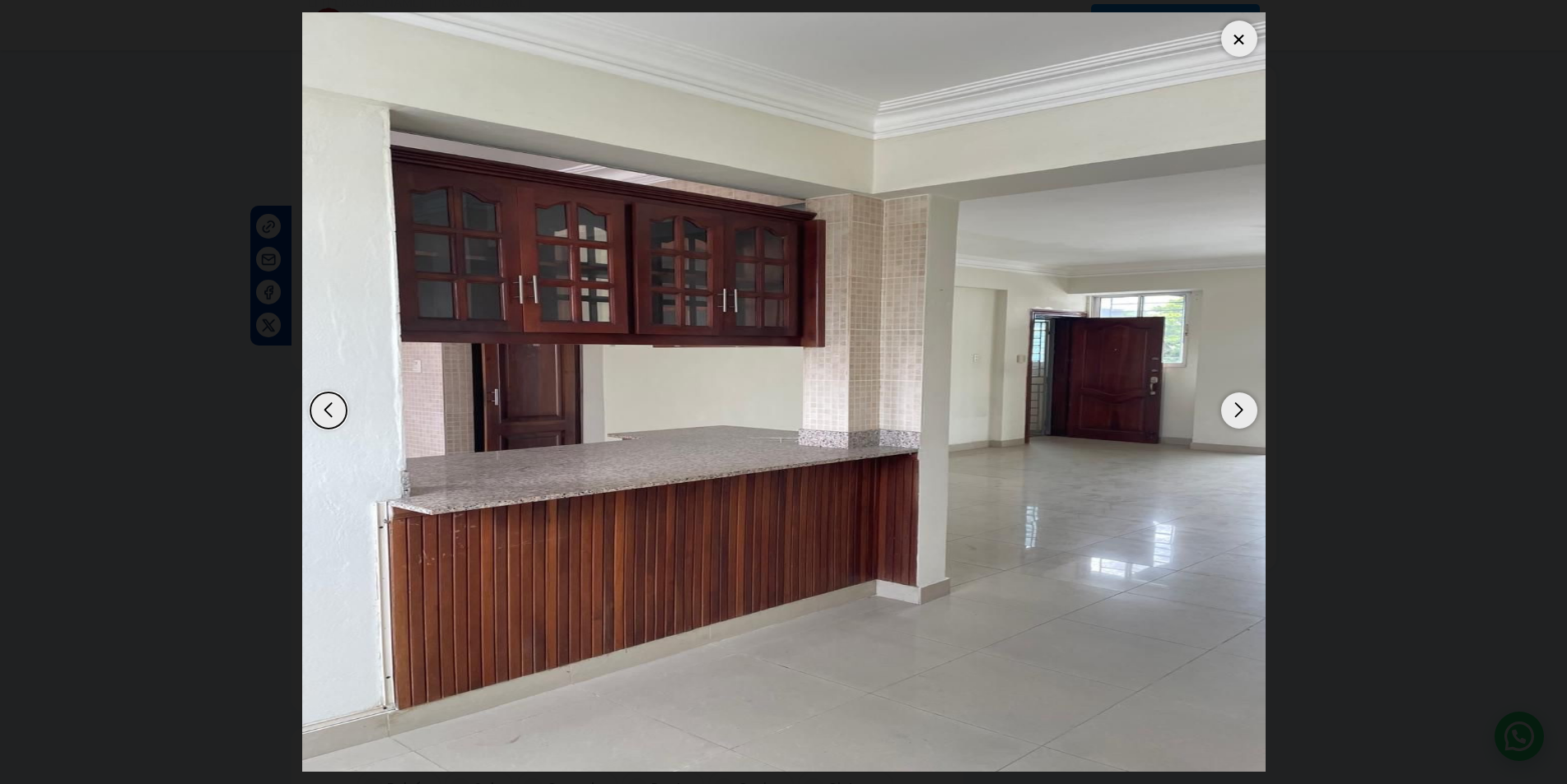
click at [1245, 409] on div "Next slide" at bounding box center [1239, 411] width 37 height 37
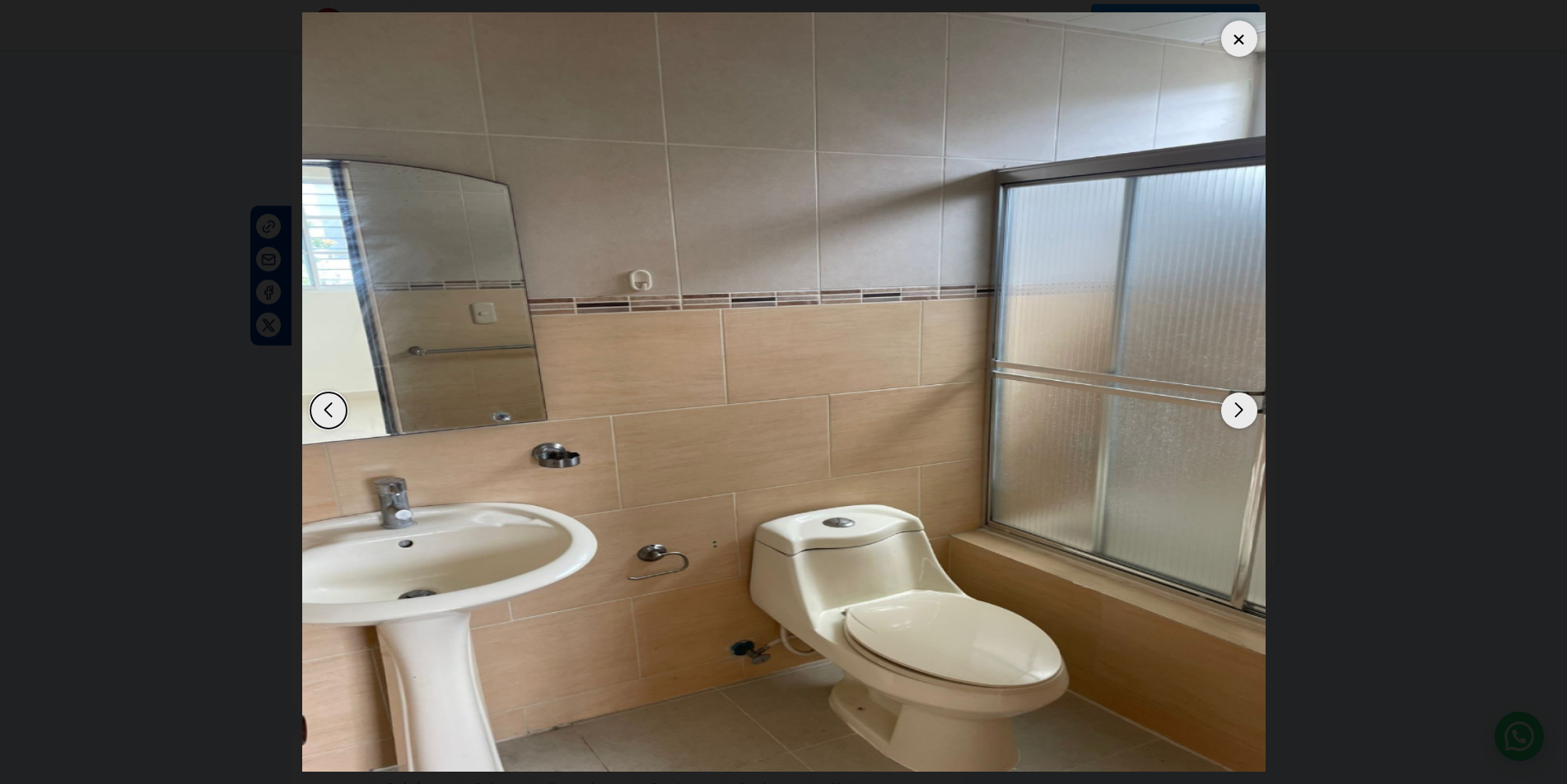
click at [1235, 30] on div at bounding box center [1239, 38] width 37 height 37
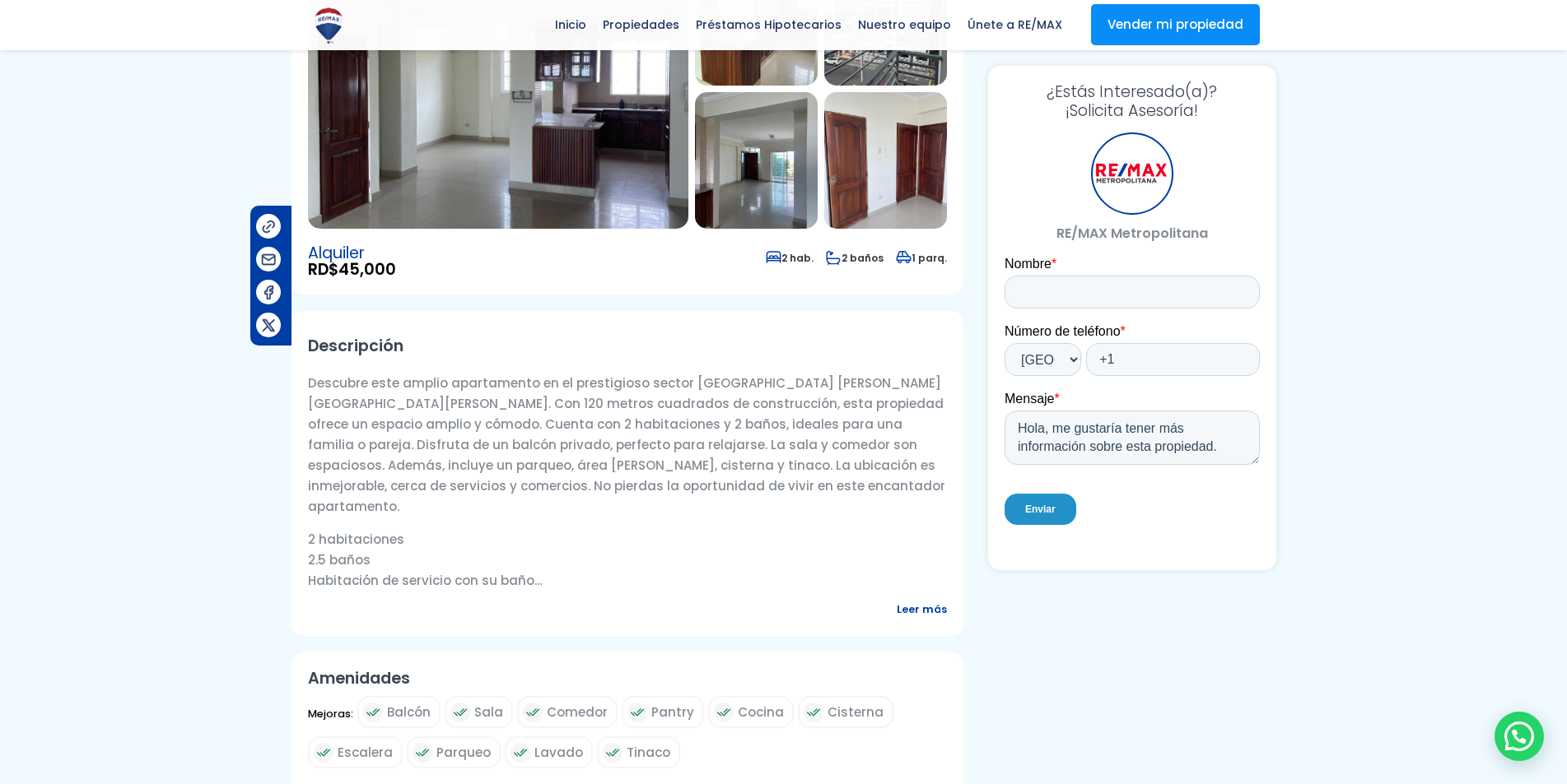
scroll to position [0, 0]
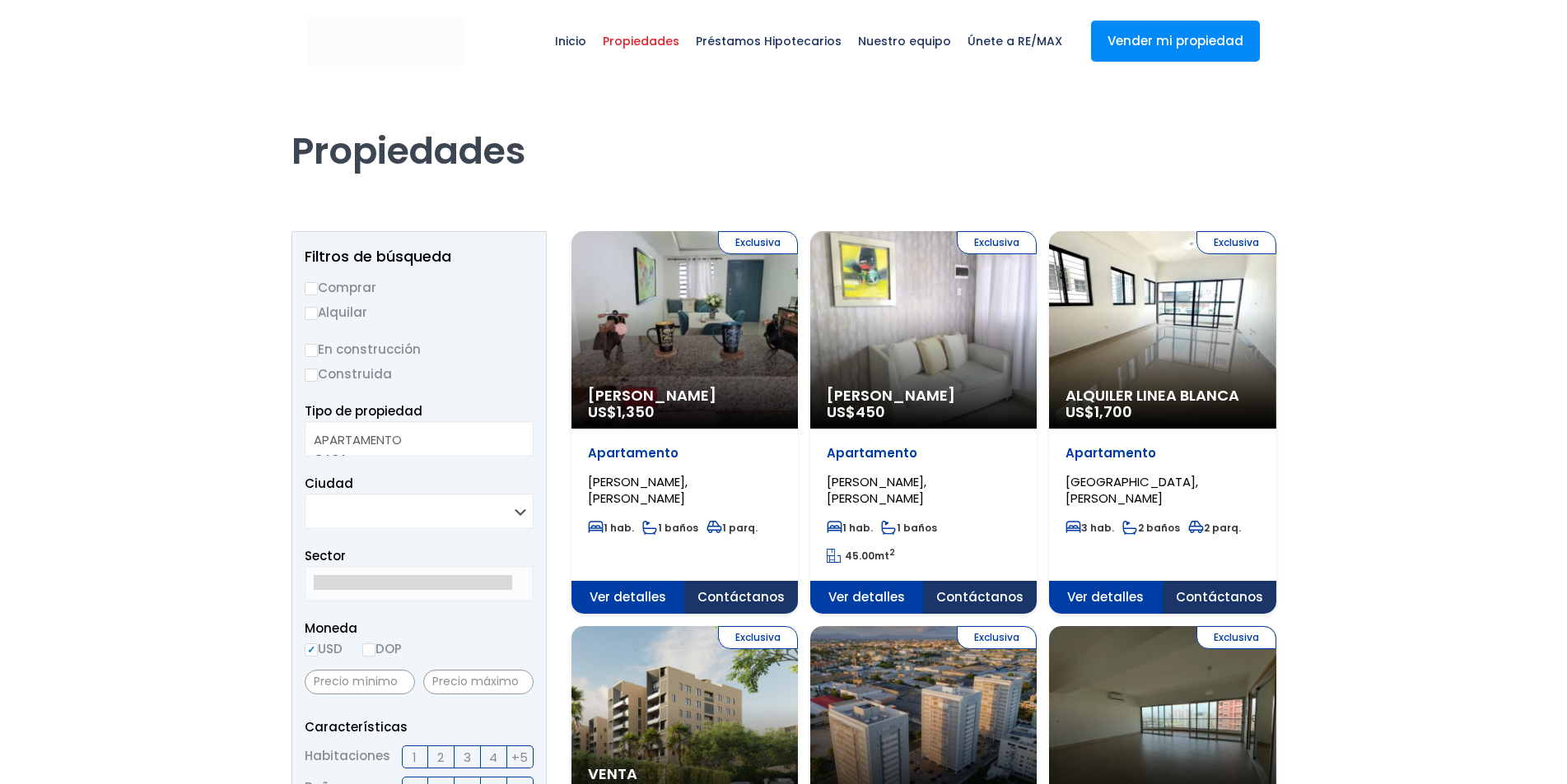
select select
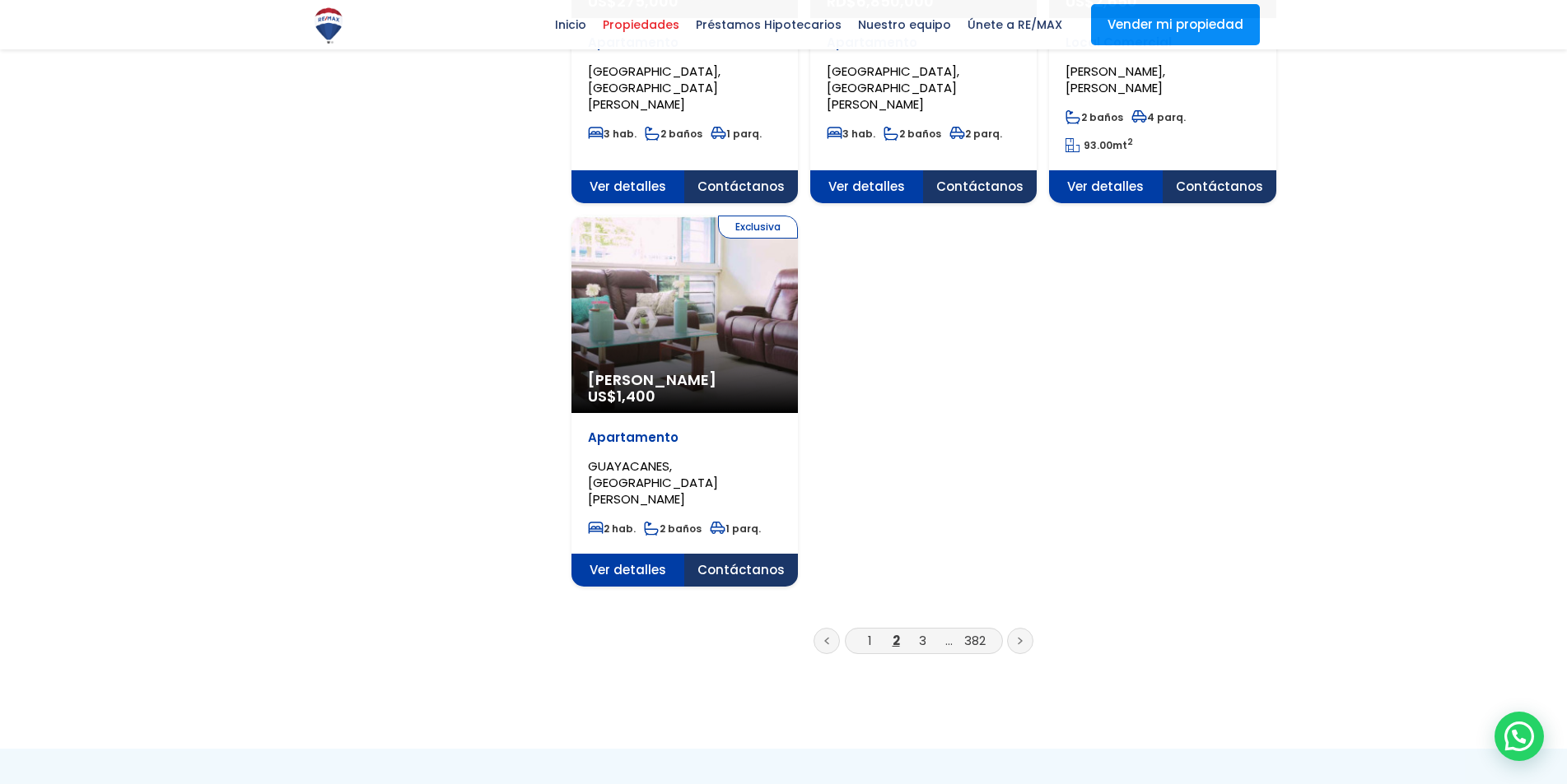
scroll to position [2057, 0]
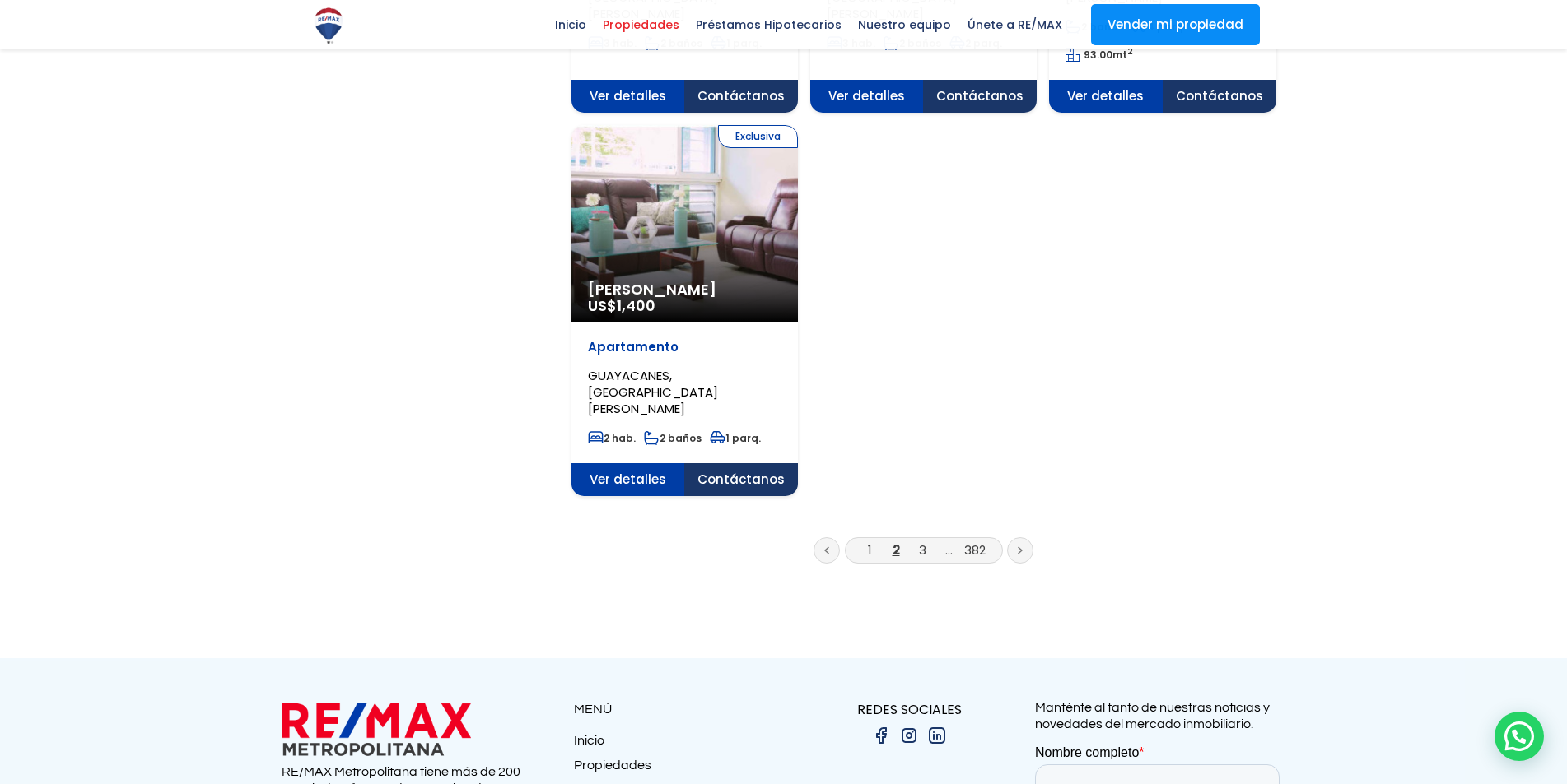
click at [923, 541] on link "3" at bounding box center [923, 549] width 7 height 17
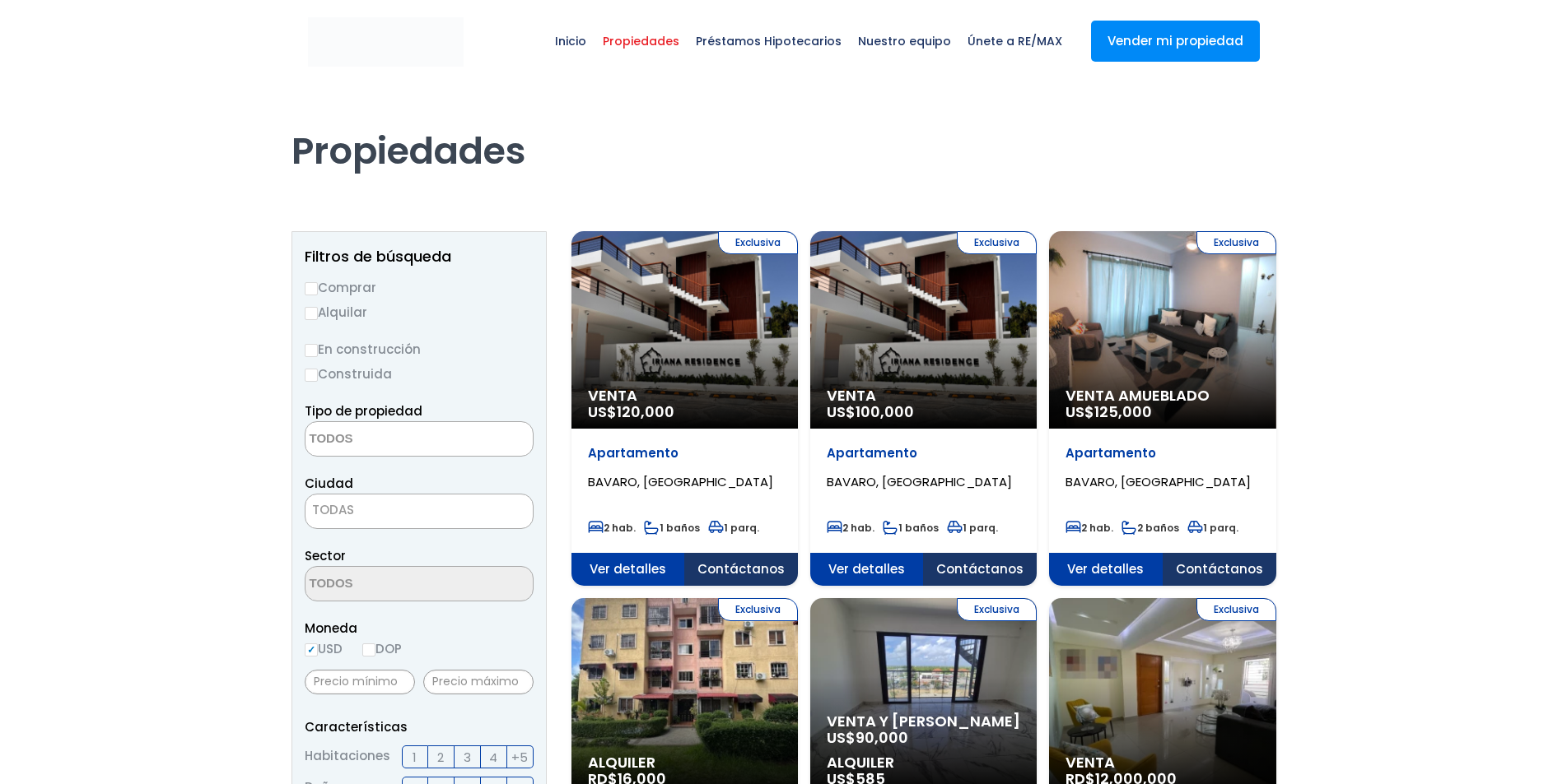
select select
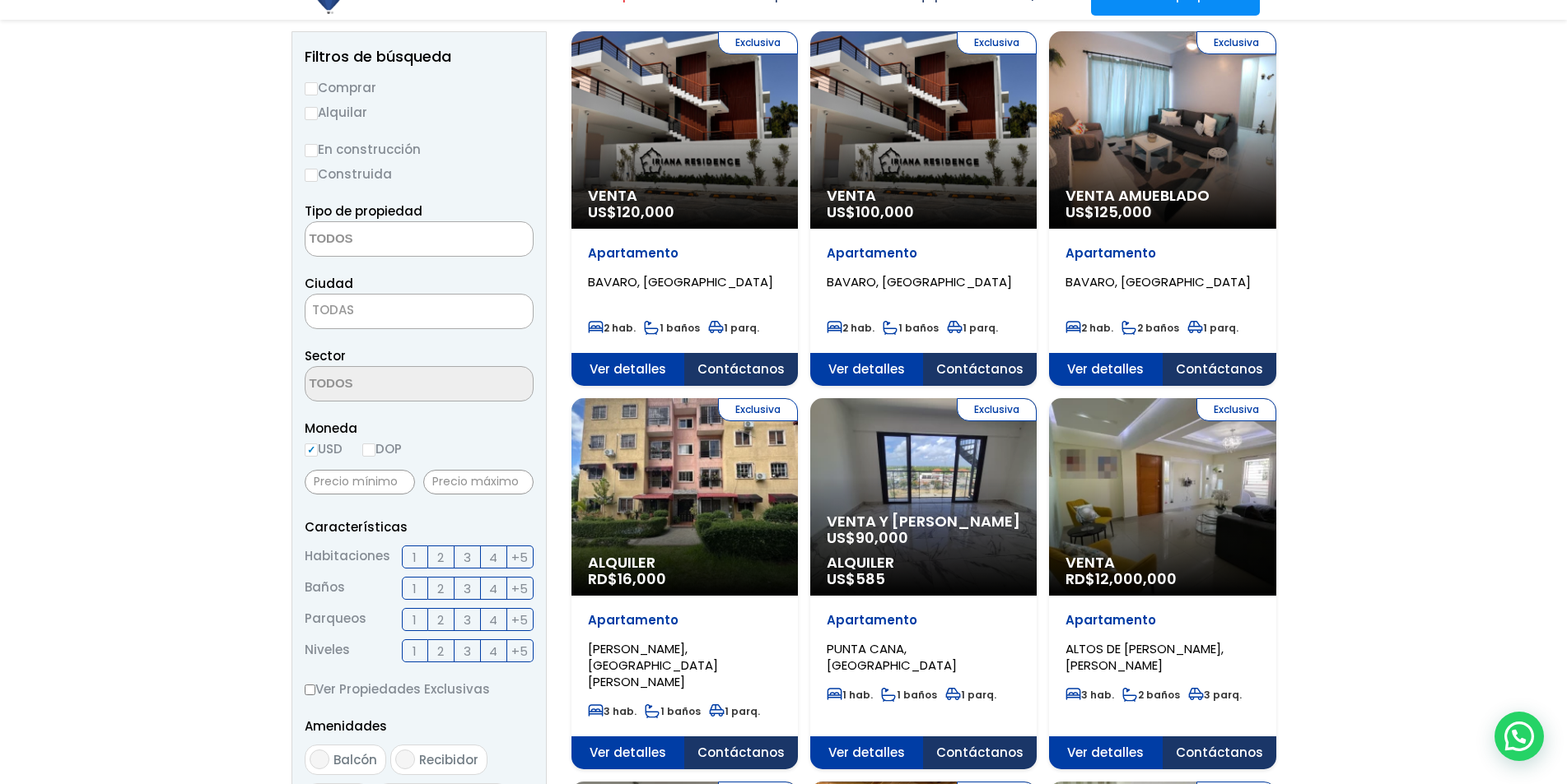
scroll to position [247, 0]
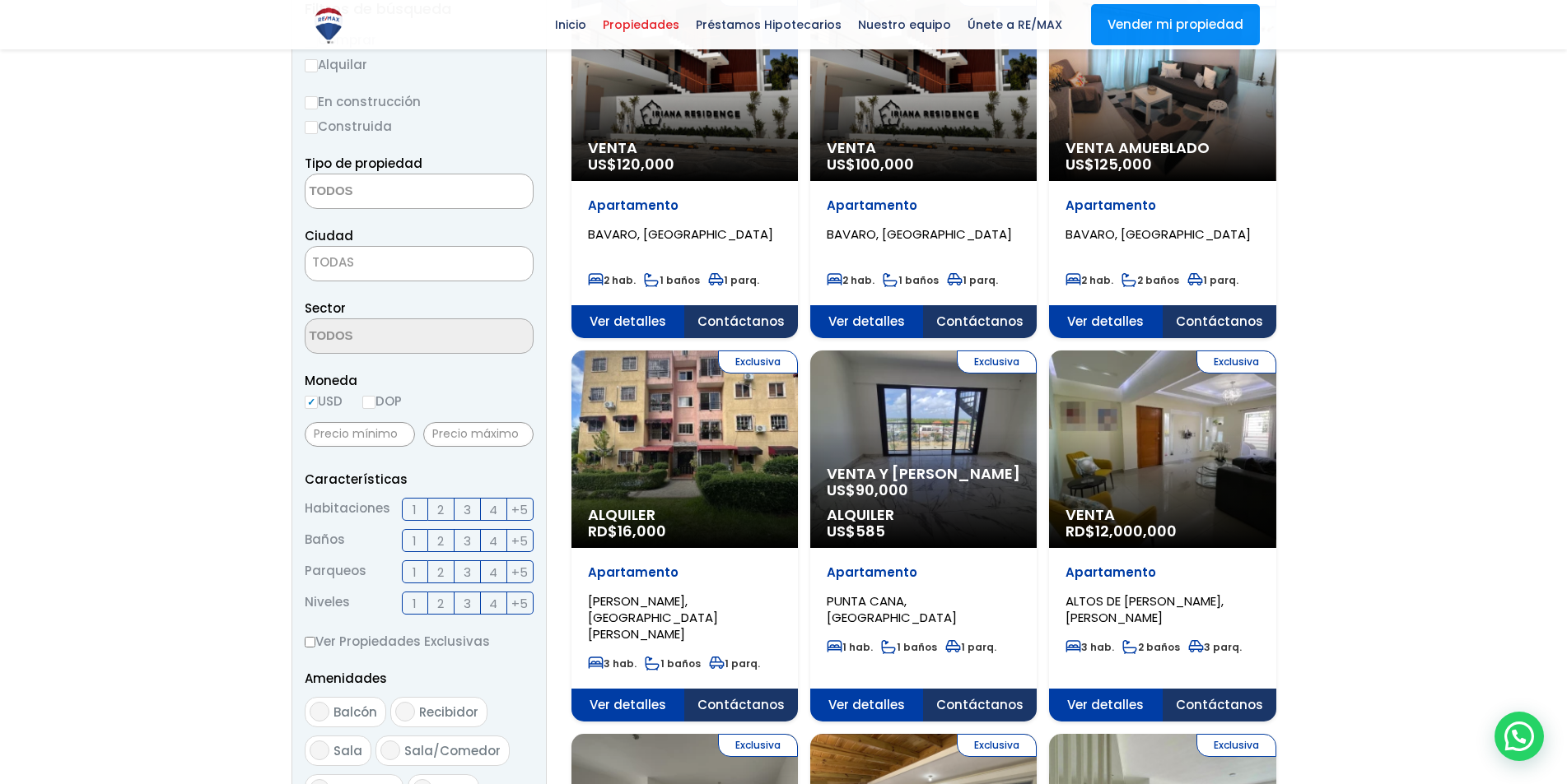
click at [675, 181] on div "Exclusiva Alquiler RD$ 16,000" at bounding box center [684, 82] width 226 height 197
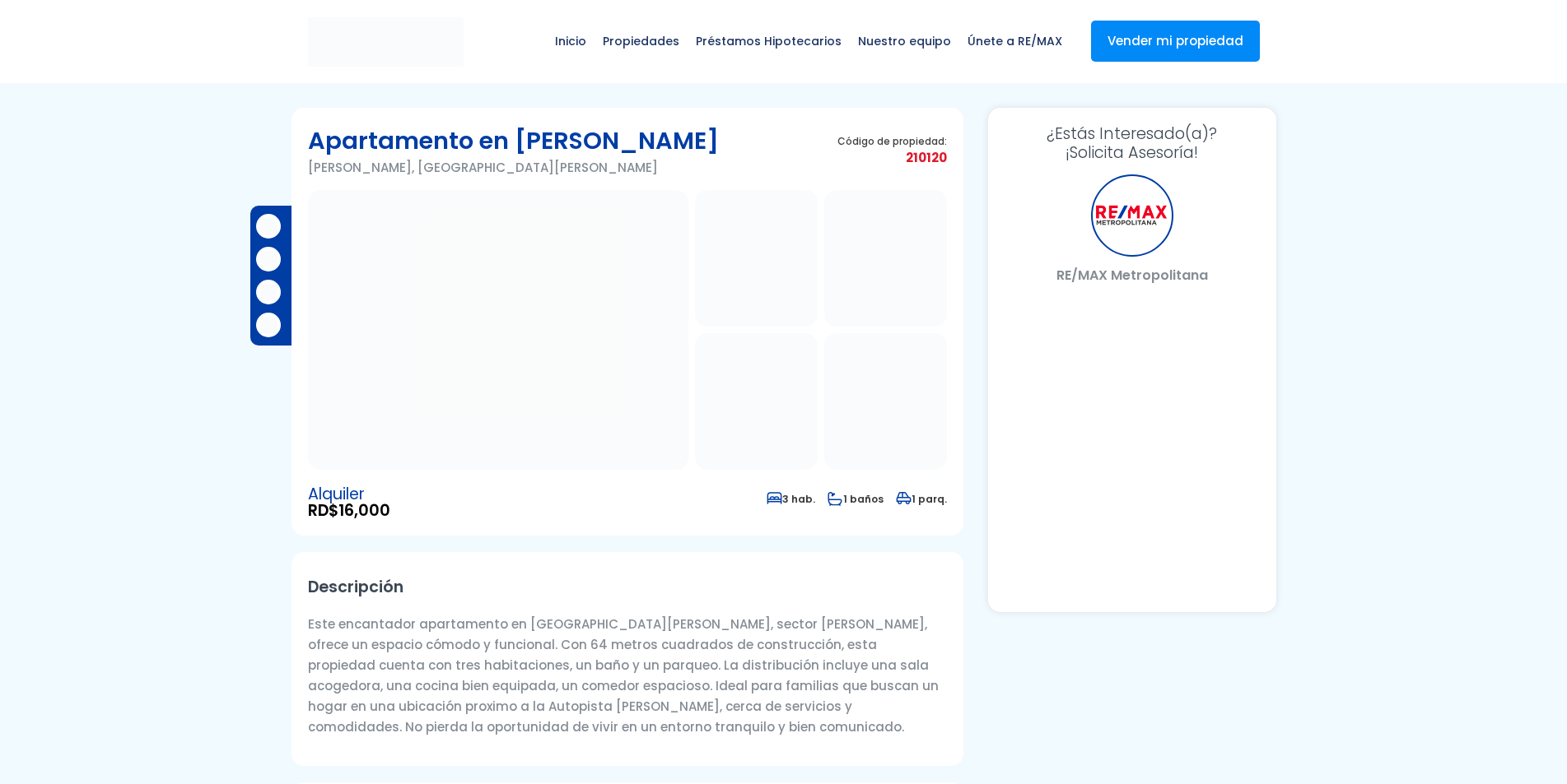
select select "DO"
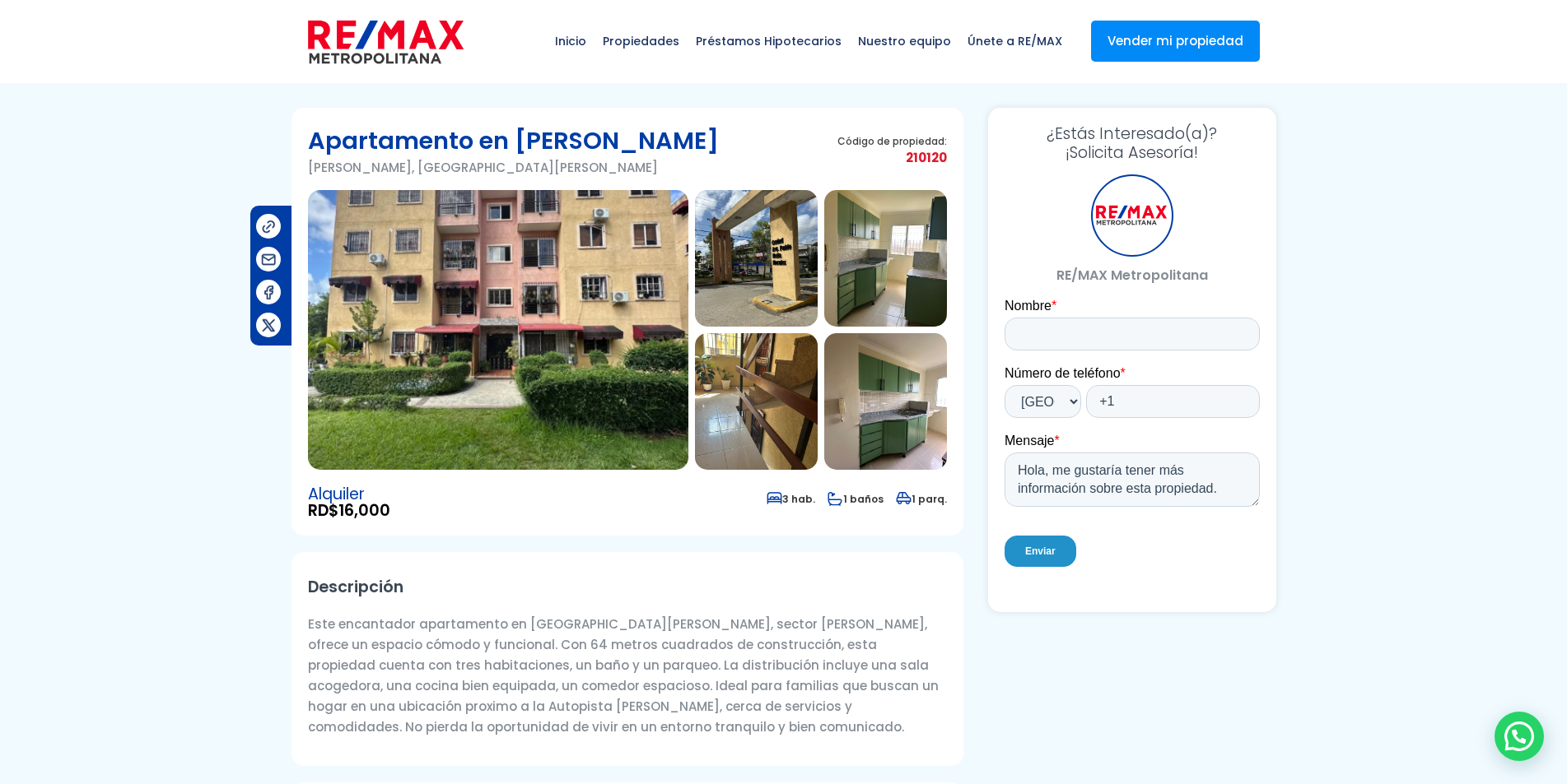
click at [641, 318] on img at bounding box center [499, 329] width 381 height 279
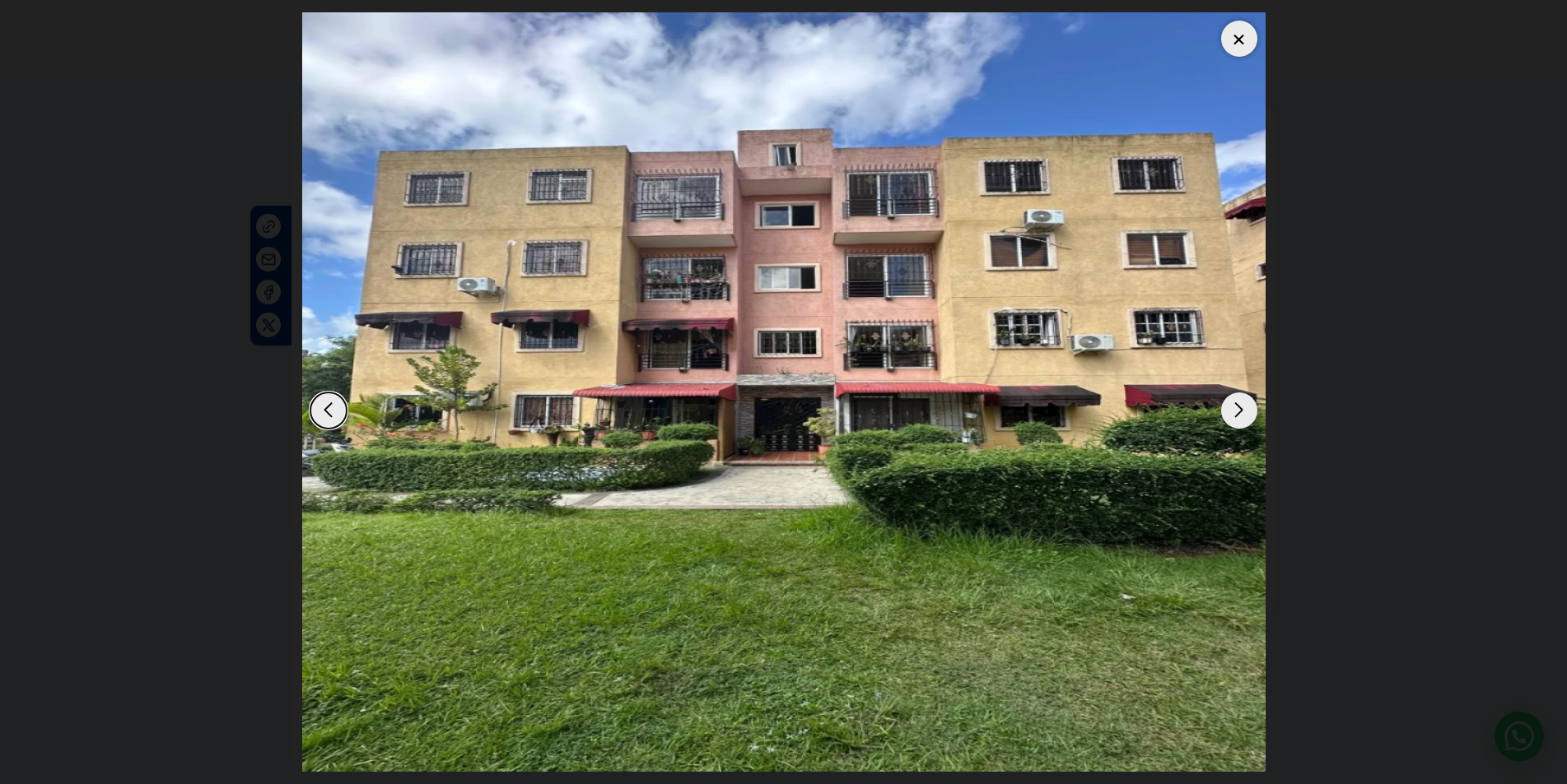
click at [1255, 415] on div "Next slide" at bounding box center [1239, 411] width 37 height 37
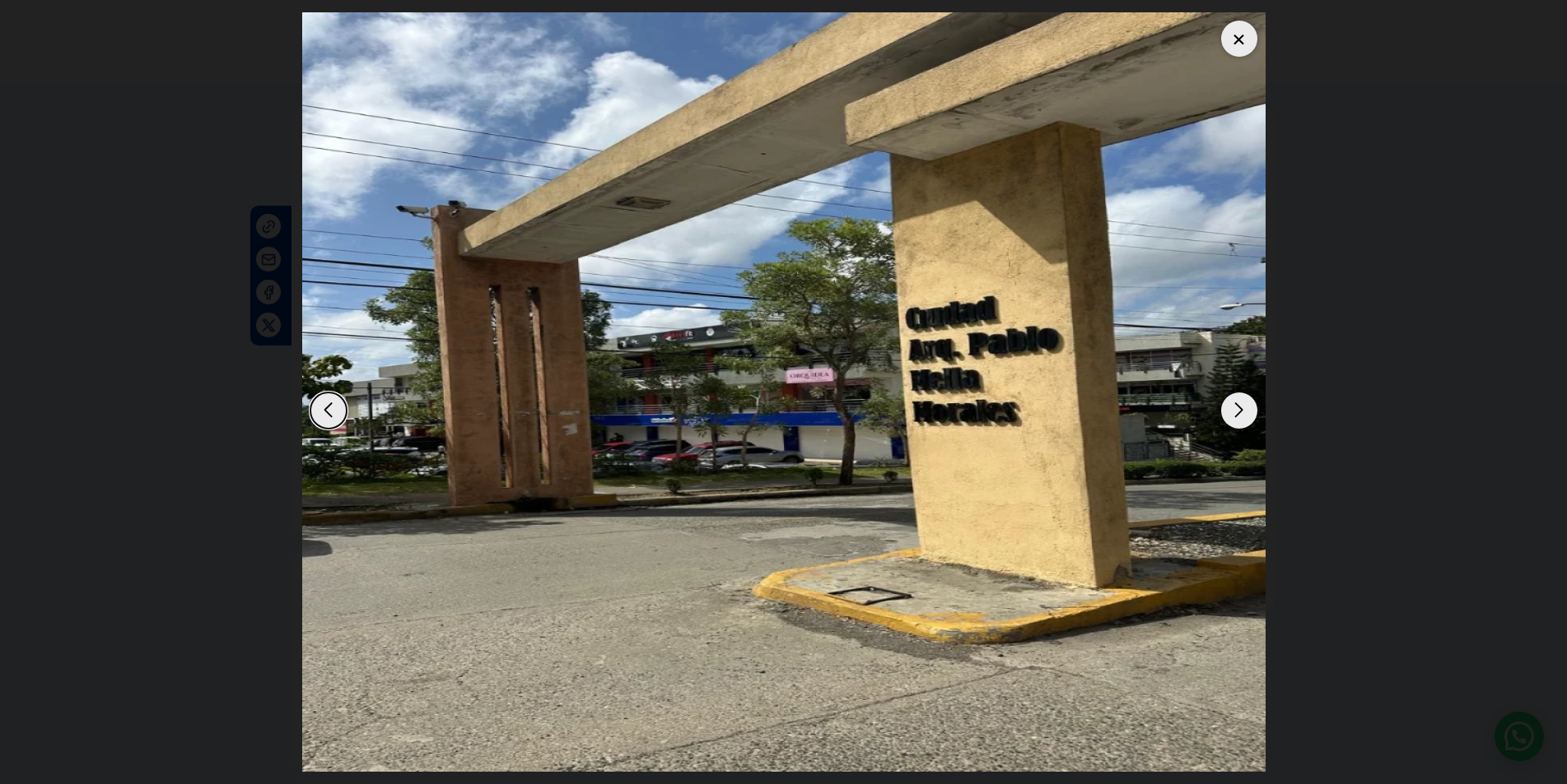
click at [1255, 415] on div "Next slide" at bounding box center [1239, 411] width 37 height 37
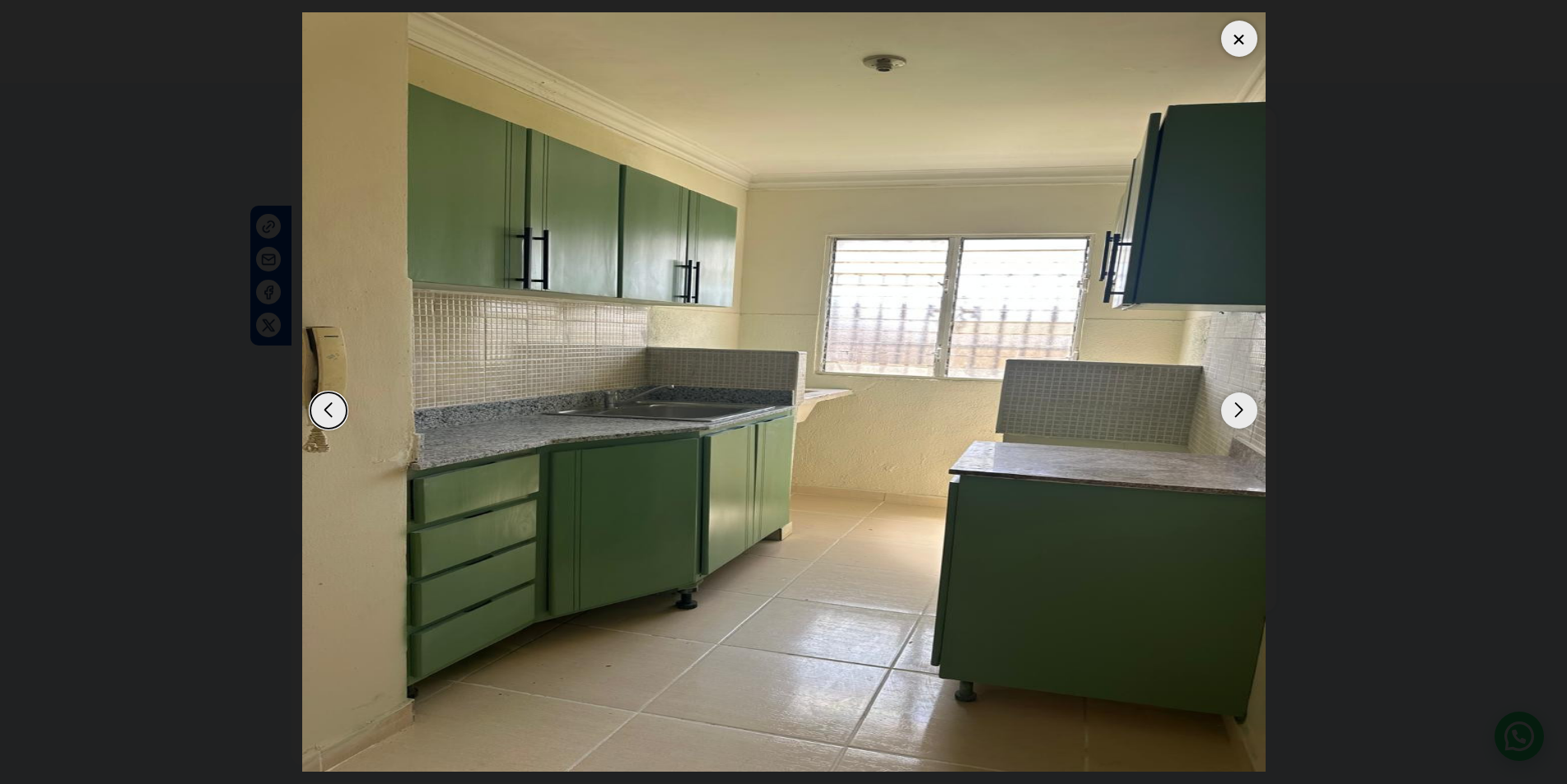
click at [1255, 415] on div "Next slide" at bounding box center [1239, 411] width 37 height 37
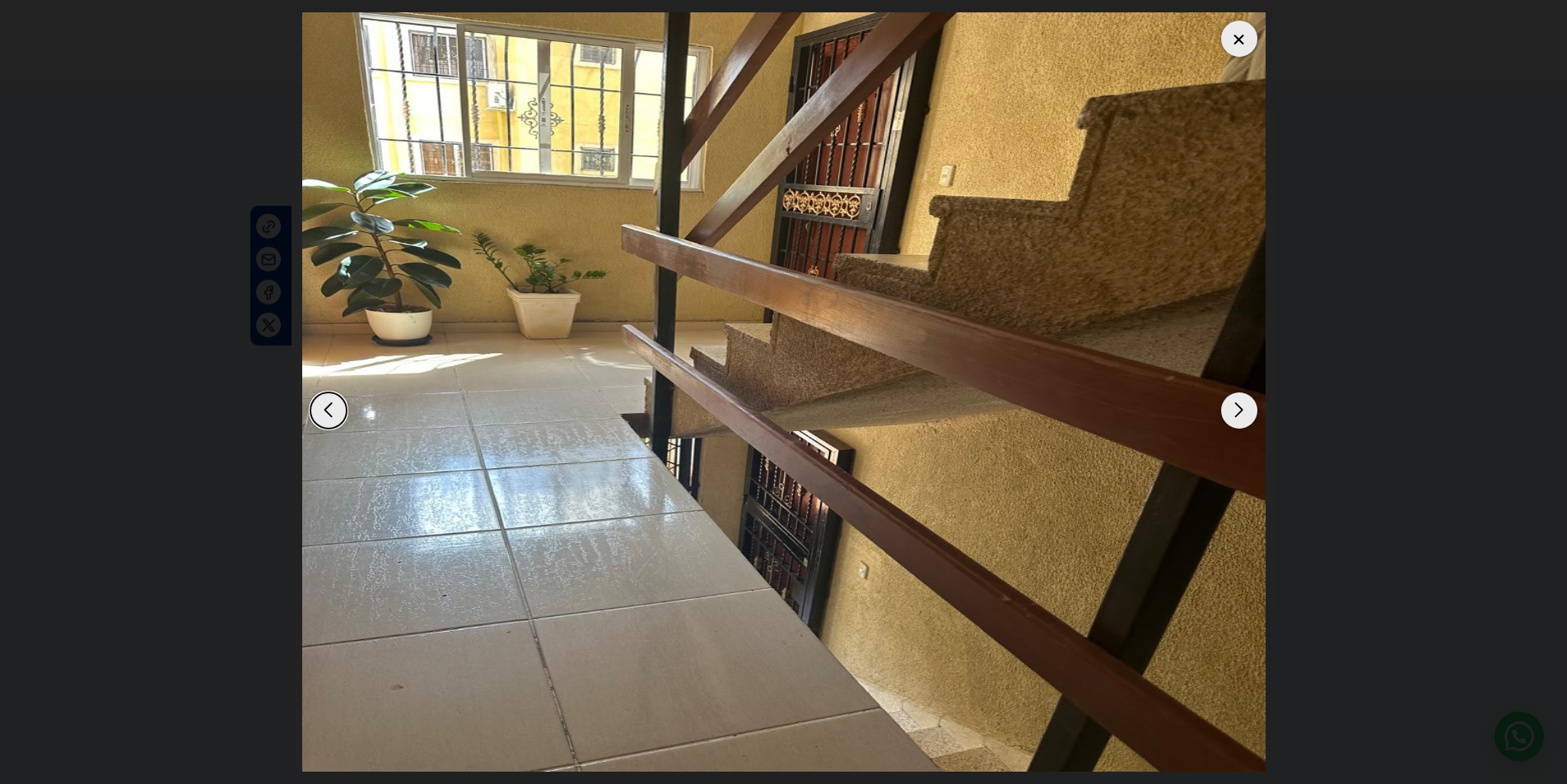
click at [1234, 409] on div "Next slide" at bounding box center [1239, 411] width 37 height 37
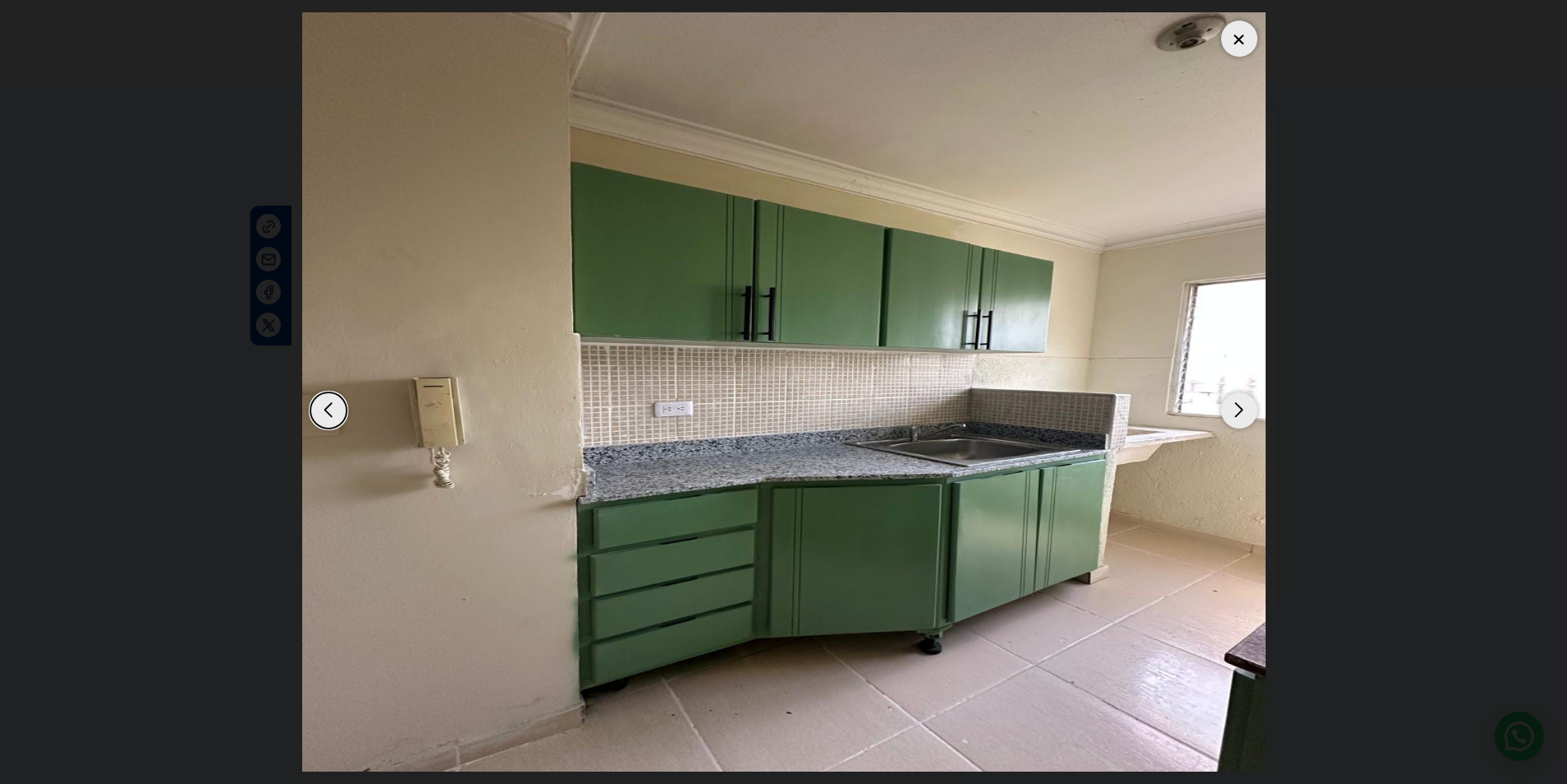
click at [1234, 409] on div "Next slide" at bounding box center [1239, 411] width 37 height 37
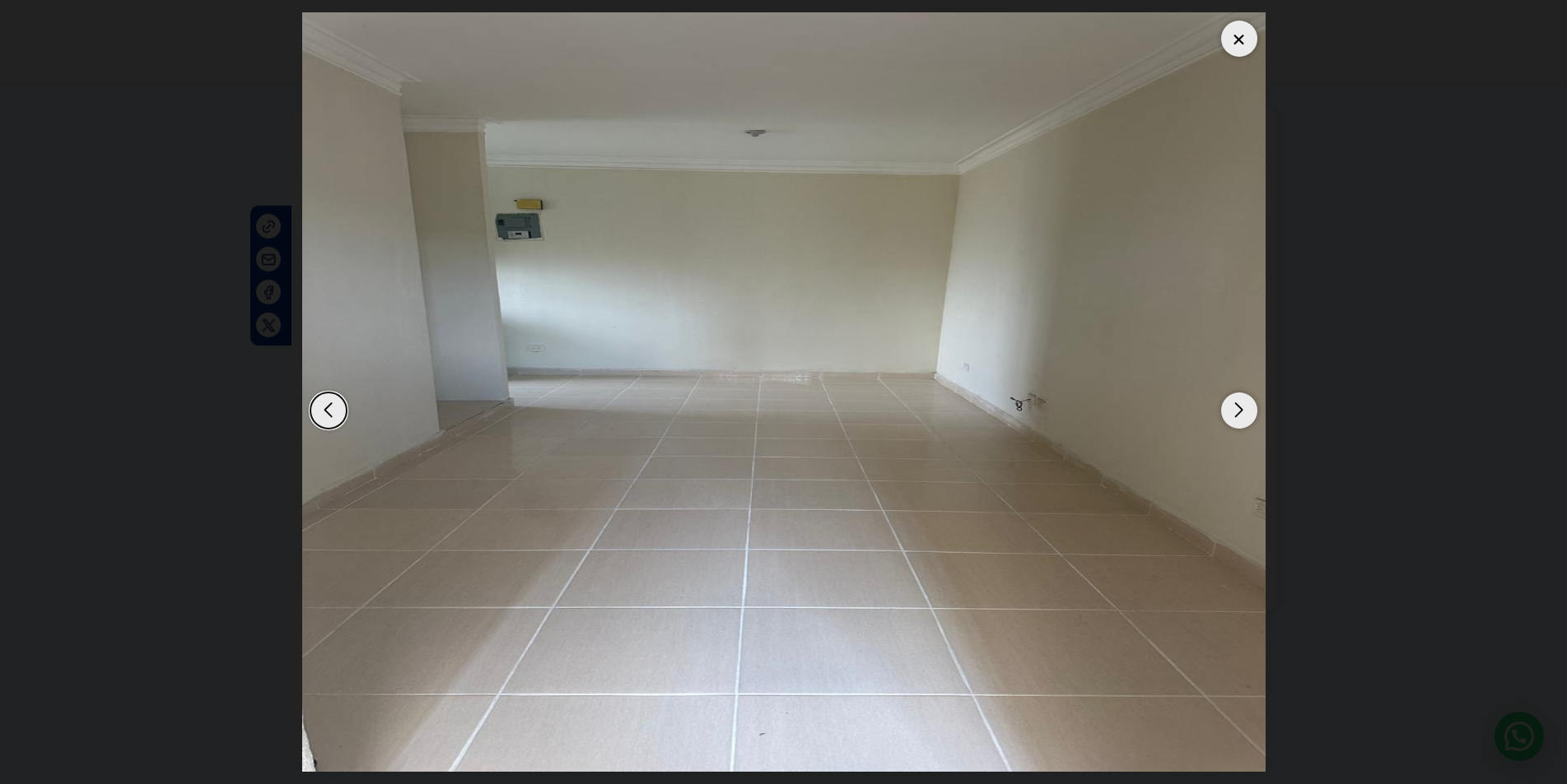
click at [1224, 407] on div "Next slide" at bounding box center [1239, 411] width 37 height 37
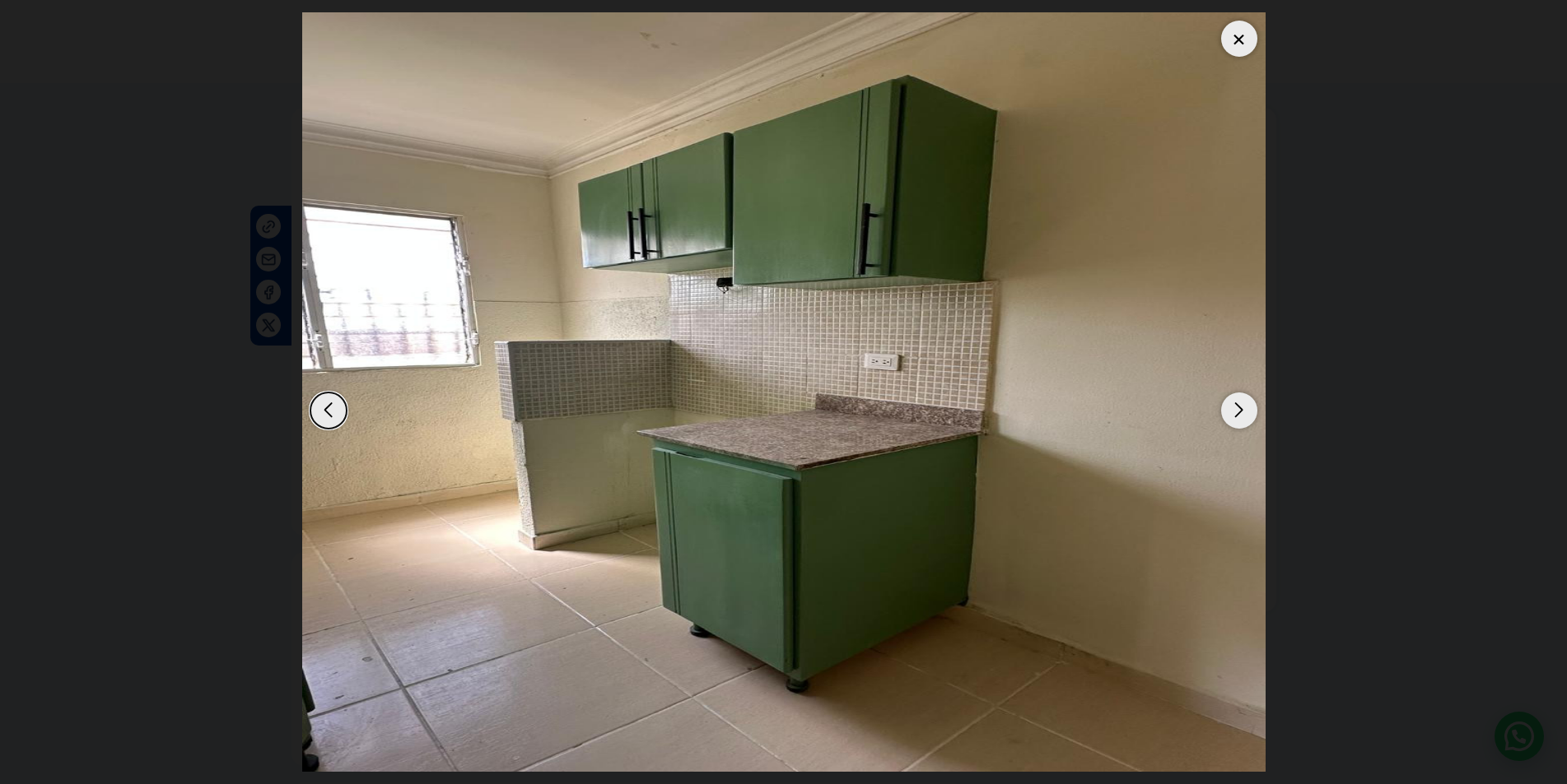
click at [1238, 415] on div "Next slide" at bounding box center [1239, 411] width 37 height 37
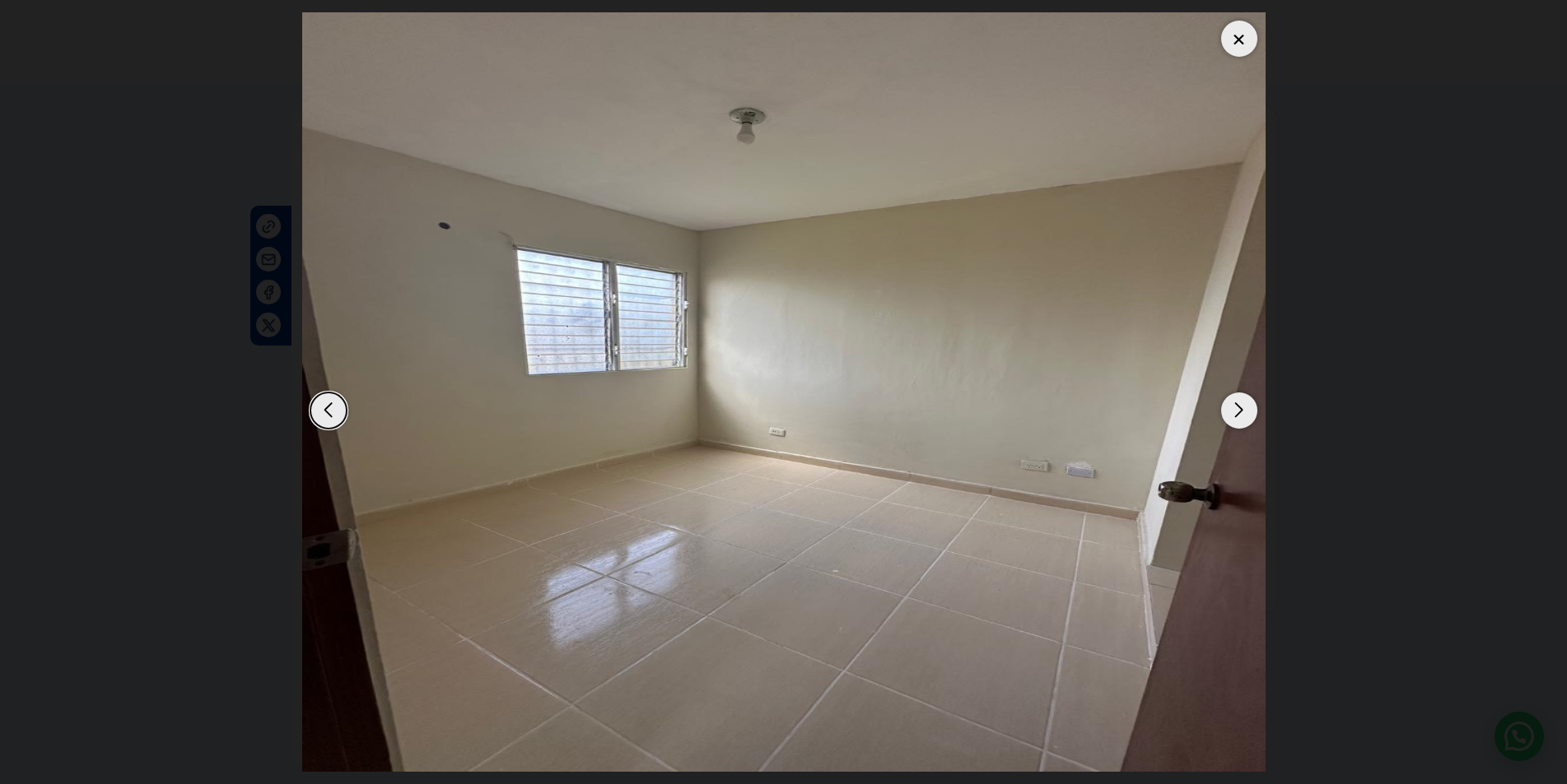
click at [1238, 415] on div "Next slide" at bounding box center [1239, 411] width 37 height 37
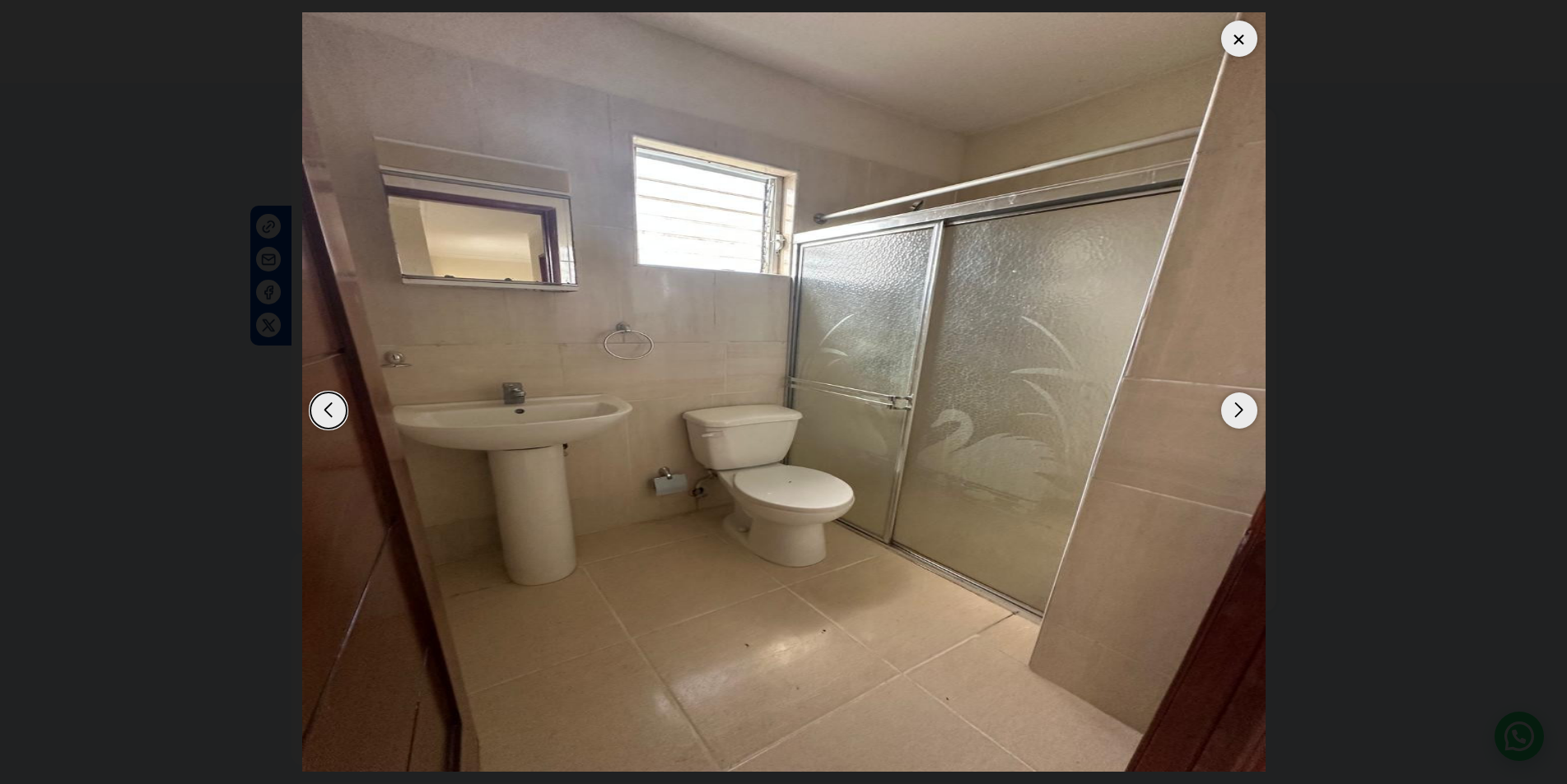
click at [1238, 415] on div "Next slide" at bounding box center [1239, 411] width 37 height 37
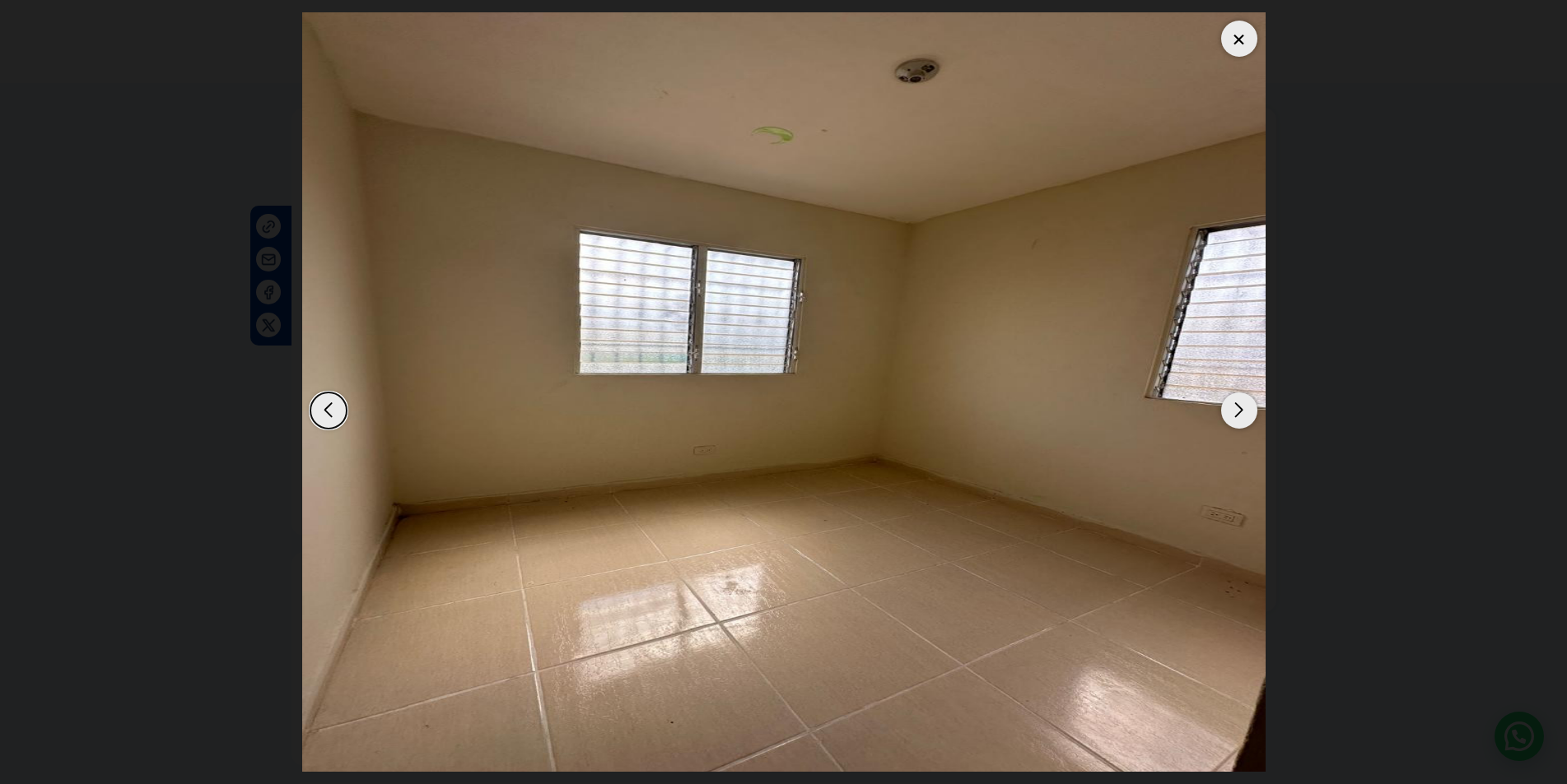
click at [1238, 415] on div "Next slide" at bounding box center [1239, 411] width 37 height 37
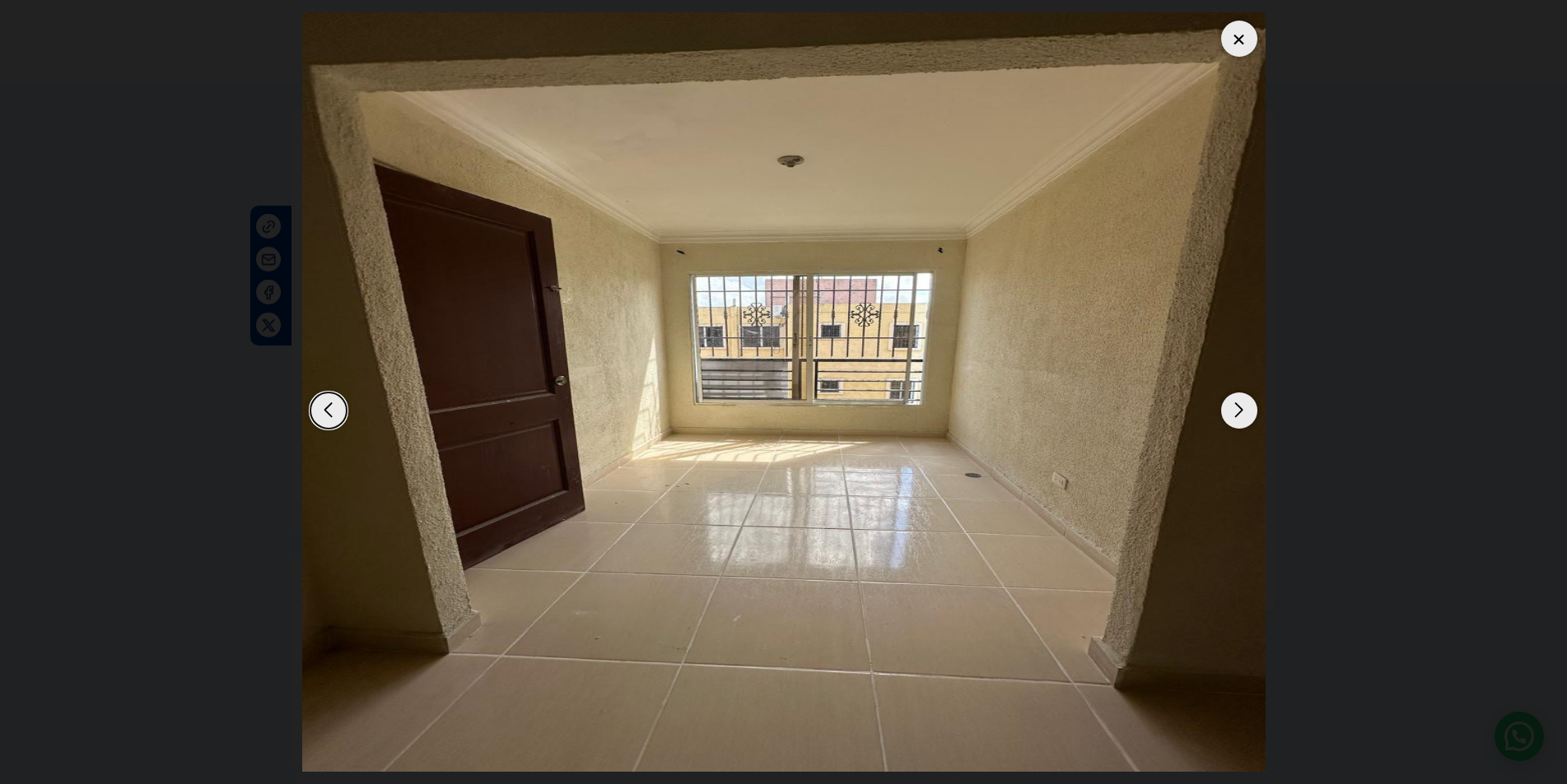
click at [1238, 415] on div "Next slide" at bounding box center [1239, 411] width 37 height 37
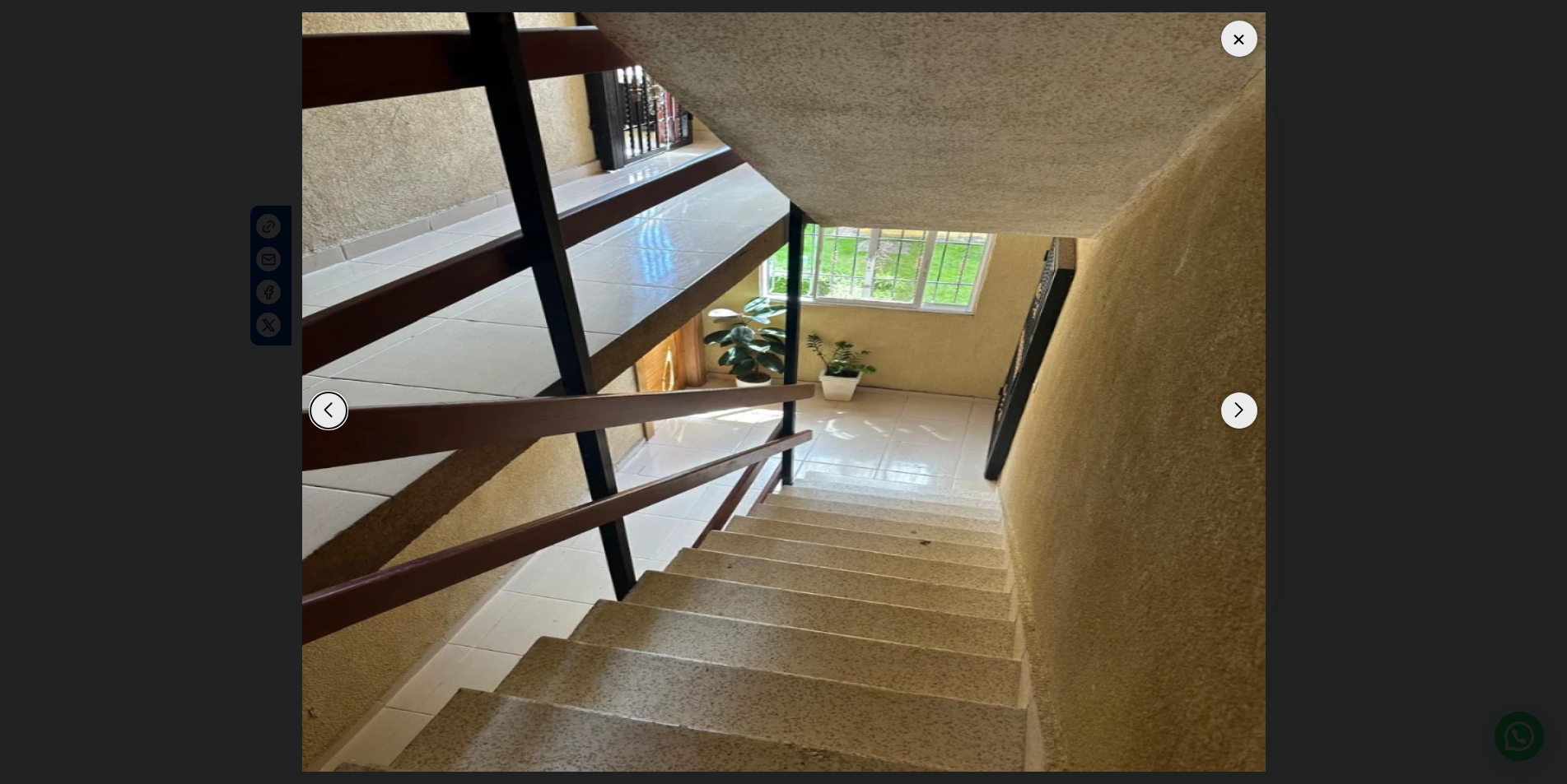
click at [1238, 415] on div "Next slide" at bounding box center [1239, 411] width 37 height 37
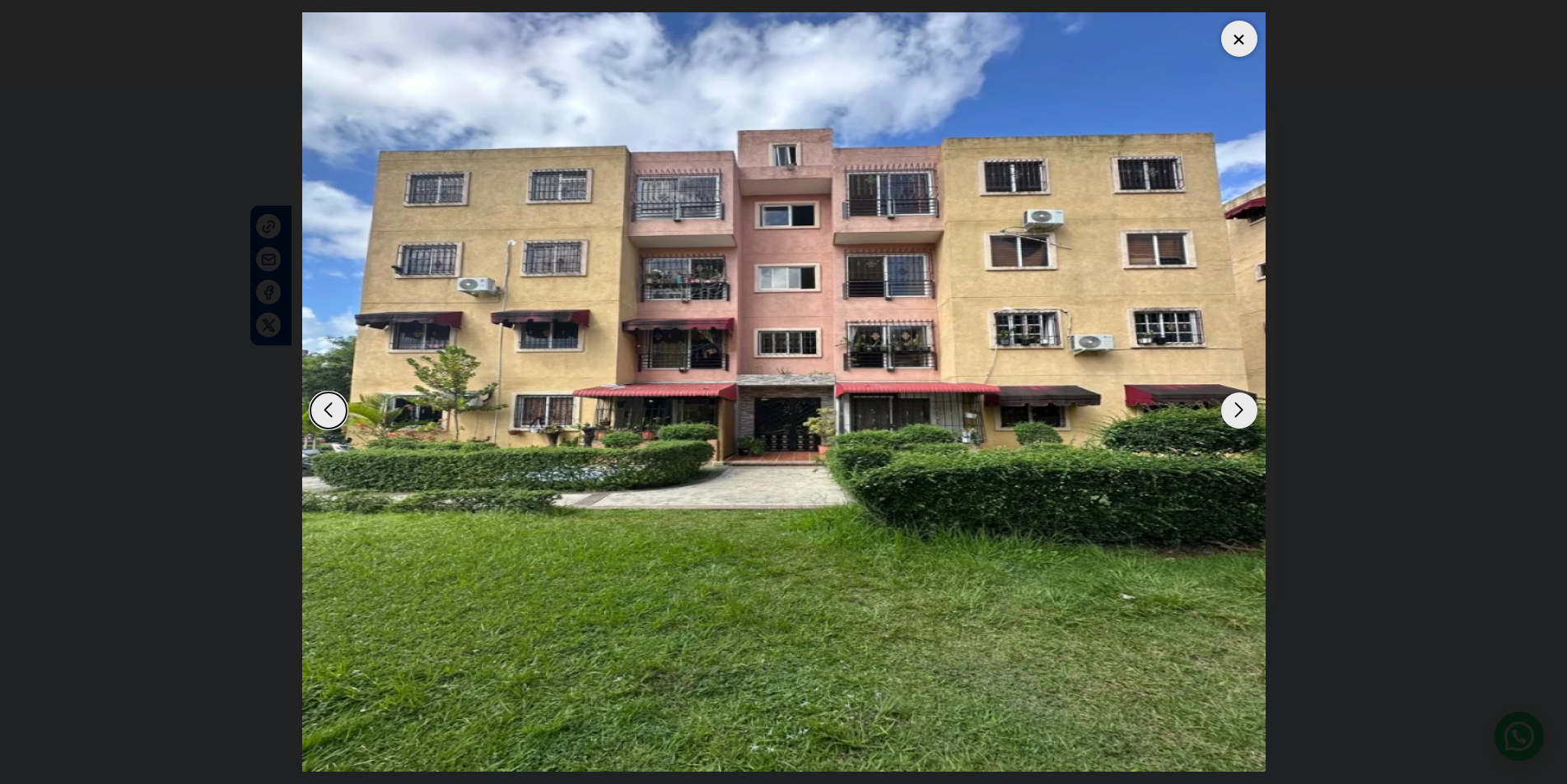
drag, startPoint x: 1238, startPoint y: 415, endPoint x: 1228, endPoint y: 421, distance: 11.7
click at [1228, 421] on div "Next slide" at bounding box center [1239, 411] width 37 height 37
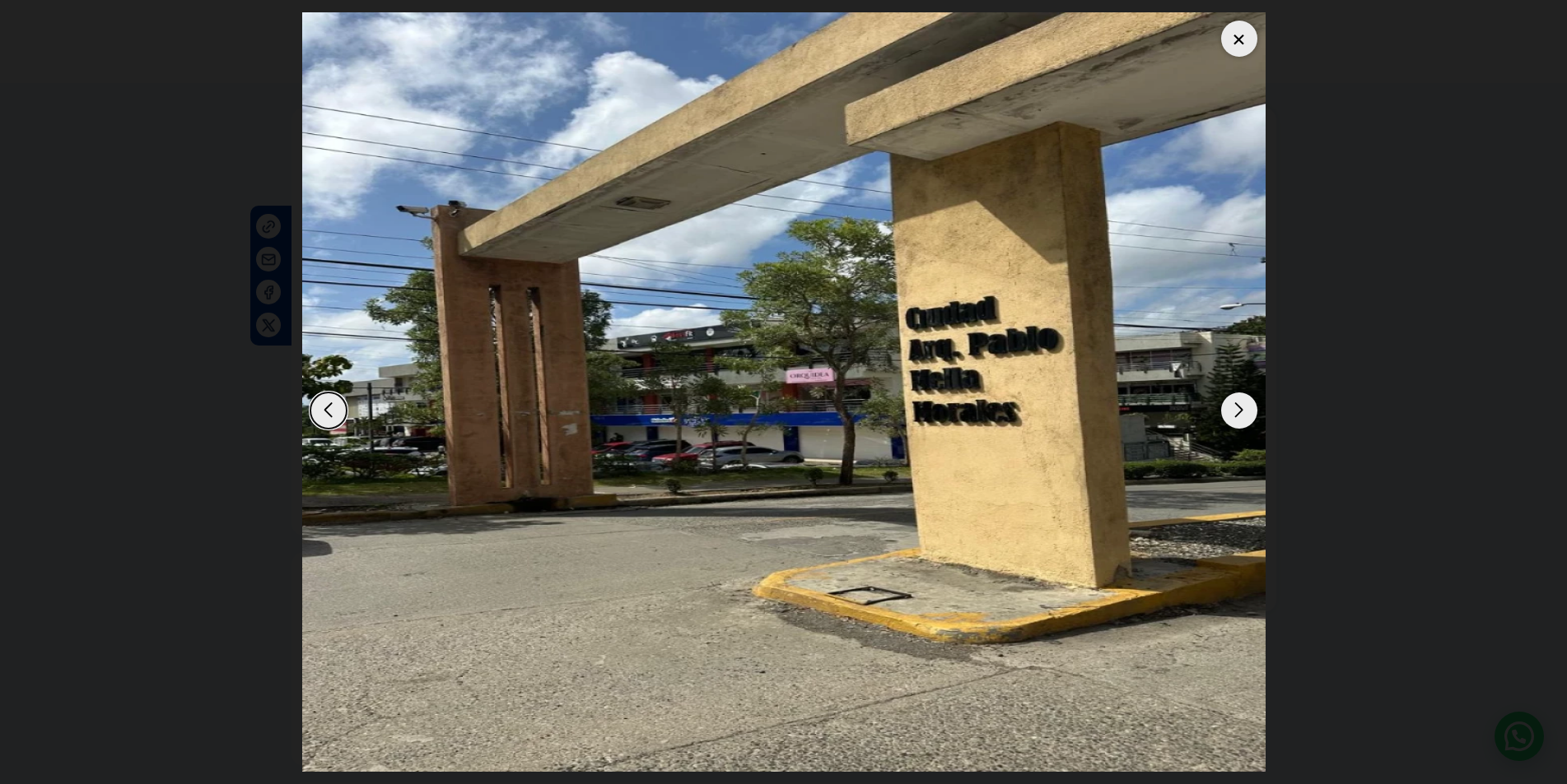
click at [1228, 418] on div "Next slide" at bounding box center [1239, 411] width 37 height 37
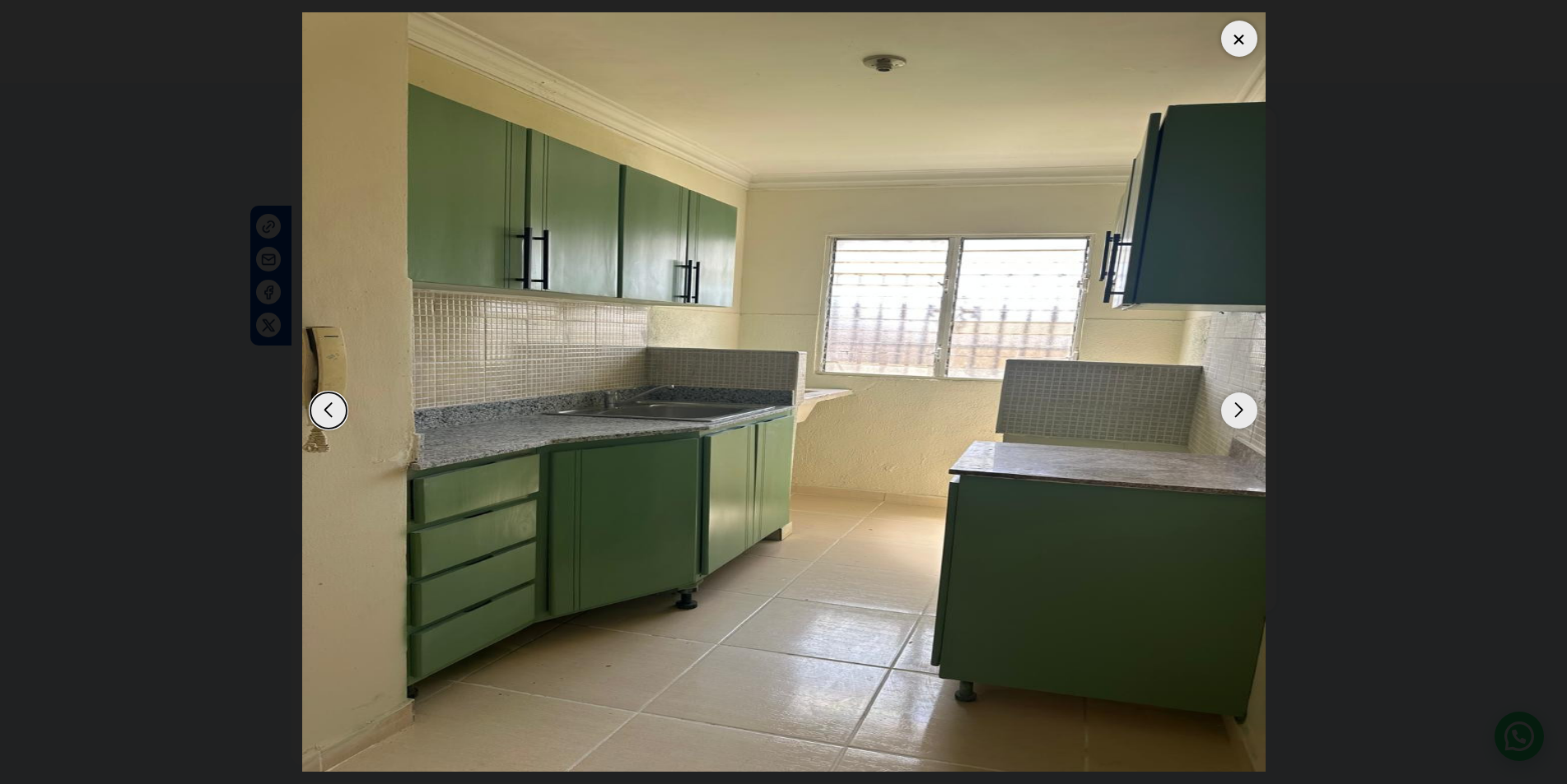
click at [1228, 418] on div "Next slide" at bounding box center [1239, 411] width 37 height 37
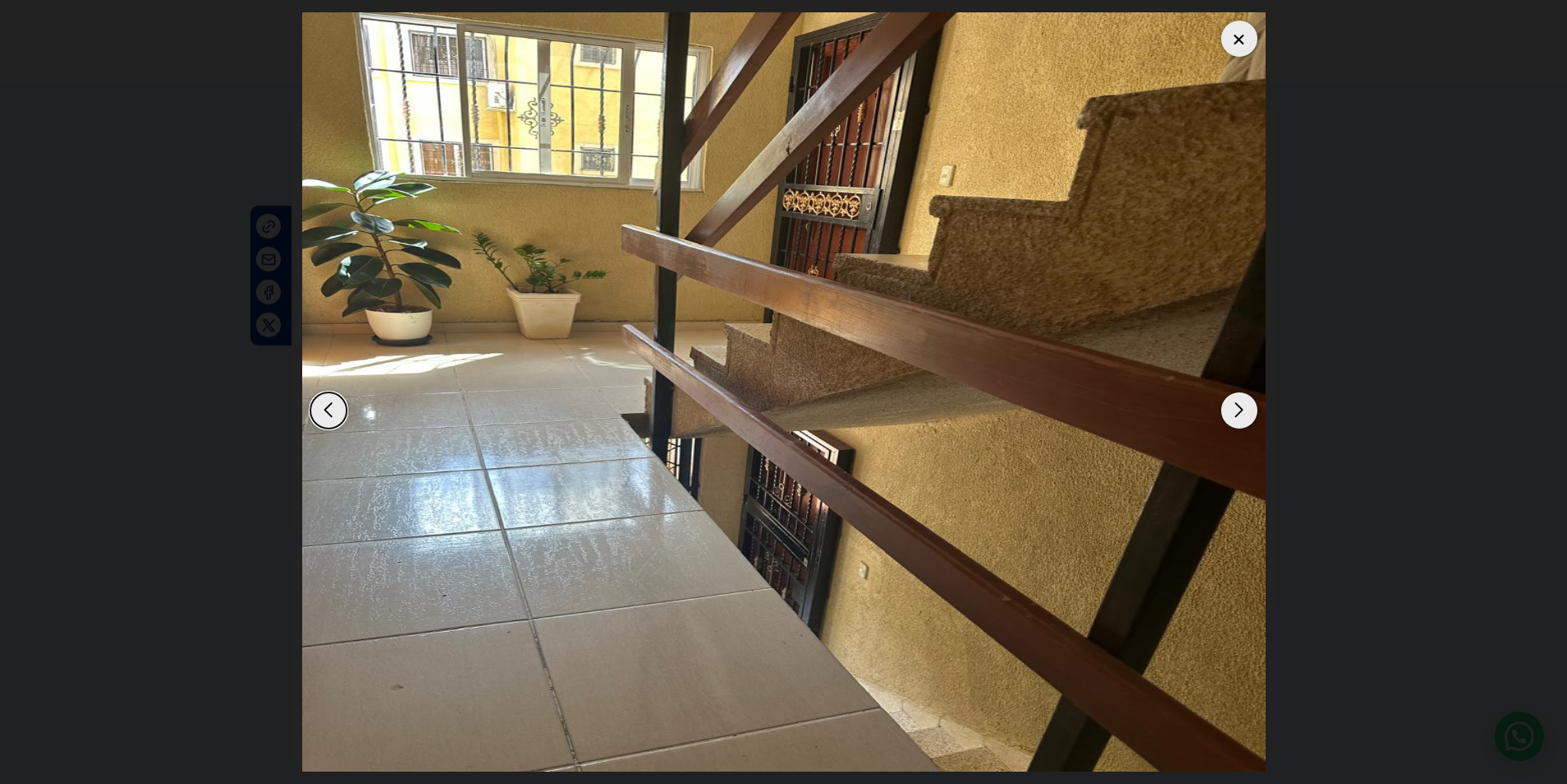
click at [1228, 418] on div "Next slide" at bounding box center [1239, 411] width 37 height 37
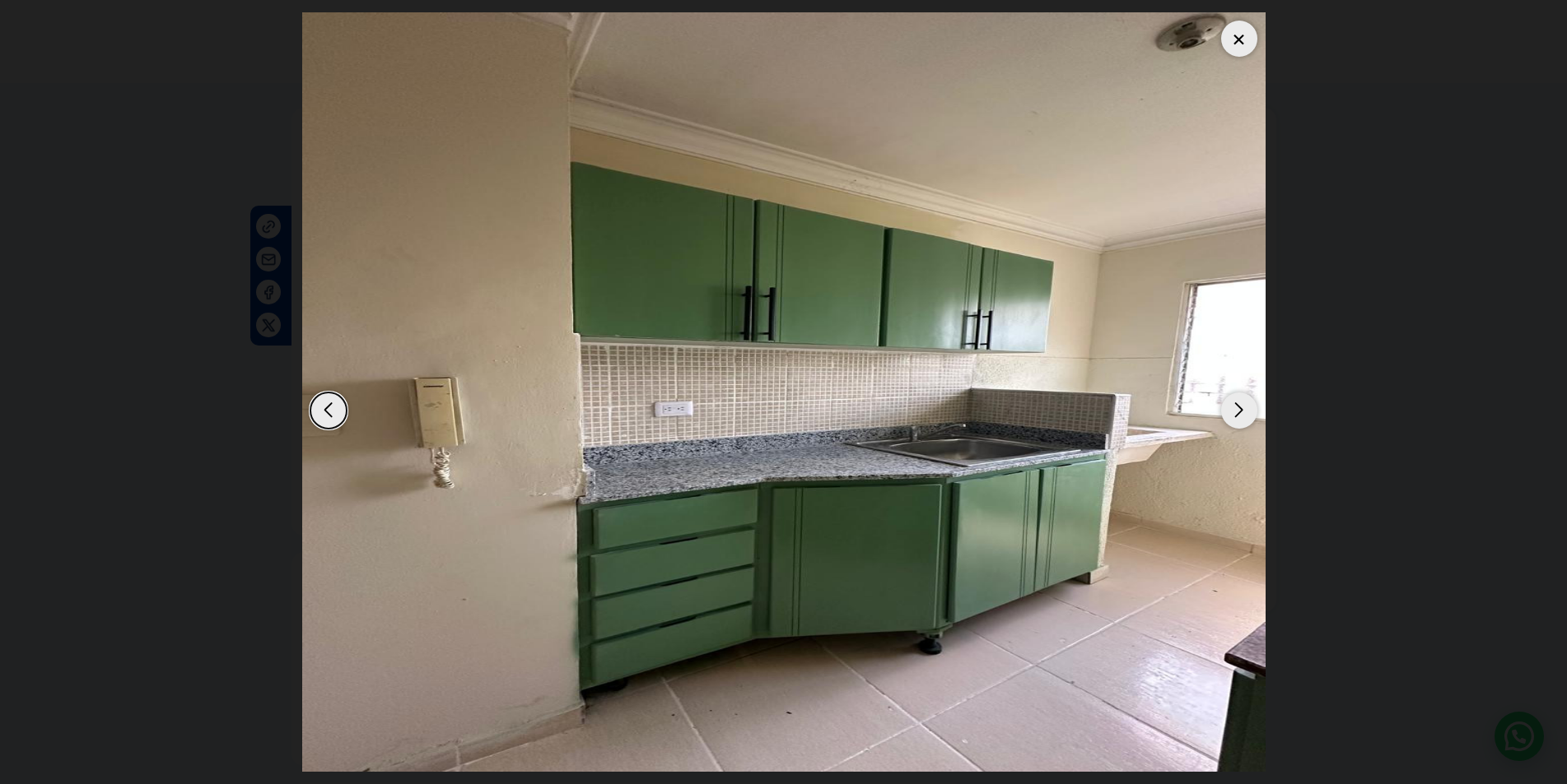
click at [1228, 25] on div at bounding box center [1239, 38] width 37 height 37
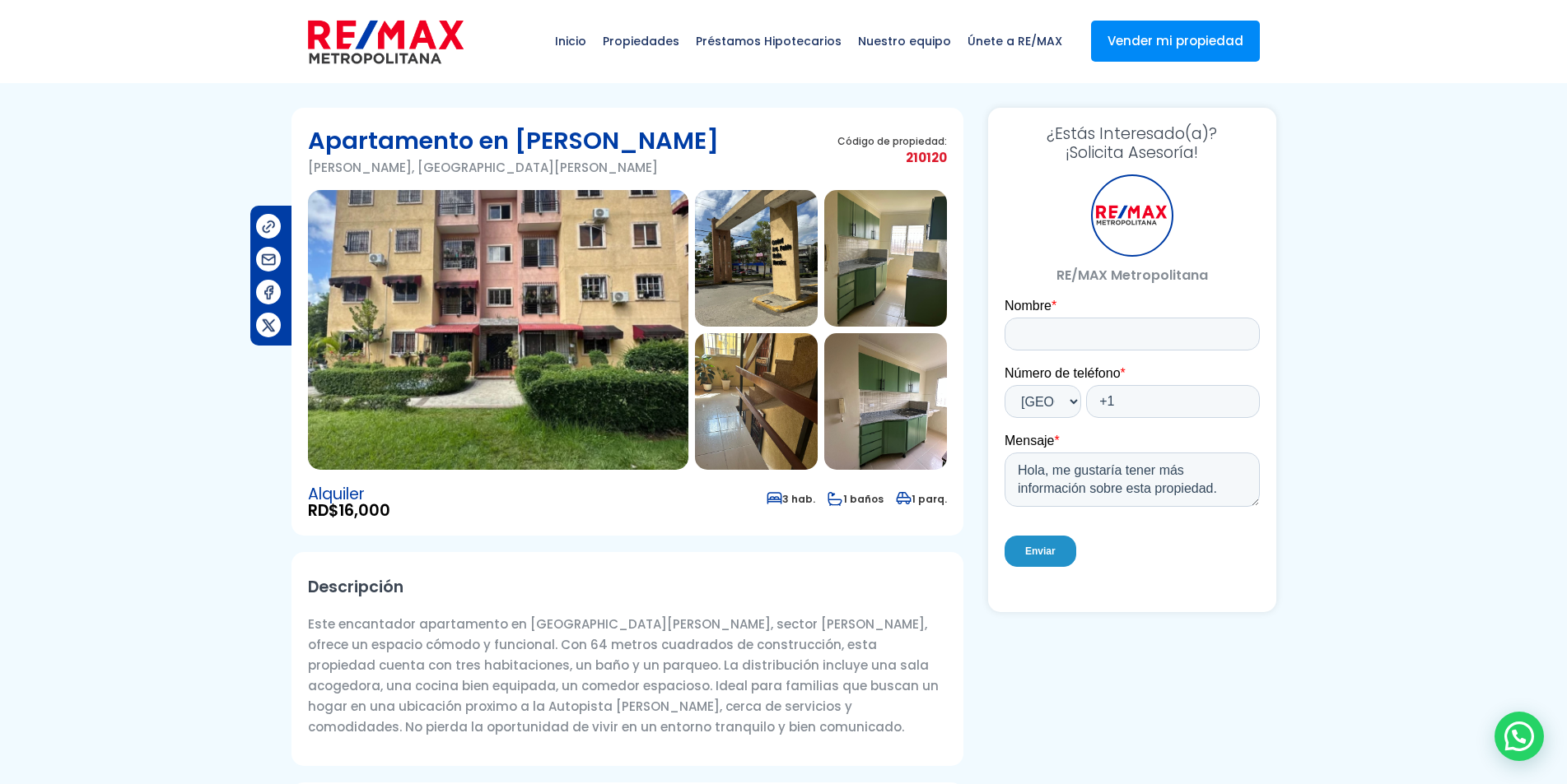
click at [754, 428] on img at bounding box center [756, 401] width 122 height 137
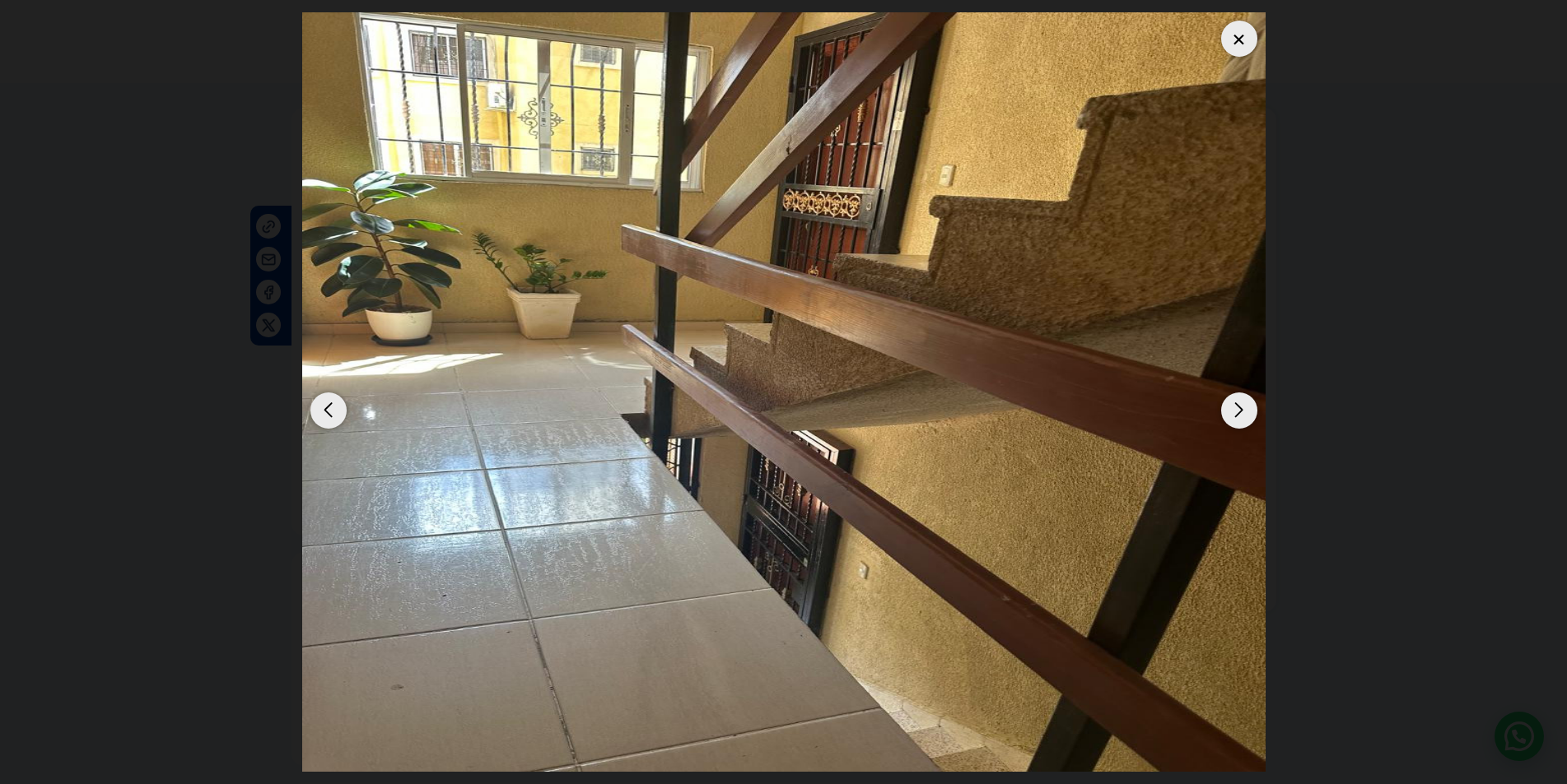
click at [1255, 402] on div "Next slide" at bounding box center [1239, 411] width 37 height 37
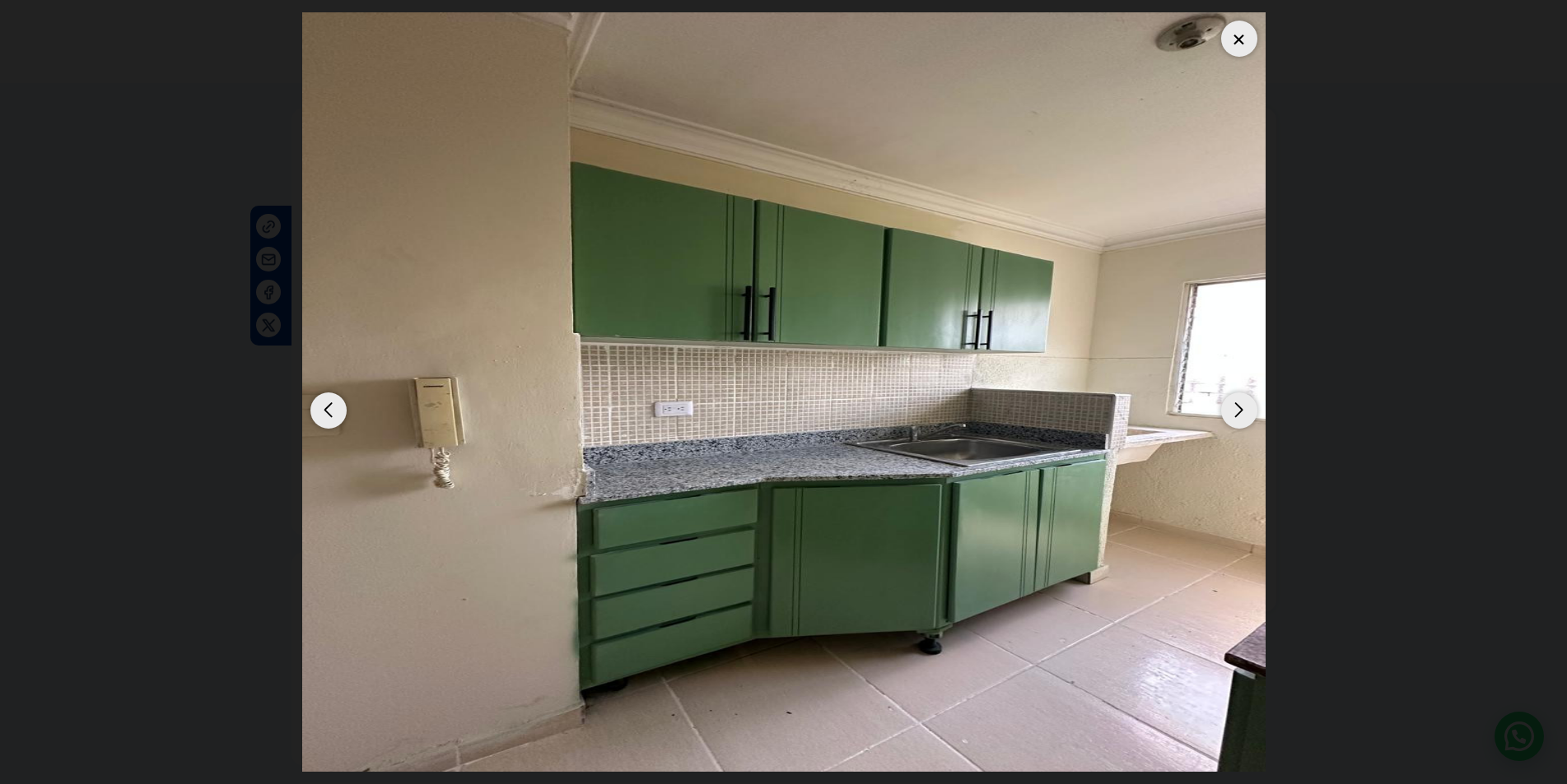
click at [1255, 402] on div "Next slide" at bounding box center [1239, 411] width 37 height 37
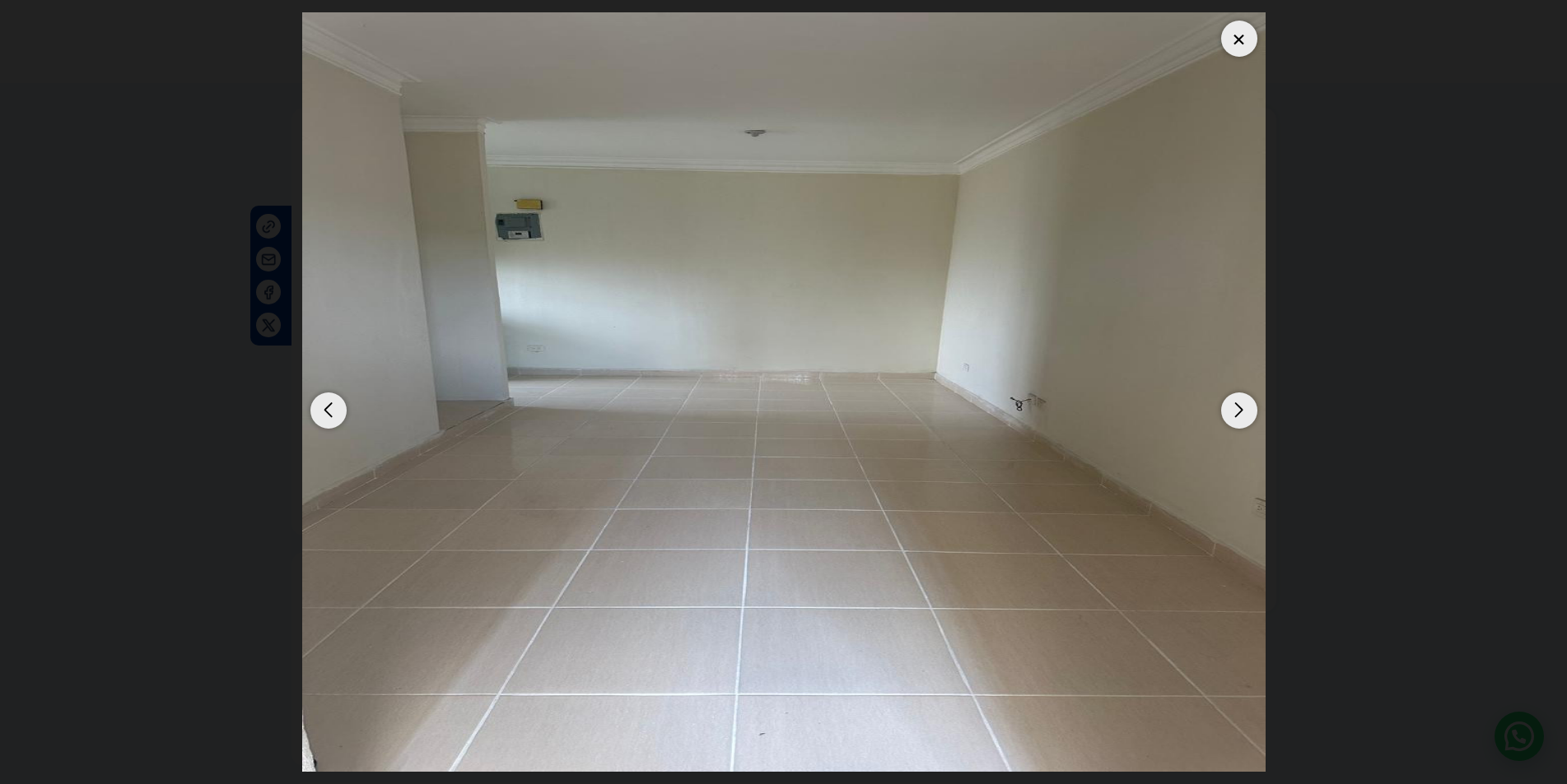
click at [1246, 38] on div at bounding box center [1239, 38] width 37 height 37
